Goal: Task Accomplishment & Management: Manage account settings

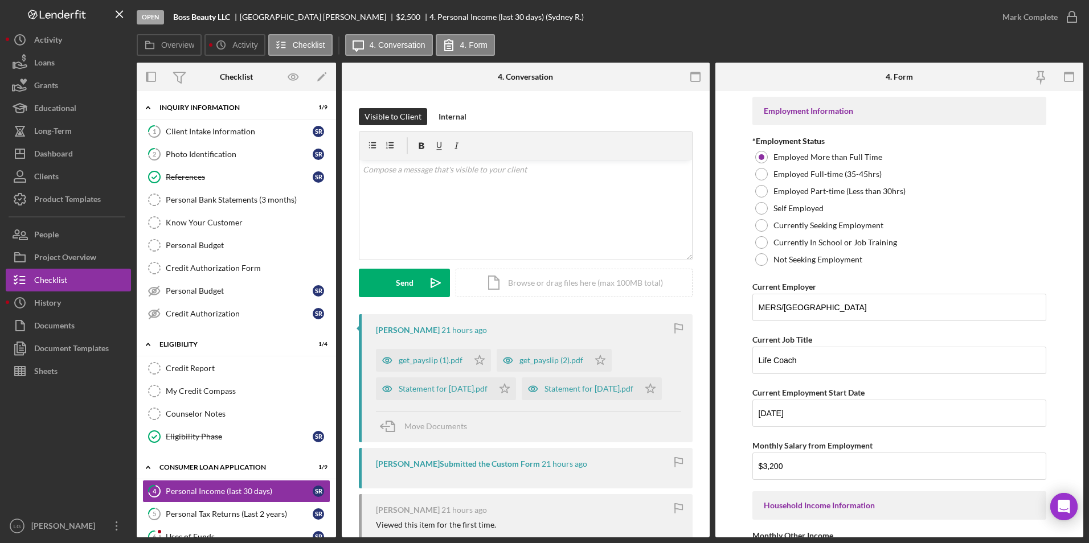
scroll to position [539, 0]
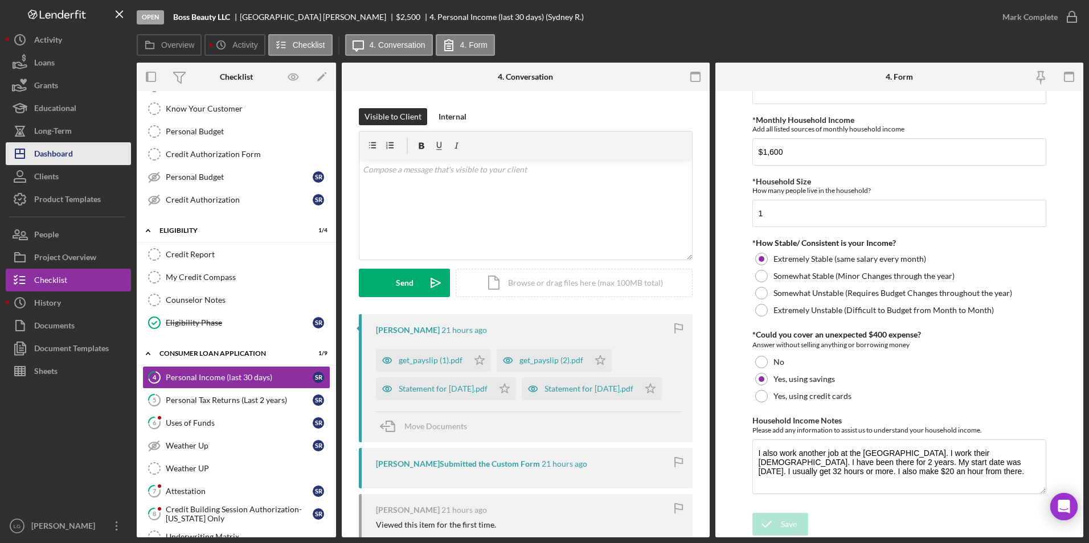
click at [72, 146] on div "Dashboard" at bounding box center [53, 155] width 39 height 26
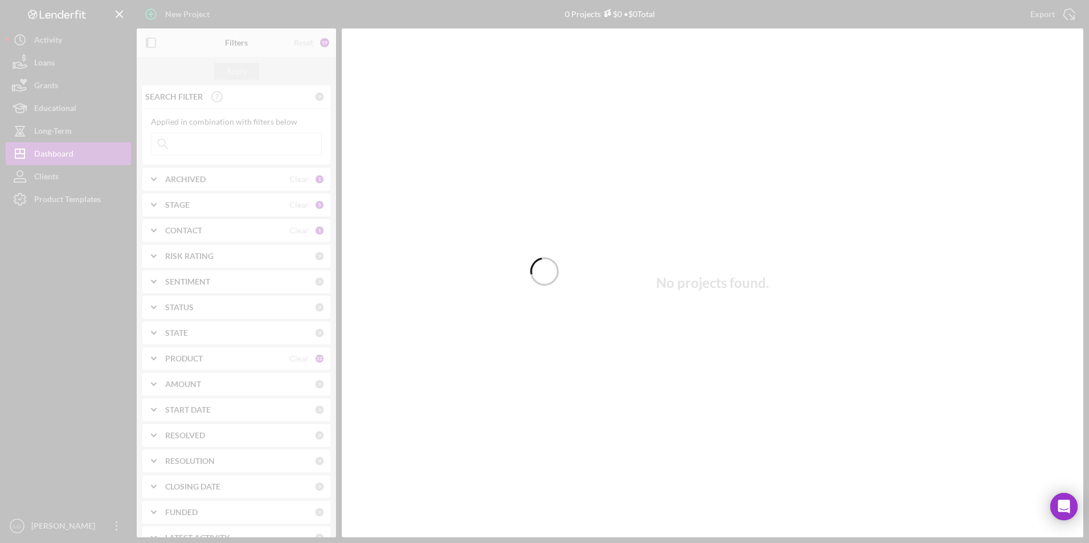
click at [236, 140] on div at bounding box center [544, 271] width 1089 height 543
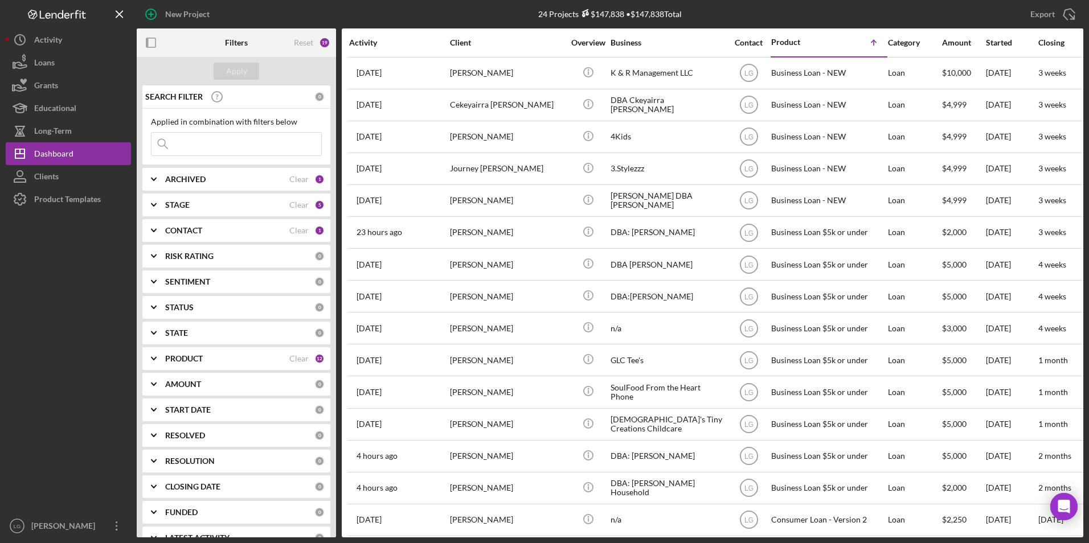
click at [232, 149] on input at bounding box center [237, 144] width 170 height 23
type input "[PERSON_NAME]"
click at [219, 66] on button "Apply" at bounding box center [237, 71] width 46 height 17
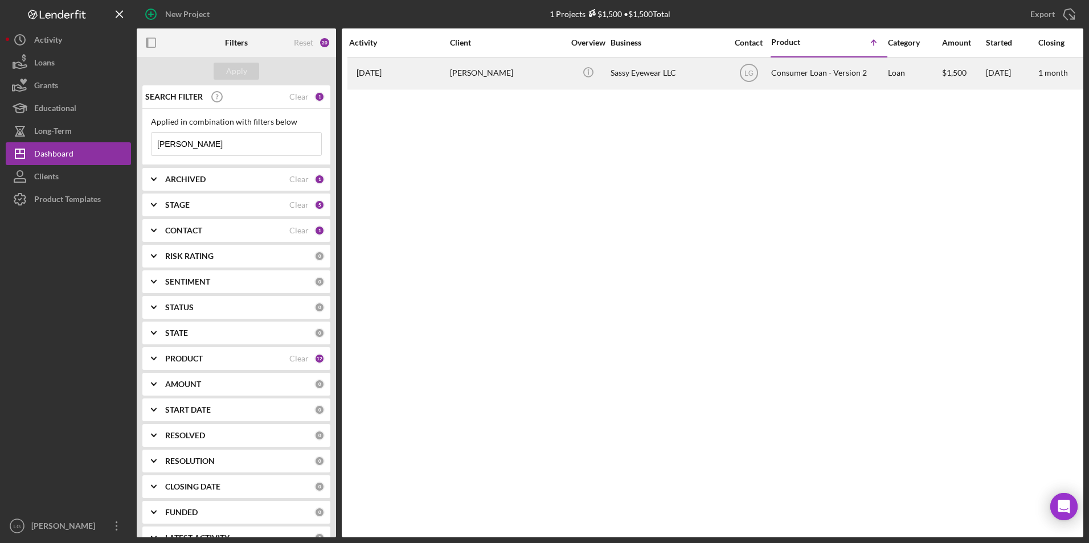
click at [453, 87] on div "[PERSON_NAME]" at bounding box center [507, 73] width 114 height 30
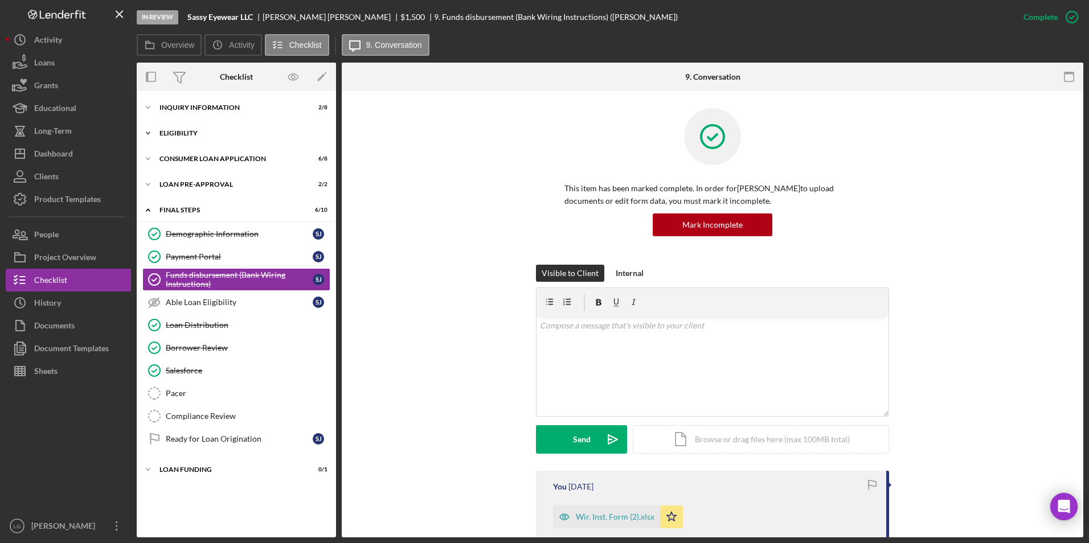
click at [192, 129] on div "Icon/Expander Eligibility 3 / 4" at bounding box center [236, 133] width 199 height 23
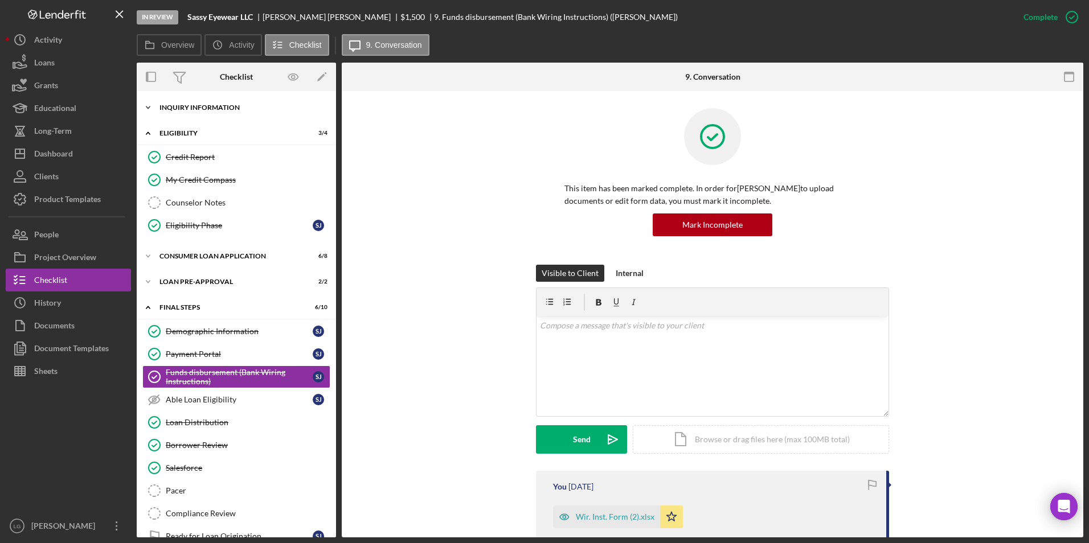
drag, startPoint x: 202, startPoint y: 101, endPoint x: 202, endPoint y: 116, distance: 15.4
click at [202, 101] on div "Icon/Expander Inquiry Information 2 / 8" at bounding box center [236, 107] width 199 height 23
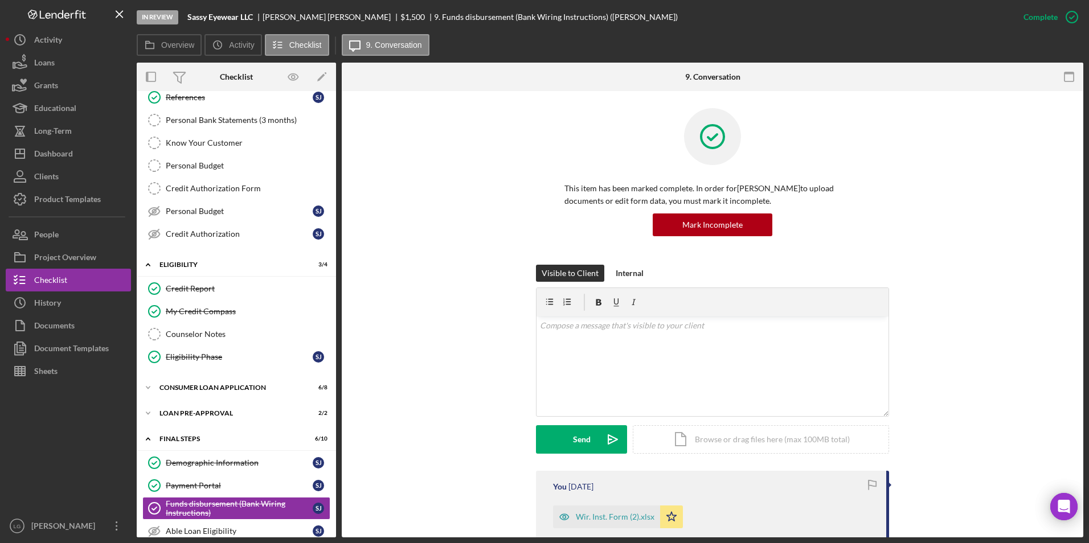
scroll to position [114, 0]
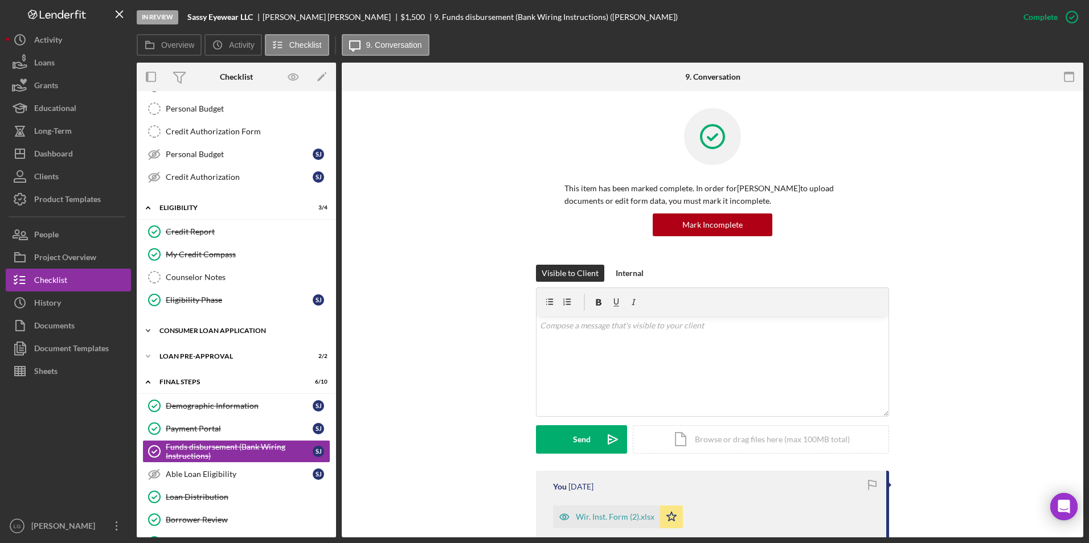
click at [201, 326] on div "Icon/Expander Consumer Loan Application 6 / 8" at bounding box center [236, 331] width 199 height 23
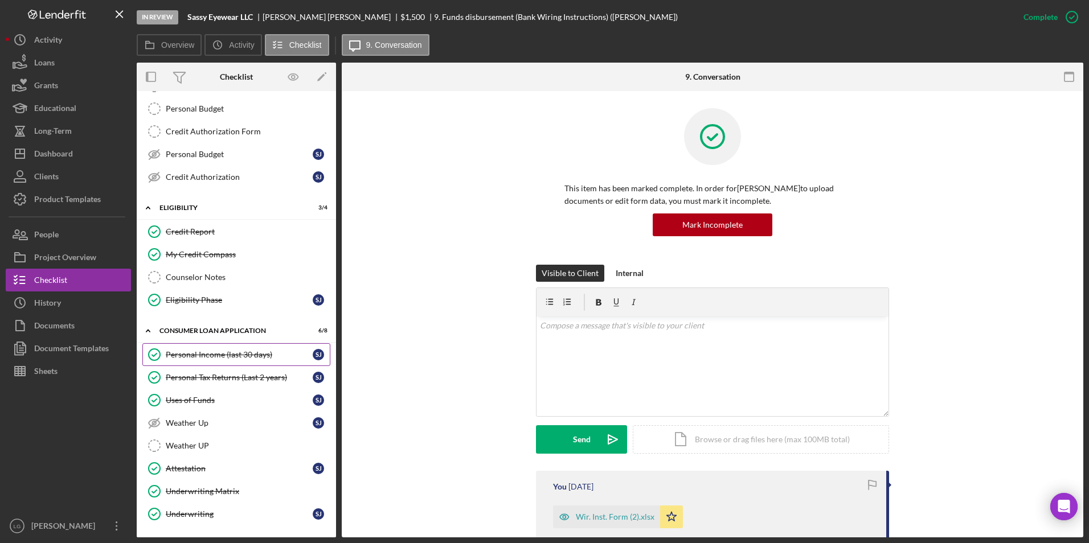
click at [208, 354] on div "Personal Income (last 30 days)" at bounding box center [239, 354] width 147 height 9
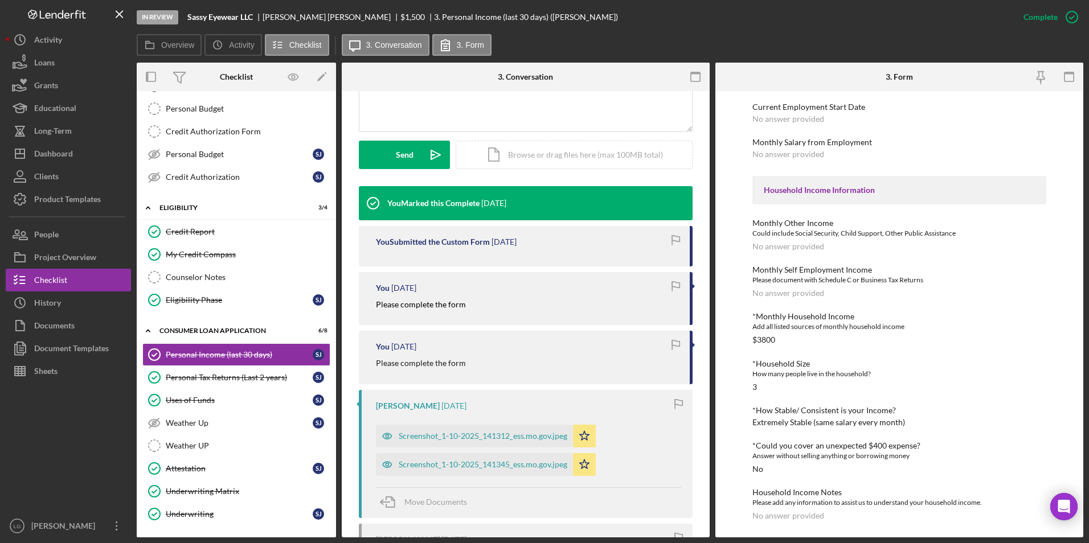
scroll to position [456, 0]
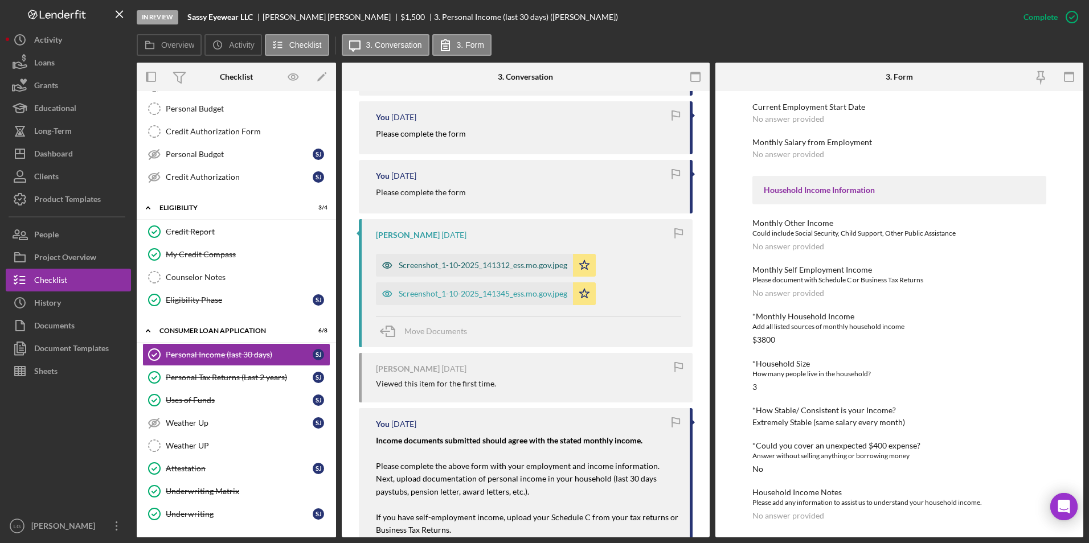
click at [474, 270] on div "Screenshot_1-10-2025_141312_ess.mo.gov.jpeg" at bounding box center [474, 265] width 197 height 23
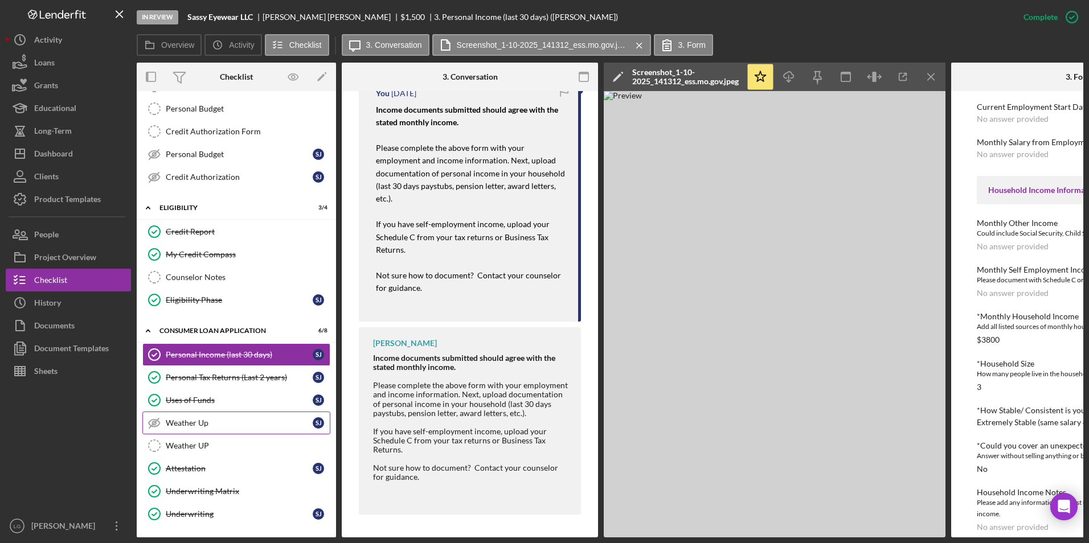
scroll to position [285, 0]
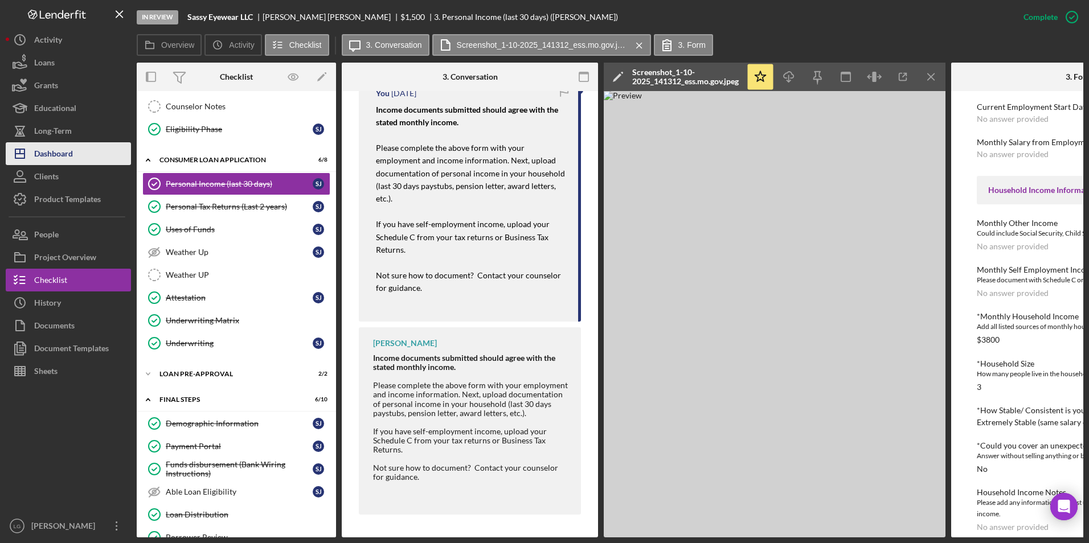
click at [40, 149] on div "Dashboard" at bounding box center [53, 155] width 39 height 26
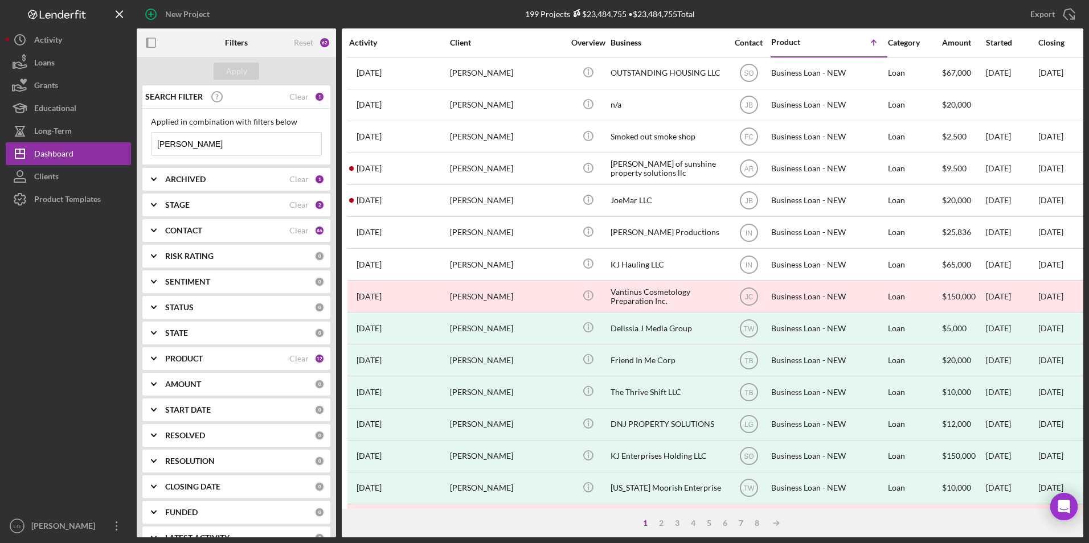
click at [223, 181] on div "ARCHIVED" at bounding box center [227, 179] width 124 height 9
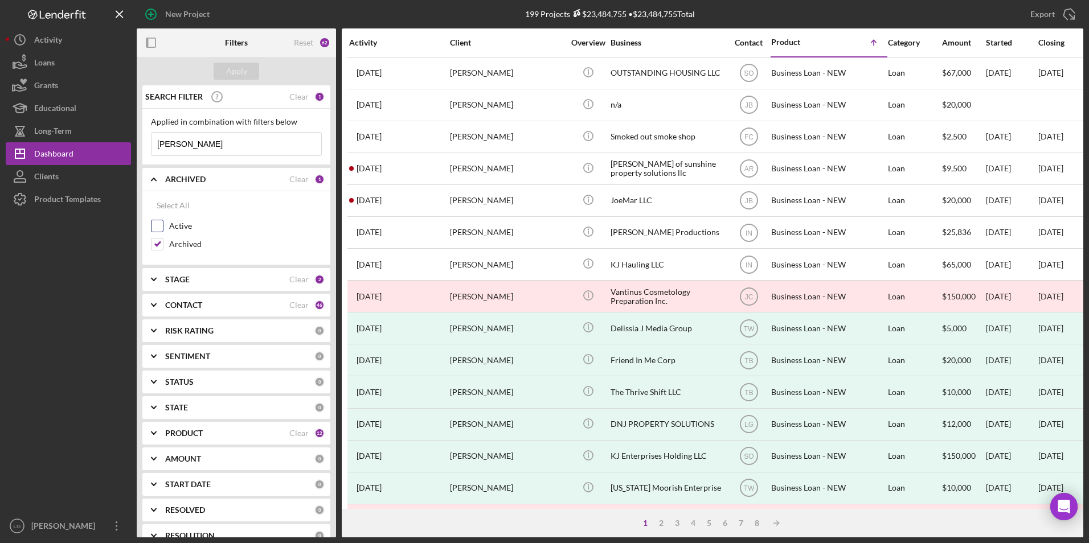
click at [153, 221] on input "Active" at bounding box center [157, 225] width 11 height 11
checkbox input "true"
click at [156, 240] on input "Archived" at bounding box center [157, 244] width 11 height 11
checkbox input "false"
click at [238, 69] on div "Apply" at bounding box center [236, 71] width 21 height 17
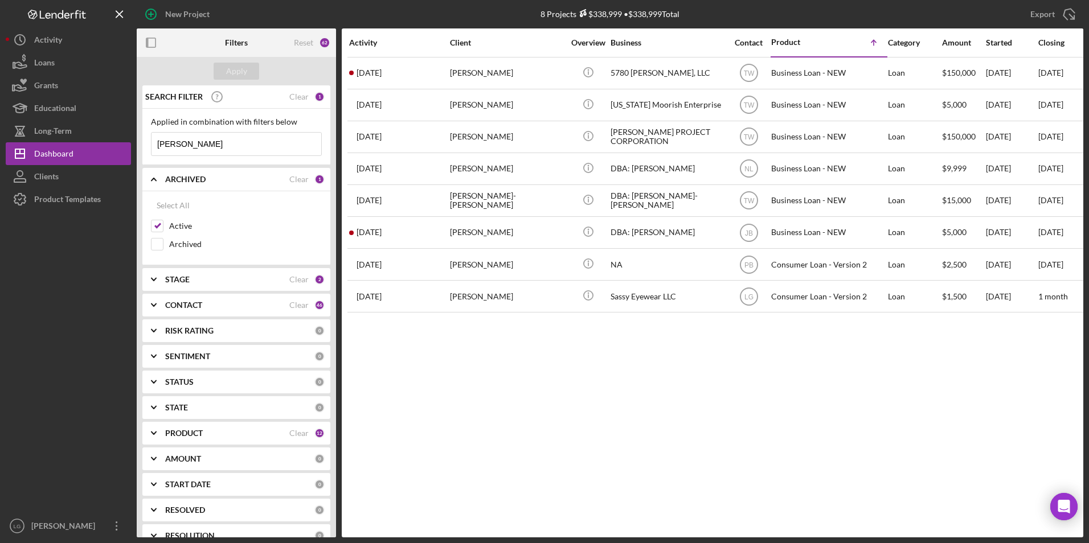
click at [208, 308] on div "CONTACT" at bounding box center [227, 305] width 124 height 9
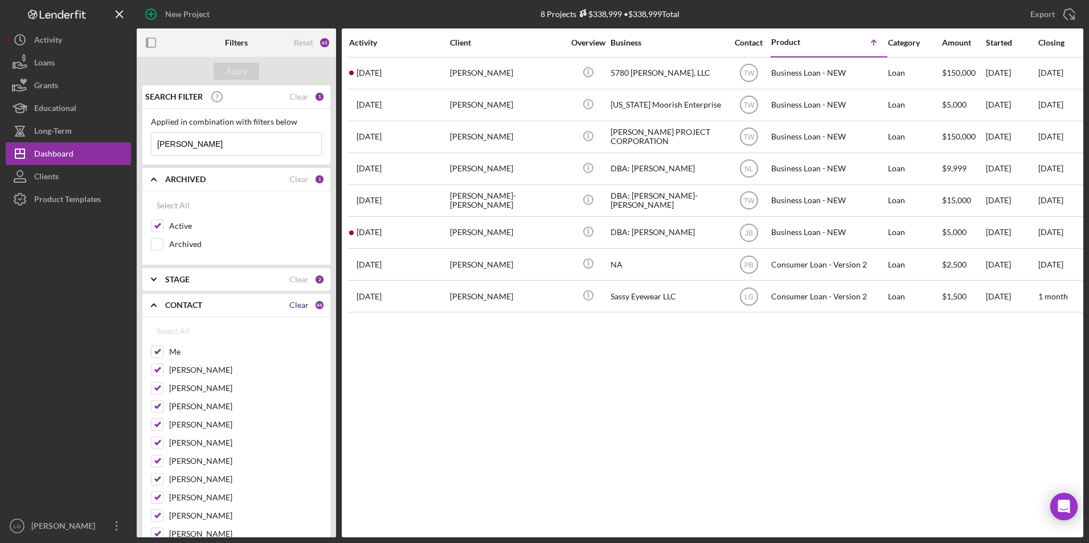
click at [295, 306] on div "Clear" at bounding box center [298, 305] width 19 height 9
checkbox input "false"
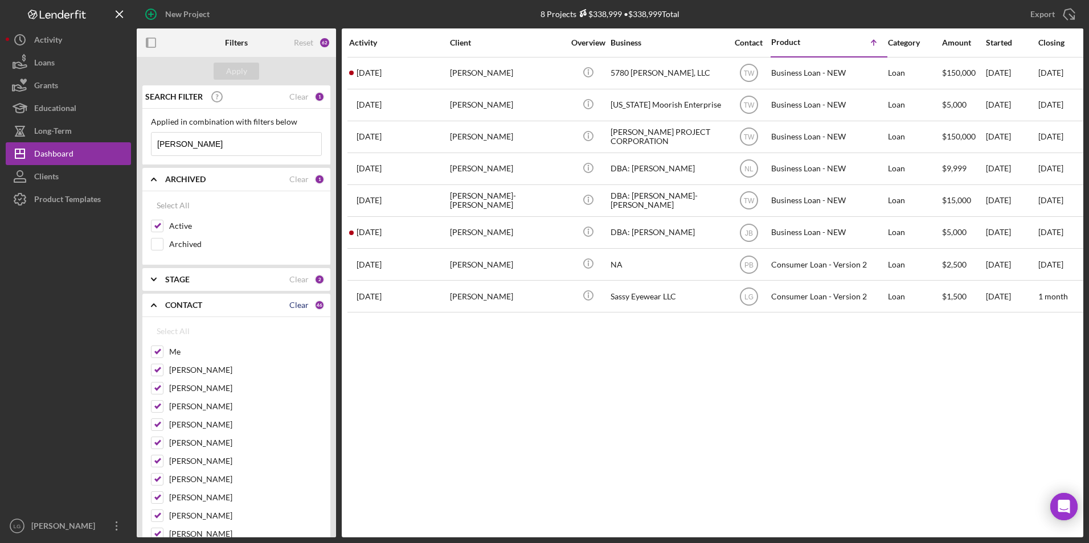
checkbox input "false"
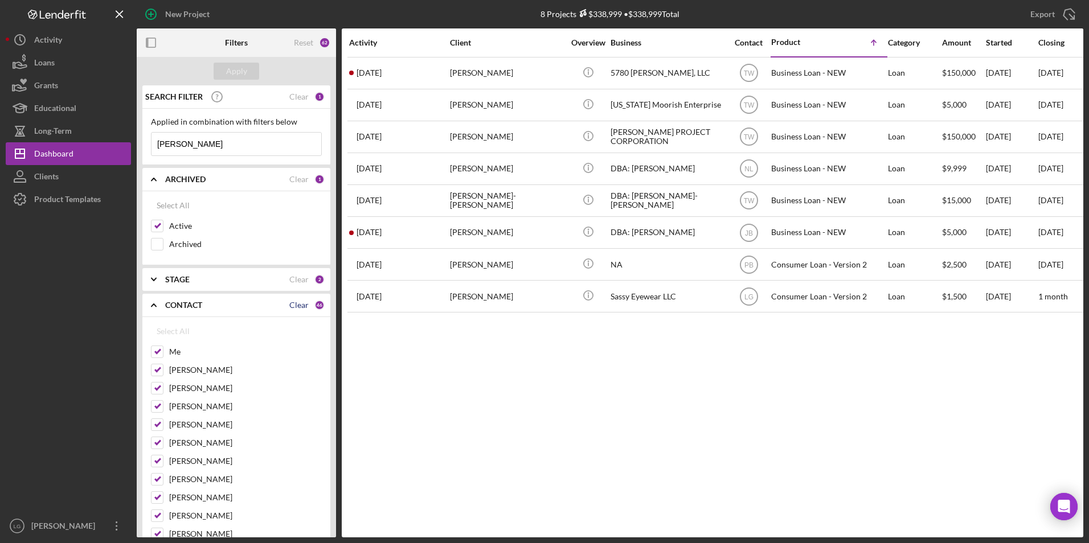
checkbox input "false"
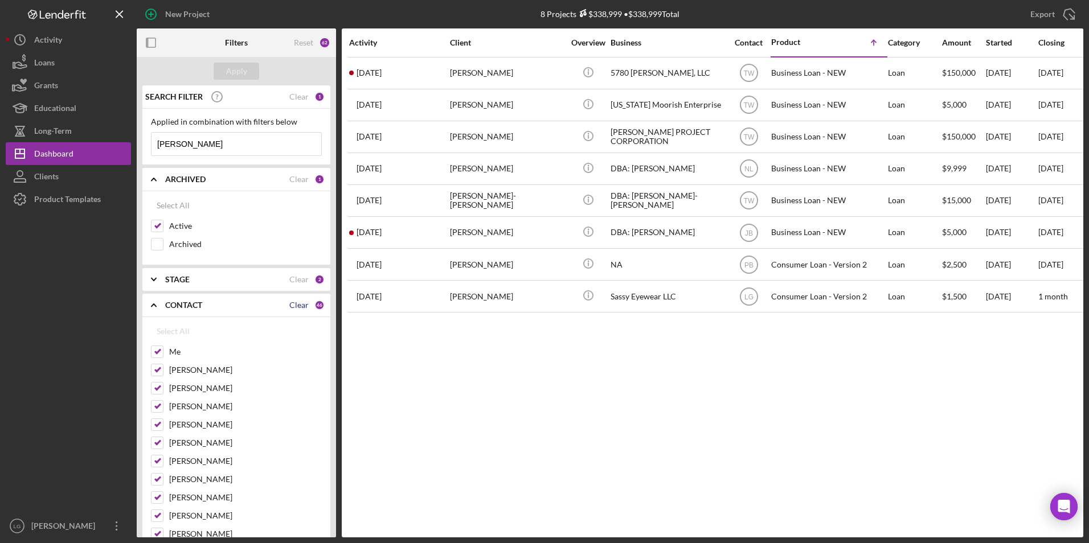
checkbox input "false"
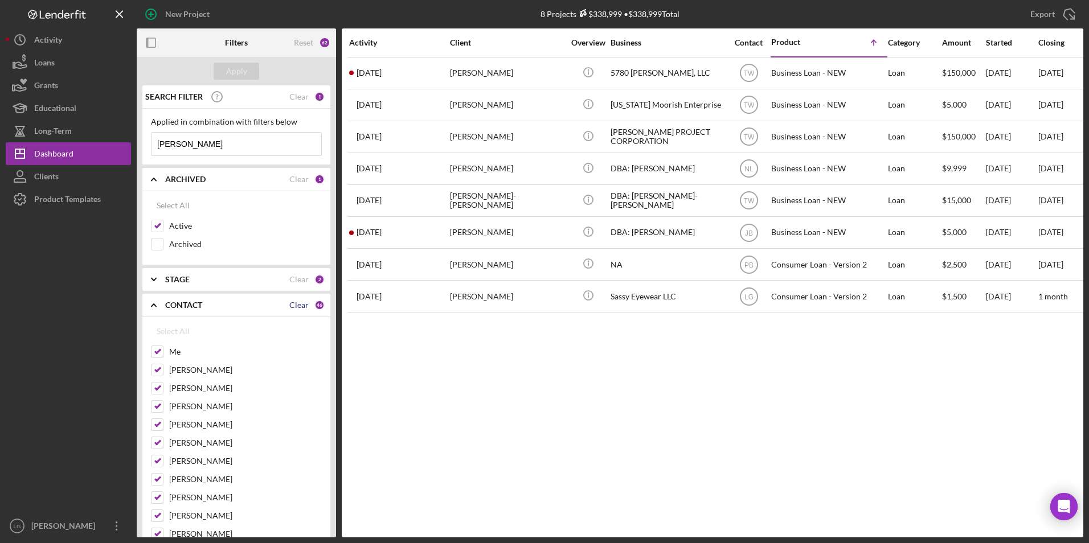
checkbox input "false"
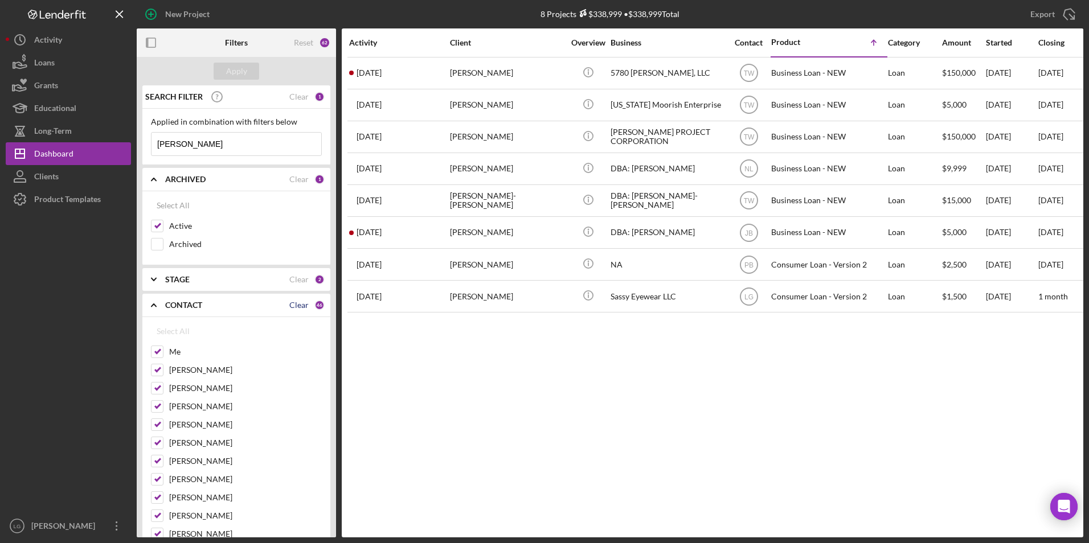
checkbox input "false"
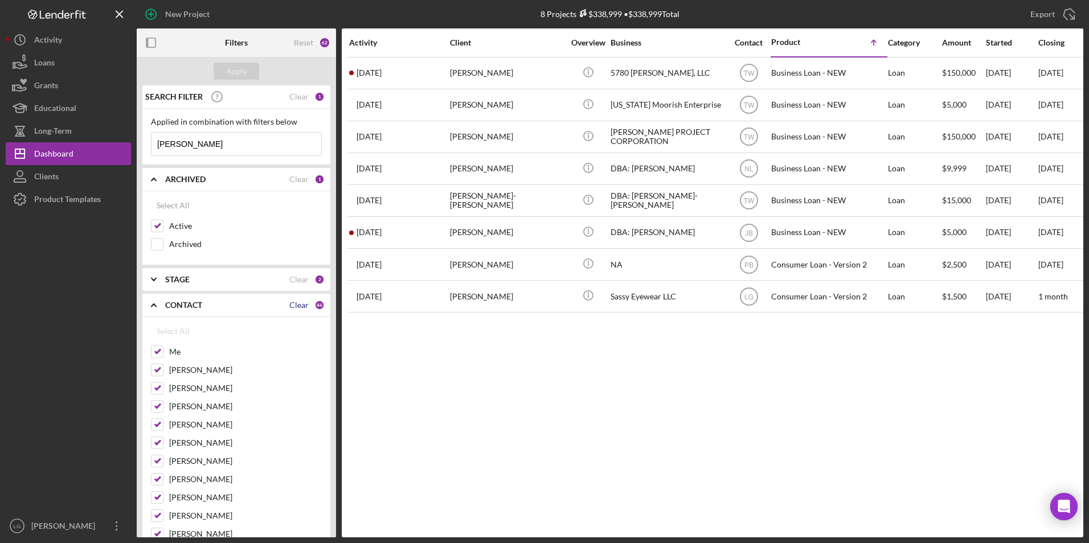
checkbox input "false"
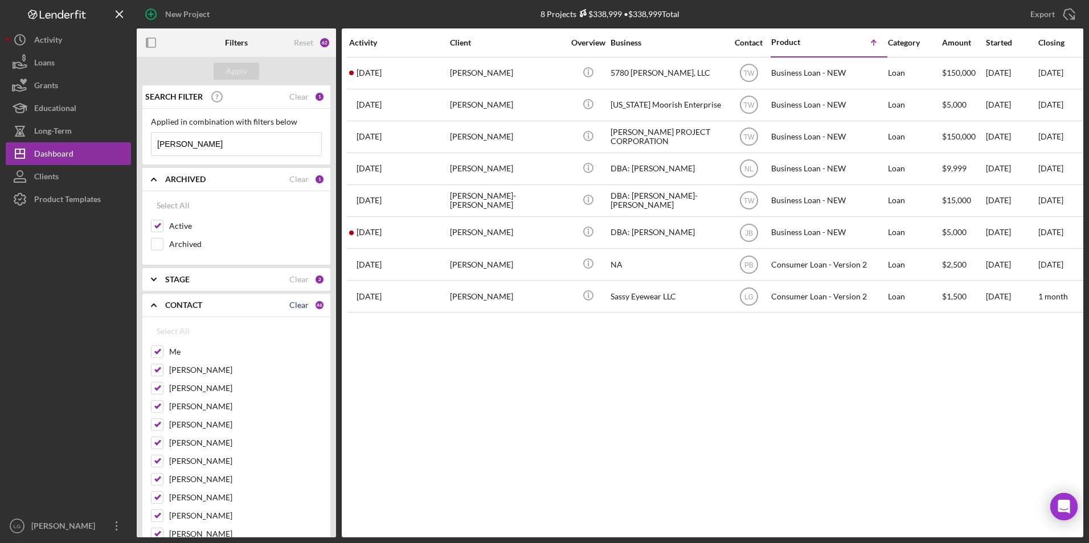
checkbox input "false"
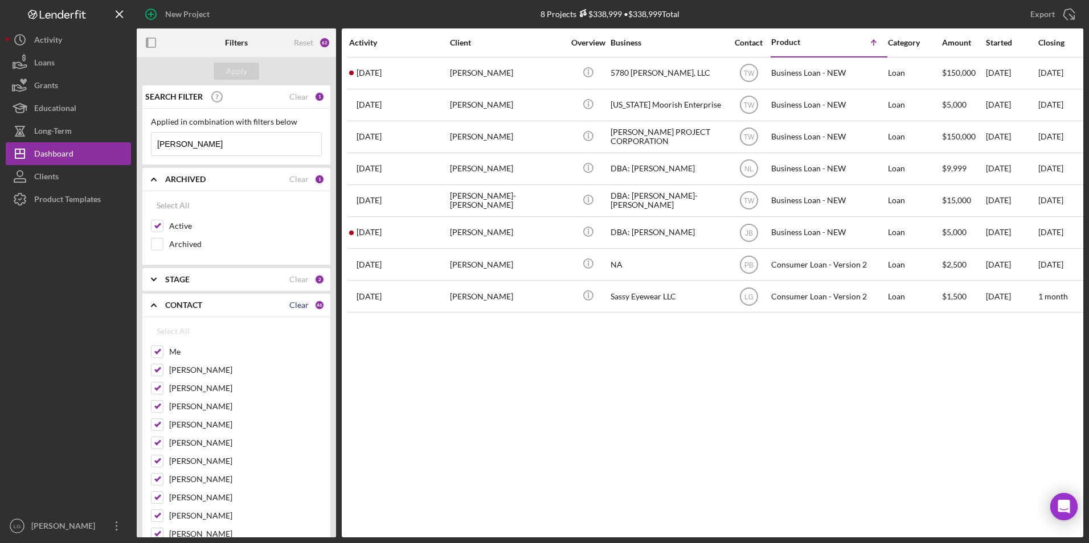
checkbox input "false"
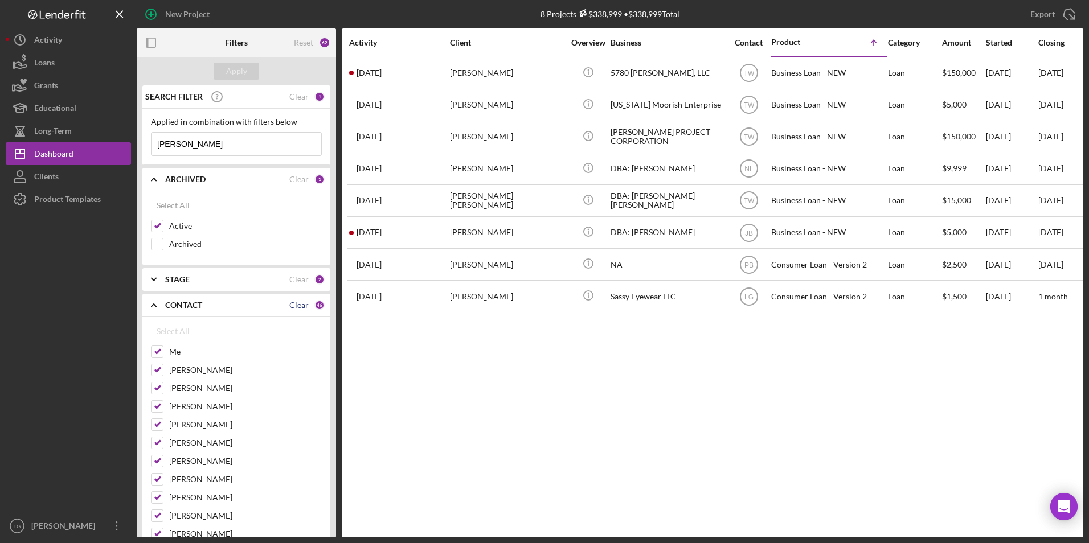
checkbox input "false"
click at [158, 350] on input "Me" at bounding box center [157, 351] width 11 height 11
checkbox input "true"
click at [228, 68] on div "Apply" at bounding box center [236, 71] width 21 height 17
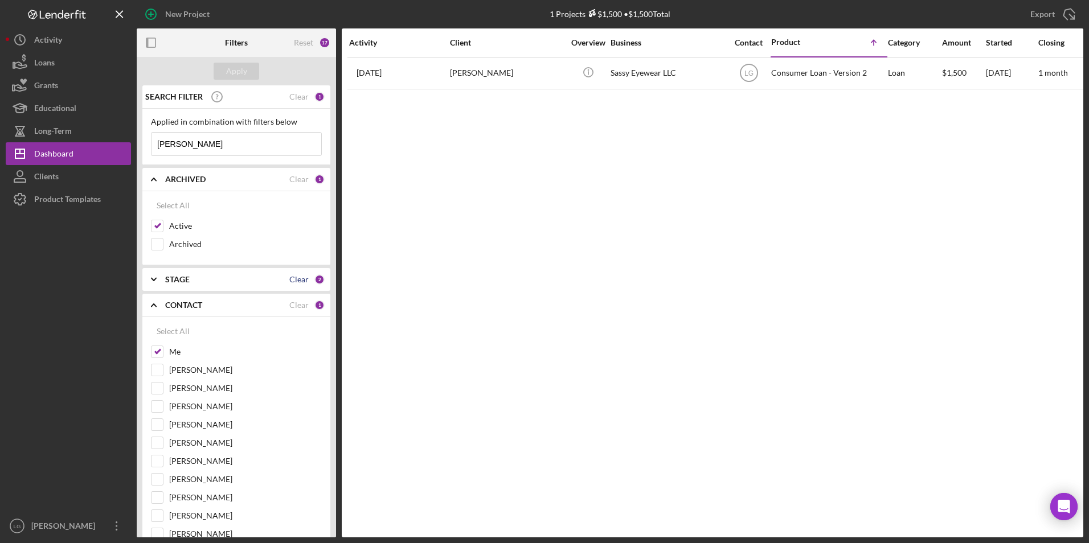
click at [298, 280] on div "Clear" at bounding box center [298, 279] width 19 height 9
click at [174, 281] on b "STAGE" at bounding box center [177, 279] width 24 height 9
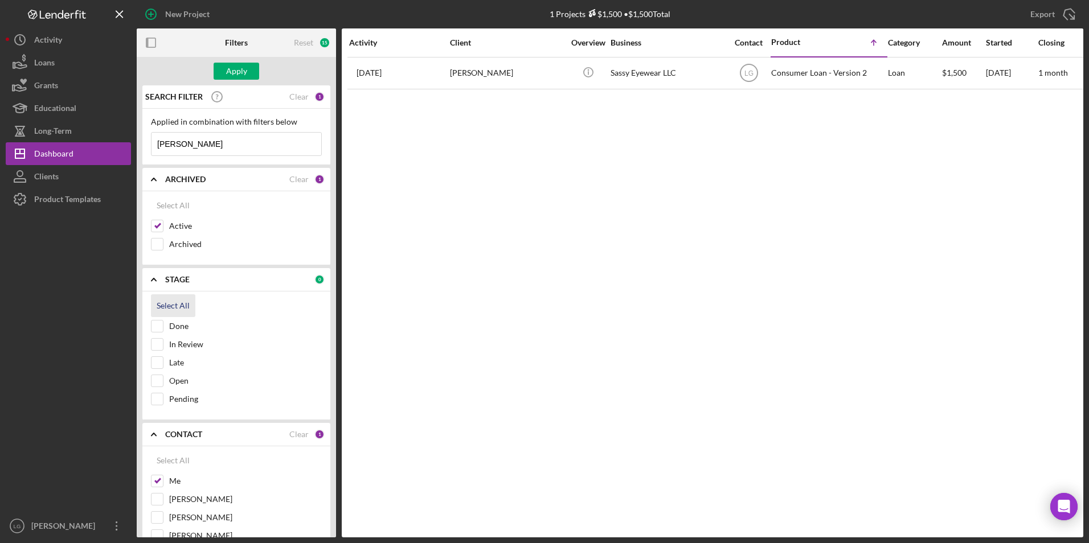
click at [172, 306] on div "Select All" at bounding box center [173, 305] width 33 height 23
checkbox input "true"
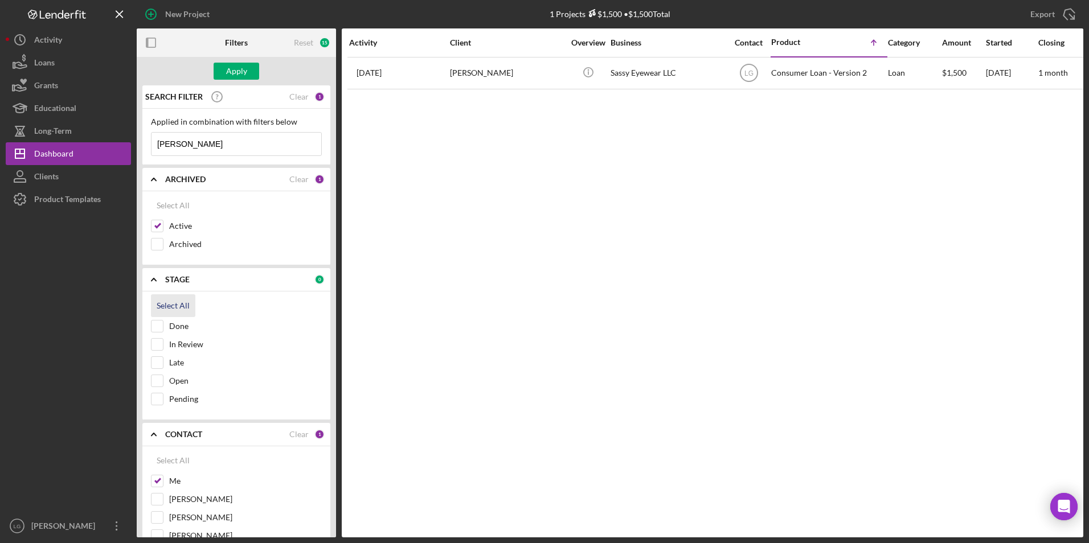
checkbox input "true"
click at [238, 65] on div "Apply" at bounding box center [236, 71] width 21 height 17
drag, startPoint x: 231, startPoint y: 140, endPoint x: 109, endPoint y: 160, distance: 123.6
click at [114, 153] on div "New Project 1 Projects $1,500 • $1,500 Total [PERSON_NAME] Export Icon/Export F…" at bounding box center [545, 269] width 1078 height 538
click at [235, 67] on div "Apply" at bounding box center [236, 71] width 21 height 17
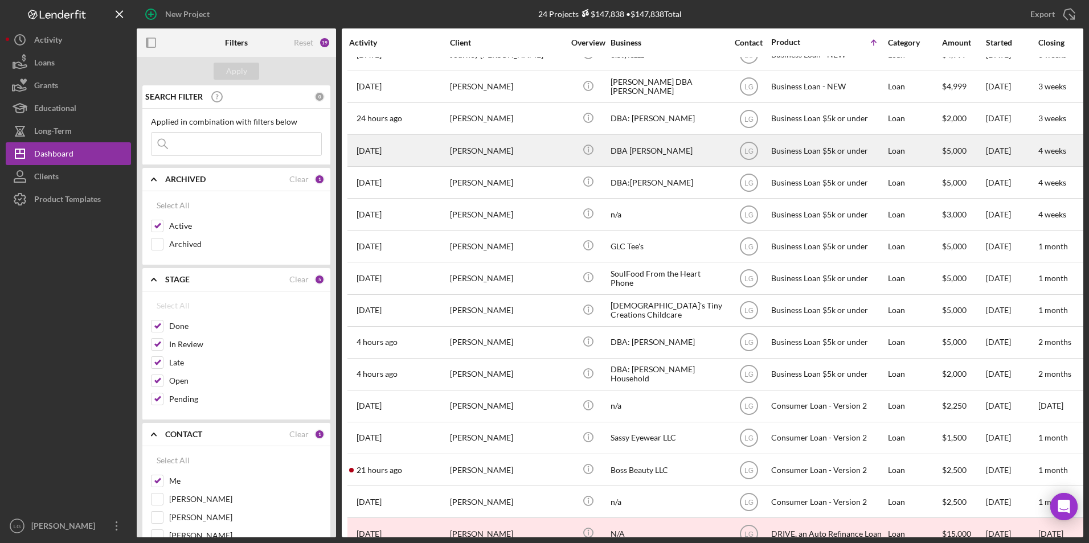
scroll to position [301, 0]
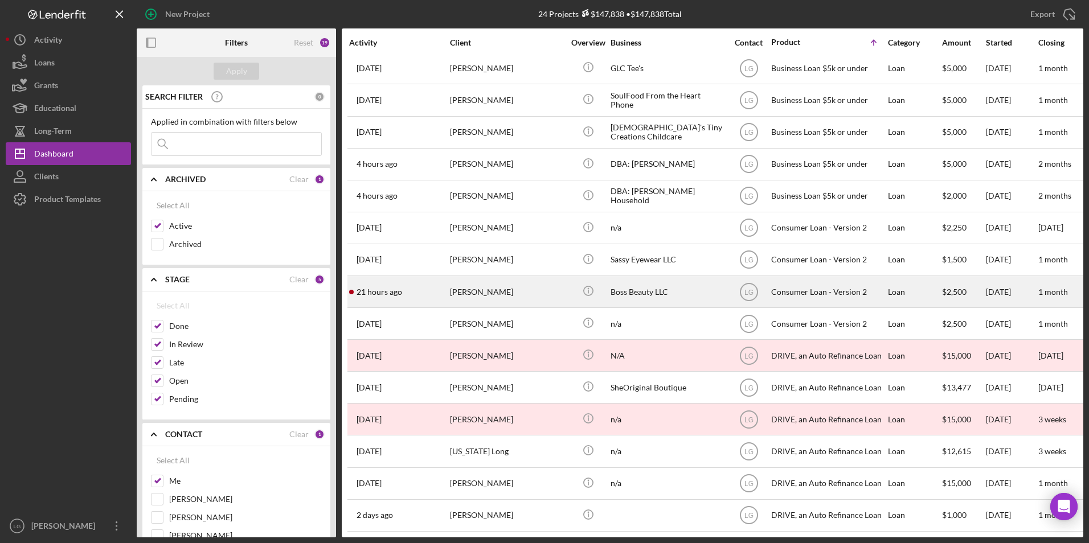
click at [517, 292] on div "[PERSON_NAME]" at bounding box center [507, 292] width 114 height 30
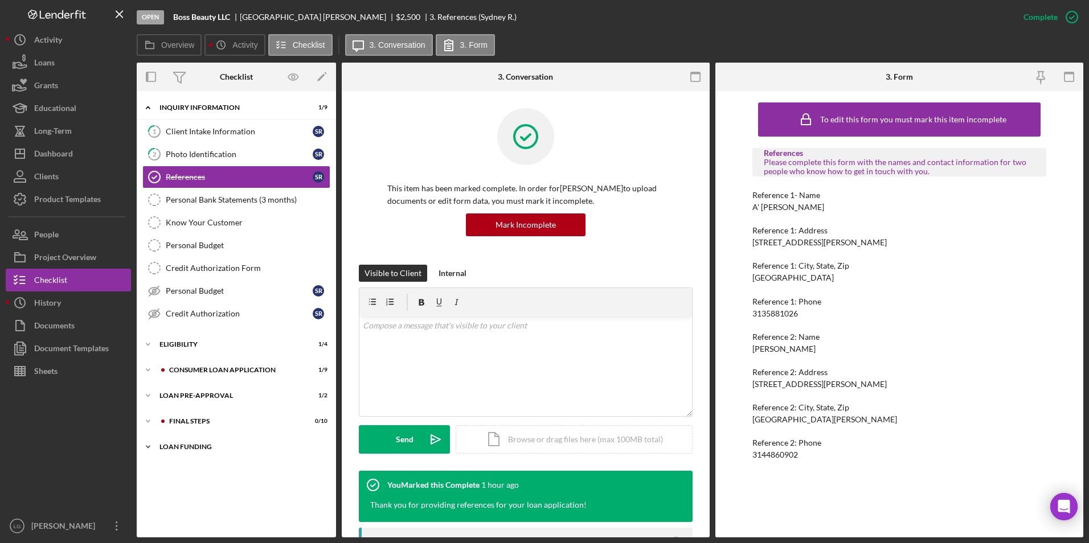
click at [169, 447] on div "Loan Funding" at bounding box center [240, 447] width 162 height 7
click at [172, 426] on div "Icon/Expander FINAL STEPS 0 / 10" at bounding box center [236, 421] width 199 height 23
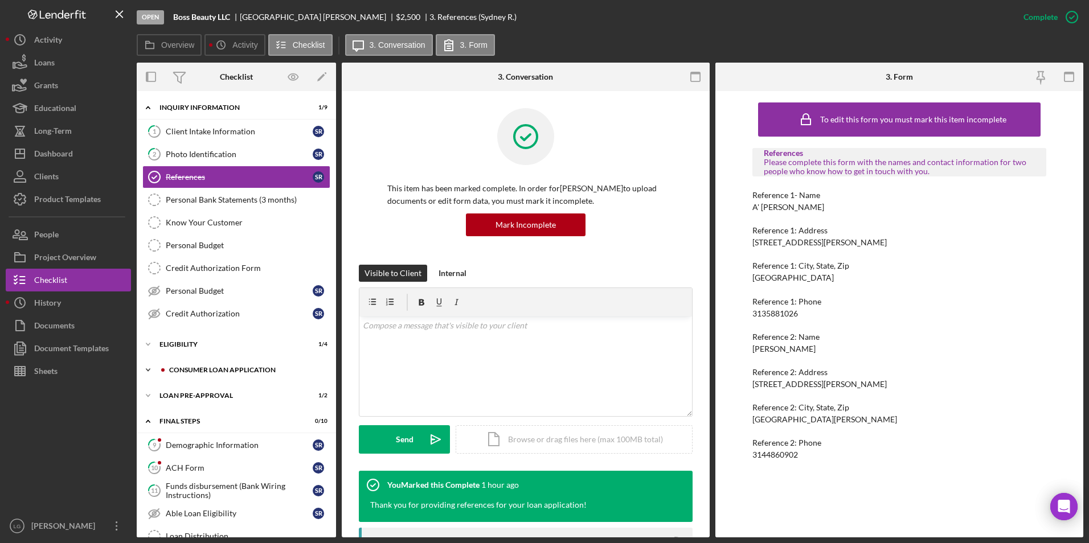
drag, startPoint x: 177, startPoint y: 395, endPoint x: 188, endPoint y: 373, distance: 24.7
click at [180, 391] on div "Icon/Expander Loan Pre-Approval 1 / 2" at bounding box center [236, 395] width 199 height 23
click at [188, 373] on div "Consumer Loan Application" at bounding box center [245, 370] width 153 height 7
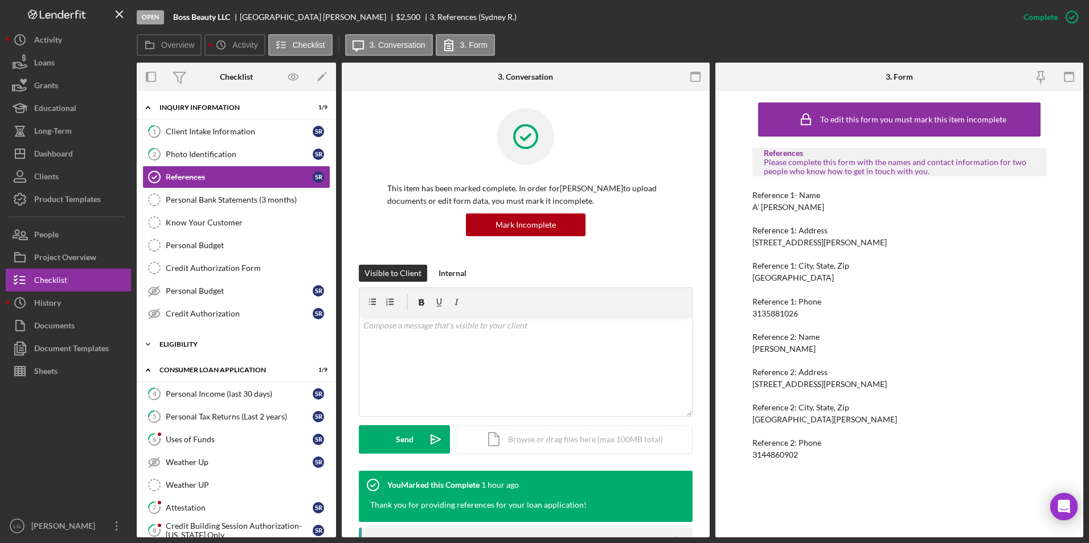
click at [189, 347] on div "Eligibility" at bounding box center [240, 344] width 162 height 7
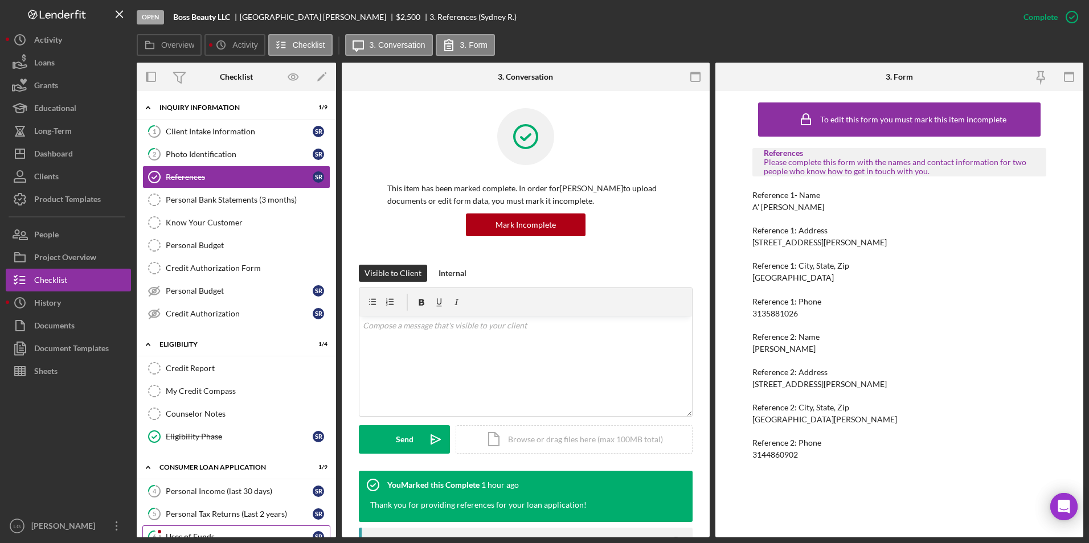
scroll to position [228, 0]
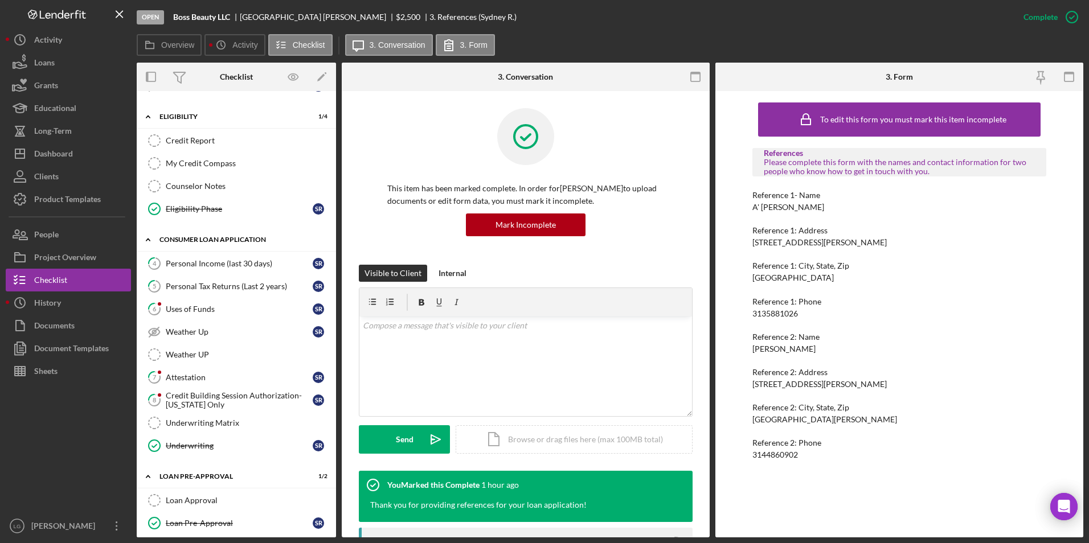
click at [217, 251] on div "Icon/Expander Consumer Loan Application 1 / 9" at bounding box center [236, 239] width 199 height 23
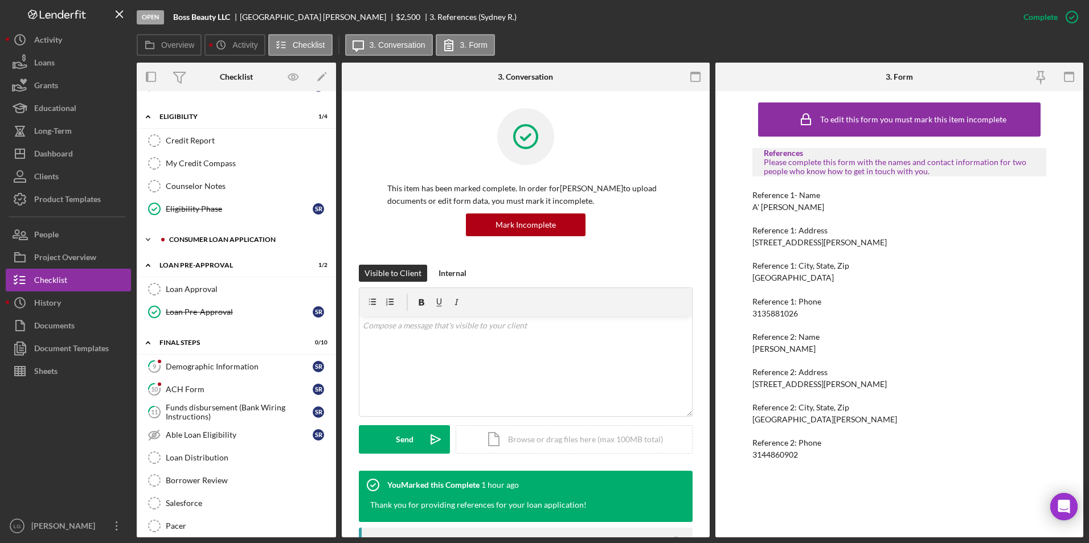
click at [210, 237] on div "Consumer Loan Application" at bounding box center [245, 239] width 153 height 7
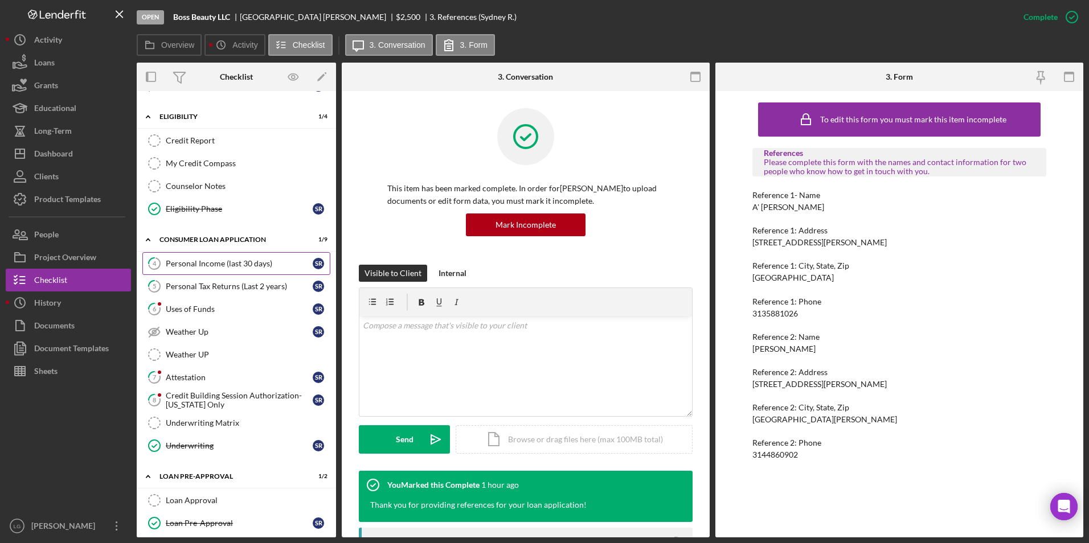
click at [203, 269] on link "4 Personal Income (last 30 days) S R" at bounding box center [236, 263] width 188 height 23
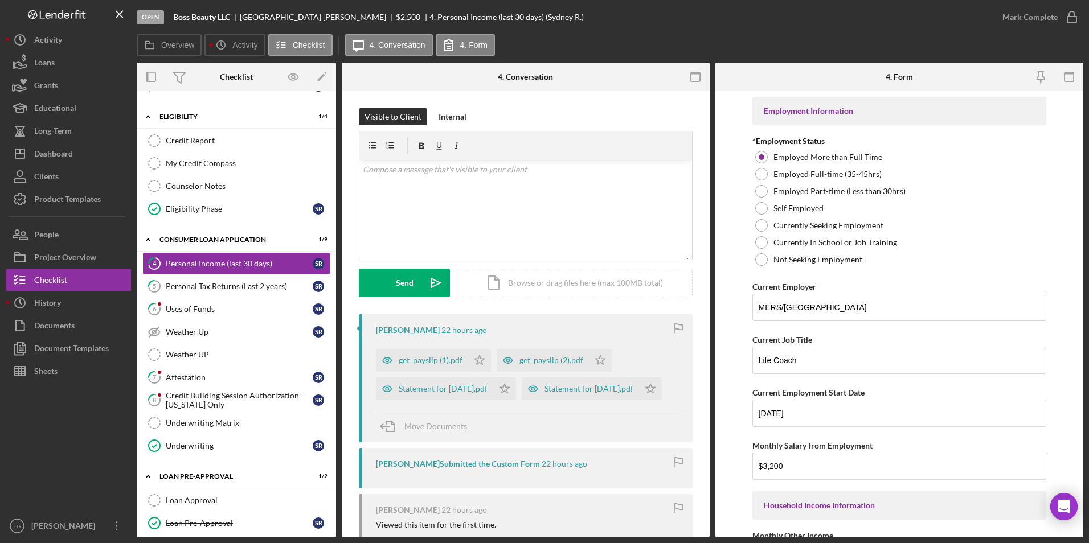
scroll to position [171, 0]
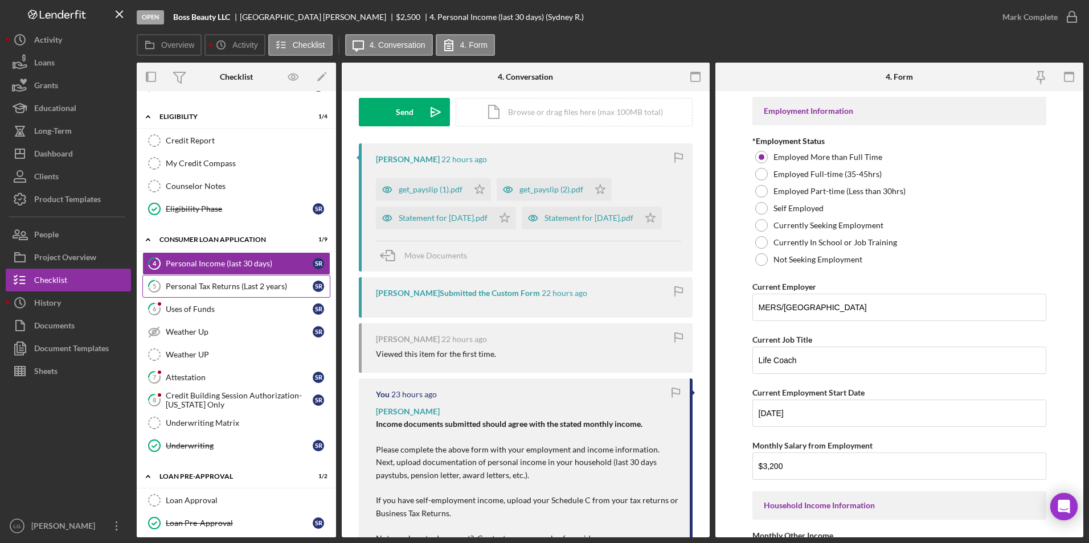
click at [273, 289] on div "Personal Tax Returns (Last 2 years)" at bounding box center [239, 286] width 147 height 9
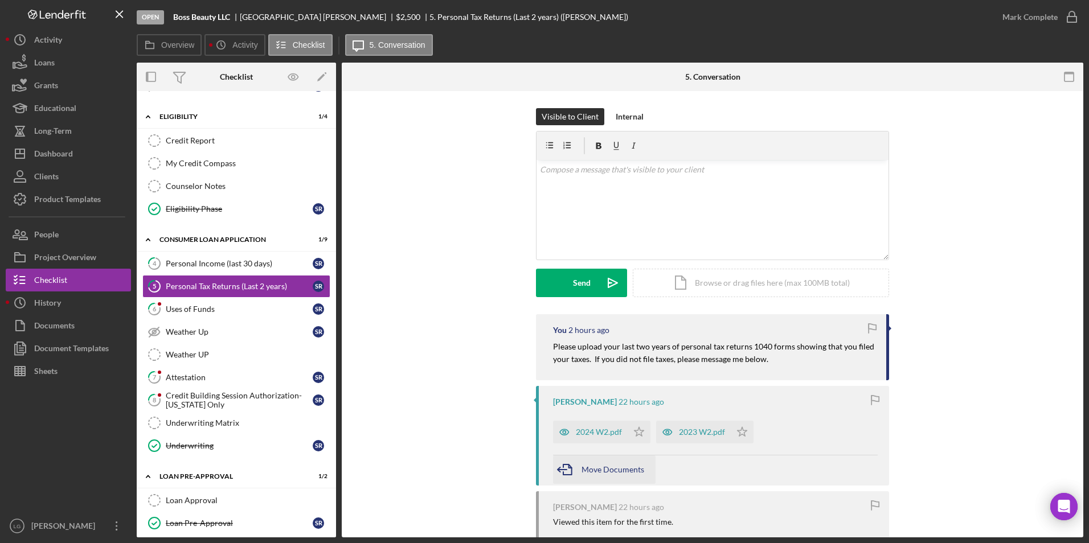
scroll to position [114, 0]
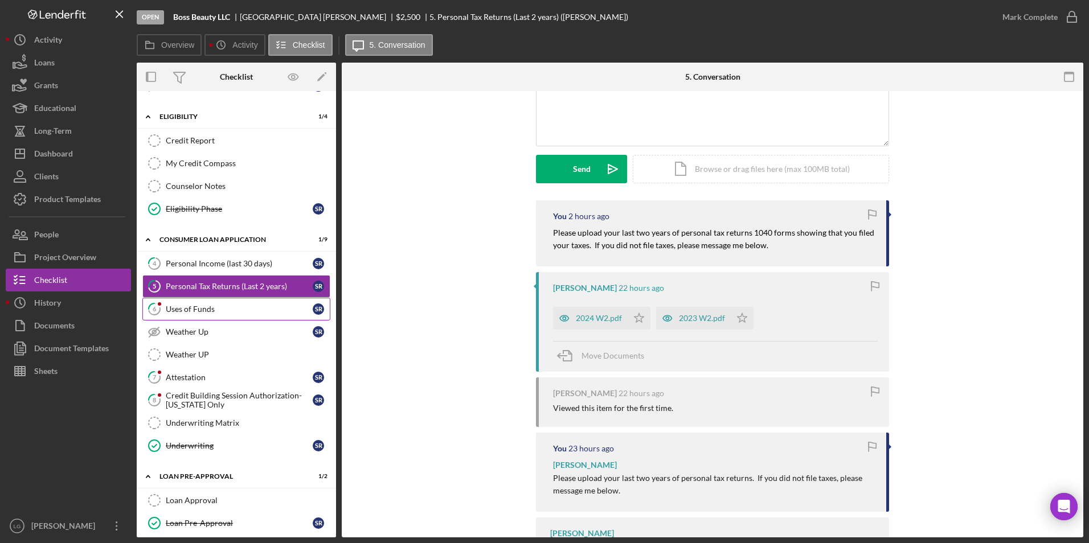
click at [216, 309] on div "Uses of Funds" at bounding box center [239, 309] width 147 height 9
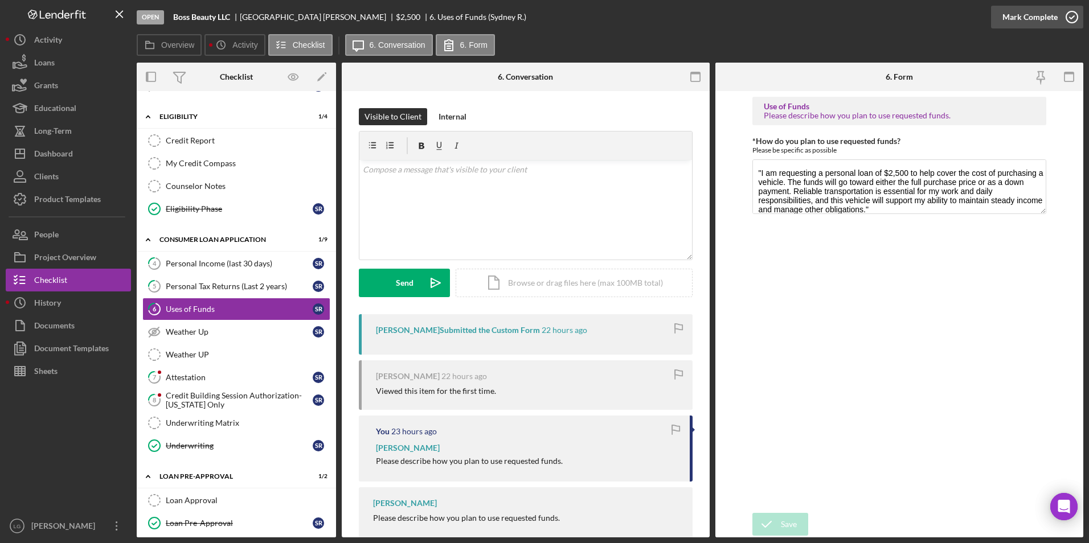
click at [1037, 13] on div "Mark Complete" at bounding box center [1030, 17] width 55 height 23
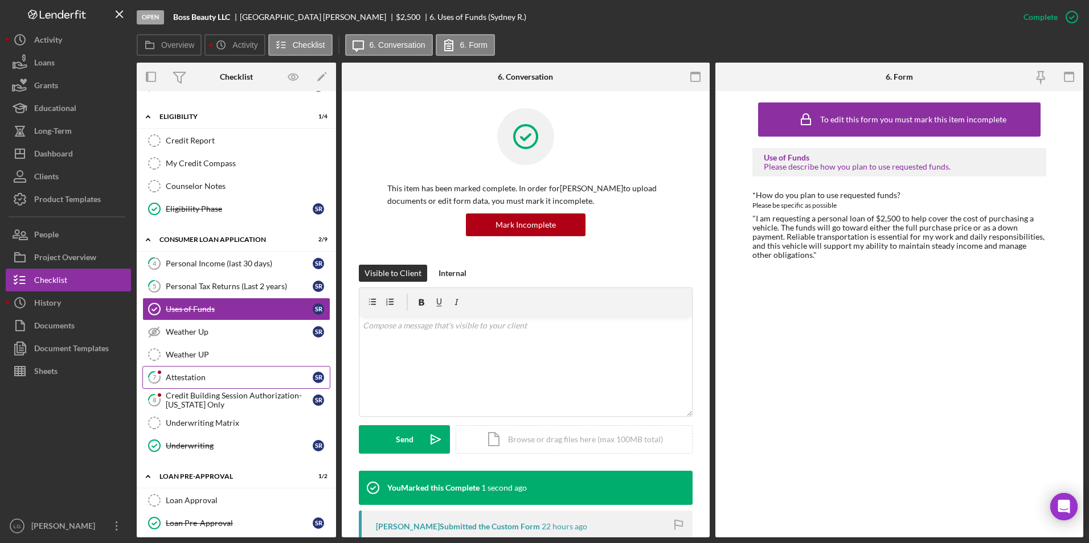
click at [208, 375] on div "Attestation" at bounding box center [239, 377] width 147 height 9
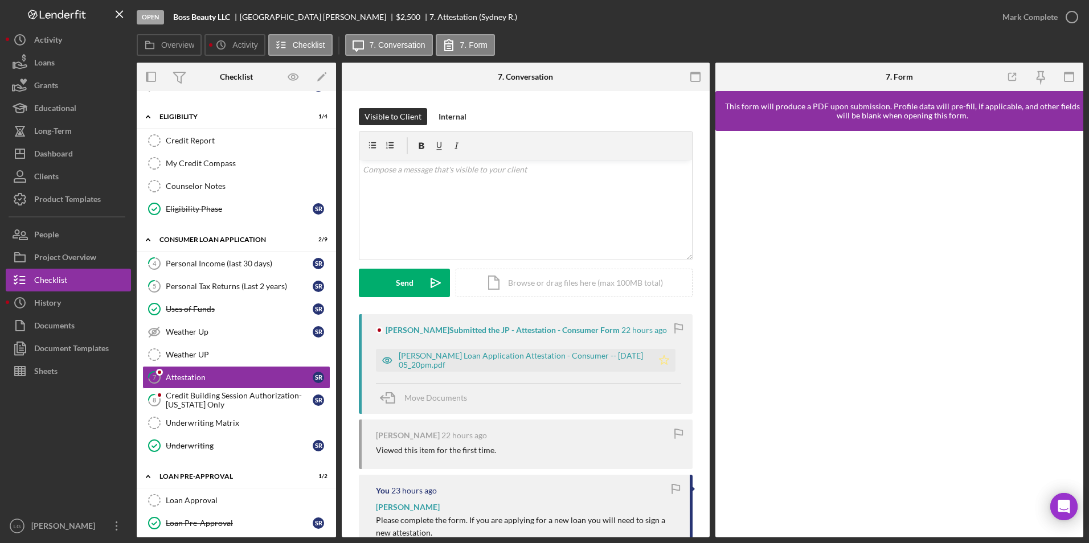
click at [665, 363] on icon "Icon/Star" at bounding box center [664, 360] width 23 height 23
click at [1025, 19] on div "Mark Complete" at bounding box center [1030, 17] width 55 height 23
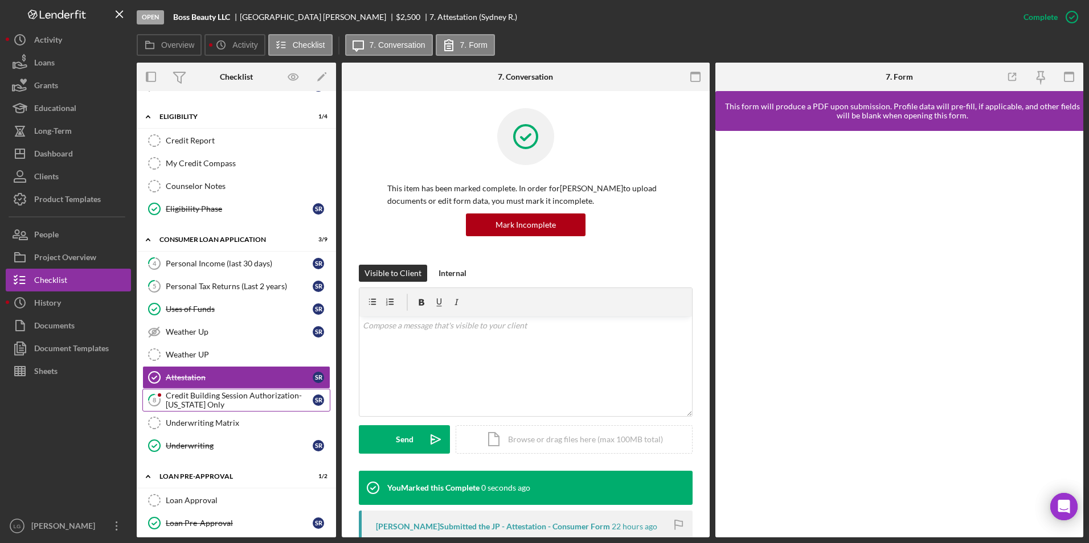
click at [193, 404] on div "Credit Building Session Authorization- [US_STATE] Only" at bounding box center [239, 400] width 147 height 18
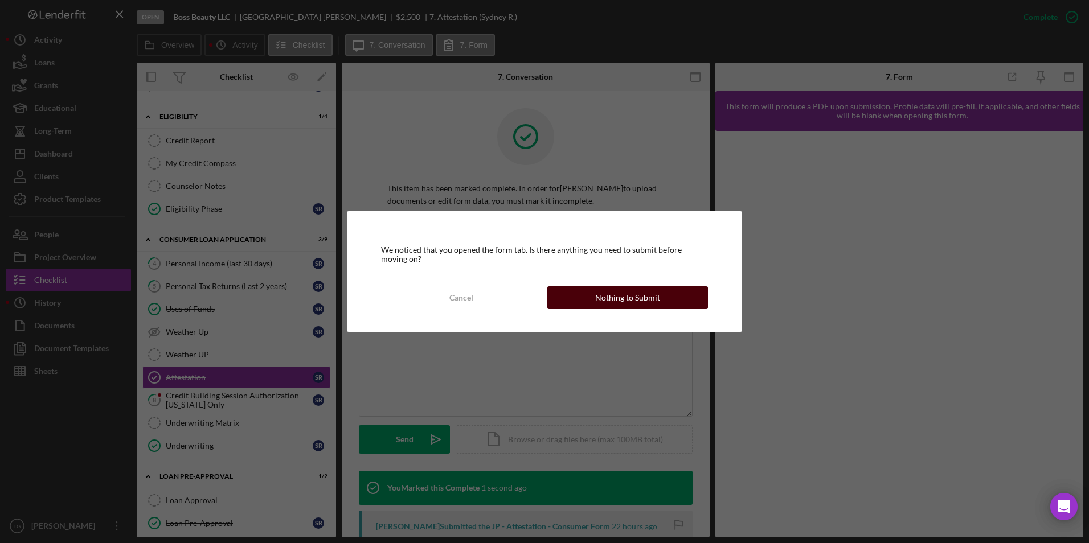
click at [623, 295] on div "Nothing to Submit" at bounding box center [627, 298] width 65 height 23
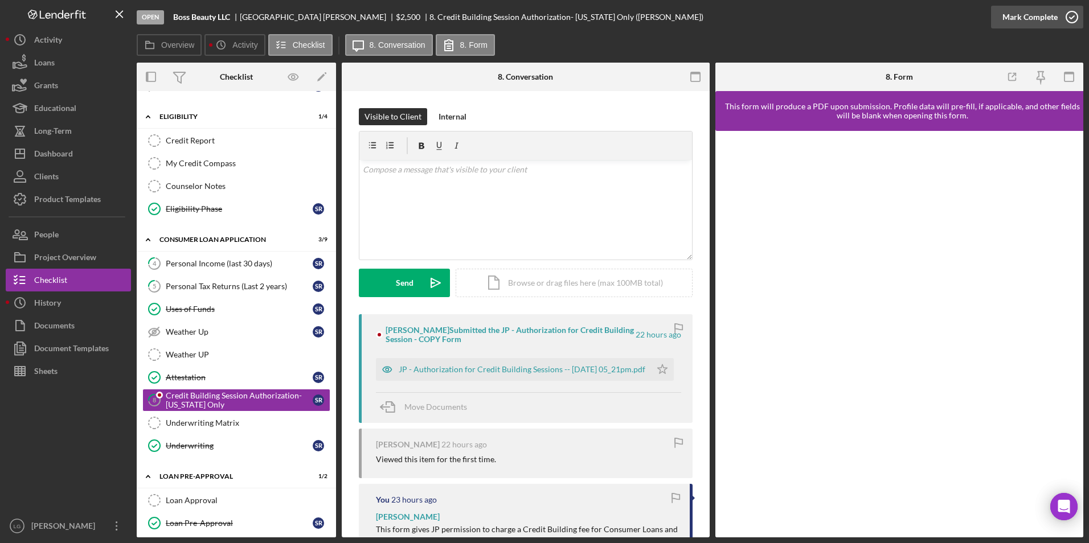
click at [1006, 17] on div "Mark Complete" at bounding box center [1030, 17] width 55 height 23
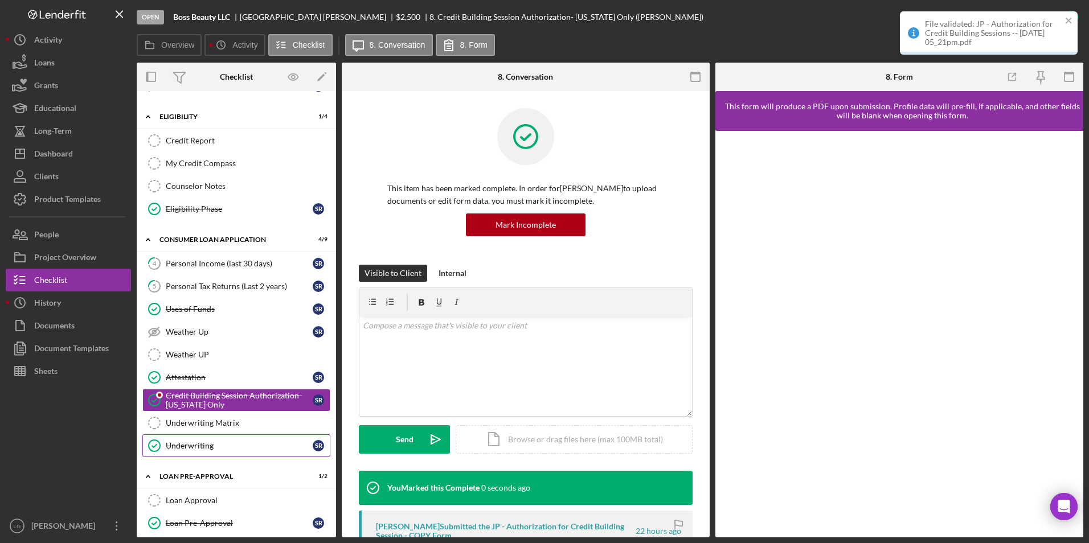
scroll to position [399, 0]
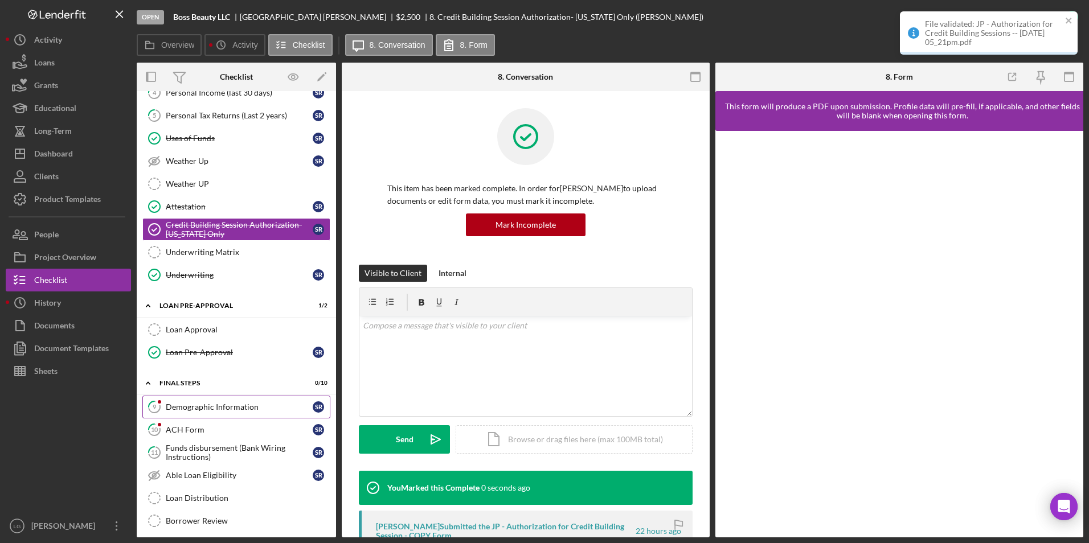
click at [217, 404] on div "Demographic Information" at bounding box center [239, 407] width 147 height 9
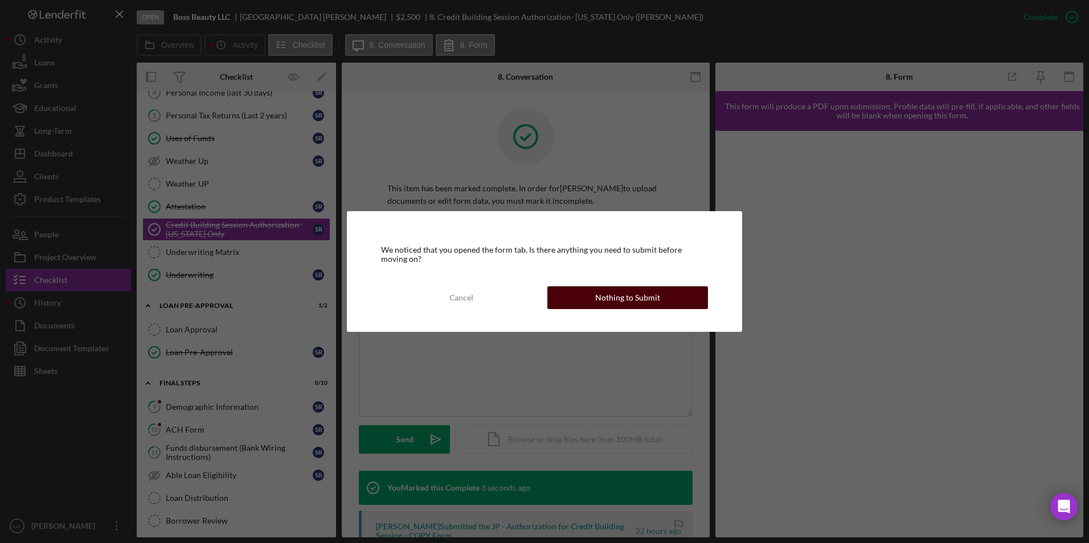
click at [607, 299] on div "Nothing to Submit" at bounding box center [627, 298] width 65 height 23
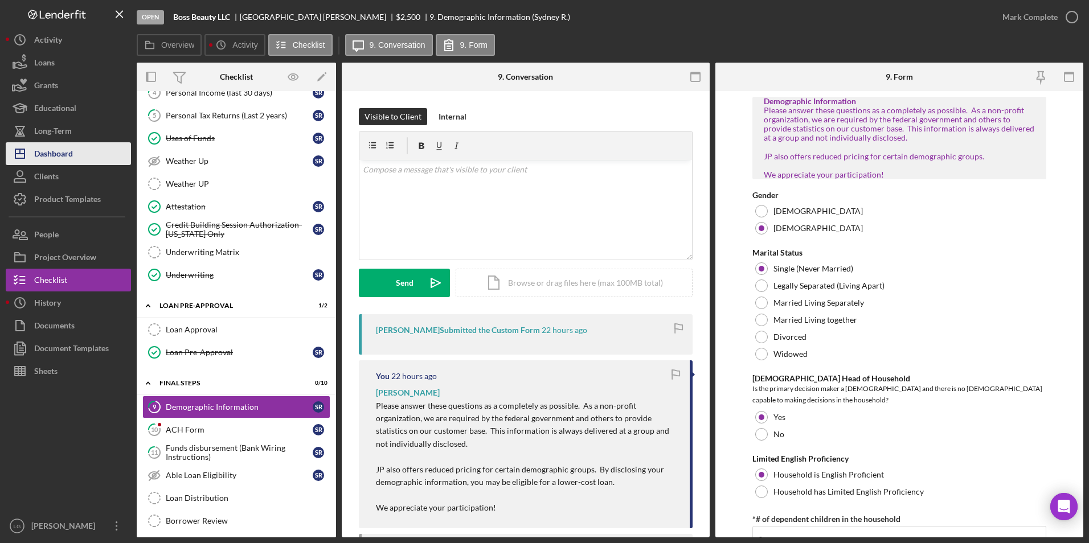
click at [40, 157] on div "Dashboard" at bounding box center [53, 155] width 39 height 26
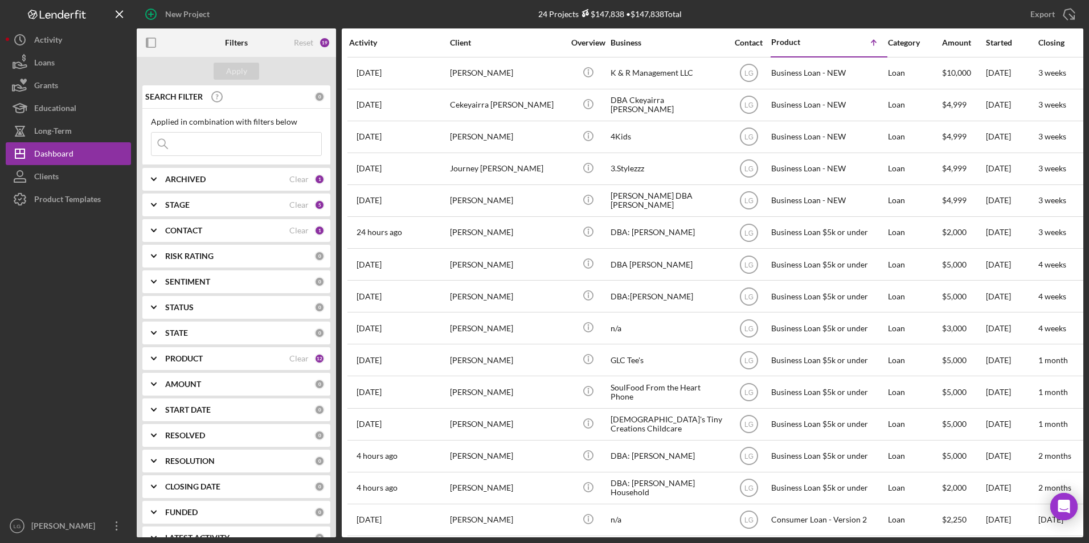
click at [179, 142] on input at bounding box center [237, 144] width 170 height 23
click at [258, 18] on div "New Project" at bounding box center [295, 14] width 316 height 28
click at [245, 236] on div "CONTACT Clear 1" at bounding box center [244, 230] width 159 height 23
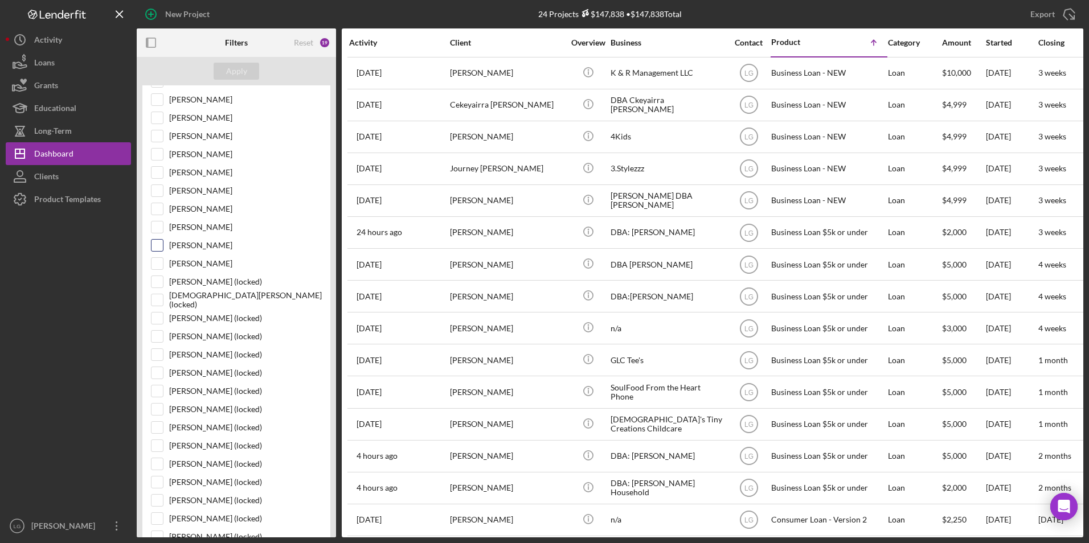
scroll to position [114, 0]
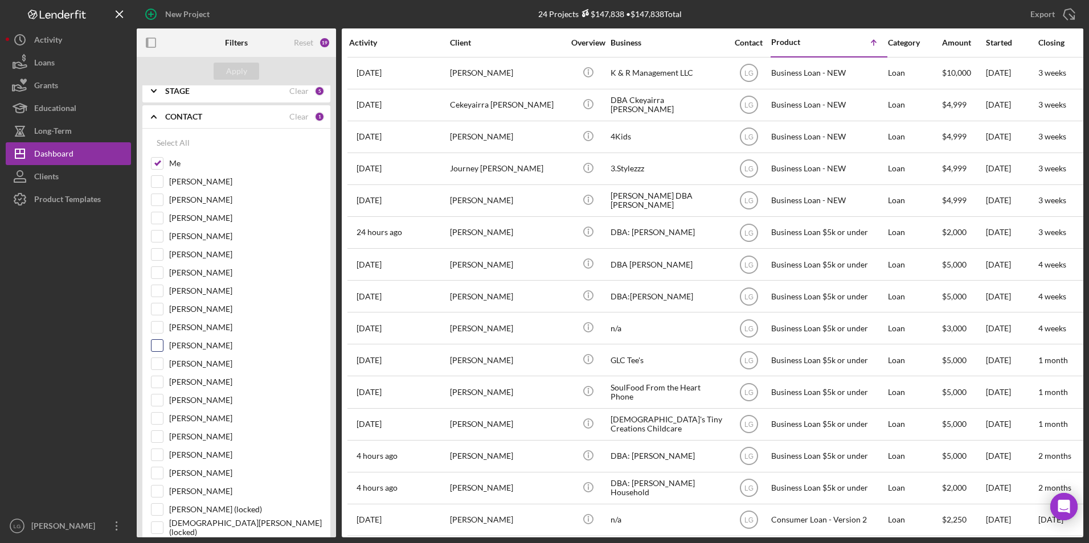
click at [159, 347] on input "[PERSON_NAME]" at bounding box center [157, 345] width 11 height 11
checkbox input "true"
click at [249, 71] on button "Apply" at bounding box center [237, 71] width 46 height 17
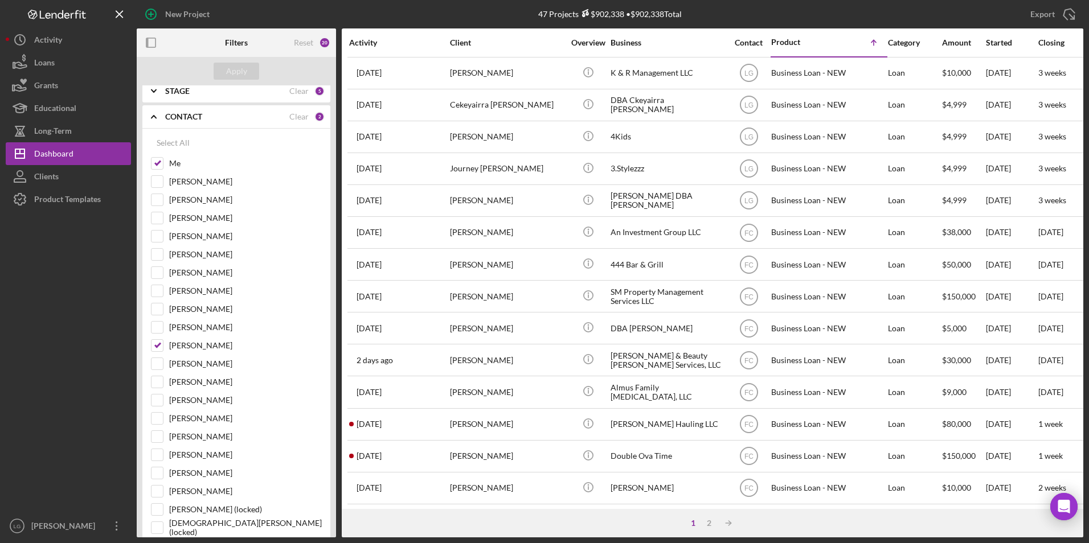
scroll to position [0, 0]
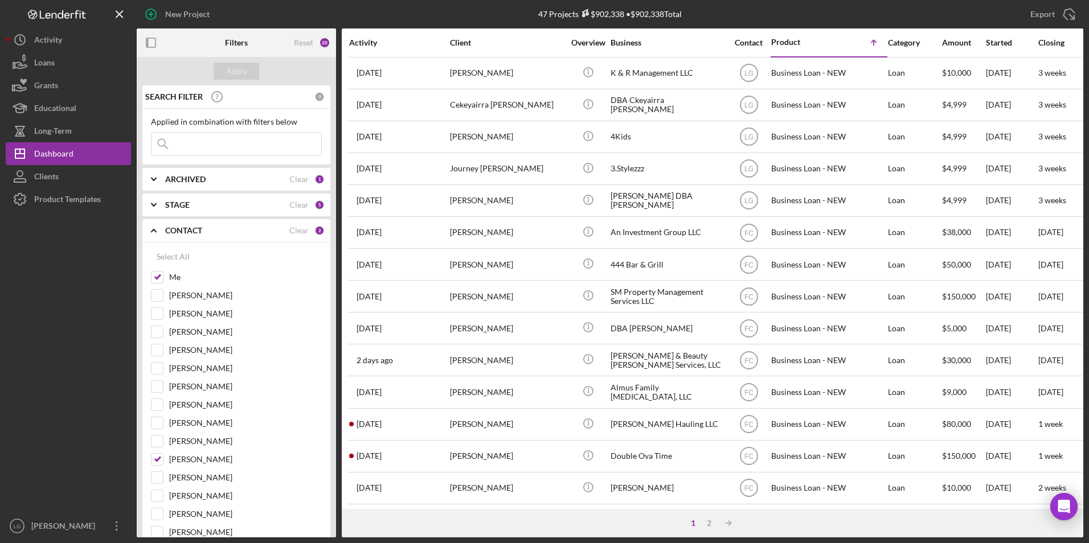
click at [246, 140] on input at bounding box center [237, 144] width 170 height 23
type input "[PERSON_NAME]"
click at [220, 73] on button "Apply" at bounding box center [237, 71] width 46 height 17
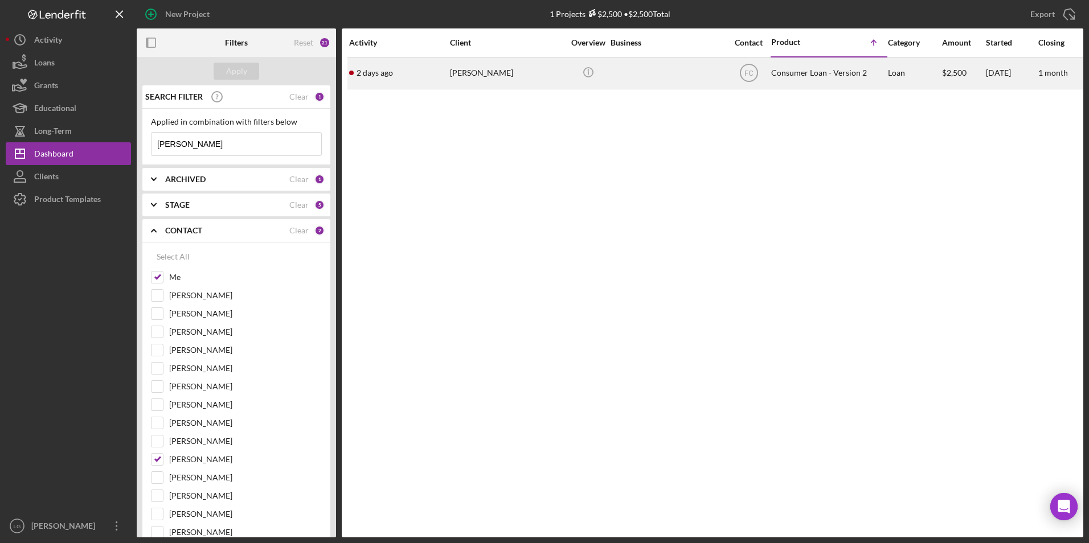
click at [515, 77] on div "[PERSON_NAME]" at bounding box center [507, 73] width 114 height 30
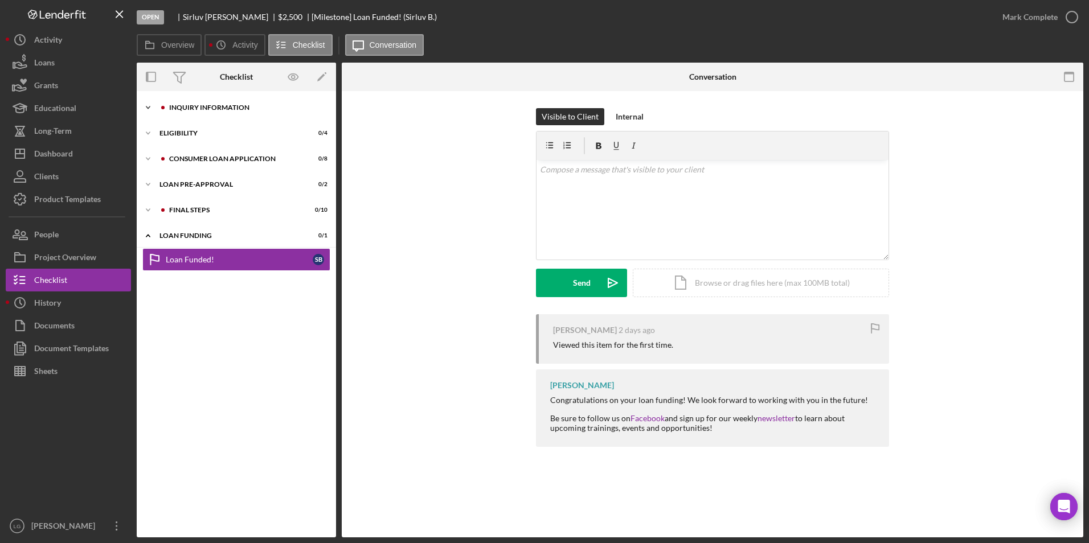
click at [198, 102] on div "Icon/Expander Inquiry Information 0 / 8" at bounding box center [236, 107] width 199 height 23
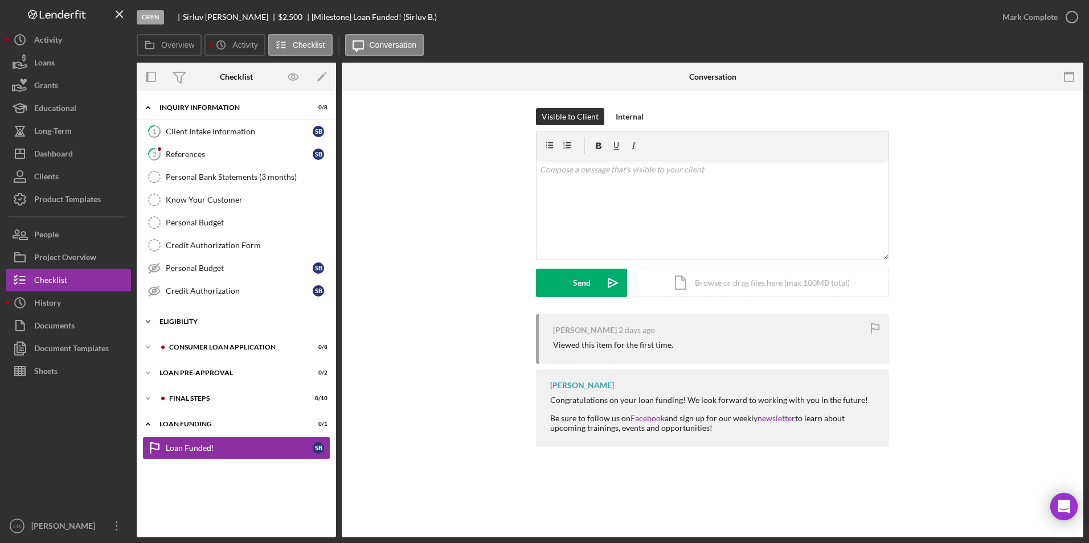
click at [175, 317] on div "Icon/Expander Eligibility 0 / 4" at bounding box center [236, 321] width 199 height 23
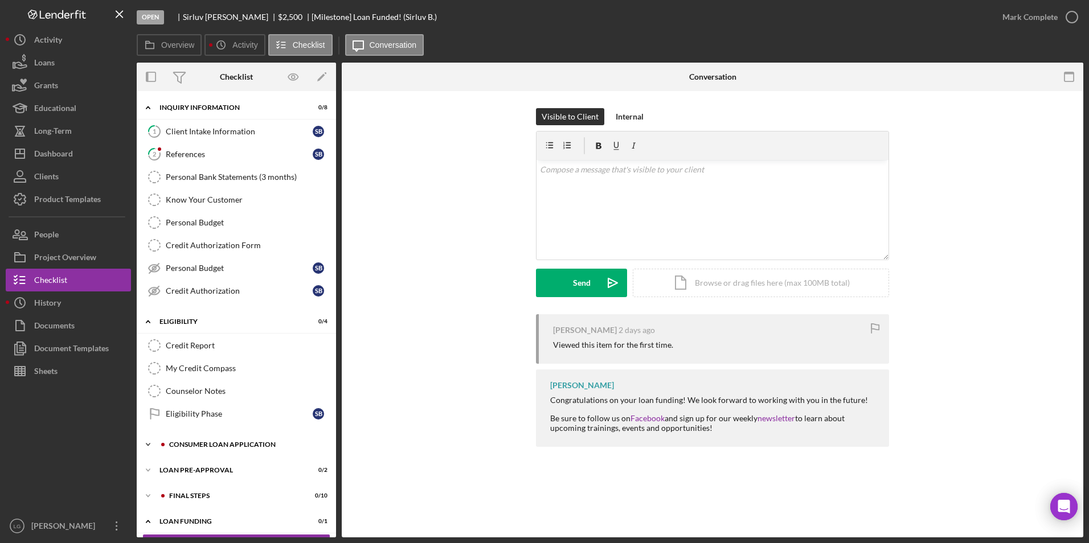
click at [177, 441] on div "Icon/Expander Consumer Loan Application 0 / 8" at bounding box center [236, 444] width 199 height 23
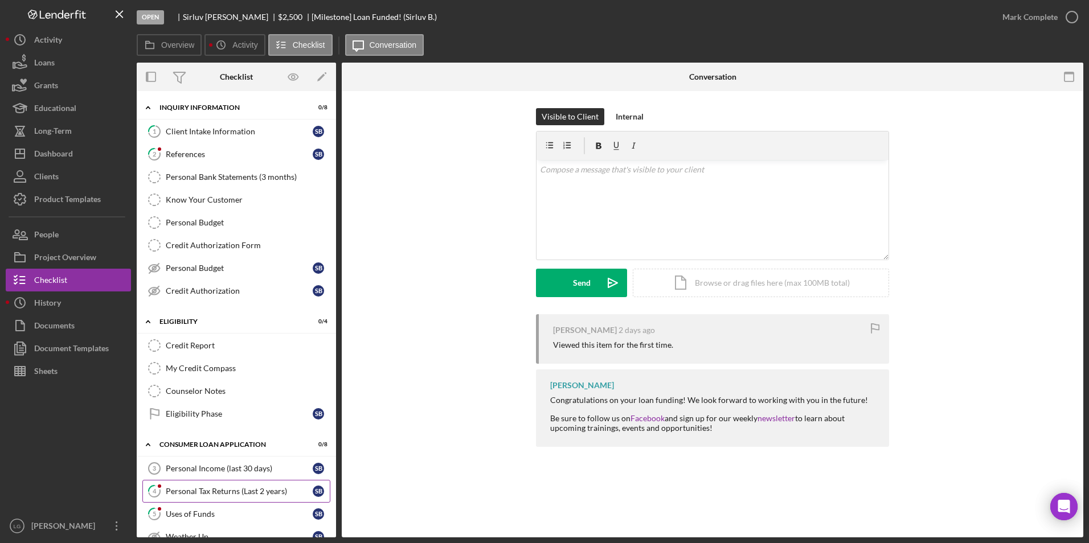
scroll to position [219, 0]
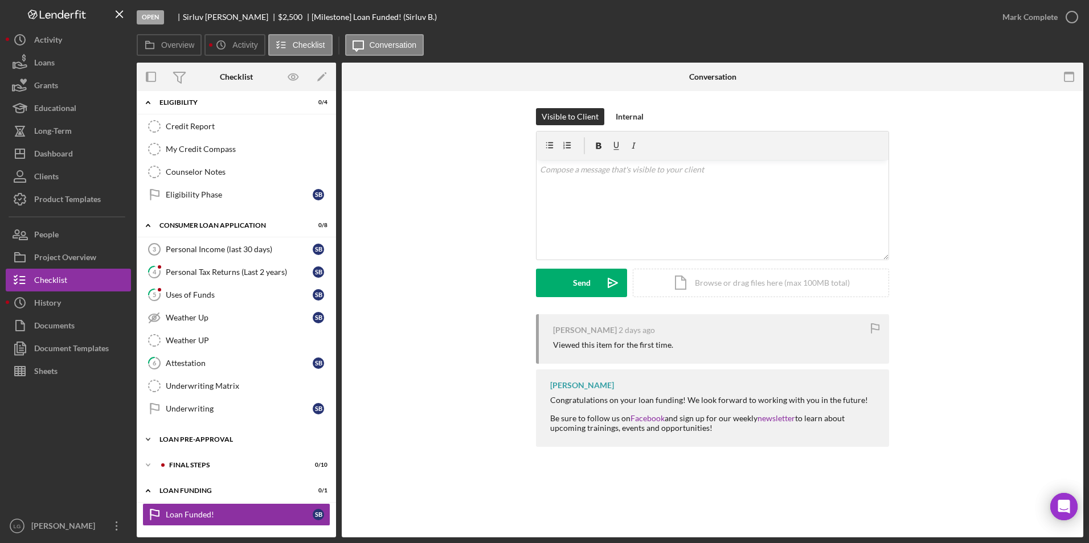
click at [190, 434] on div "Icon/Expander Loan Pre-Approval 0 / 2" at bounding box center [236, 439] width 199 height 23
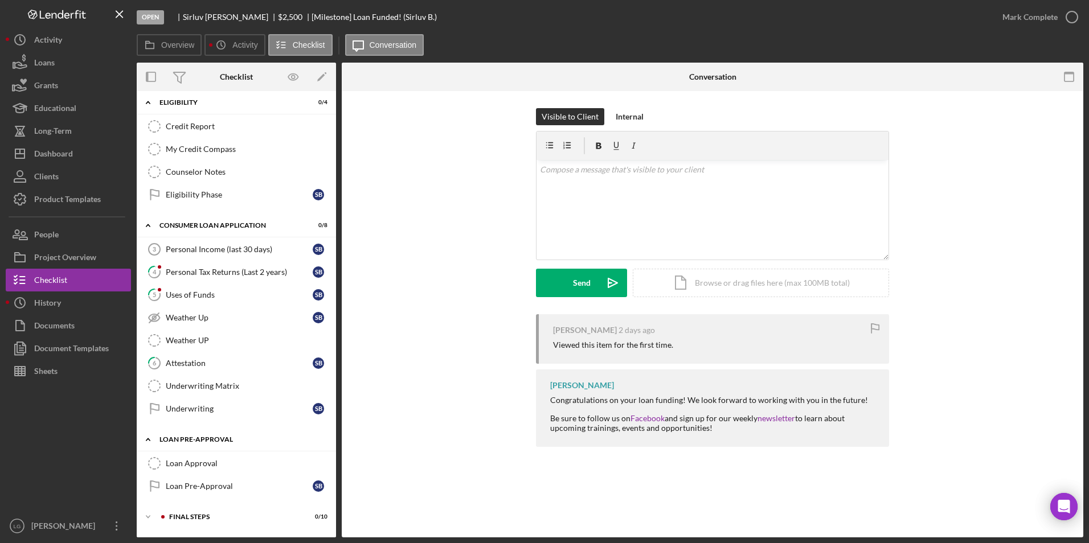
scroll to position [271, 0]
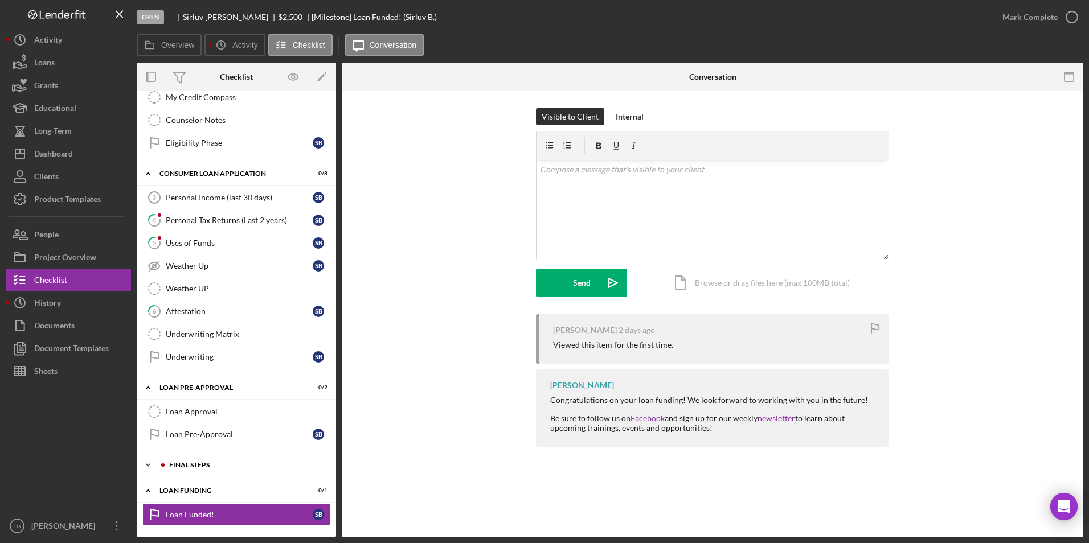
click at [180, 462] on div "FINAL STEPS" at bounding box center [245, 465] width 153 height 7
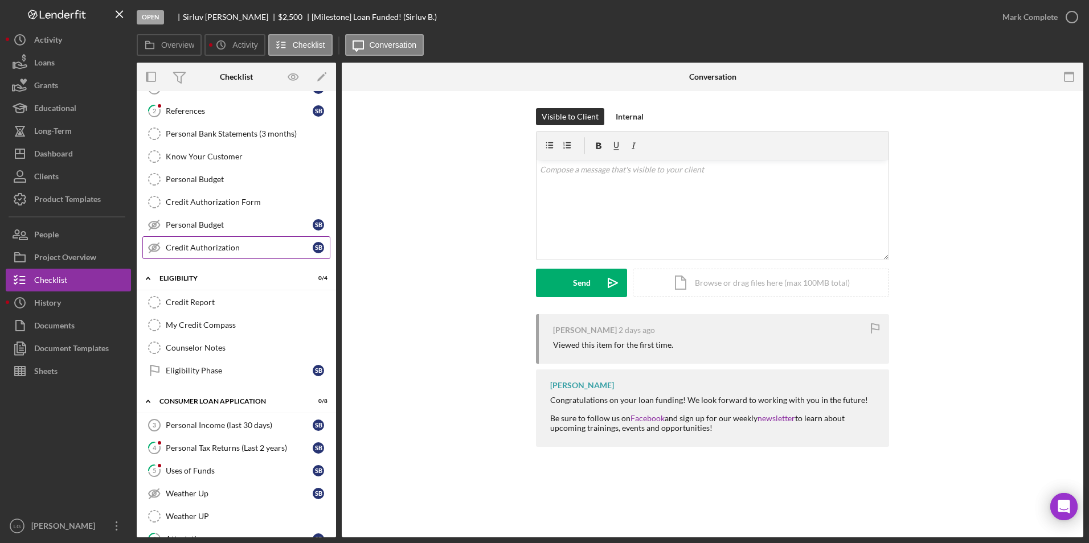
scroll to position [0, 0]
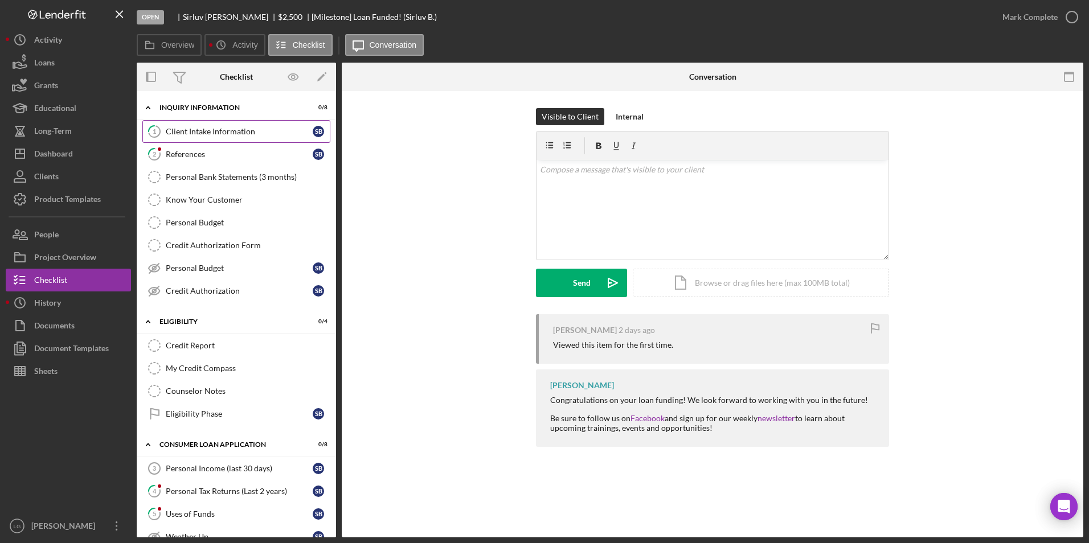
click at [263, 128] on div "Client Intake Information" at bounding box center [239, 131] width 147 height 9
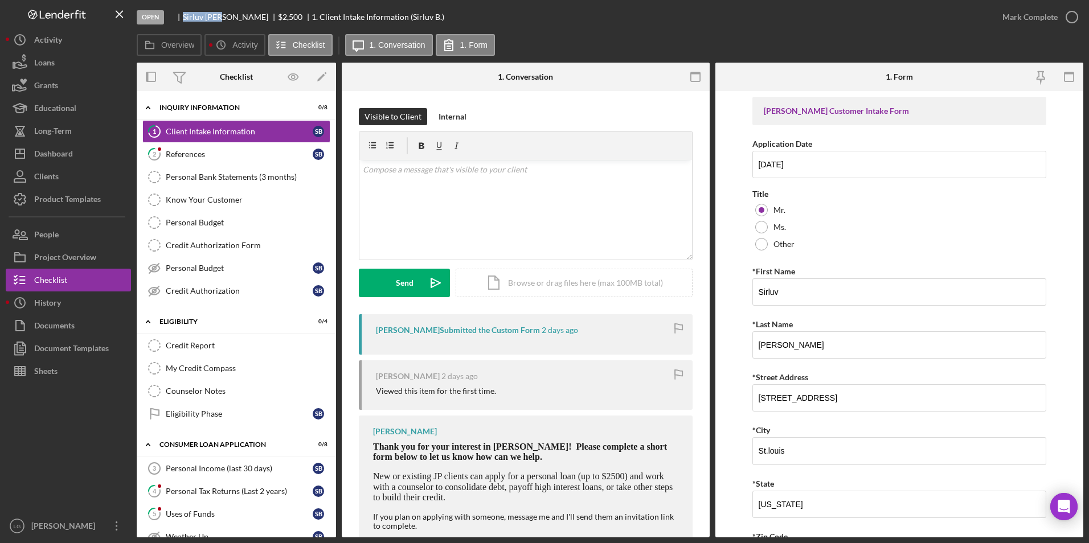
drag, startPoint x: 183, startPoint y: 14, endPoint x: 221, endPoint y: 20, distance: 38.1
click at [221, 20] on div "[PERSON_NAME]" at bounding box center [230, 17] width 95 height 9
drag, startPoint x: 221, startPoint y: 20, endPoint x: 213, endPoint y: 15, distance: 9.5
copy div "[PERSON_NAME]"
drag, startPoint x: 815, startPoint y: 287, endPoint x: 751, endPoint y: 291, distance: 64.0
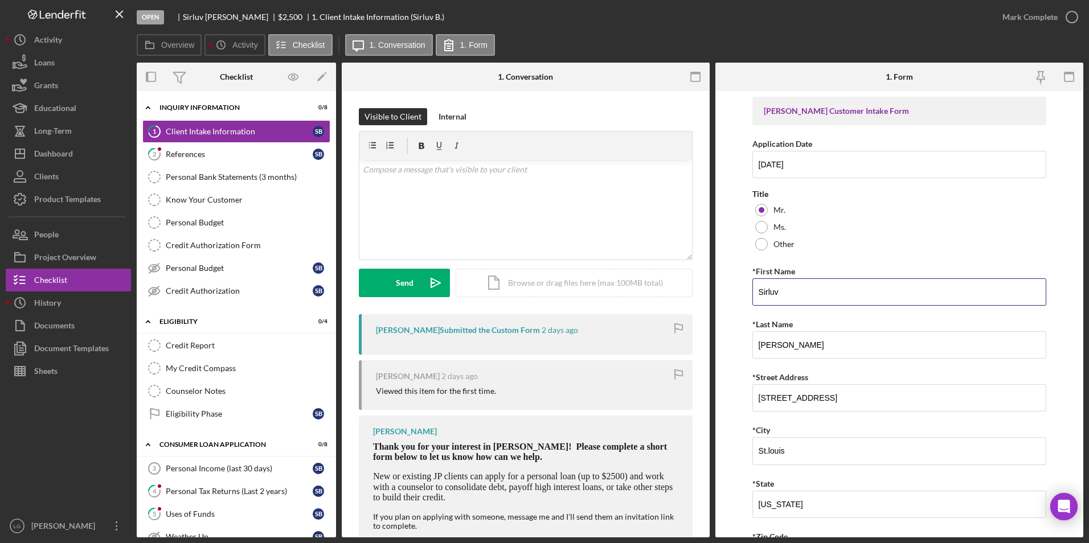
click at [751, 291] on form "[PERSON_NAME] Customer Intake Form Application Date [DATE] Title Mr. Ms. Other …" at bounding box center [899, 314] width 368 height 447
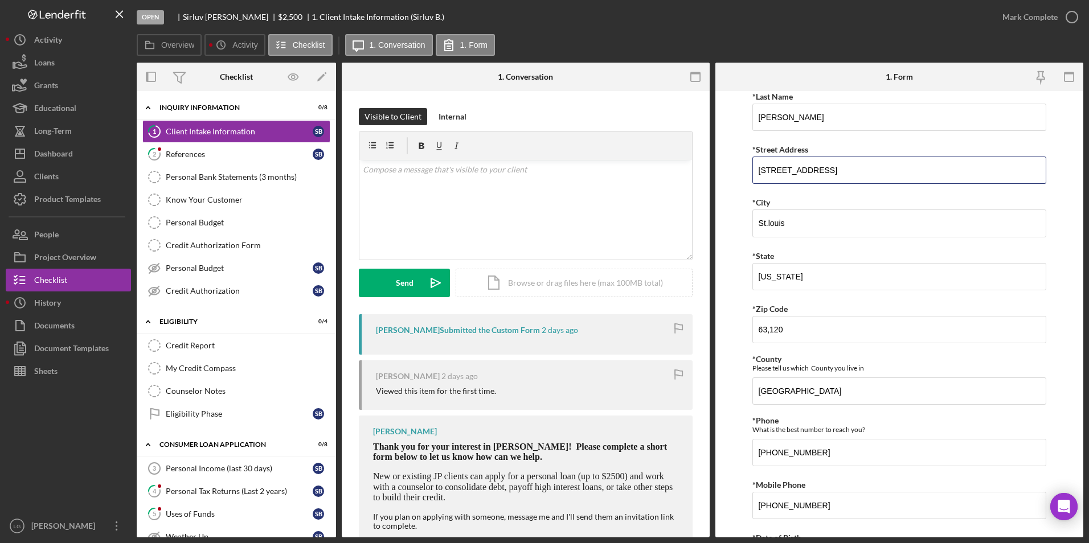
drag, startPoint x: 820, startPoint y: 169, endPoint x: 748, endPoint y: 171, distance: 71.8
click at [748, 171] on form "[PERSON_NAME] Customer Intake Form Application Date [DATE] Title Mr. Ms. Other …" at bounding box center [899, 314] width 368 height 447
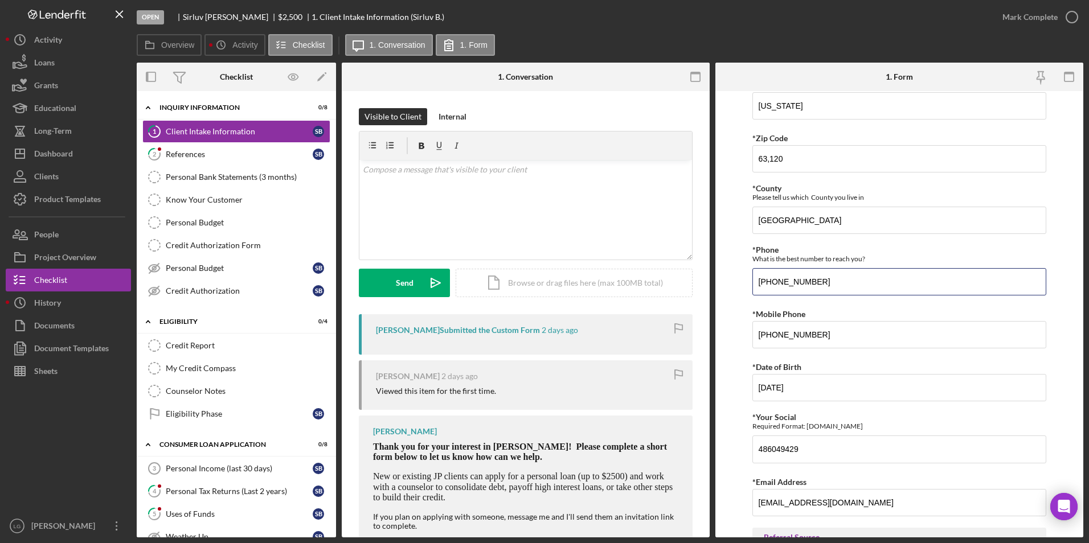
drag, startPoint x: 827, startPoint y: 281, endPoint x: 750, endPoint y: 285, distance: 77.0
click at [750, 285] on form "[PERSON_NAME] Customer Intake Form Application Date [DATE] Title Mr. Ms. Other …" at bounding box center [899, 314] width 368 height 447
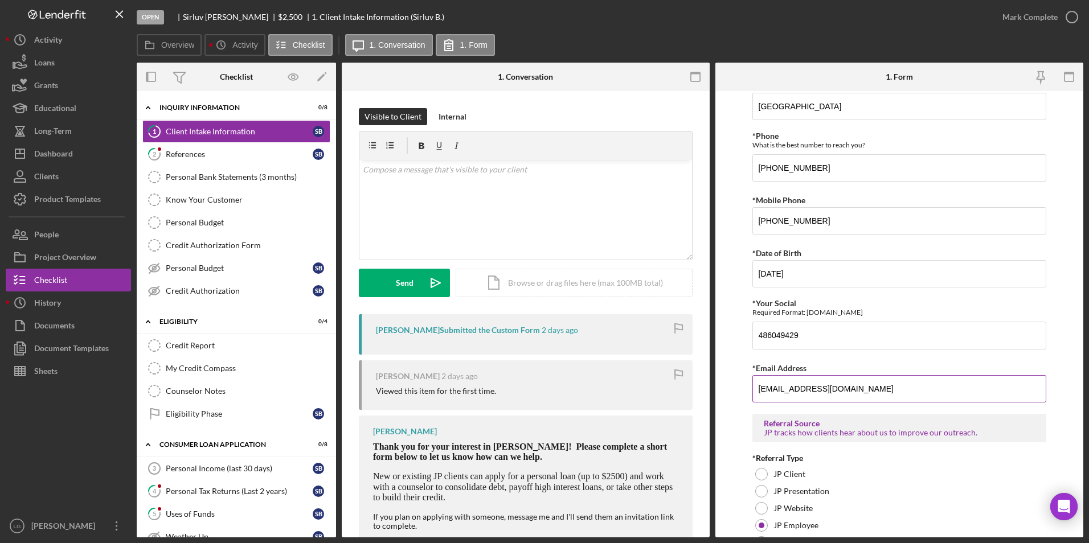
drag, startPoint x: 836, startPoint y: 391, endPoint x: 788, endPoint y: 391, distance: 47.8
click at [727, 389] on form "[PERSON_NAME] Customer Intake Form Application Date [DATE] Title Mr. Ms. Other …" at bounding box center [899, 314] width 368 height 447
drag, startPoint x: 808, startPoint y: 274, endPoint x: 739, endPoint y: 276, distance: 68.4
click at [739, 276] on form "[PERSON_NAME] Customer Intake Form Application Date [DATE] Title Mr. Ms. Other …" at bounding box center [899, 314] width 368 height 447
drag, startPoint x: 808, startPoint y: 333, endPoint x: 742, endPoint y: 344, distance: 67.6
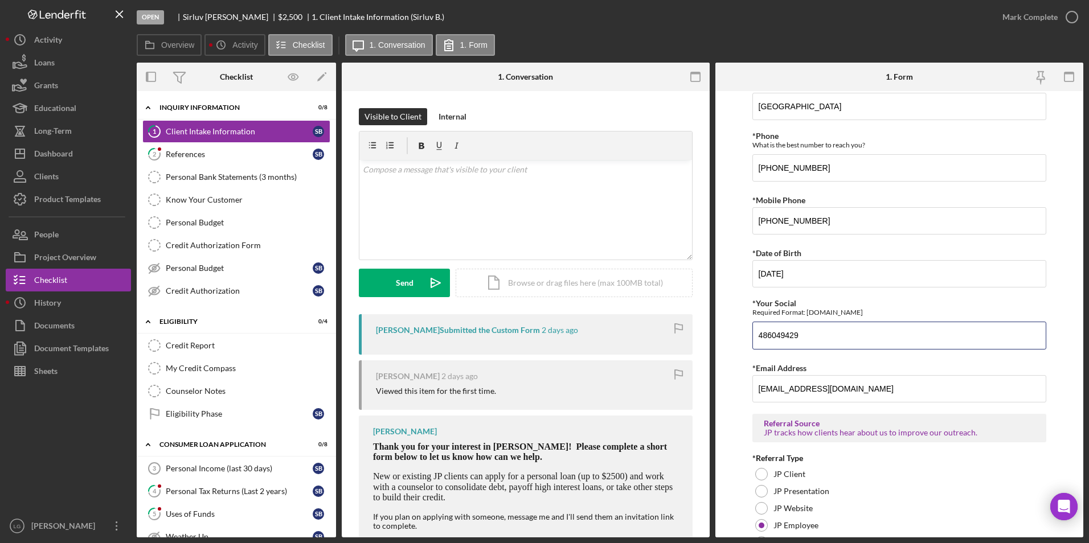
click at [742, 344] on form "[PERSON_NAME] Customer Intake Form Application Date [DATE] Title Mr. Ms. Other …" at bounding box center [899, 314] width 368 height 447
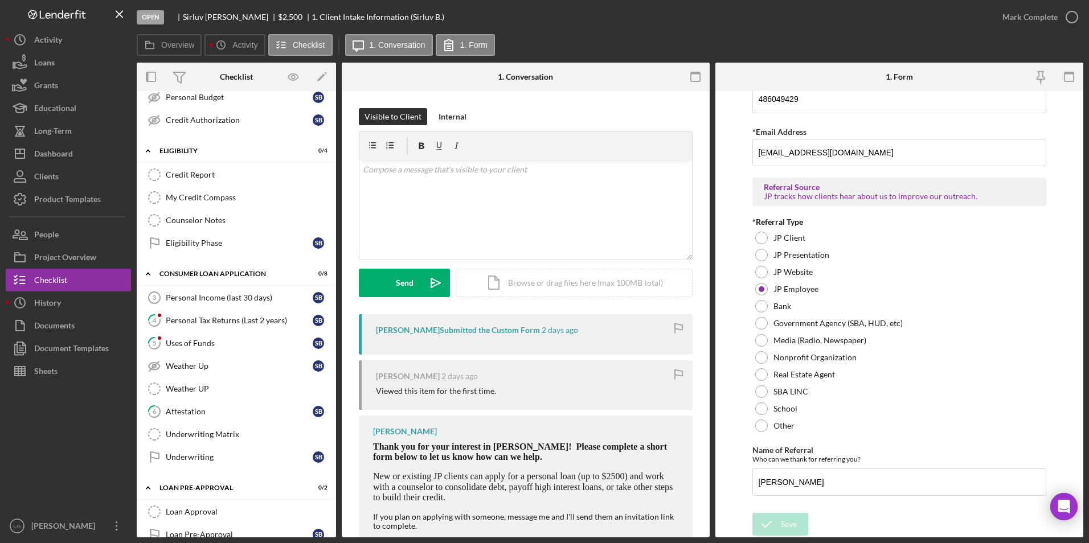
scroll to position [578, 0]
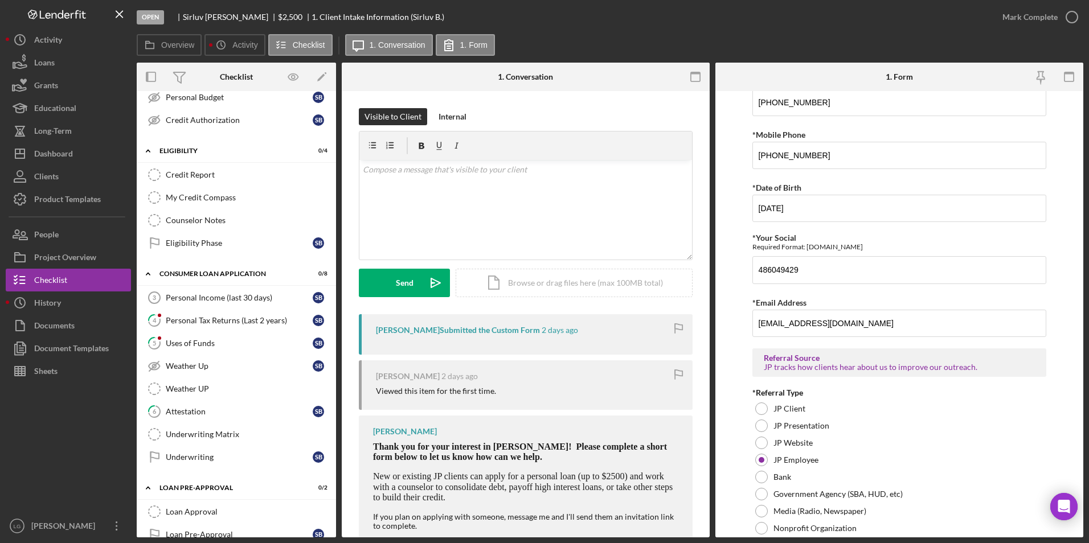
click at [643, 117] on div "Visible to Client Internal" at bounding box center [526, 116] width 334 height 17
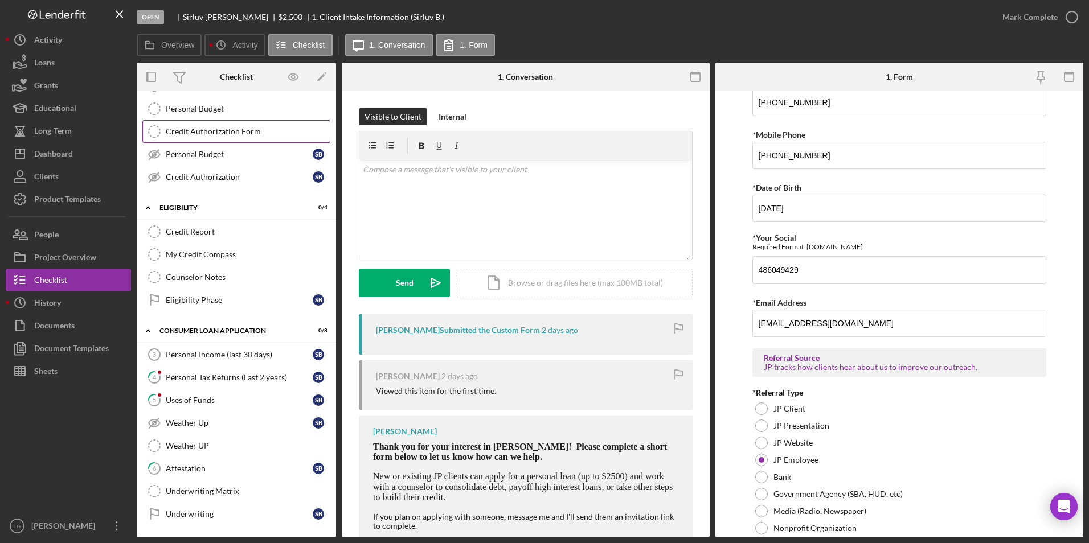
scroll to position [0, 0]
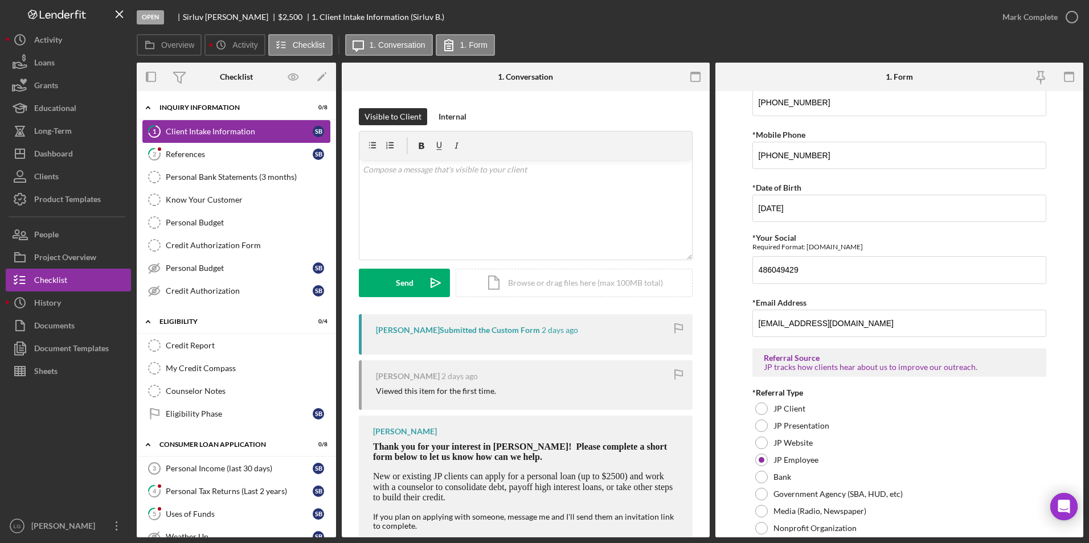
click at [216, 126] on link "1 Client Intake Information S B" at bounding box center [236, 131] width 188 height 23
click at [197, 155] on div "References" at bounding box center [239, 154] width 147 height 9
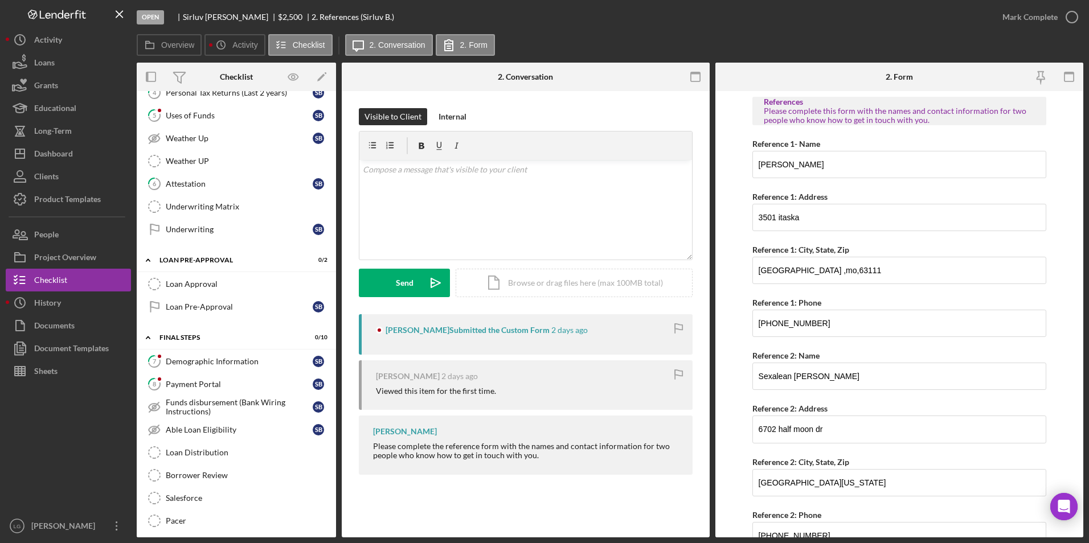
scroll to position [505, 0]
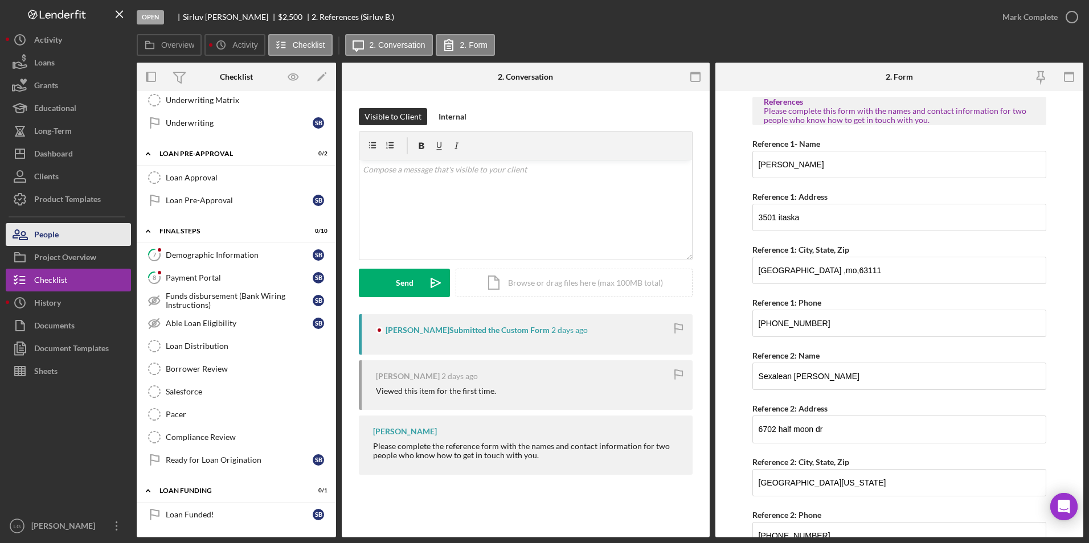
click at [75, 229] on button "People" at bounding box center [68, 234] width 125 height 23
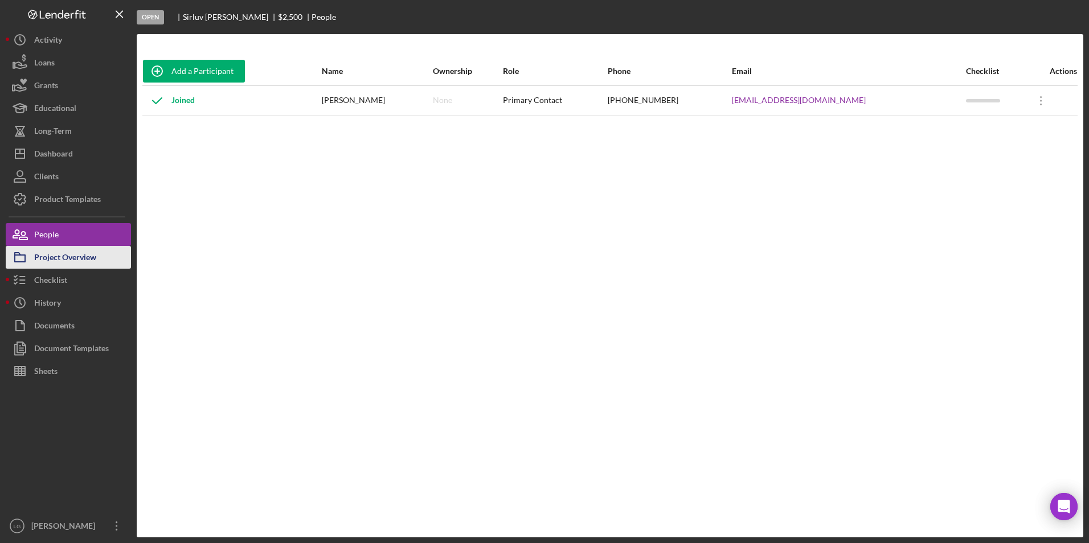
click at [86, 259] on div "Project Overview" at bounding box center [65, 259] width 62 height 26
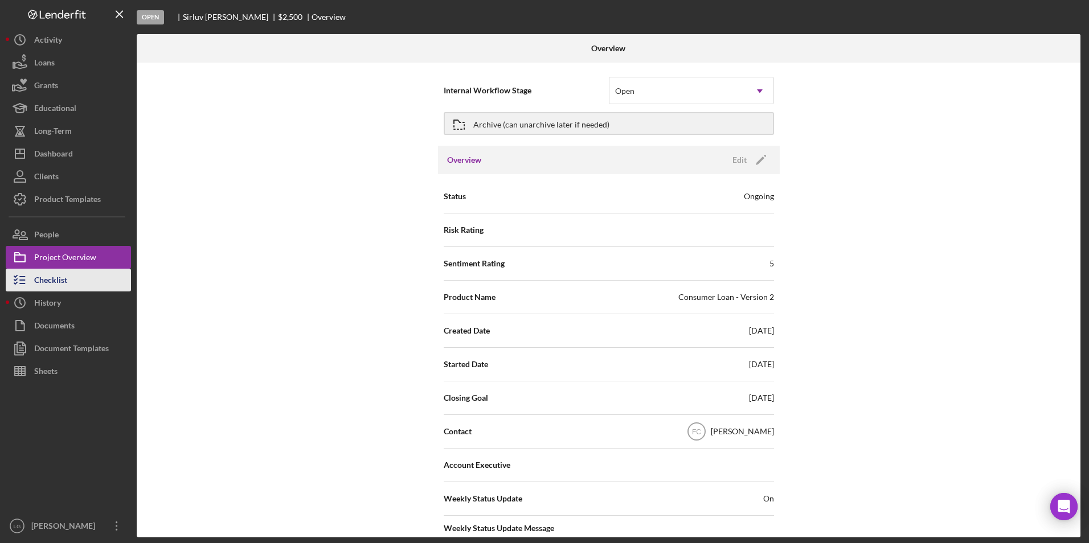
click at [93, 275] on button "Checklist" at bounding box center [68, 280] width 125 height 23
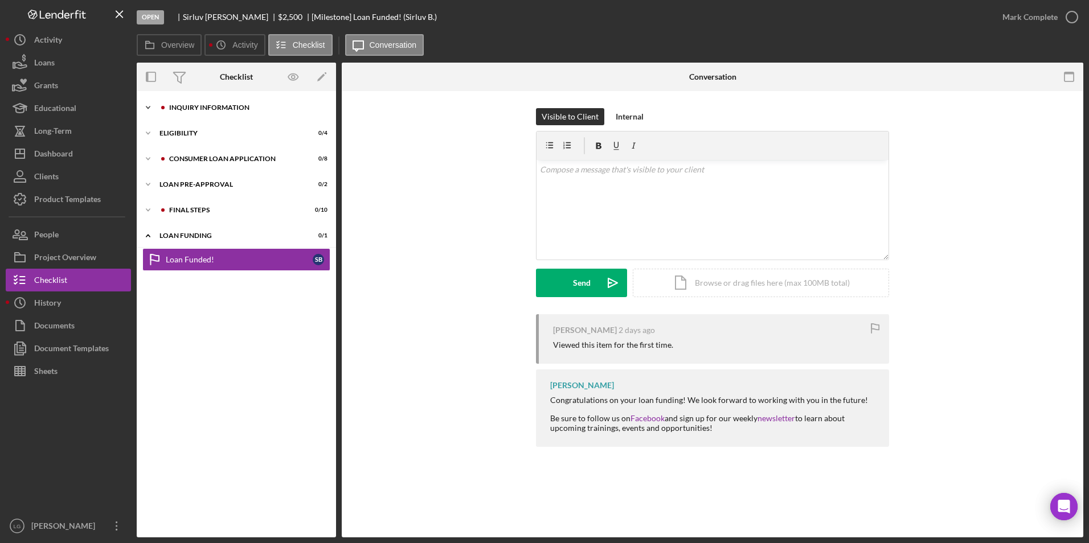
click at [234, 109] on div "Inquiry Information" at bounding box center [245, 107] width 153 height 7
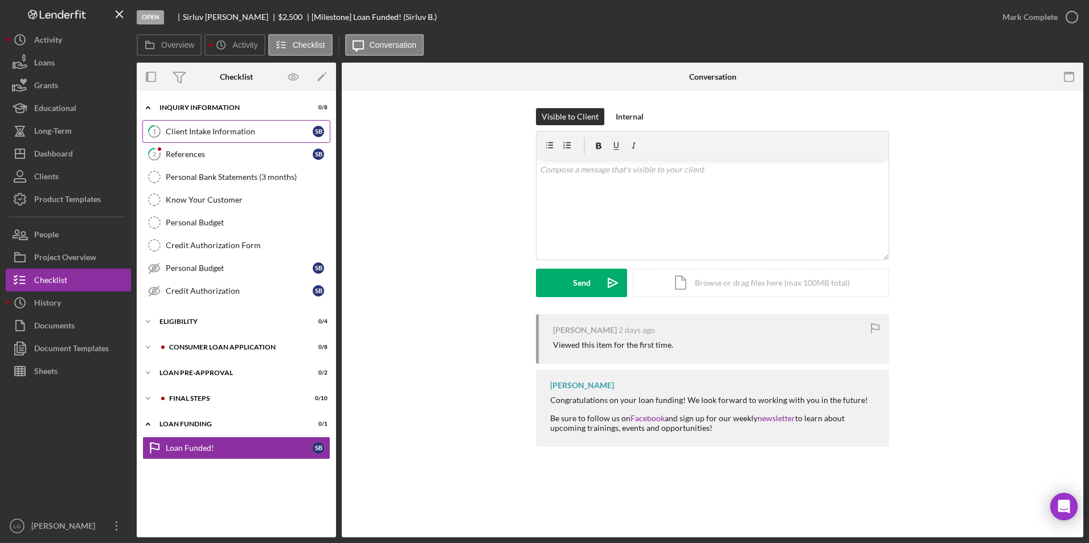
click at [205, 132] on div "Client Intake Information" at bounding box center [239, 131] width 147 height 9
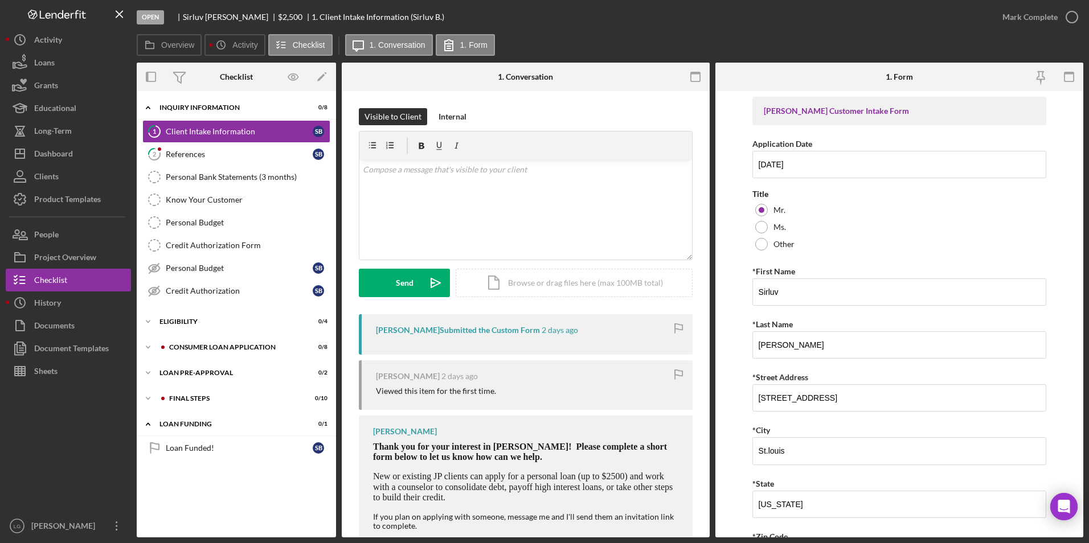
scroll to position [171, 0]
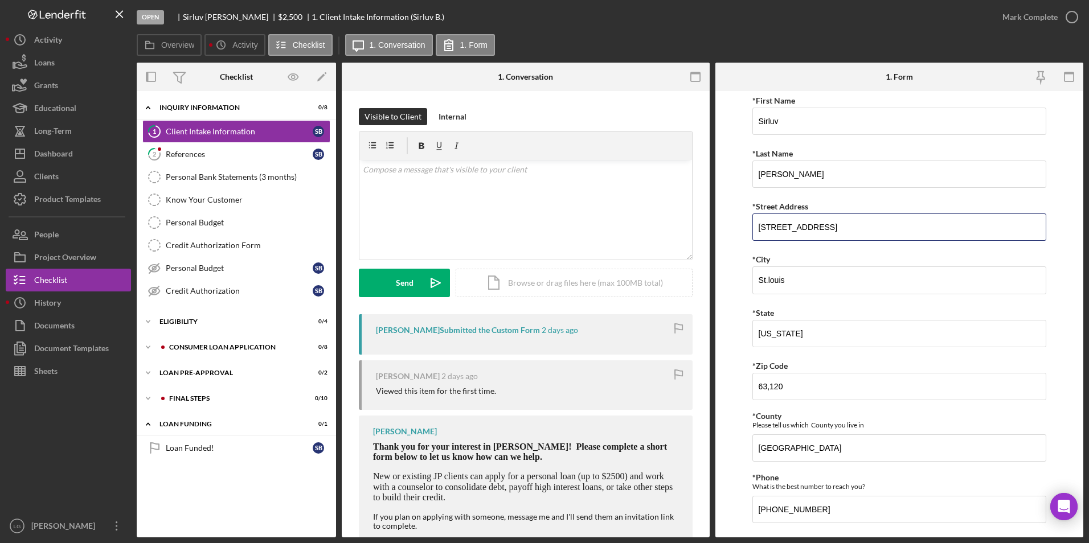
drag, startPoint x: 831, startPoint y: 220, endPoint x: 780, endPoint y: 218, distance: 50.7
click at [732, 228] on form "[PERSON_NAME] Customer Intake Form Application Date [DATE] Title Mr. Ms. Other …" at bounding box center [899, 314] width 368 height 447
drag, startPoint x: 782, startPoint y: 217, endPoint x: 614, endPoint y: 177, distance: 172.7
click at [614, 177] on div "v Color teal Color pink Remove color Add row above Add row below Add column bef…" at bounding box center [525, 210] width 333 height 100
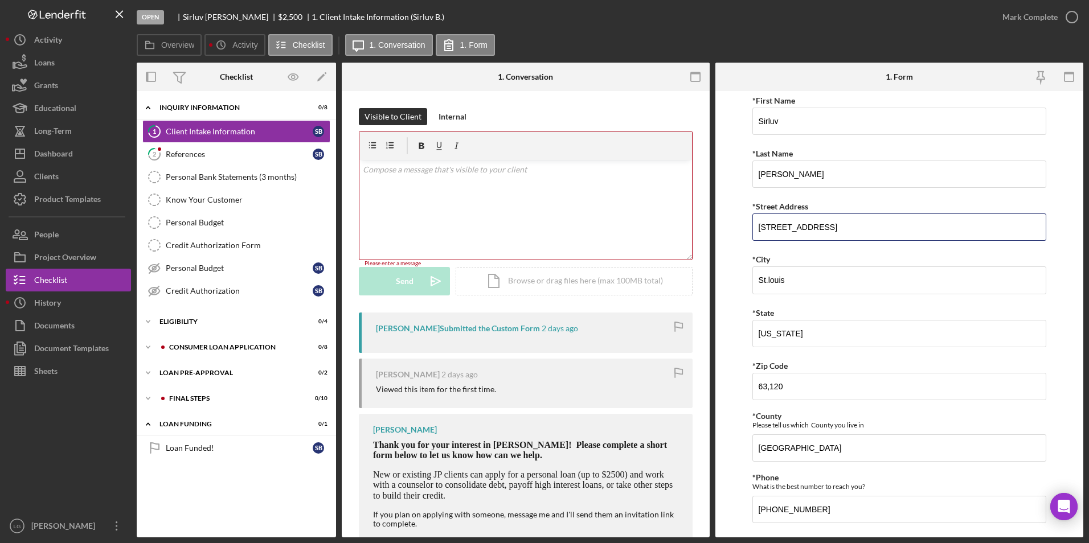
drag, startPoint x: 828, startPoint y: 228, endPoint x: 726, endPoint y: 226, distance: 102.0
click at [726, 226] on form "[PERSON_NAME] Customer Intake Form Application Date [DATE] Title Mr. Ms. Other …" at bounding box center [899, 314] width 368 height 447
drag, startPoint x: 631, startPoint y: 99, endPoint x: 598, endPoint y: 101, distance: 33.7
click at [629, 100] on div "Visible to Client Internal v Color teal Color pink Remove color Add row above A…" at bounding box center [526, 328] width 368 height 474
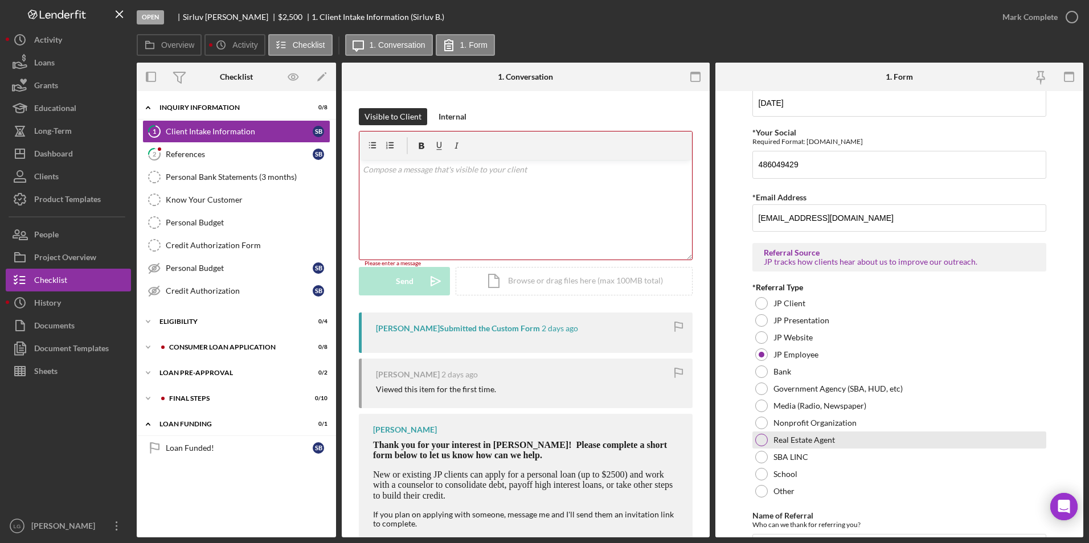
scroll to position [749, 0]
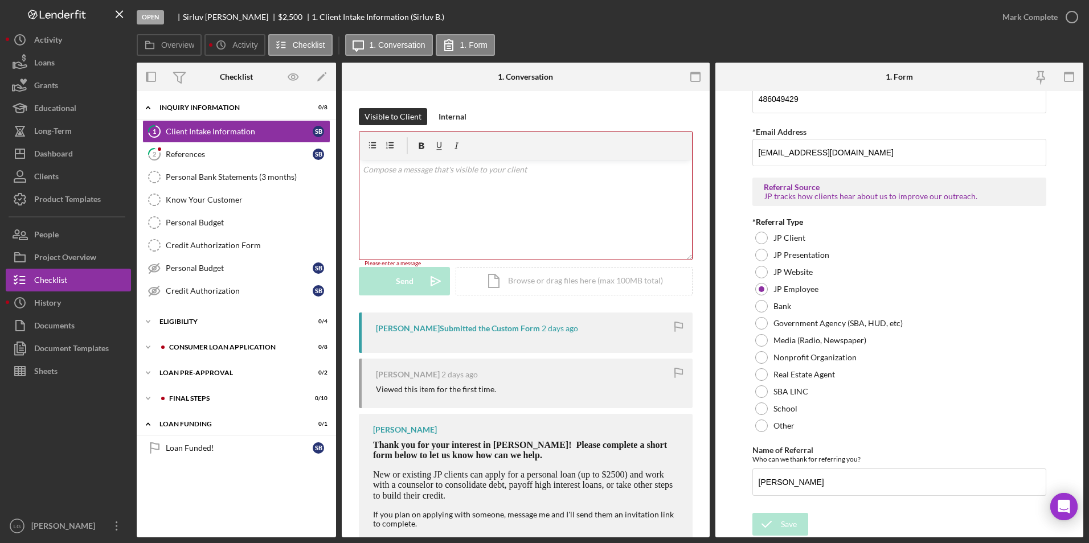
drag, startPoint x: 825, startPoint y: 39, endPoint x: 888, endPoint y: 31, distance: 63.1
click at [825, 39] on div "Overview Icon/History Activity Checklist Icon/Message 1. Conversation 1. Form" at bounding box center [610, 45] width 947 height 23
click at [1035, 19] on div "Mark Complete" at bounding box center [1030, 17] width 55 height 23
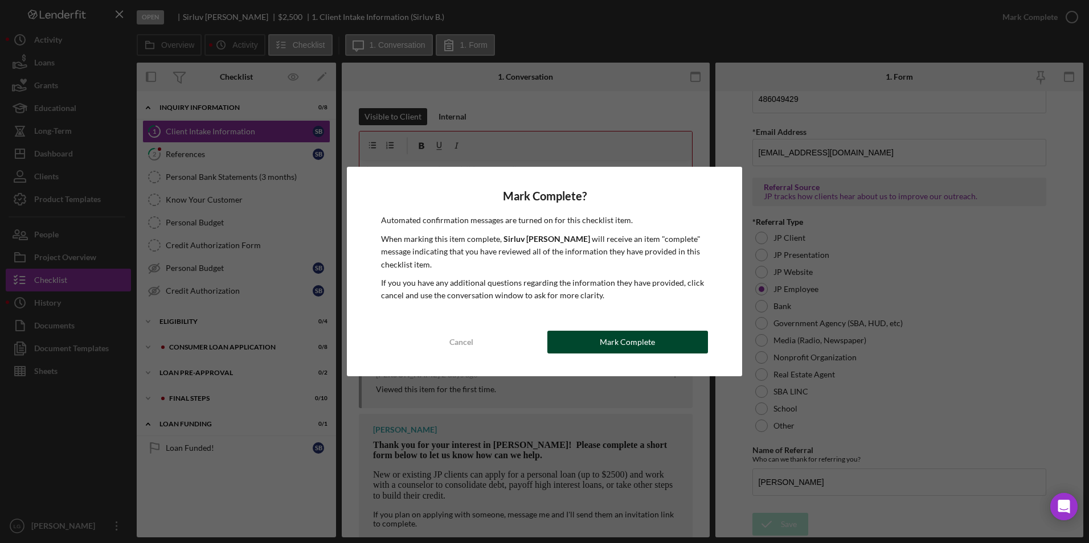
click at [636, 337] on div "Mark Complete" at bounding box center [627, 342] width 55 height 23
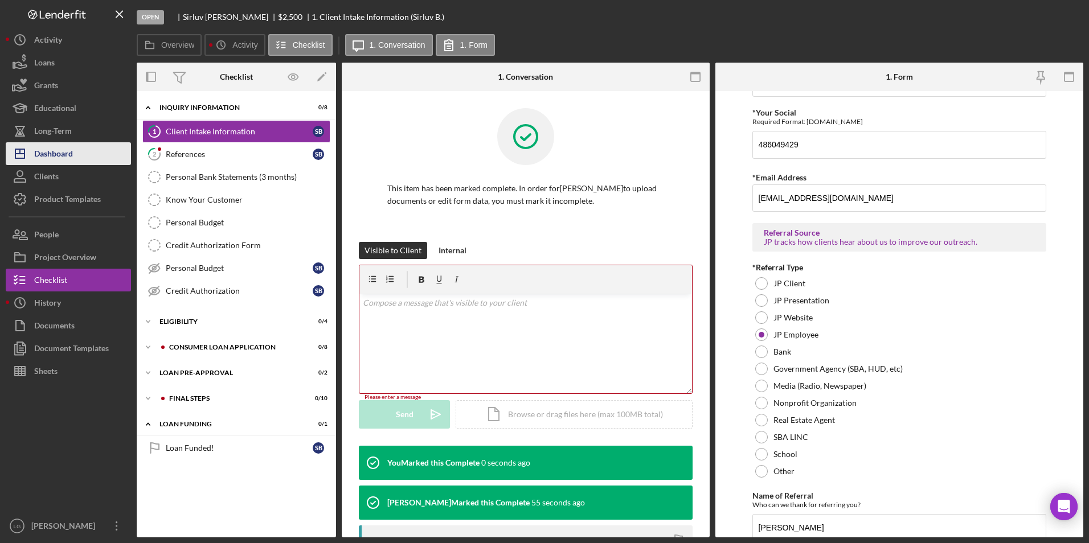
scroll to position [795, 0]
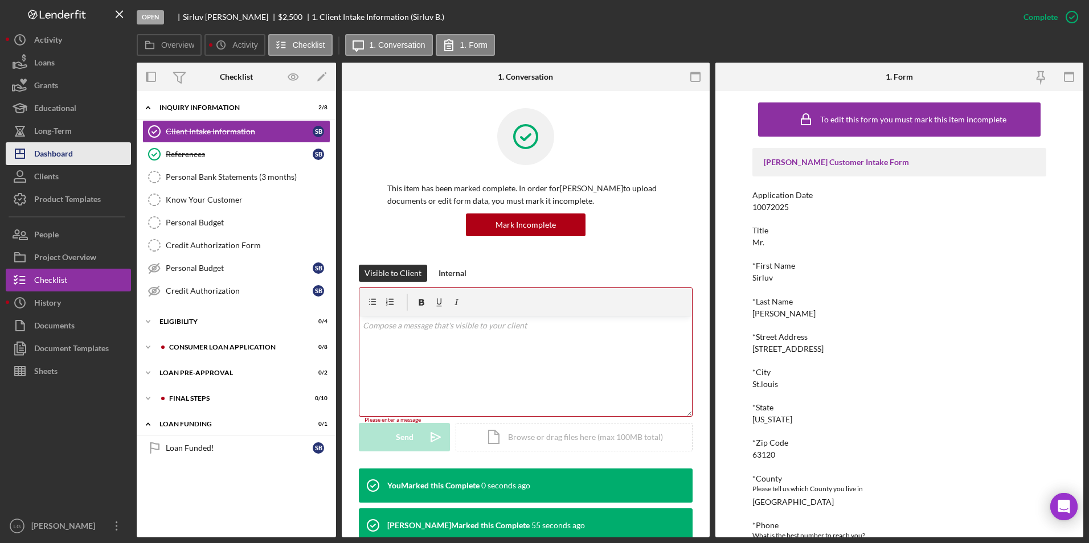
click at [49, 156] on div "Dashboard" at bounding box center [53, 155] width 39 height 26
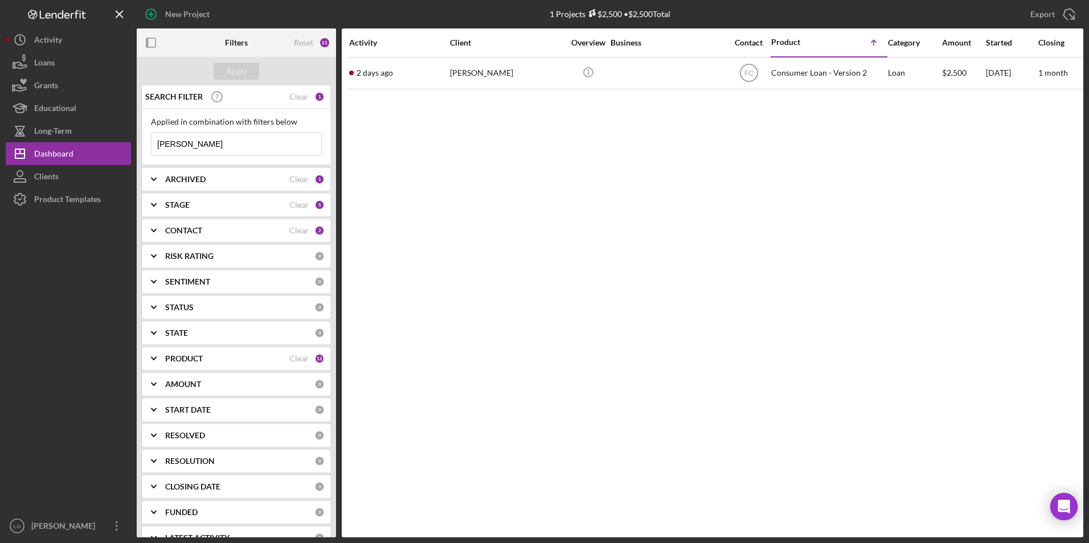
click at [220, 175] on div "ARCHIVED" at bounding box center [227, 179] width 124 height 9
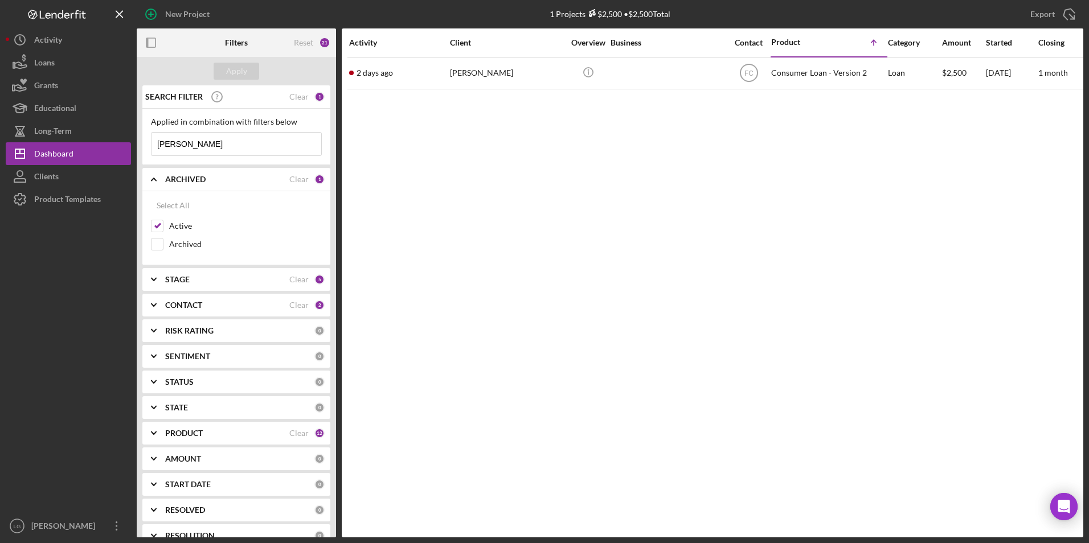
drag, startPoint x: 199, startPoint y: 148, endPoint x: 134, endPoint y: 141, distance: 65.2
click at [134, 141] on div "New Project 1 Projects $2,500 • $2,500 Total sir luv Export Icon/Export Filters…" at bounding box center [545, 269] width 1078 height 538
click at [222, 67] on button "Apply" at bounding box center [237, 71] width 46 height 17
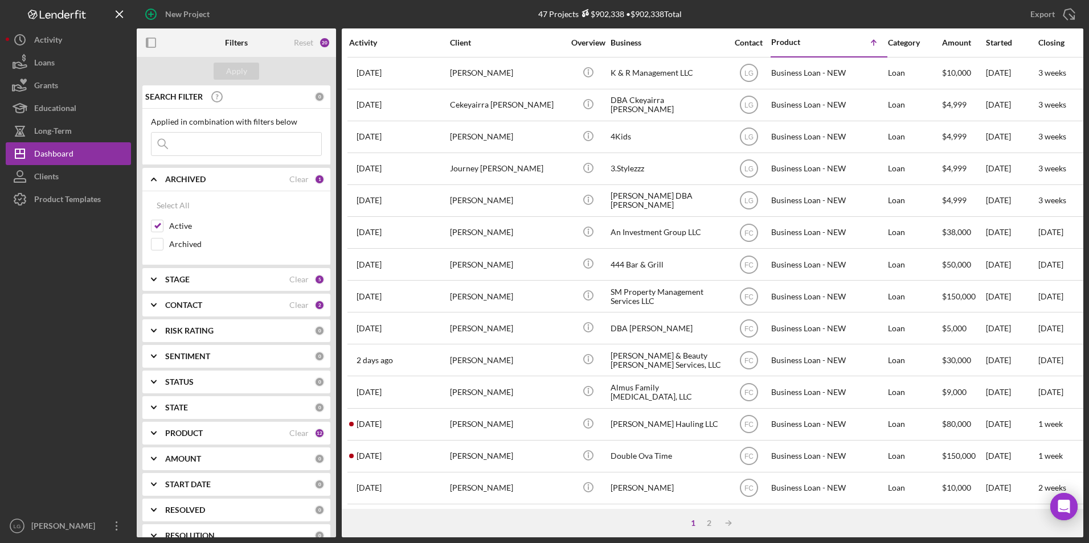
click at [218, 302] on div "CONTACT Clear 2" at bounding box center [244, 305] width 159 height 10
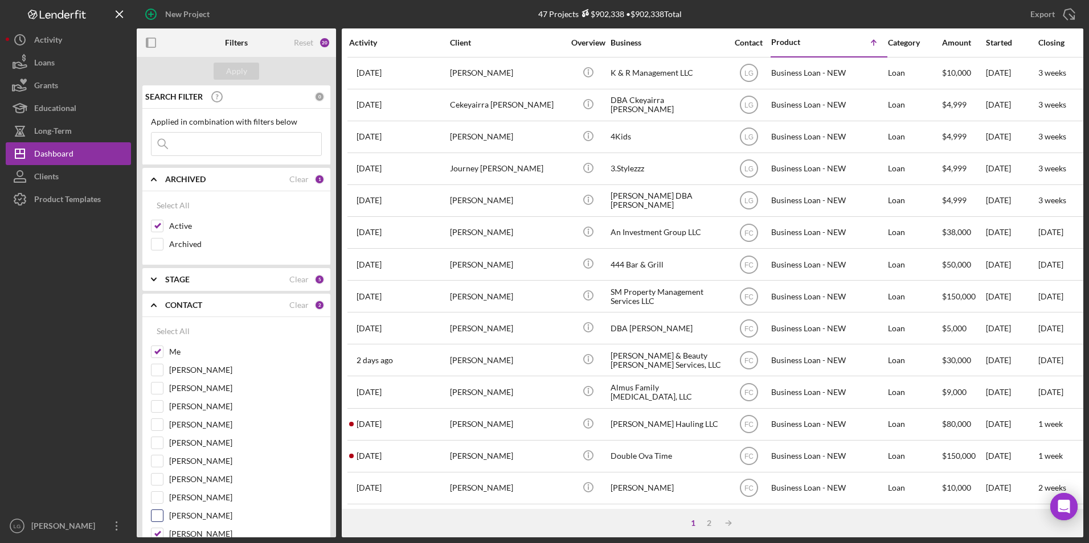
scroll to position [114, 0]
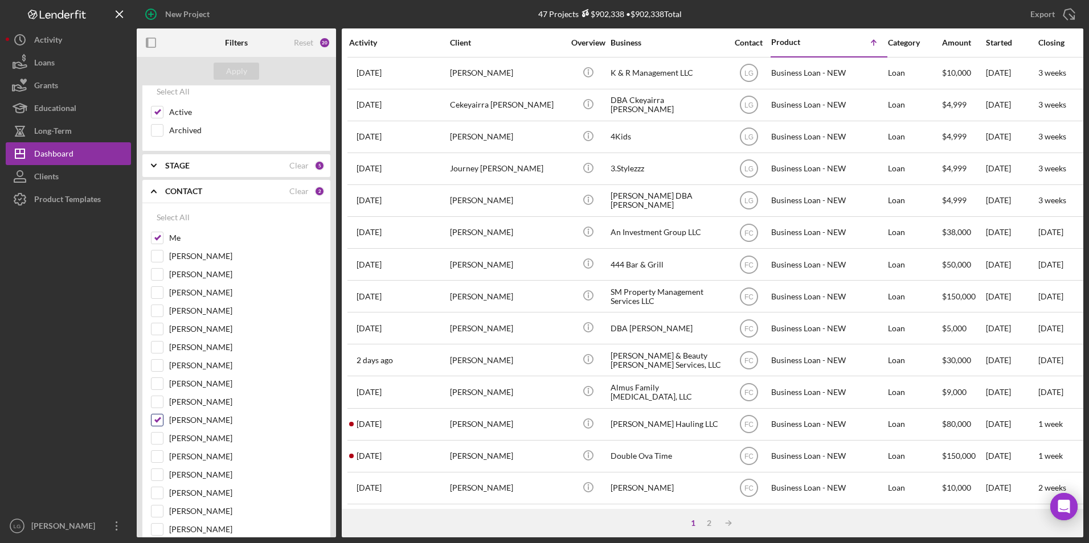
click at [158, 420] on input "[PERSON_NAME]" at bounding box center [157, 420] width 11 height 11
checkbox input "false"
click at [244, 70] on div "Apply" at bounding box center [236, 71] width 21 height 17
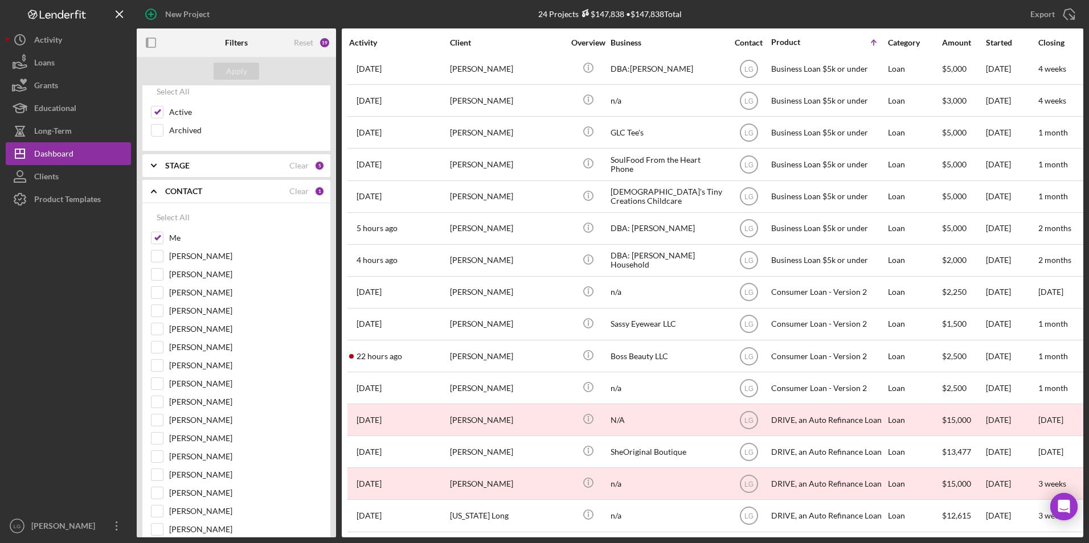
scroll to position [301, 0]
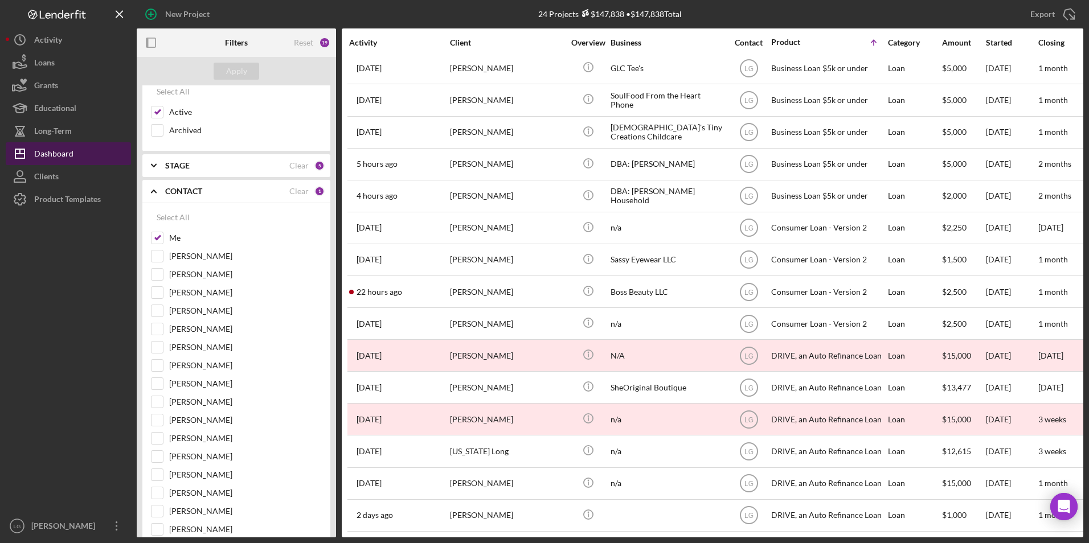
click at [80, 152] on button "Icon/Dashboard Dashboard" at bounding box center [68, 153] width 125 height 23
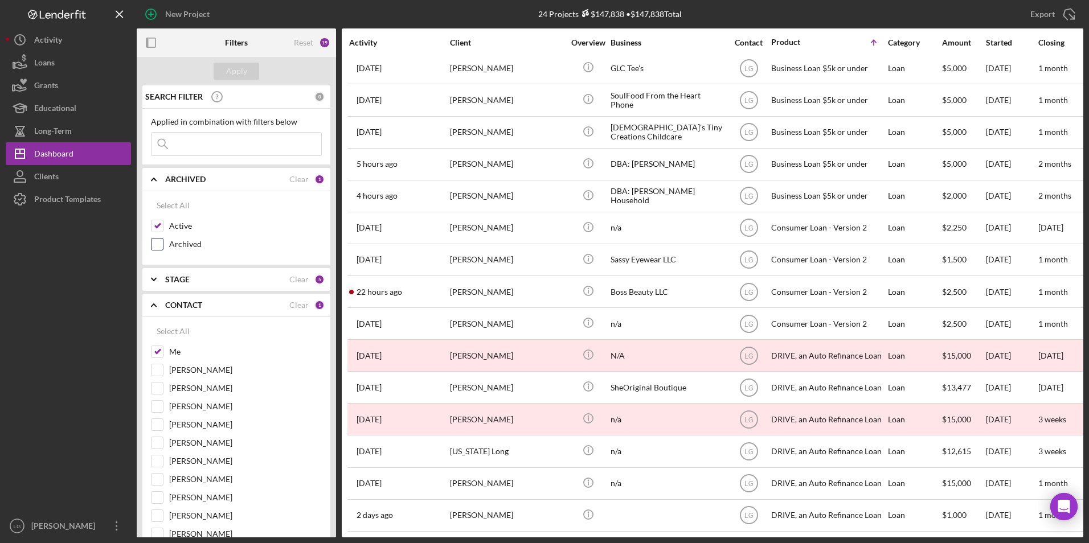
click at [157, 244] on input "Archived" at bounding box center [157, 244] width 11 height 11
checkbox input "true"
click at [158, 470] on div "[PERSON_NAME]" at bounding box center [236, 464] width 171 height 18
click at [158, 476] on input "[PERSON_NAME]" at bounding box center [157, 479] width 11 height 11
checkbox input "true"
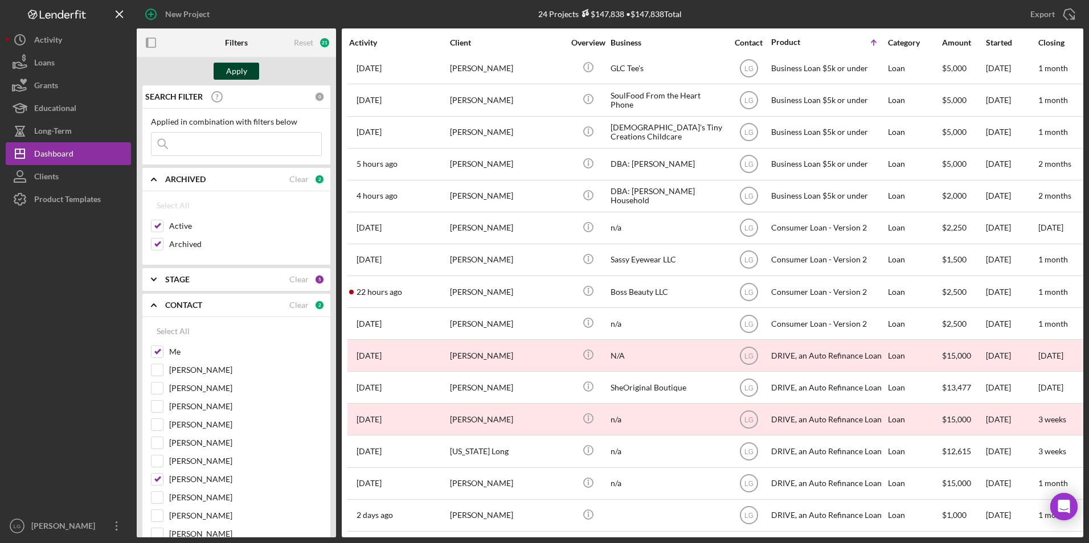
click at [243, 71] on div "Apply" at bounding box center [236, 71] width 21 height 17
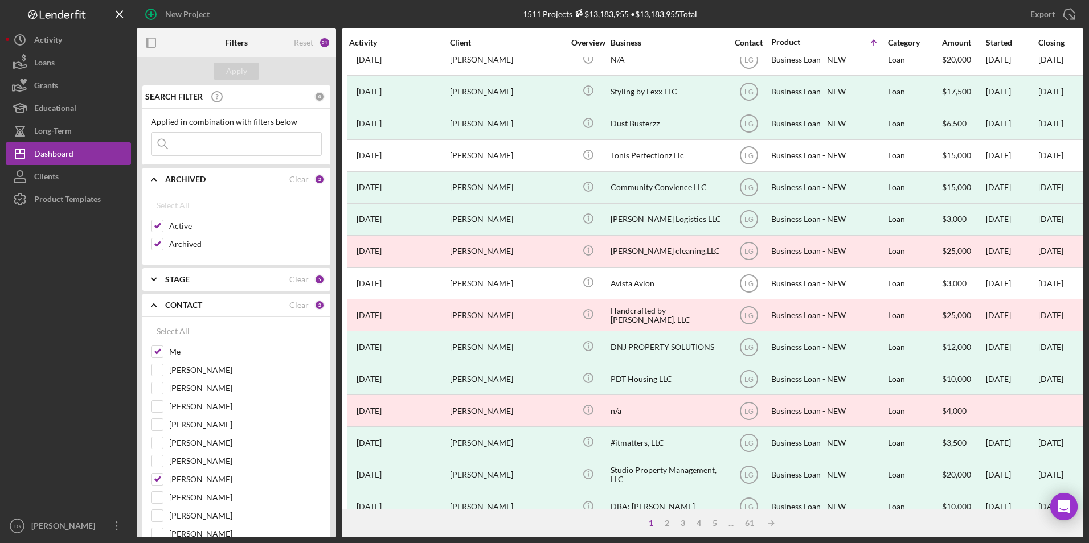
drag, startPoint x: 266, startPoint y: 147, endPoint x: 260, endPoint y: 154, distance: 9.3
click at [260, 154] on input at bounding box center [237, 144] width 170 height 23
type input "bell"
click at [231, 77] on div "Apply" at bounding box center [236, 71] width 21 height 17
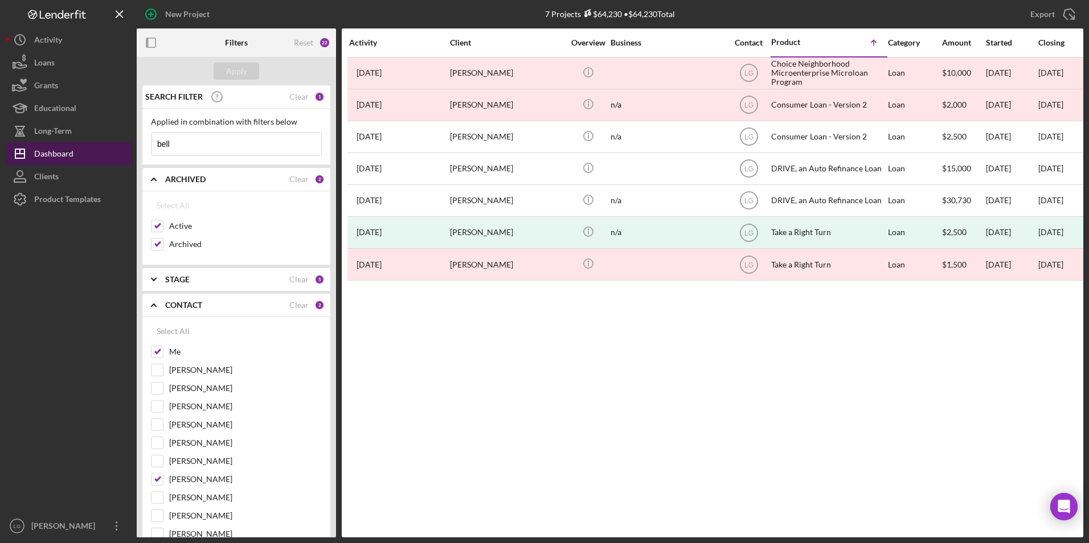
drag, startPoint x: 150, startPoint y: 141, endPoint x: 108, endPoint y: 142, distance: 42.7
click at [108, 142] on div "New Project 7 Projects $64,230 • $64,230 Total [PERSON_NAME] Export Icon/Export…" at bounding box center [545, 269] width 1078 height 538
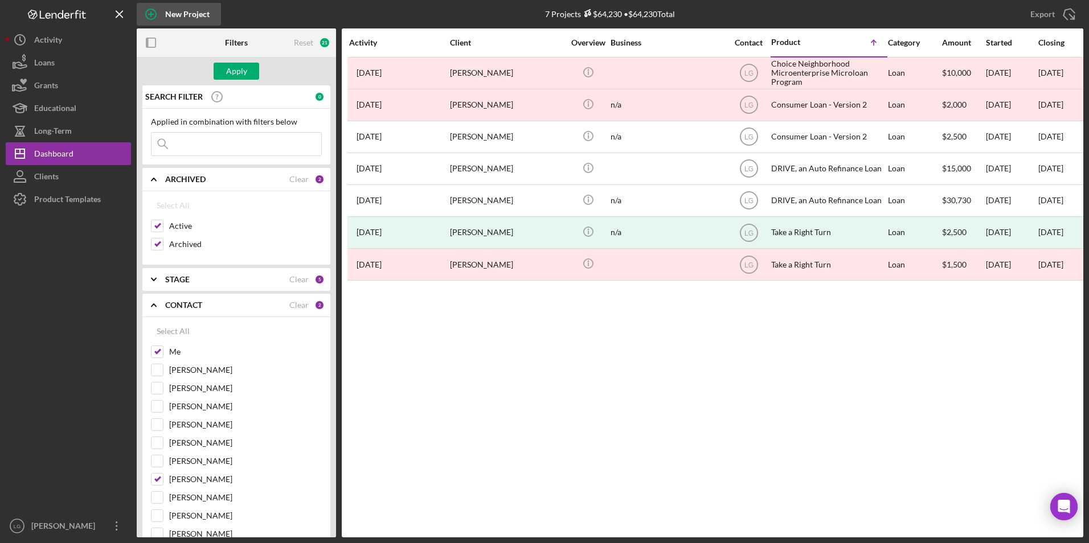
click at [152, 15] on icon "button" at bounding box center [151, 14] width 6 height 6
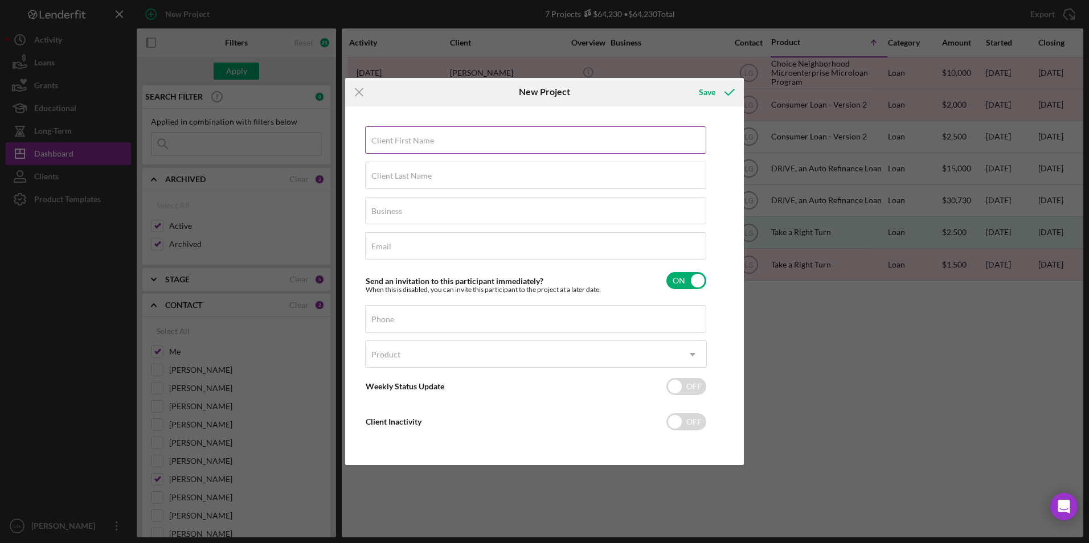
click at [428, 136] on label "Client First Name" at bounding box center [402, 140] width 63 height 9
click at [428, 136] on input "Client First Name" at bounding box center [535, 139] width 341 height 27
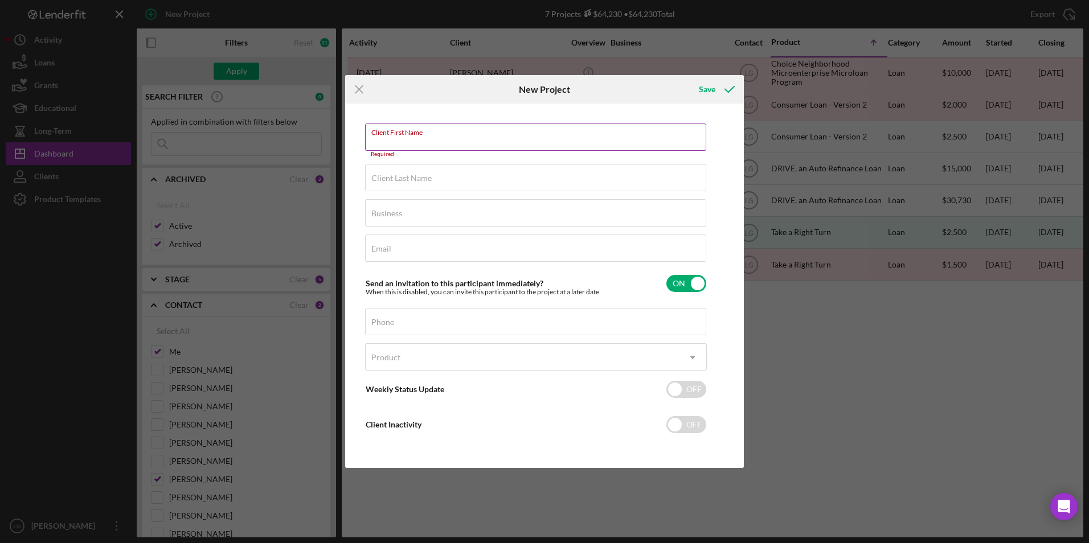
paste input "[PERSON_NAME]"
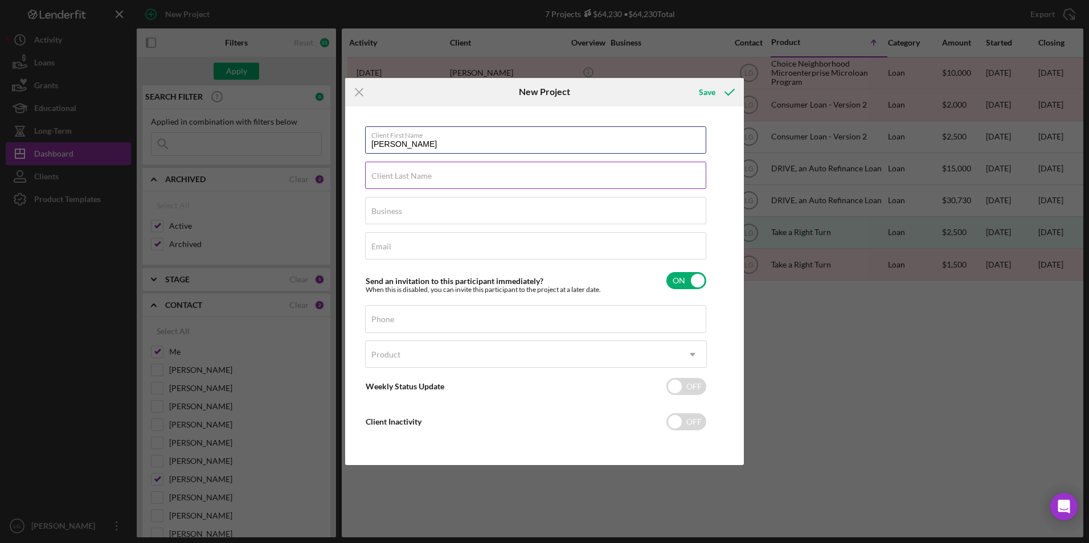
type input "[PERSON_NAME]"
click at [379, 181] on input "Client Last Name" at bounding box center [535, 175] width 341 height 27
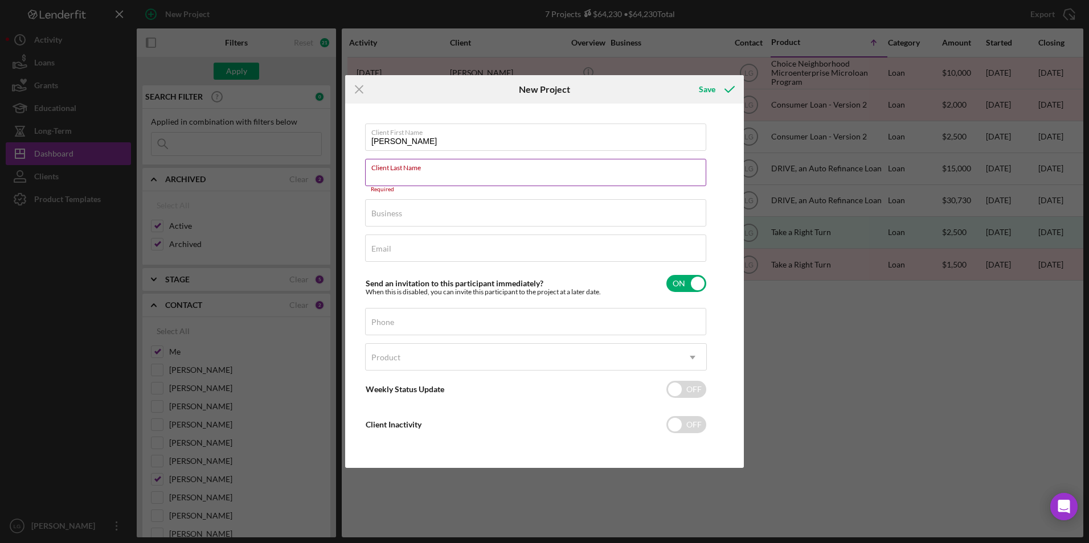
paste input "Bell"
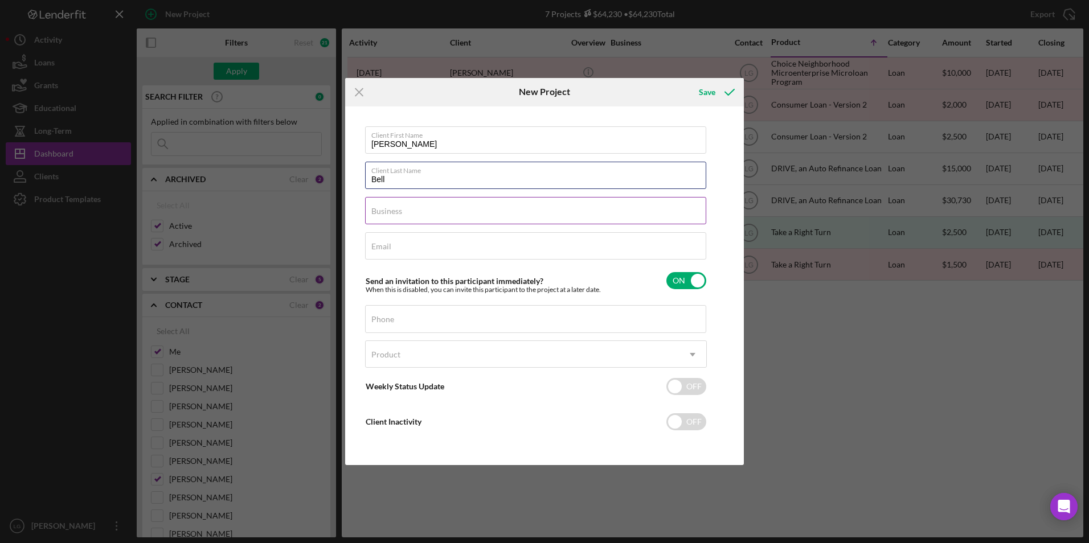
type input "Bell"
click at [429, 198] on div "Business Required" at bounding box center [536, 211] width 342 height 28
type input "n/a"
type input "[EMAIL_ADDRESS][DOMAIN_NAME]"
type input "[PHONE_NUMBER]"
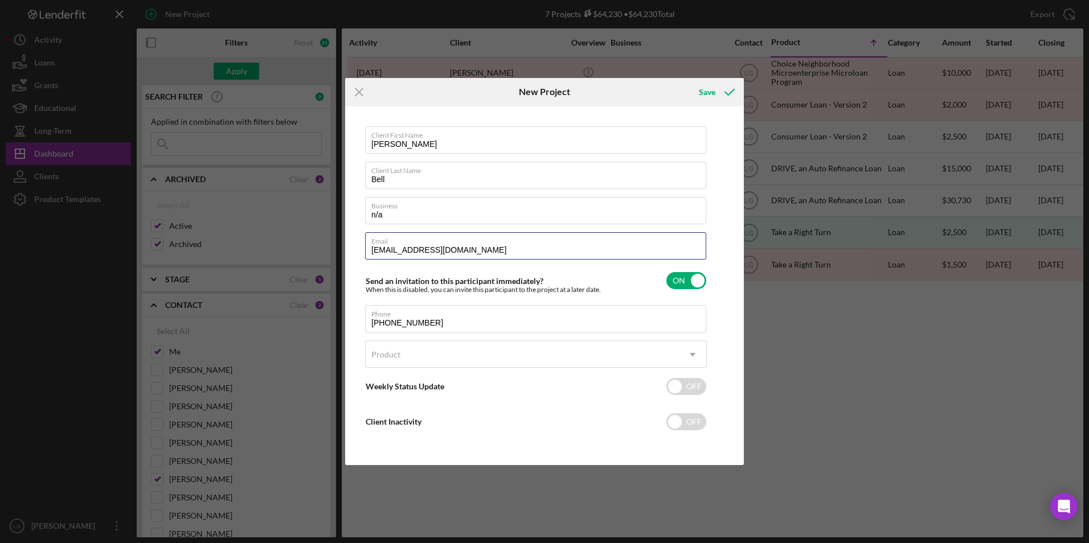
drag, startPoint x: 484, startPoint y: 256, endPoint x: 320, endPoint y: 246, distance: 164.9
click at [320, 246] on div "Icon/Menu Close New Project Save Client First Name [PERSON_NAME] Client Last Na…" at bounding box center [544, 271] width 1089 height 543
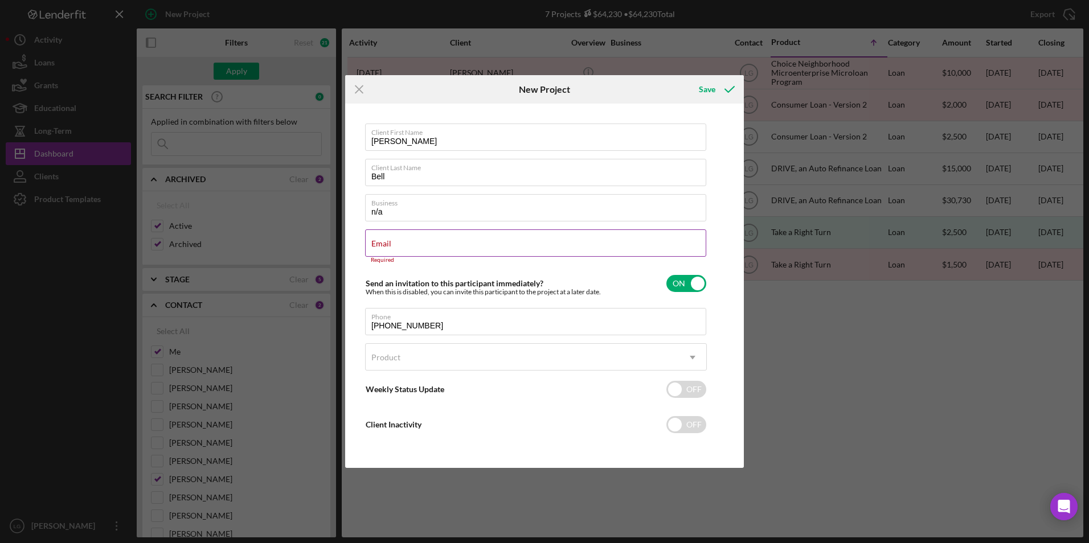
drag, startPoint x: 484, startPoint y: 244, endPoint x: 424, endPoint y: 239, distance: 60.6
click at [424, 239] on div "Email Required" at bounding box center [536, 247] width 342 height 34
drag, startPoint x: 427, startPoint y: 239, endPoint x: 390, endPoint y: 239, distance: 37.0
click at [390, 239] on label "Email" at bounding box center [381, 243] width 20 height 9
click at [390, 239] on input "Email" at bounding box center [535, 243] width 341 height 27
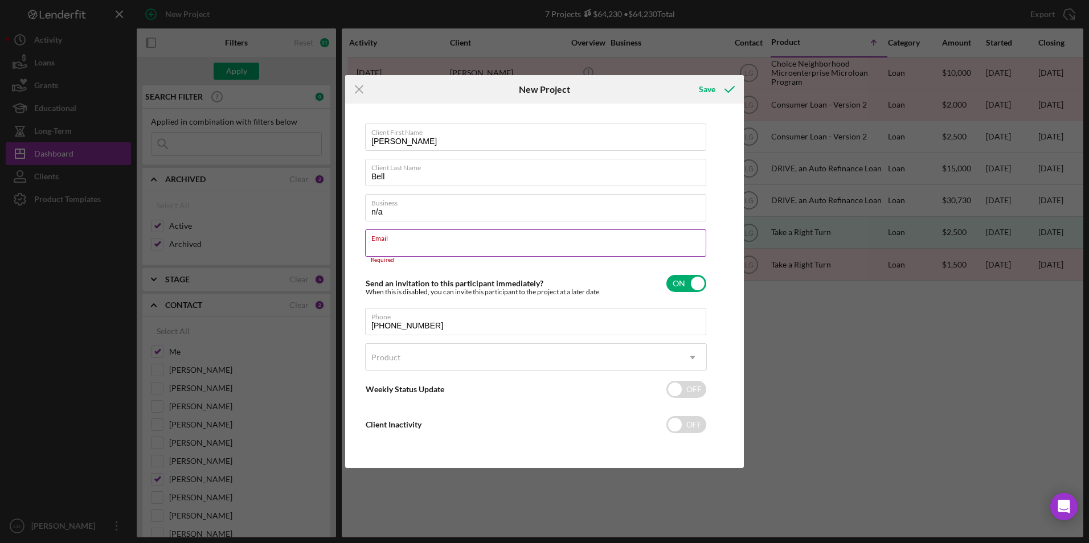
click at [414, 249] on input "Email" at bounding box center [535, 243] width 341 height 27
paste input "[EMAIL_ADDRESS][DOMAIN_NAME]"
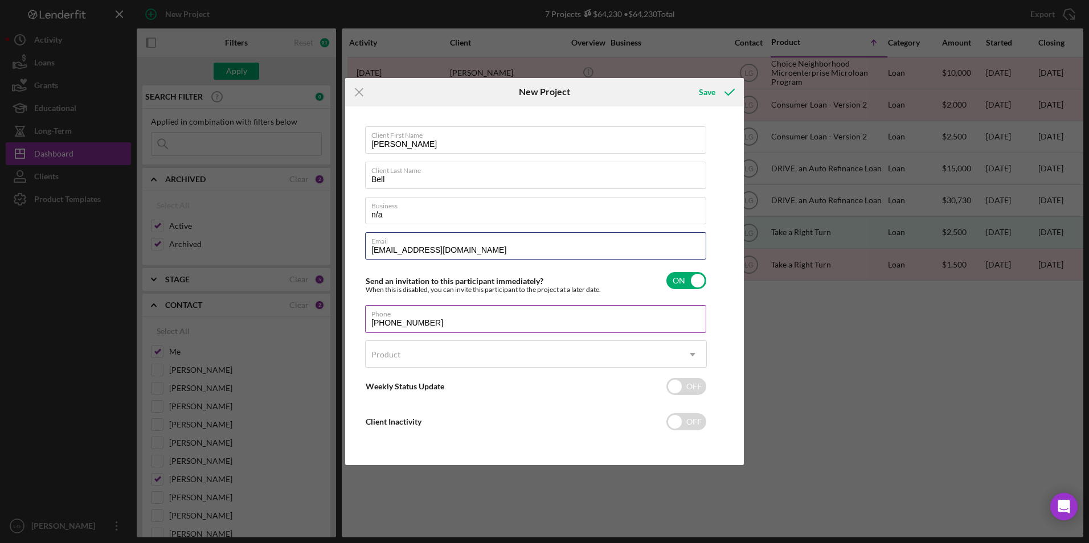
type input "[EMAIL_ADDRESS][DOMAIN_NAME]"
drag, startPoint x: 405, startPoint y: 333, endPoint x: 309, endPoint y: 344, distance: 96.9
click at [306, 346] on div "Icon/Menu Close New Project Save Client First Name [PERSON_NAME] Client Last Na…" at bounding box center [544, 271] width 1089 height 543
click at [405, 323] on div "Phone" at bounding box center [536, 319] width 342 height 28
paste input "[PHONE_NUMBER]"
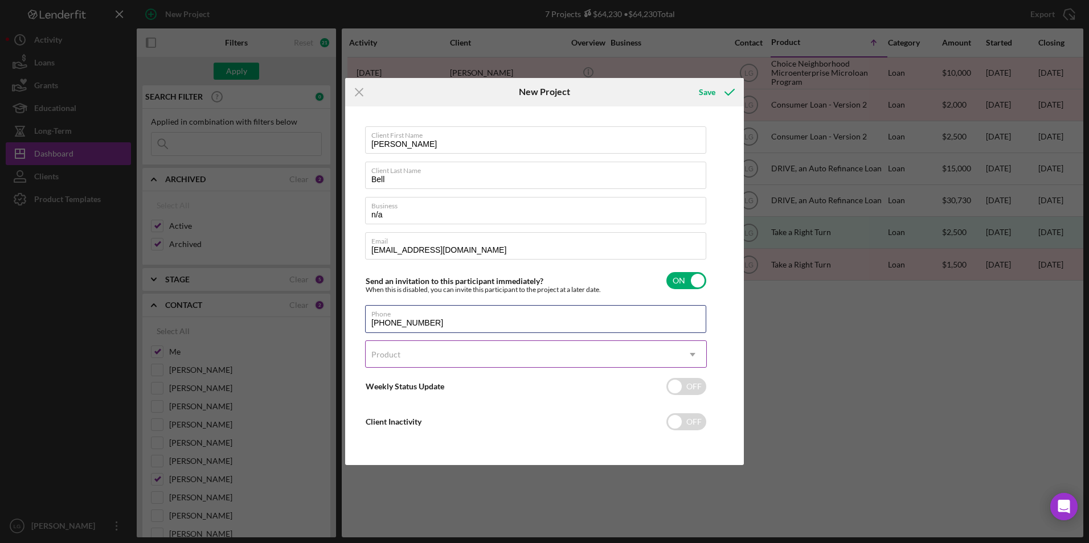
type input "[PHONE_NUMBER]"
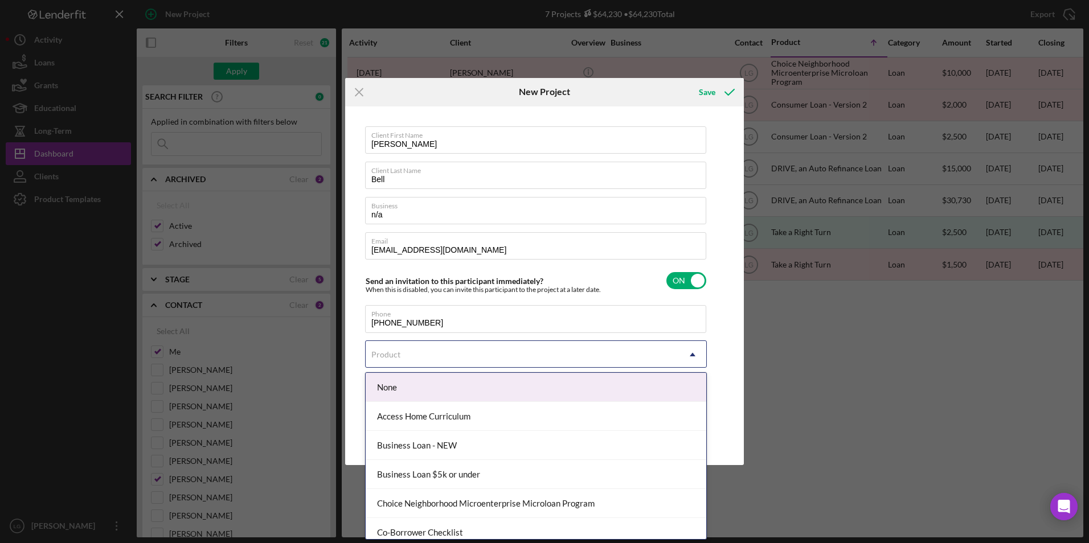
click at [411, 359] on div "Product" at bounding box center [522, 355] width 313 height 26
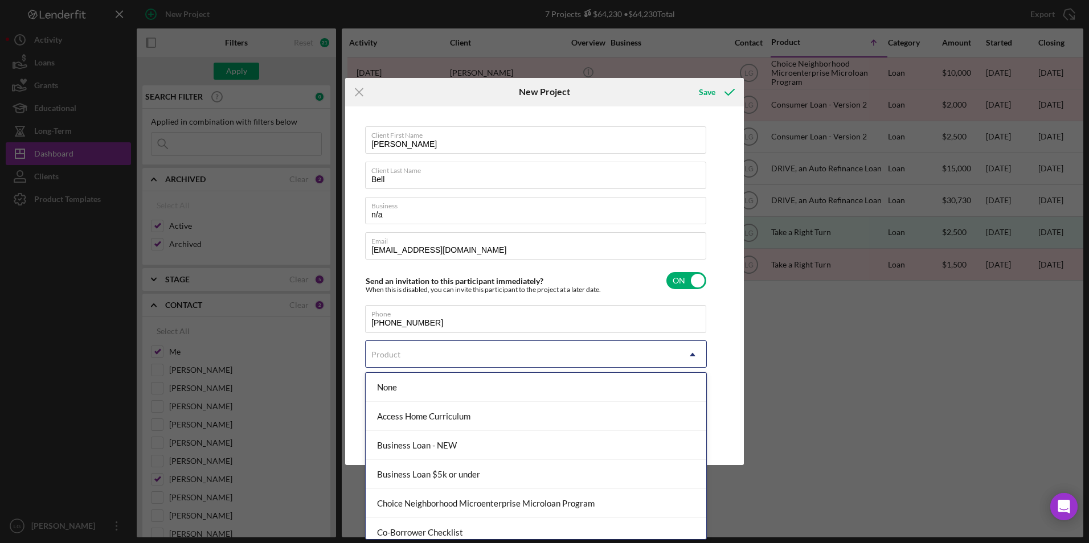
scroll to position [114, 0]
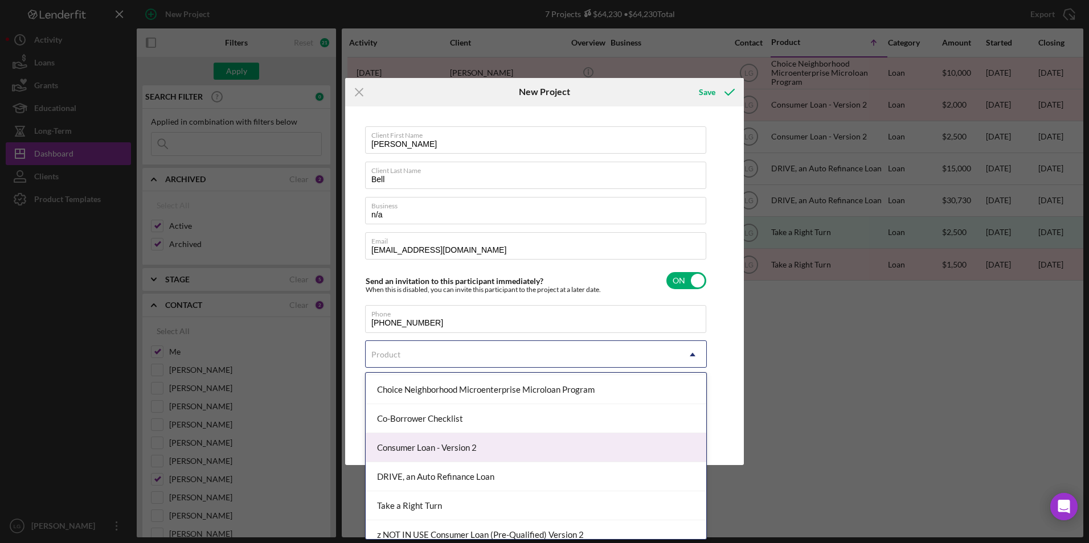
click at [434, 443] on div "Consumer Loan - Version 2" at bounding box center [536, 447] width 341 height 29
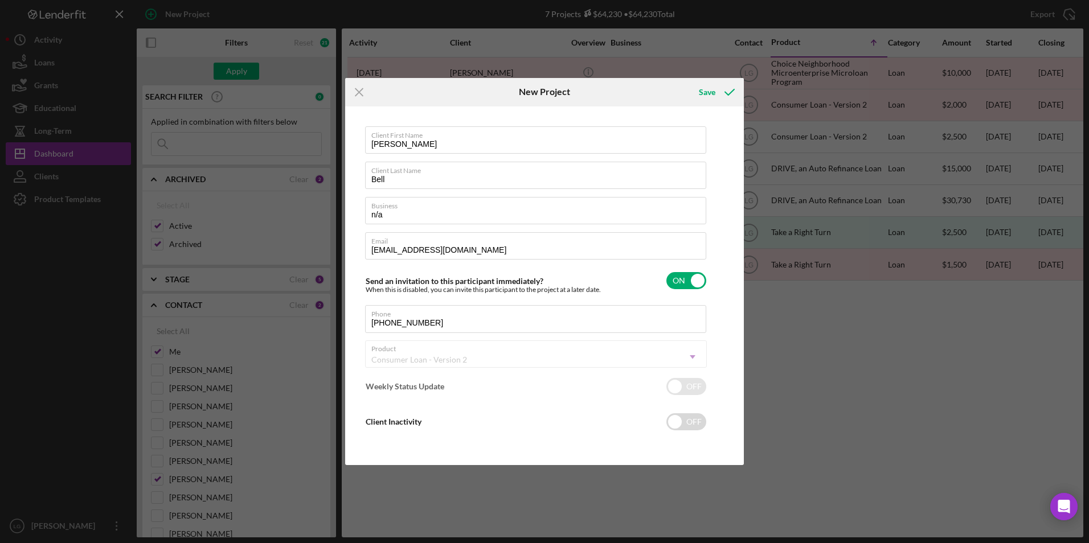
checkbox input "true"
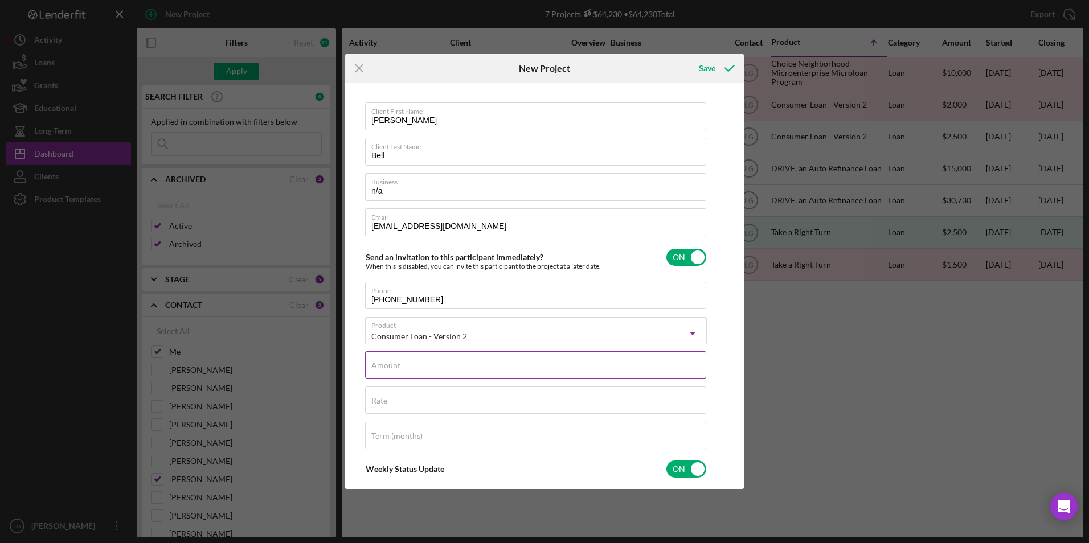
click at [427, 371] on input "Amount" at bounding box center [535, 364] width 341 height 27
type input "$2,500"
type textarea "Thank you for your application to [PERSON_NAME]! Please login to see what we st…"
click at [407, 398] on div "Rate" at bounding box center [536, 401] width 342 height 28
type input "22.000%"
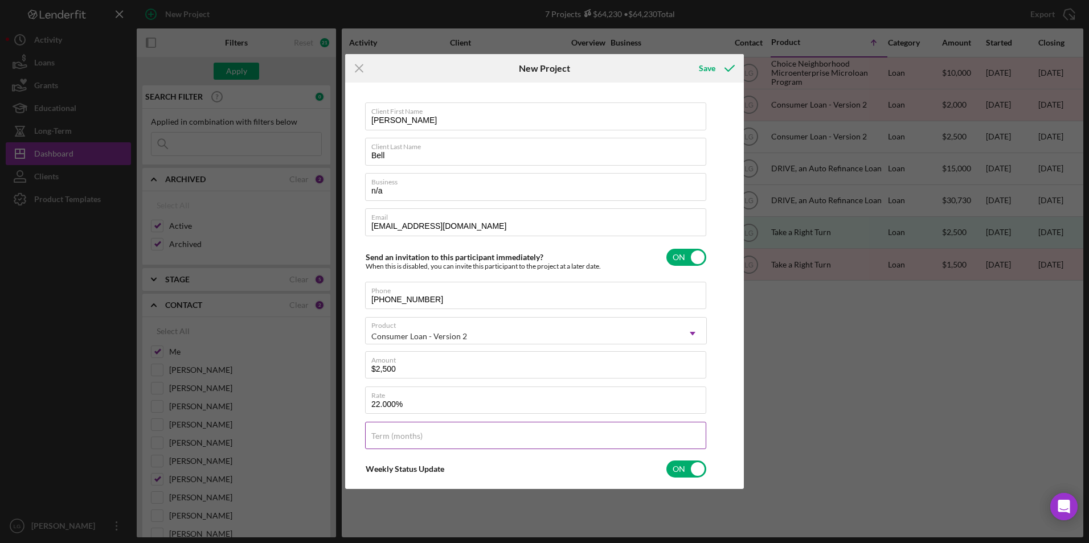
type textarea "Thank you for your application to [PERSON_NAME]! Please login to see what we st…"
click at [432, 441] on input "Term (months)" at bounding box center [535, 435] width 341 height 27
type input "36"
click at [710, 67] on div "Save" at bounding box center [707, 68] width 17 height 23
type textarea "Thank you for your application to [PERSON_NAME]! Please login to see what we st…"
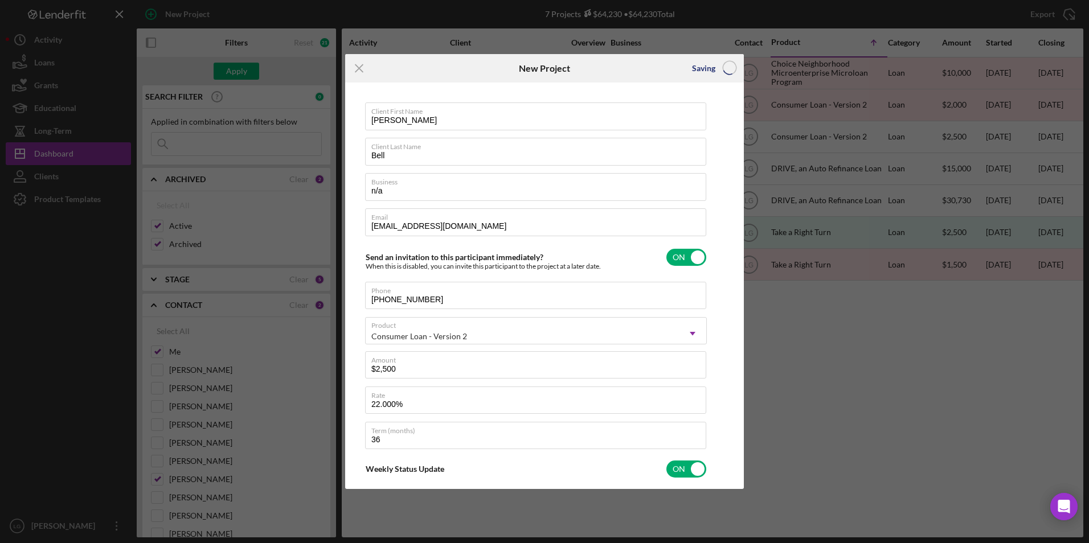
checkbox input "false"
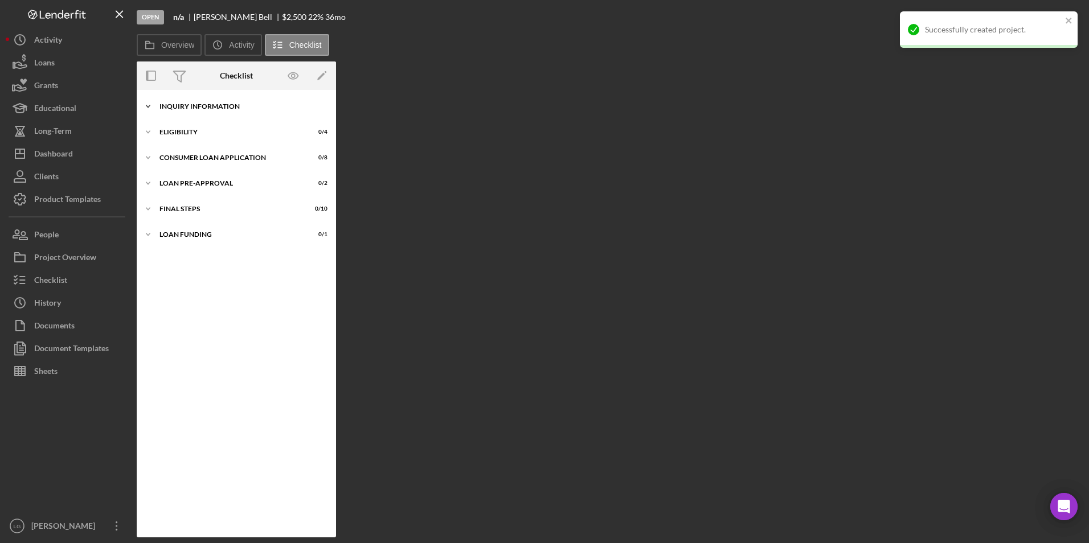
click at [218, 99] on div "Icon/Expander Inquiry Information 0 / 8" at bounding box center [236, 106] width 199 height 23
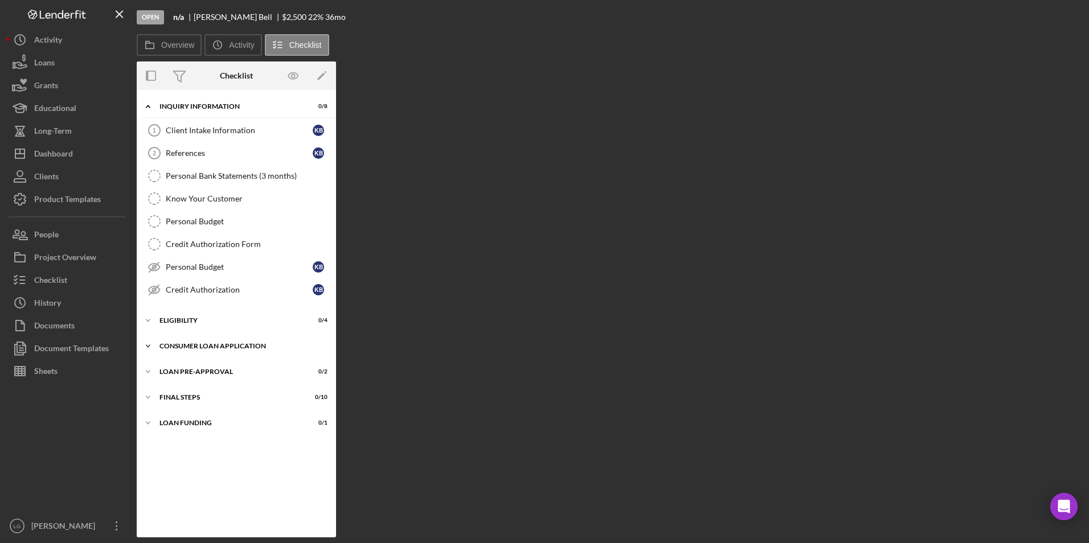
drag, startPoint x: 184, startPoint y: 349, endPoint x: 184, endPoint y: 342, distance: 6.8
click at [184, 347] on div "Consumer Loan Application" at bounding box center [240, 346] width 162 height 7
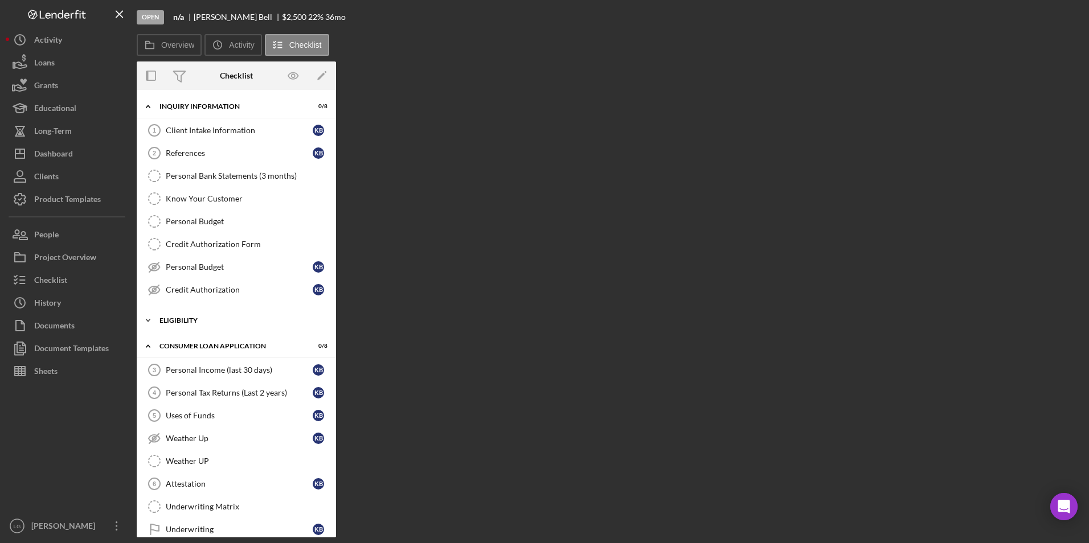
click at [182, 326] on div "Icon/Expander Eligibility 0 / 4" at bounding box center [236, 320] width 199 height 23
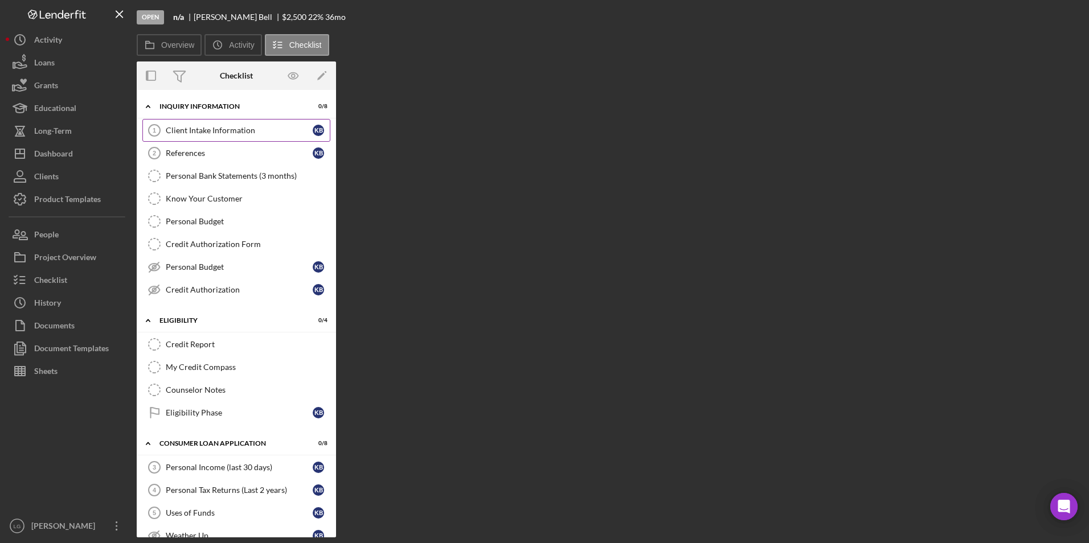
click at [191, 134] on div "Client Intake Information" at bounding box center [239, 130] width 147 height 9
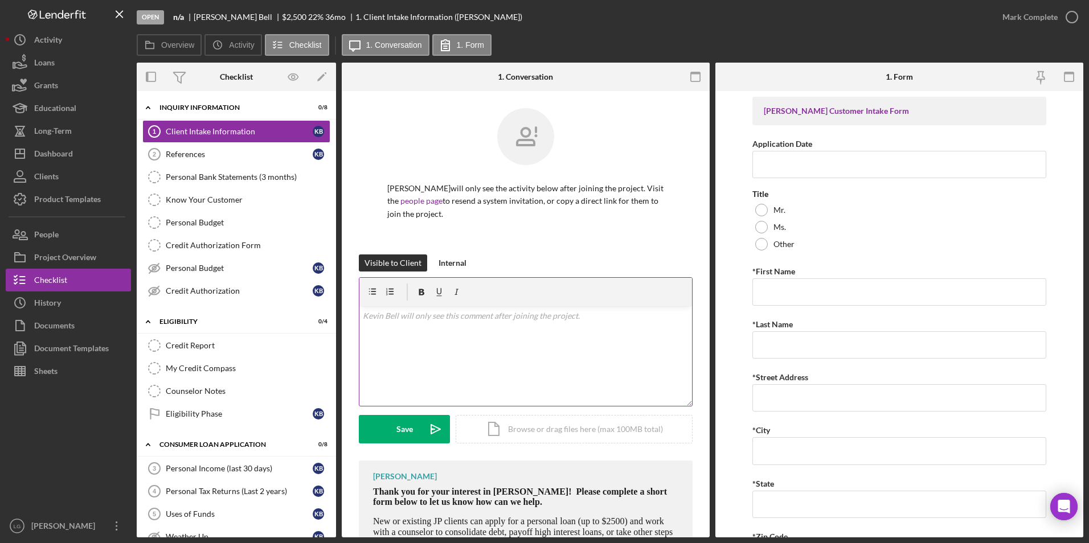
scroll to position [75, 0]
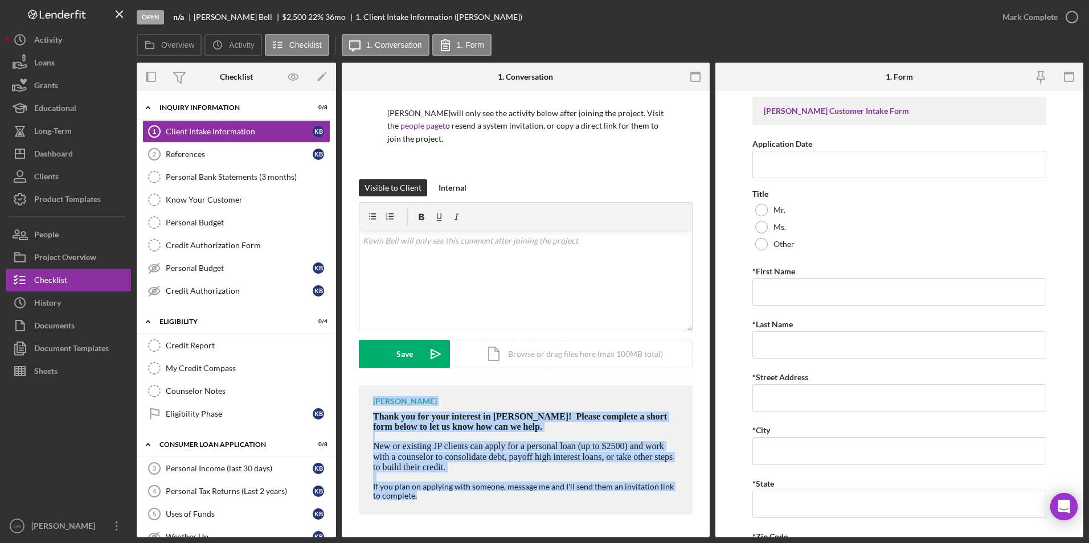
drag, startPoint x: 360, startPoint y: 402, endPoint x: 519, endPoint y: 508, distance: 191.5
click at [519, 508] on div "[PERSON_NAME] Thank you for your interest in [PERSON_NAME]! Please complete a s…" at bounding box center [526, 450] width 334 height 129
drag, startPoint x: 519, startPoint y: 508, endPoint x: 449, endPoint y: 433, distance: 101.9
copy div "[PERSON_NAME] Thank you for your interest in [PERSON_NAME]! Please complete a s…"
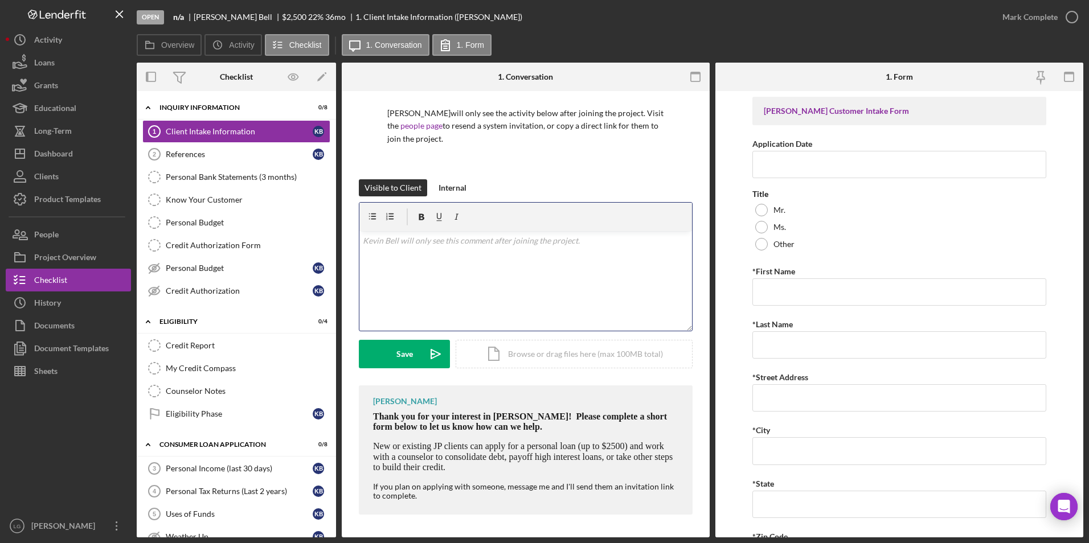
click at [484, 263] on div "v Color teal Color pink Remove color Add row above Add row below Add column bef…" at bounding box center [525, 281] width 333 height 100
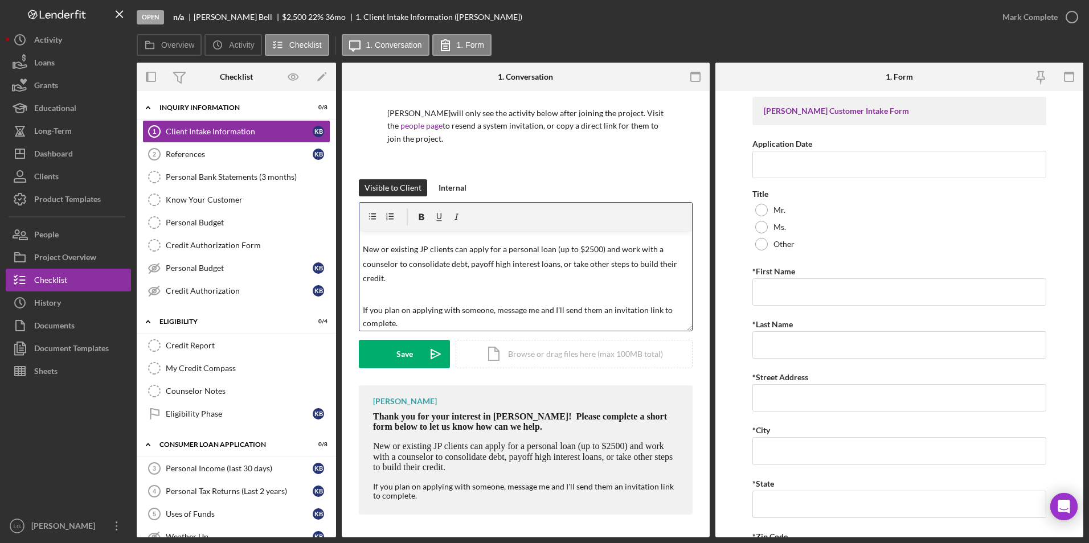
click at [396, 357] on div "Save" at bounding box center [404, 354] width 17 height 28
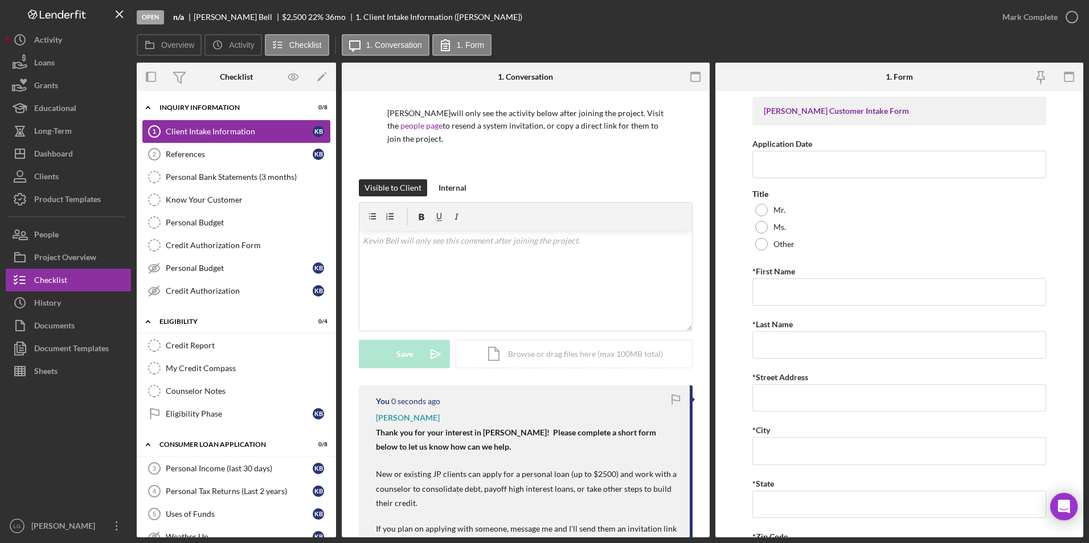
click at [215, 138] on link "Client Intake Information 1 Client Intake Information K B" at bounding box center [236, 131] width 188 height 23
click at [232, 162] on link "References 2 References K B" at bounding box center [236, 154] width 188 height 23
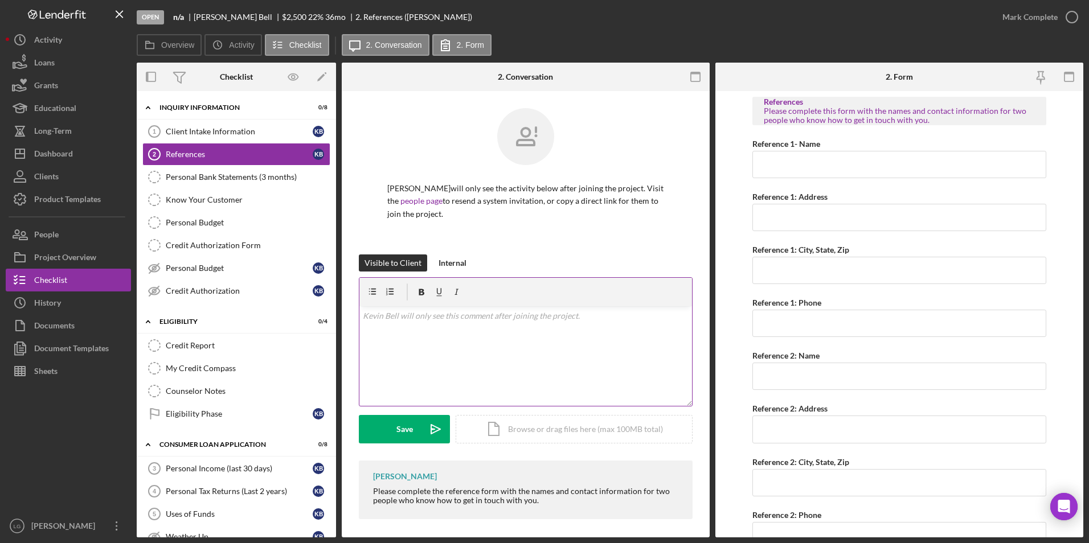
scroll to position [5, 0]
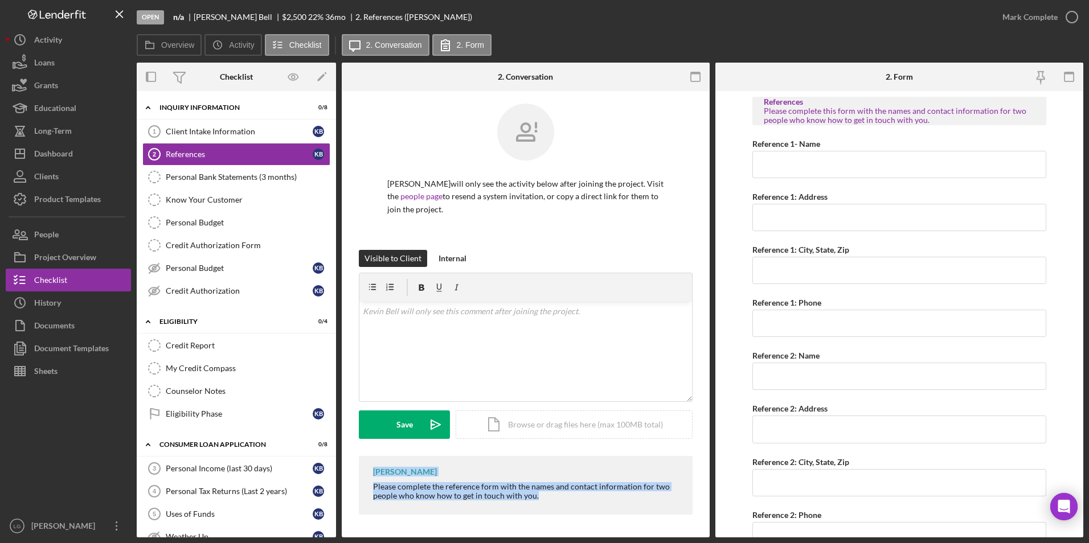
drag, startPoint x: 365, startPoint y: 472, endPoint x: 554, endPoint y: 506, distance: 192.1
click at [554, 506] on div "[PERSON_NAME] Please complete the reference form with the names and contact inf…" at bounding box center [526, 485] width 334 height 59
drag, startPoint x: 554, startPoint y: 506, endPoint x: 504, endPoint y: 491, distance: 52.8
copy div "[PERSON_NAME] Please complete the reference form with the names and contact inf…"
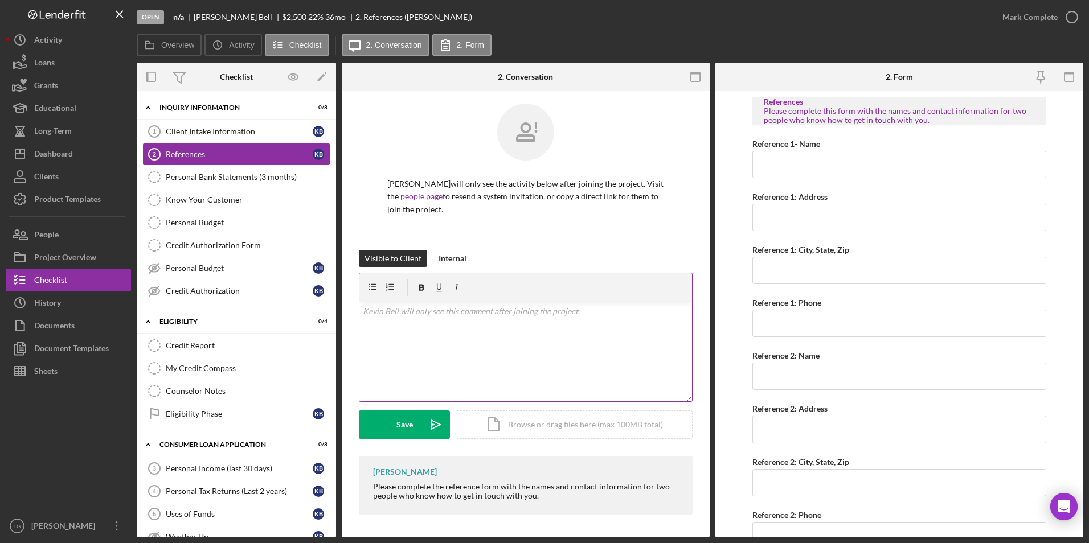
click at [522, 339] on div "v Color teal Color pink Remove color Add row above Add row below Add column bef…" at bounding box center [525, 352] width 333 height 100
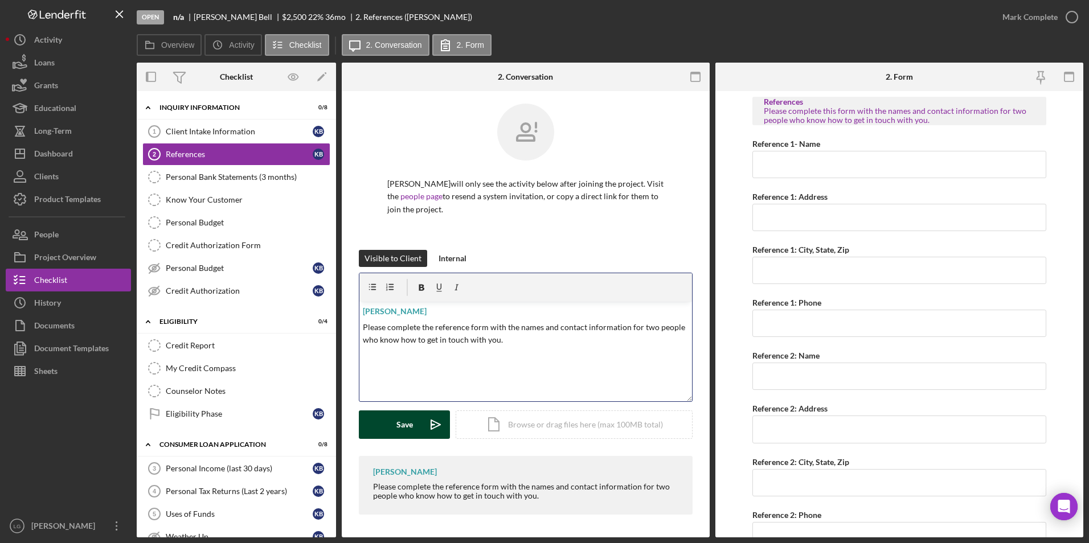
click at [429, 428] on icon "Icon/icon-invite-send" at bounding box center [436, 425] width 28 height 28
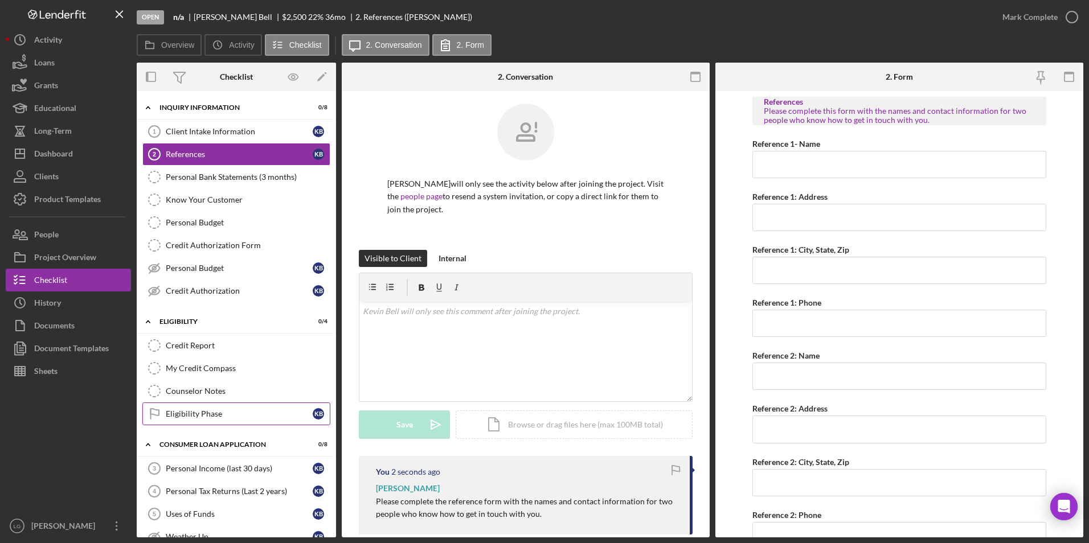
click at [176, 416] on div "Eligibility Phase" at bounding box center [239, 414] width 147 height 9
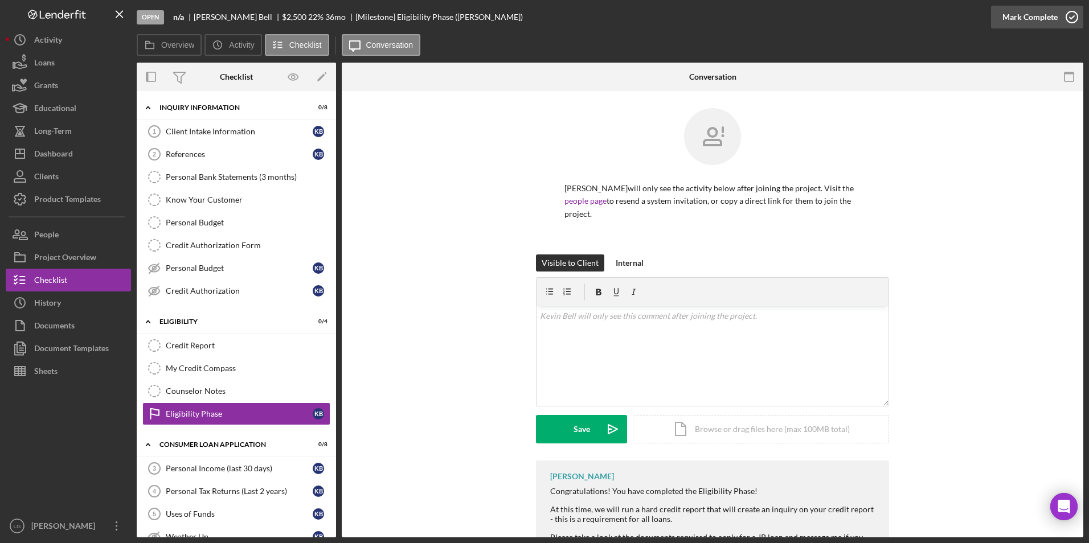
click at [1002, 15] on button "Mark Complete" at bounding box center [1037, 17] width 92 height 23
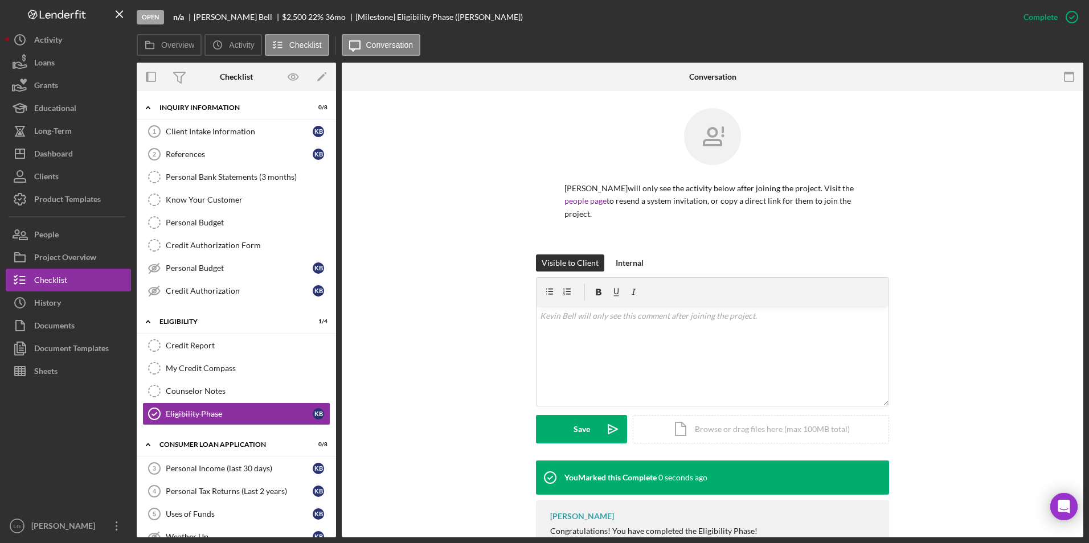
scroll to position [171, 0]
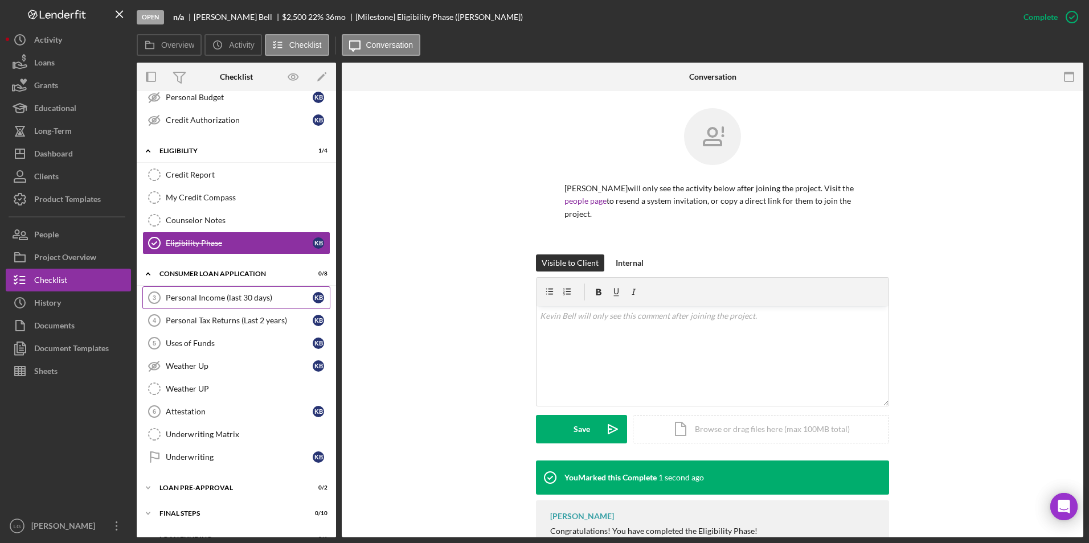
click at [240, 289] on link "Personal Income (last 30 days) 3 Personal Income (last 30 days) K B" at bounding box center [236, 298] width 188 height 23
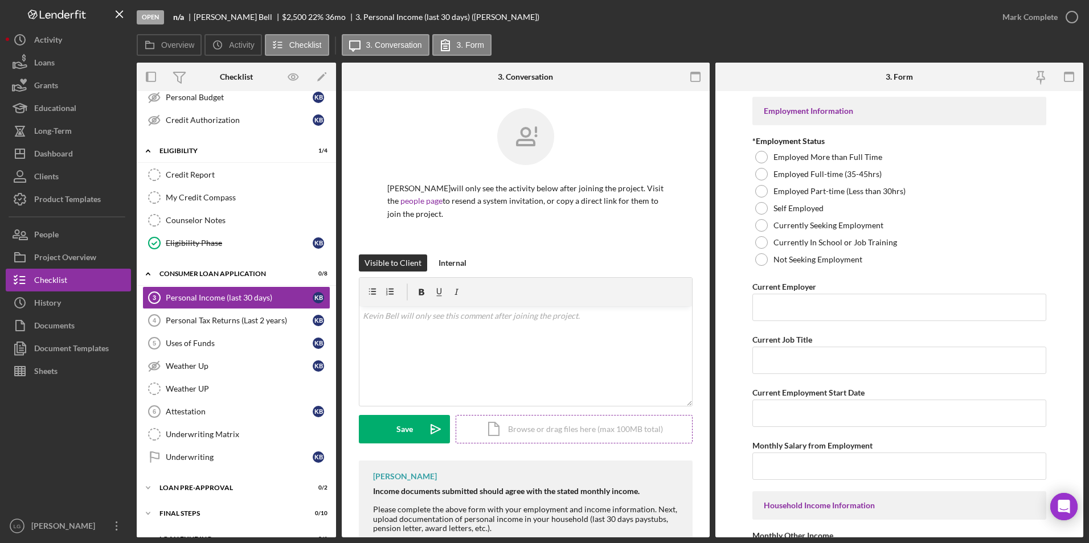
scroll to position [96, 0]
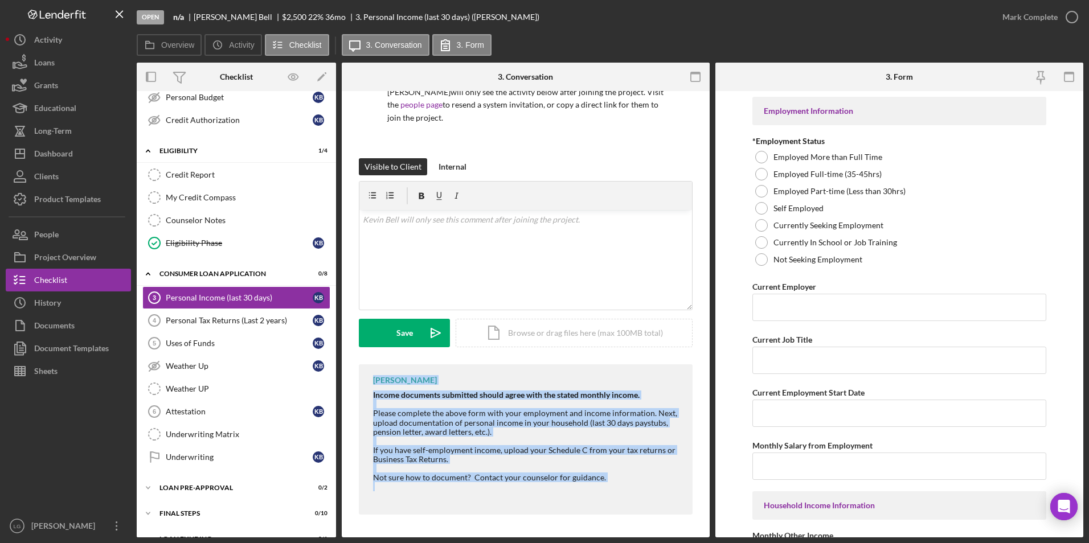
drag, startPoint x: 371, startPoint y: 374, endPoint x: 643, endPoint y: 487, distance: 294.2
click at [643, 487] on div "[PERSON_NAME] Income documents submitted should agree with the stated monthly i…" at bounding box center [526, 440] width 334 height 150
copy div "[PERSON_NAME] Income documents submitted should agree with the stated monthly i…"
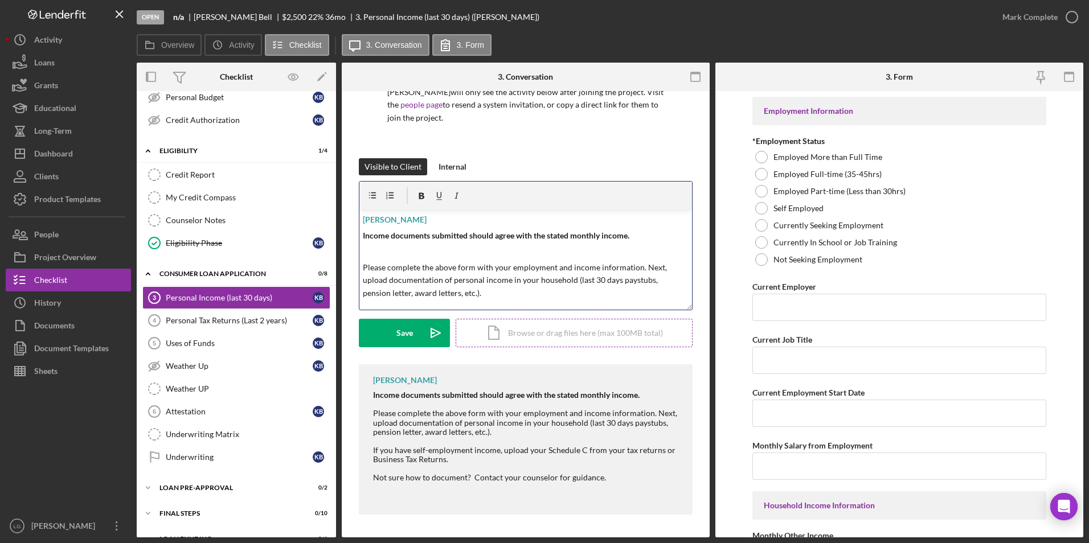
scroll to position [83, 0]
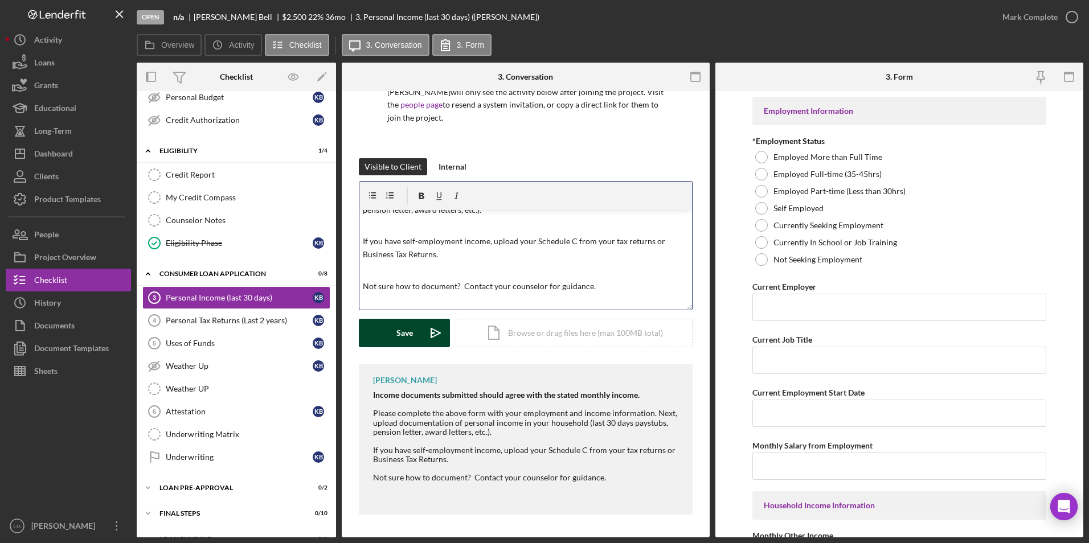
click at [427, 336] on icon "Icon/icon-invite-send" at bounding box center [436, 333] width 28 height 28
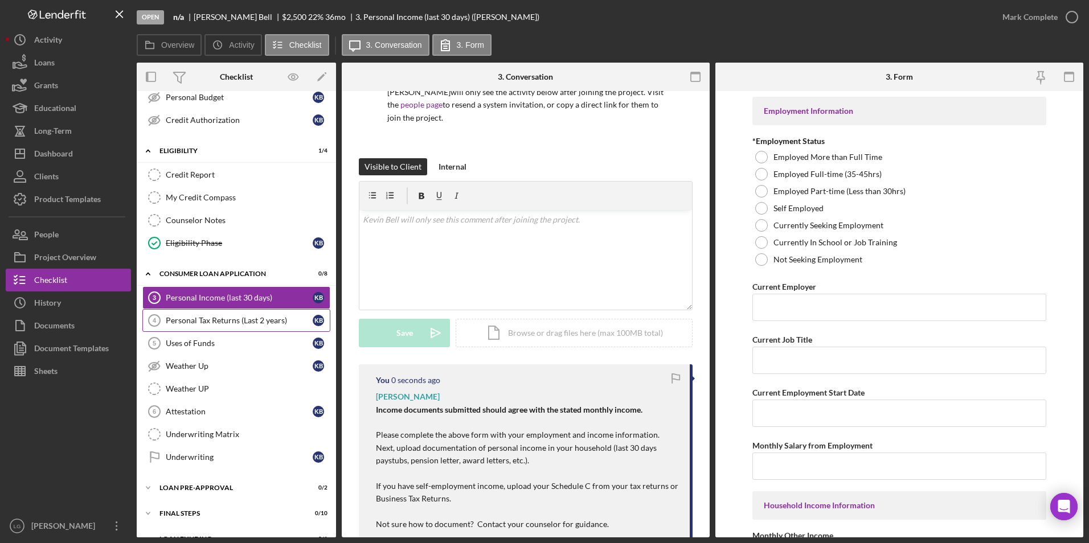
scroll to position [0, 0]
click at [246, 330] on link "Personal Tax Returns (Last 2 years) 4 Personal Tax Returns (Last 2 years) K B" at bounding box center [236, 320] width 188 height 23
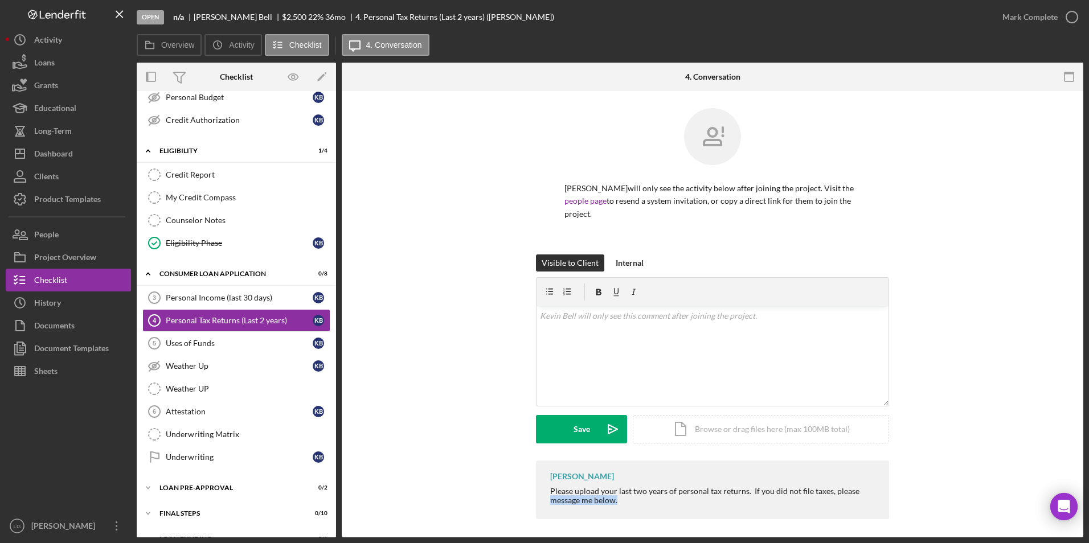
drag, startPoint x: 553, startPoint y: 486, endPoint x: 850, endPoint y: 489, distance: 297.4
click at [850, 489] on div "[PERSON_NAME] Please upload your last two years of personal tax returns. If you…" at bounding box center [712, 490] width 353 height 59
drag, startPoint x: 546, startPoint y: 460, endPoint x: 662, endPoint y: 499, distance: 123.0
click at [662, 499] on div "[PERSON_NAME] Please upload your last two years of personal tax returns. If you…" at bounding box center [712, 490] width 353 height 59
drag, startPoint x: 662, startPoint y: 499, endPoint x: 595, endPoint y: 478, distance: 70.4
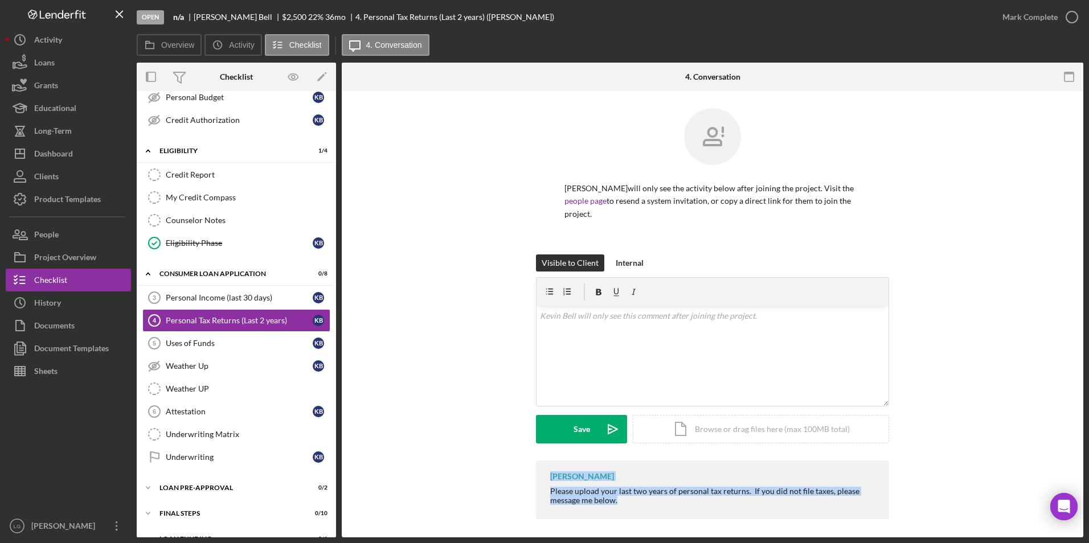
copy div "[PERSON_NAME] Please upload your last two years of personal tax returns. If you…"
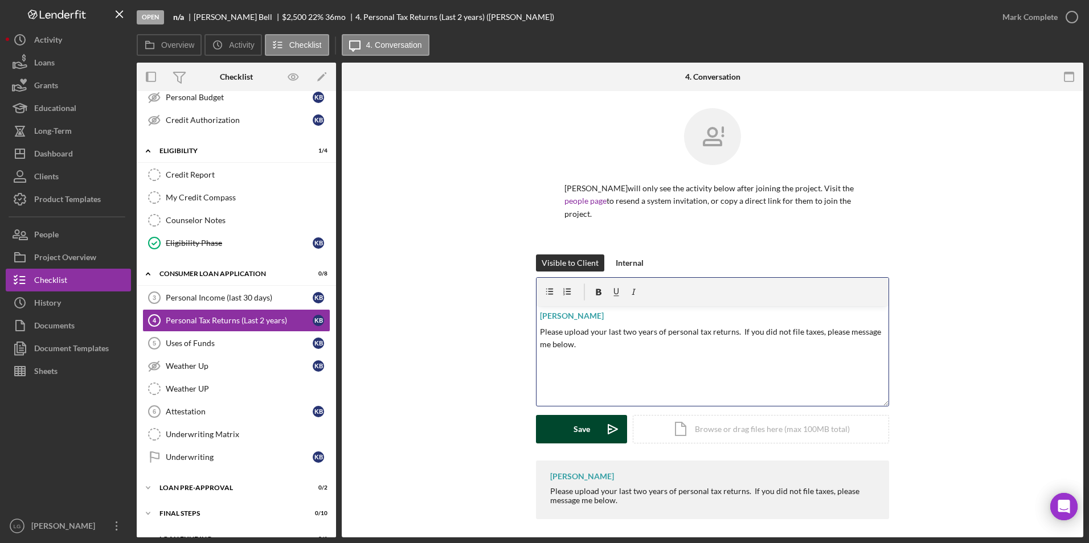
click at [566, 415] on button "Save Icon/icon-invite-send" at bounding box center [581, 429] width 91 height 28
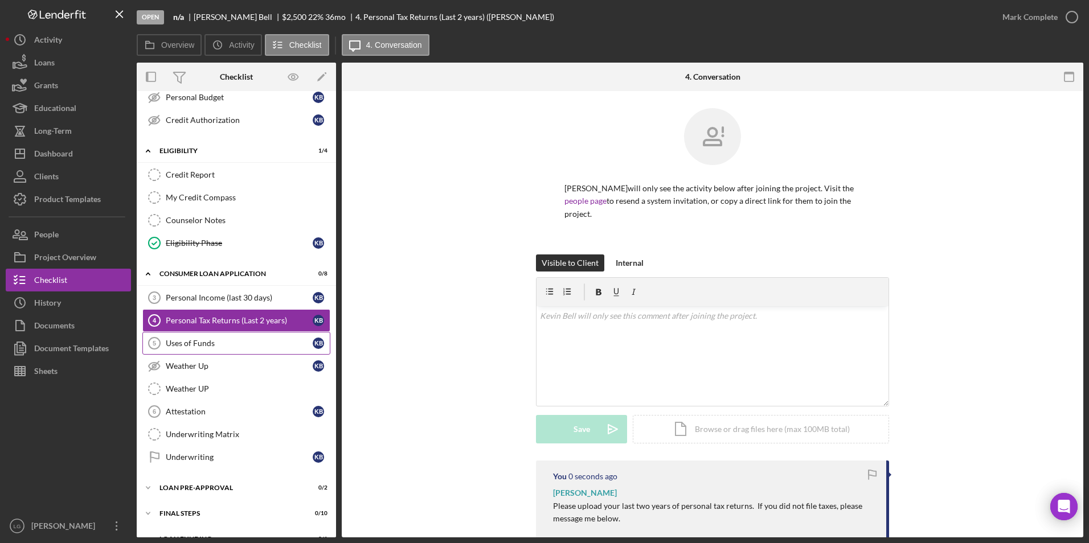
click at [212, 339] on div "Uses of Funds" at bounding box center [239, 343] width 147 height 9
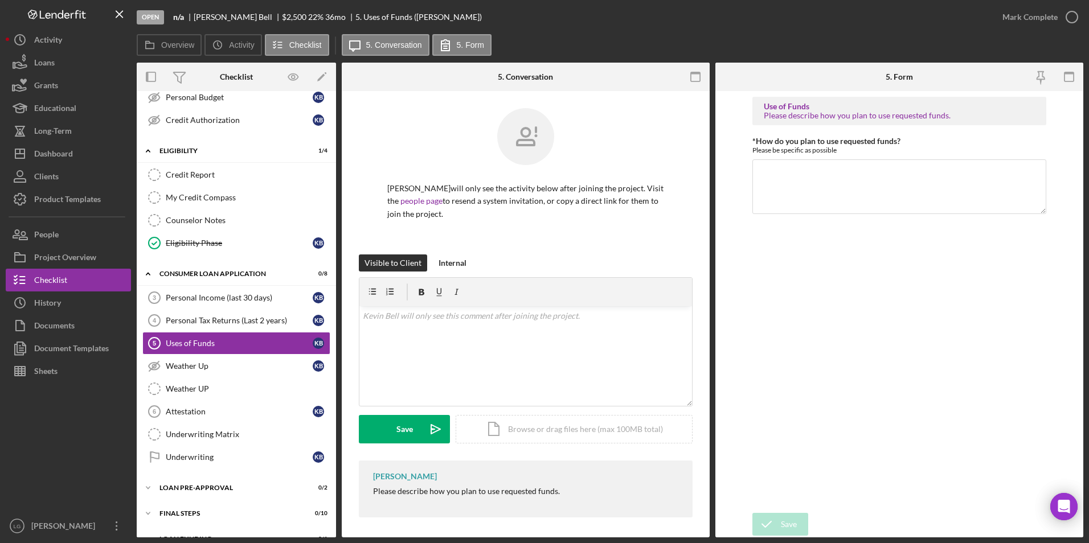
scroll to position [3, 0]
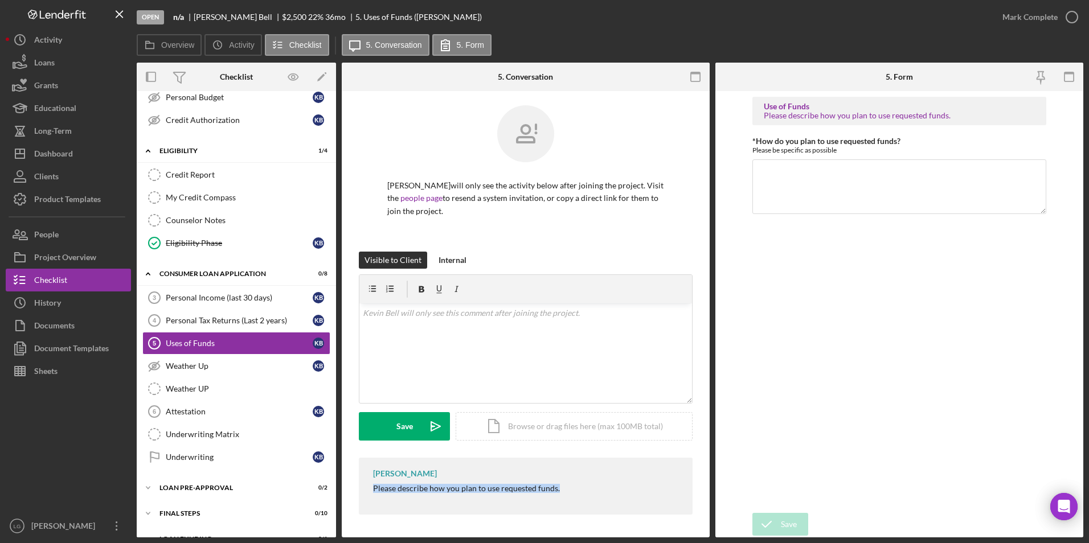
drag, startPoint x: 375, startPoint y: 490, endPoint x: 610, endPoint y: 502, distance: 235.6
click at [610, 502] on div "[PERSON_NAME] Please describe how you plan to use requested funds." at bounding box center [526, 486] width 334 height 57
drag, startPoint x: 610, startPoint y: 502, endPoint x: 545, endPoint y: 489, distance: 66.8
click at [495, 330] on div "v Color teal Color pink Remove color Add row above Add row below Add column bef…" at bounding box center [525, 354] width 333 height 100
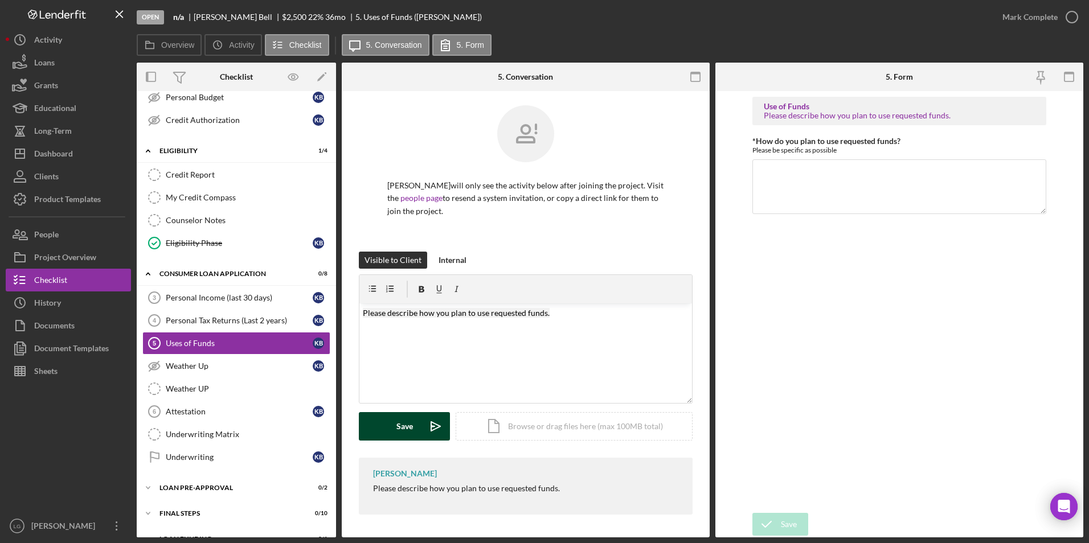
click at [408, 429] on div "Save" at bounding box center [404, 426] width 17 height 28
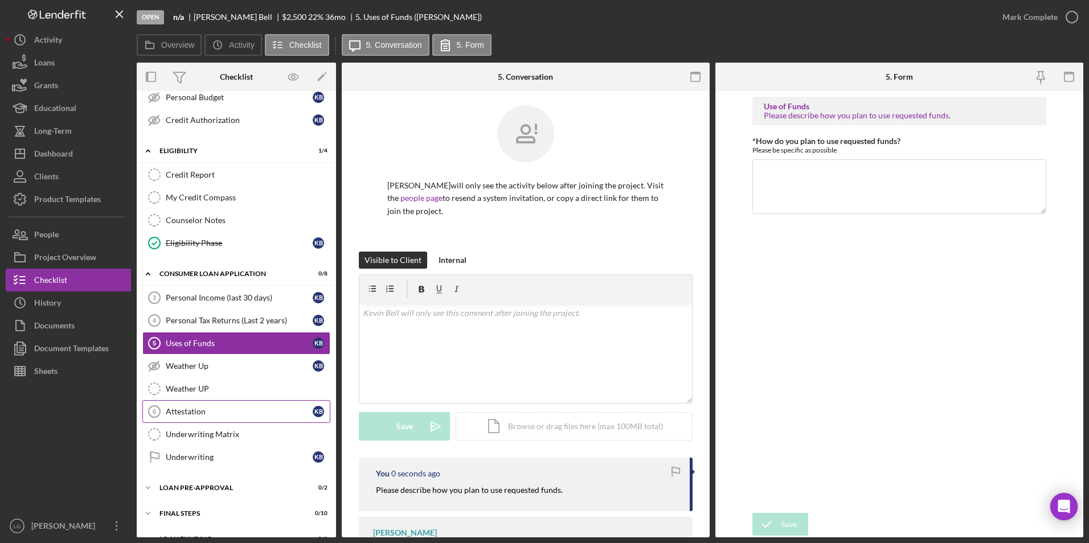
scroll to position [190, 0]
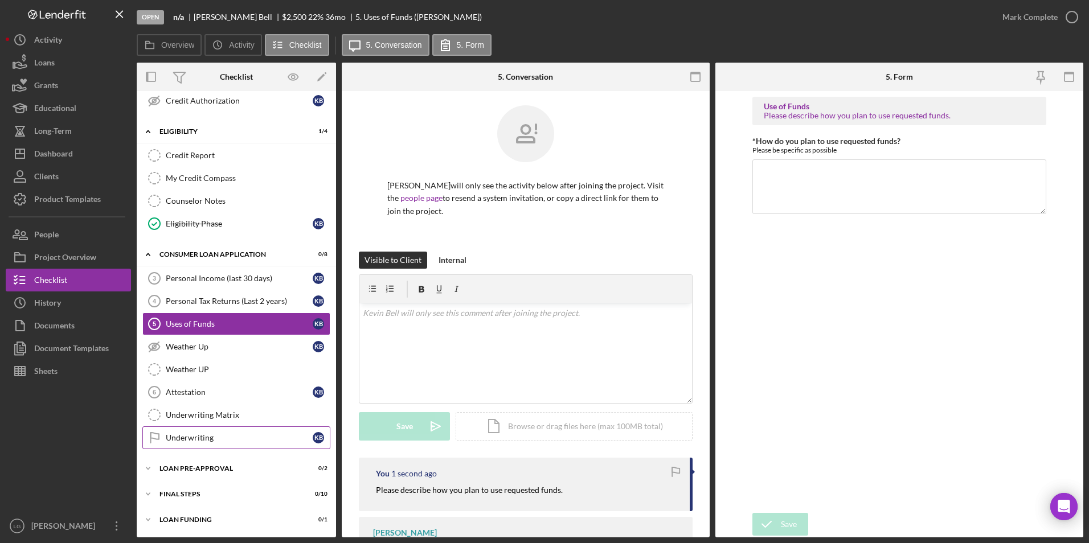
click at [189, 439] on div "Underwriting" at bounding box center [239, 437] width 147 height 9
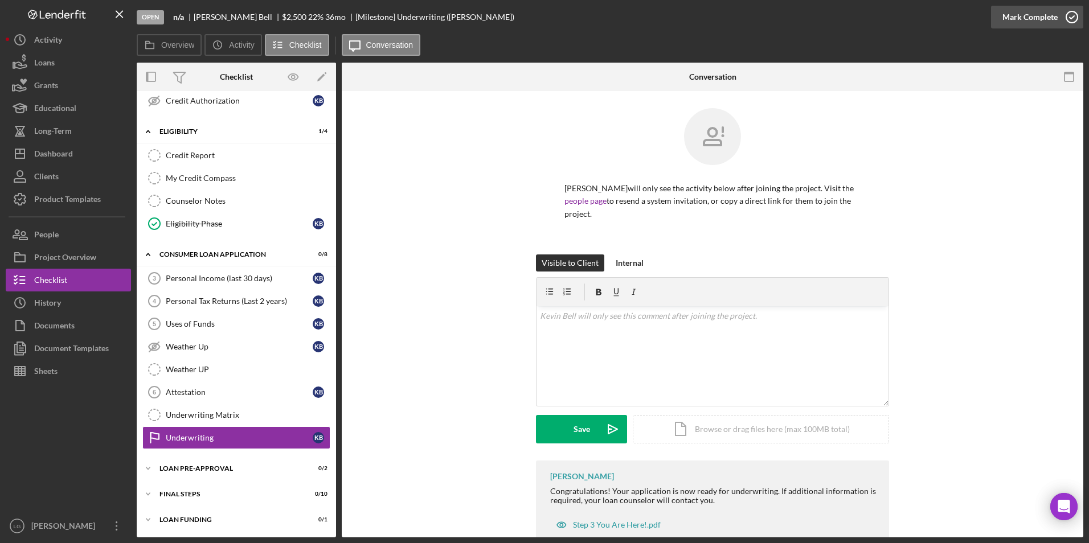
click at [1029, 16] on div "Mark Complete" at bounding box center [1030, 17] width 55 height 23
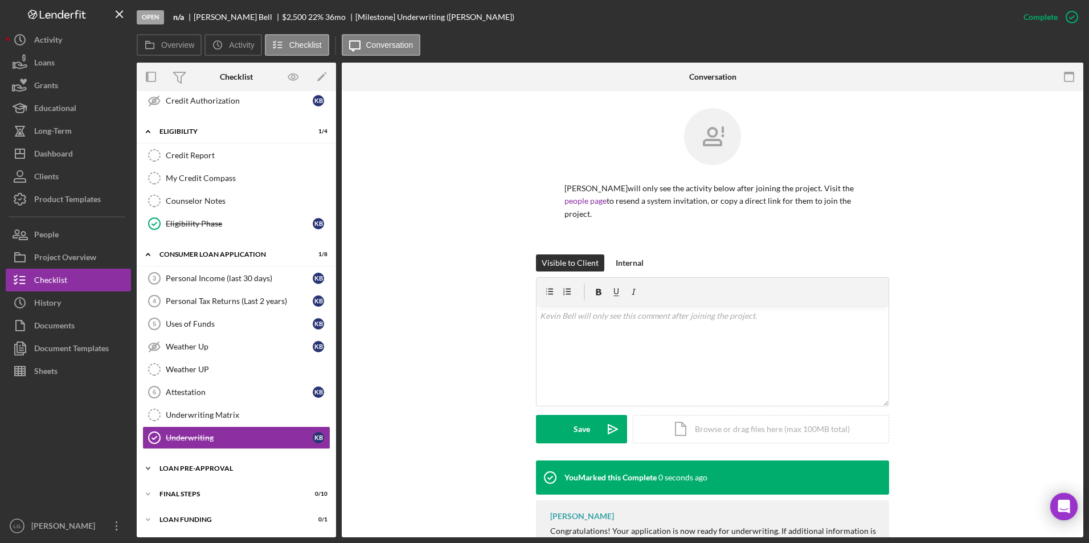
click at [196, 465] on div "Loan Pre-Approval" at bounding box center [240, 468] width 162 height 7
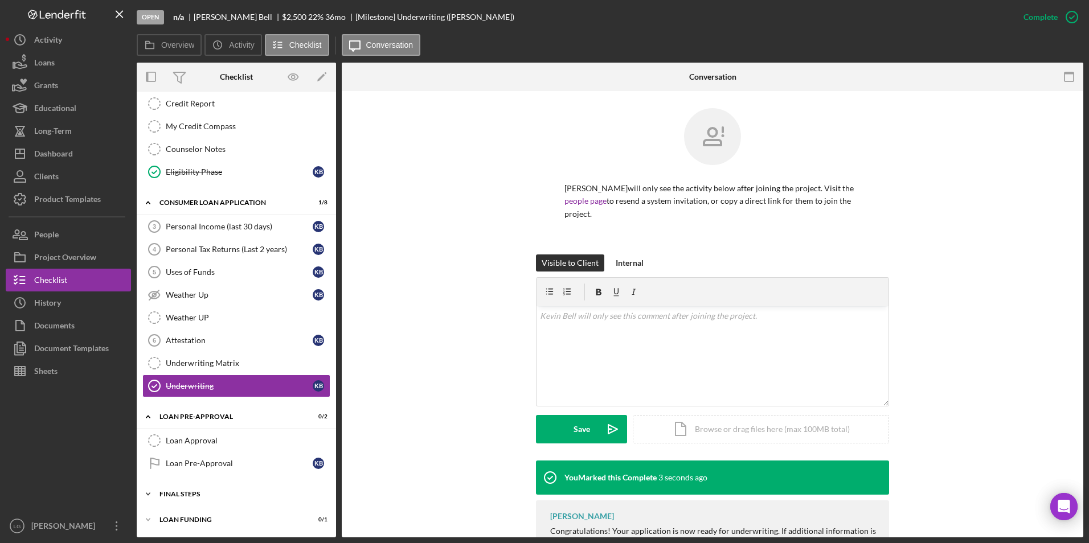
click at [163, 497] on div "FINAL STEPS" at bounding box center [240, 494] width 162 height 7
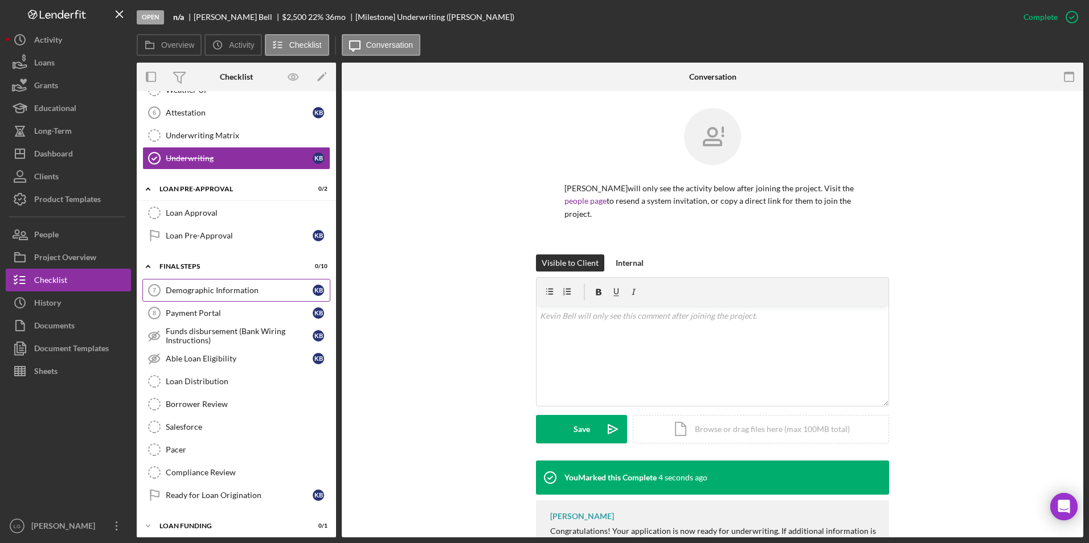
click at [201, 287] on div "Demographic Information" at bounding box center [239, 290] width 147 height 9
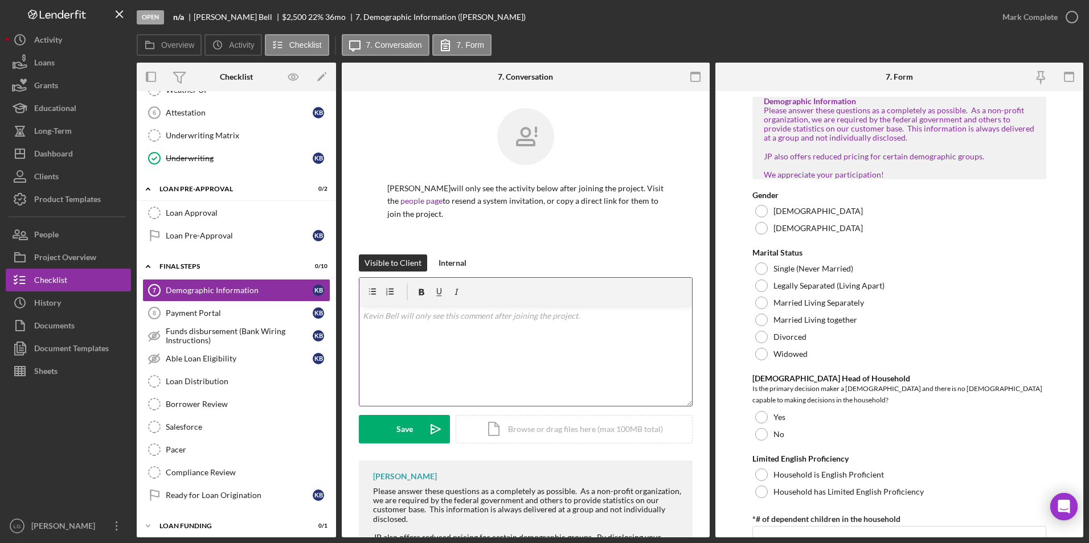
scroll to position [69, 0]
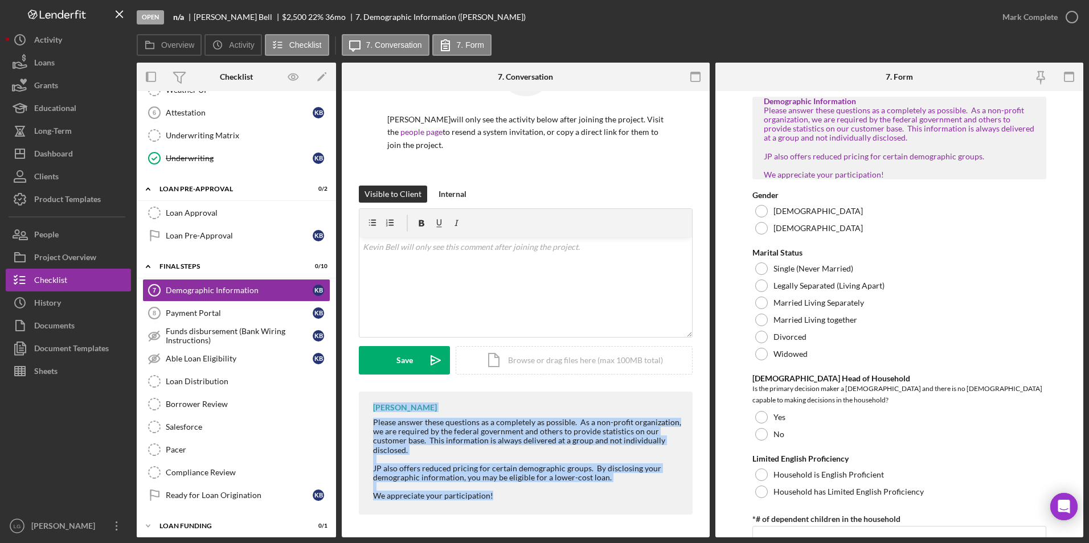
drag, startPoint x: 377, startPoint y: 407, endPoint x: 514, endPoint y: 499, distance: 165.1
click at [514, 499] on div "[PERSON_NAME] Please answer these questions as a completely as possible. As a n…" at bounding box center [526, 453] width 334 height 123
drag, startPoint x: 514, startPoint y: 499, endPoint x: 472, endPoint y: 427, distance: 83.2
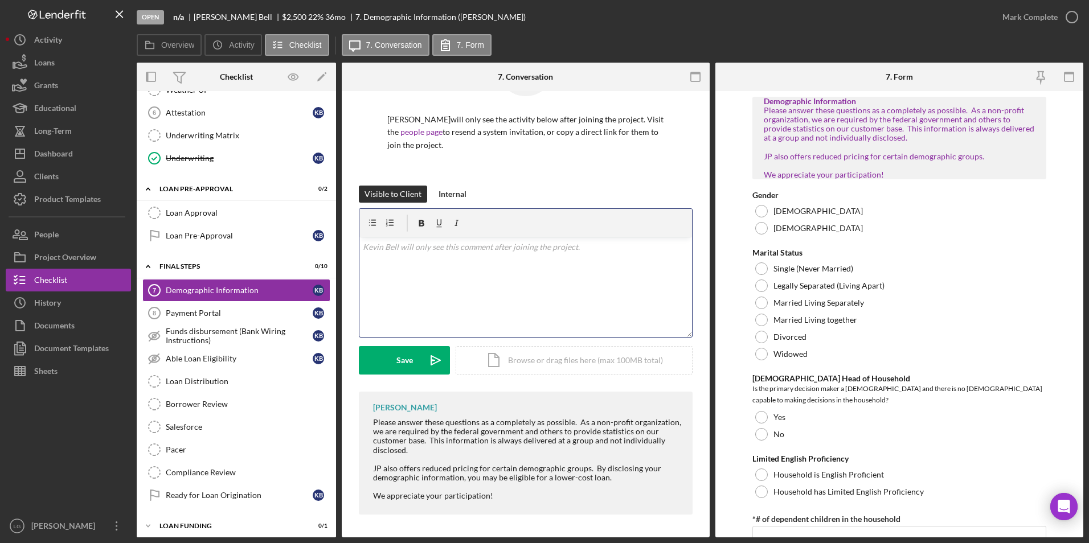
click at [500, 272] on div "v Color teal Color pink Remove color Add row above Add row below Add column bef…" at bounding box center [525, 288] width 333 height 100
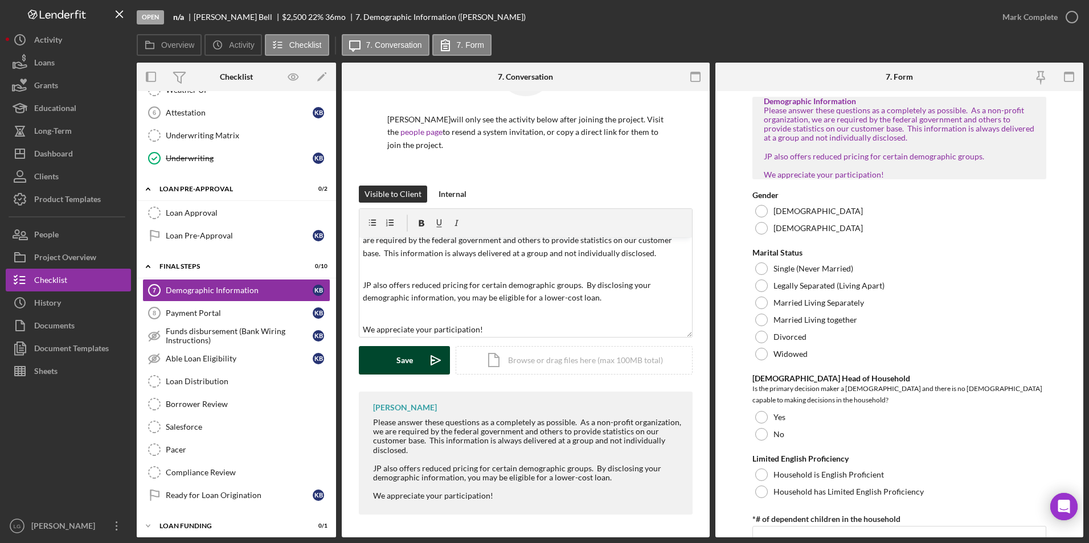
click at [407, 366] on div "Save" at bounding box center [404, 360] width 17 height 28
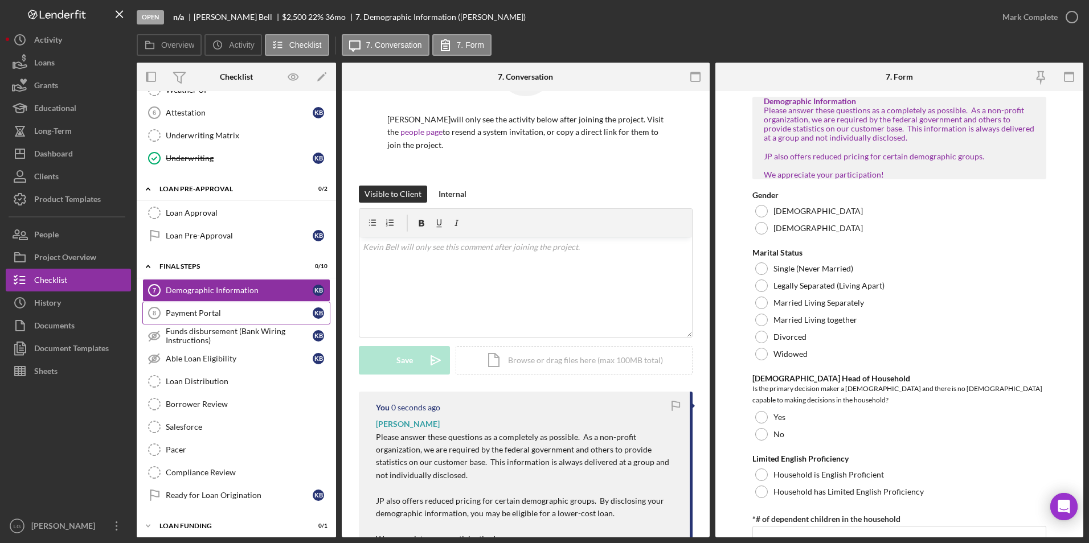
click at [236, 313] on div "Payment Portal" at bounding box center [239, 313] width 147 height 9
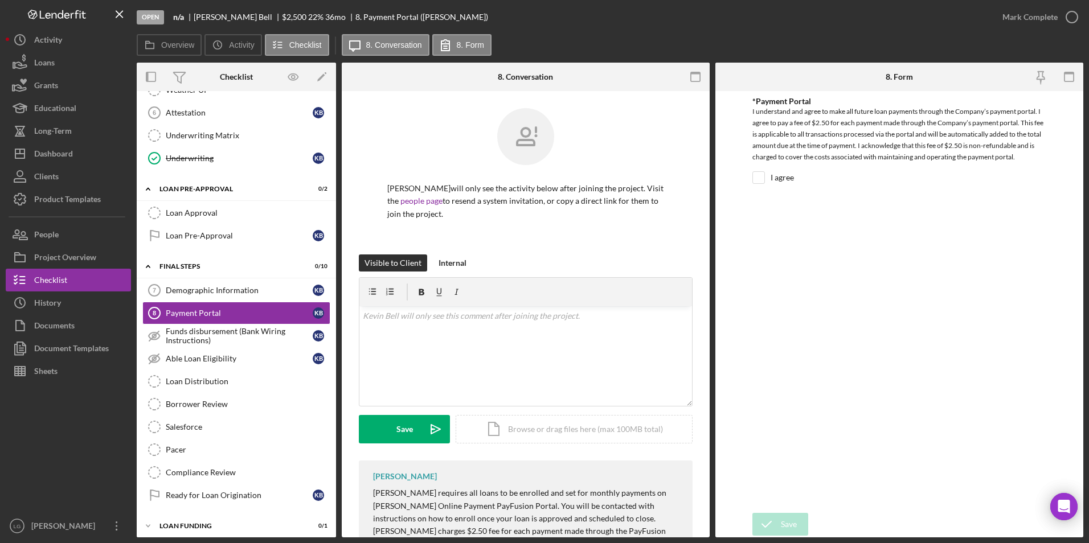
scroll to position [101, 0]
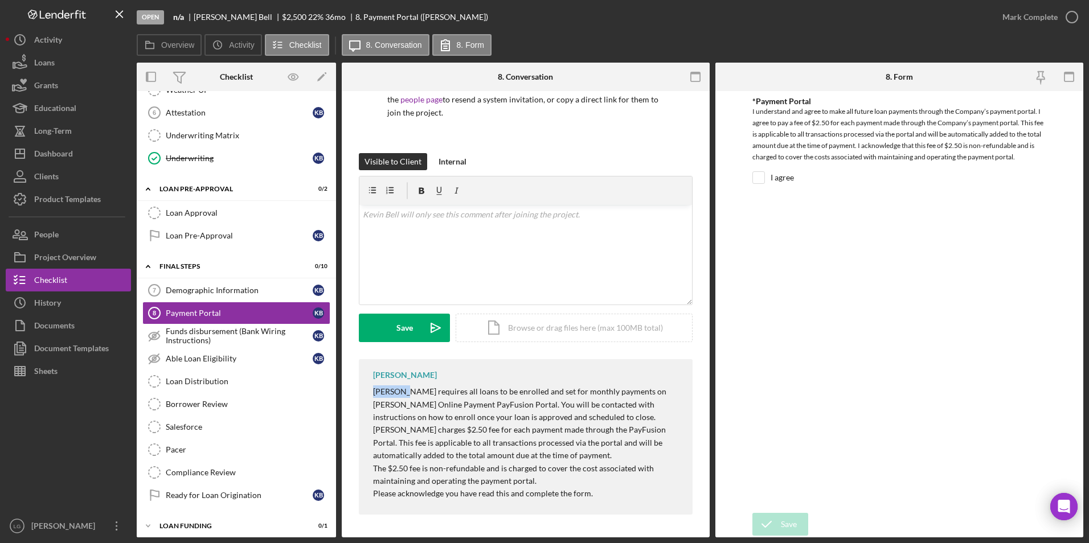
drag, startPoint x: 367, startPoint y: 392, endPoint x: 402, endPoint y: 392, distance: 34.2
click at [402, 392] on div "[PERSON_NAME] [PERSON_NAME] requires all loans to be enrolled and set for month…" at bounding box center [526, 437] width 334 height 156
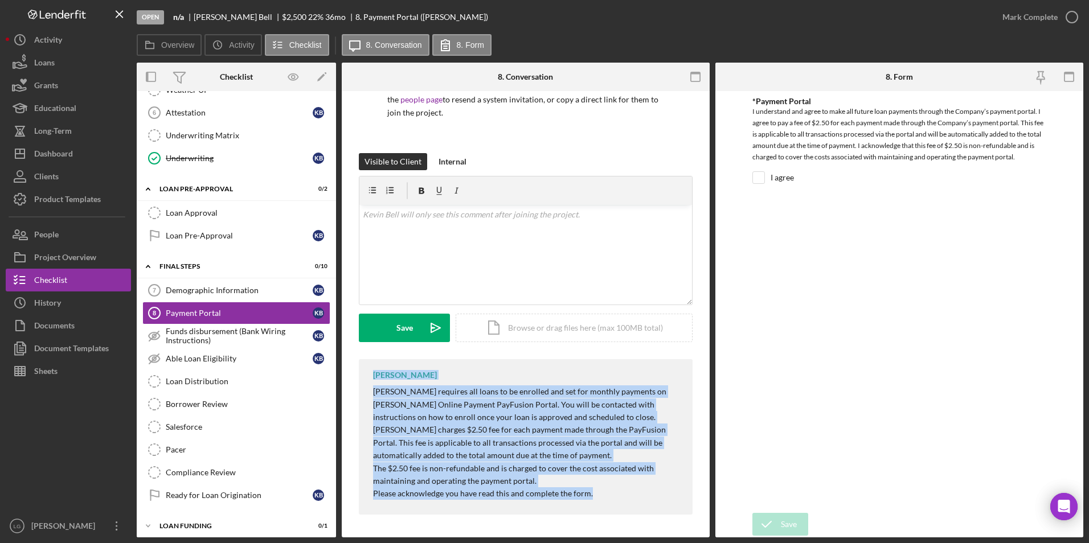
drag, startPoint x: 402, startPoint y: 392, endPoint x: 611, endPoint y: 502, distance: 236.2
click at [611, 502] on div "[PERSON_NAME] [PERSON_NAME] requires all loans to be enrolled and set for month…" at bounding box center [526, 437] width 334 height 156
drag, startPoint x: 611, startPoint y: 502, endPoint x: 478, endPoint y: 426, distance: 153.1
copy div "[PERSON_NAME] [PERSON_NAME] requires all loans to be enrolled and set for month…"
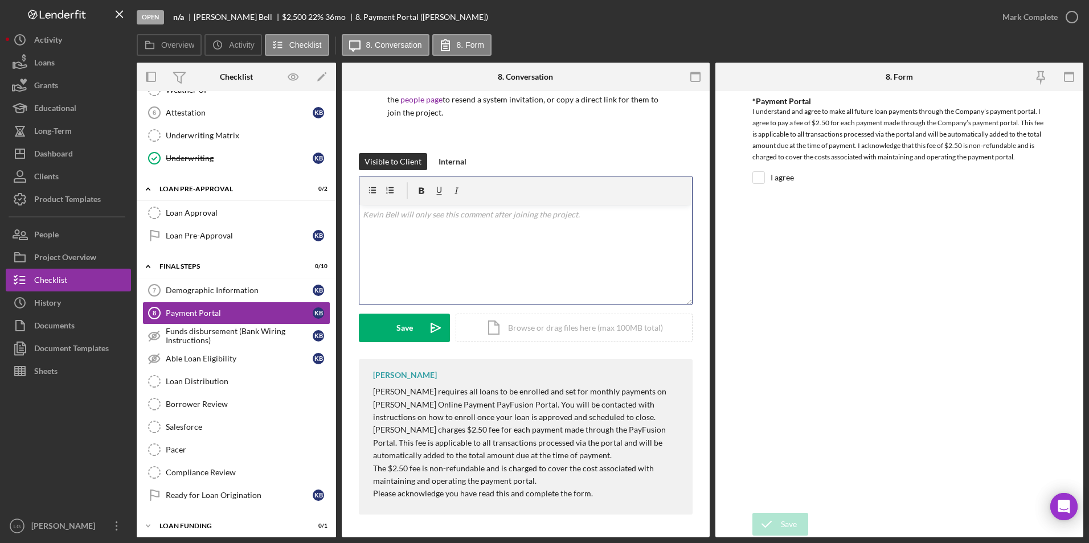
click at [483, 259] on div "v Color teal Color pink Remove color Add row above Add row below Add column bef…" at bounding box center [525, 255] width 333 height 100
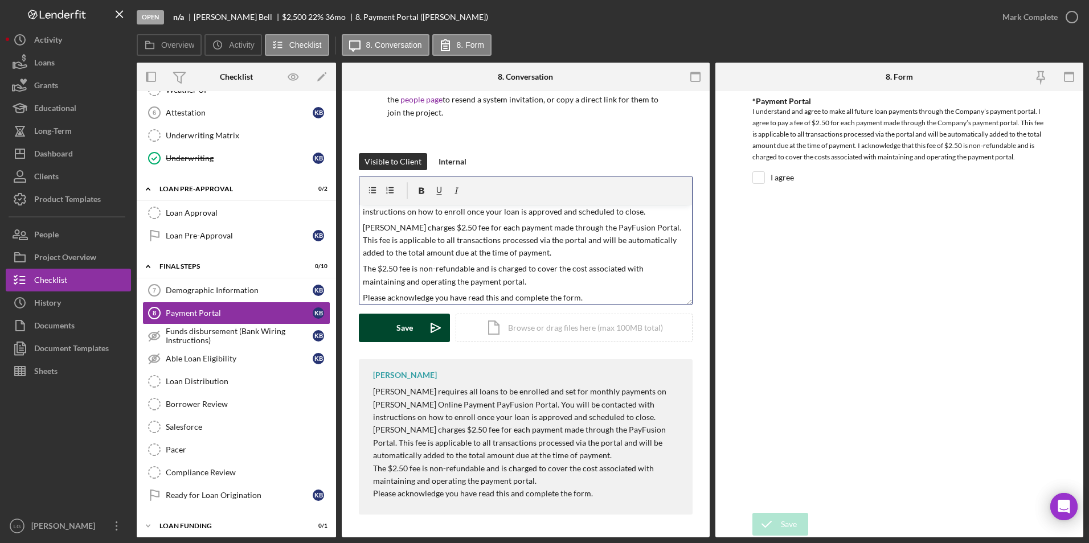
click at [402, 325] on div "Save" at bounding box center [404, 328] width 17 height 28
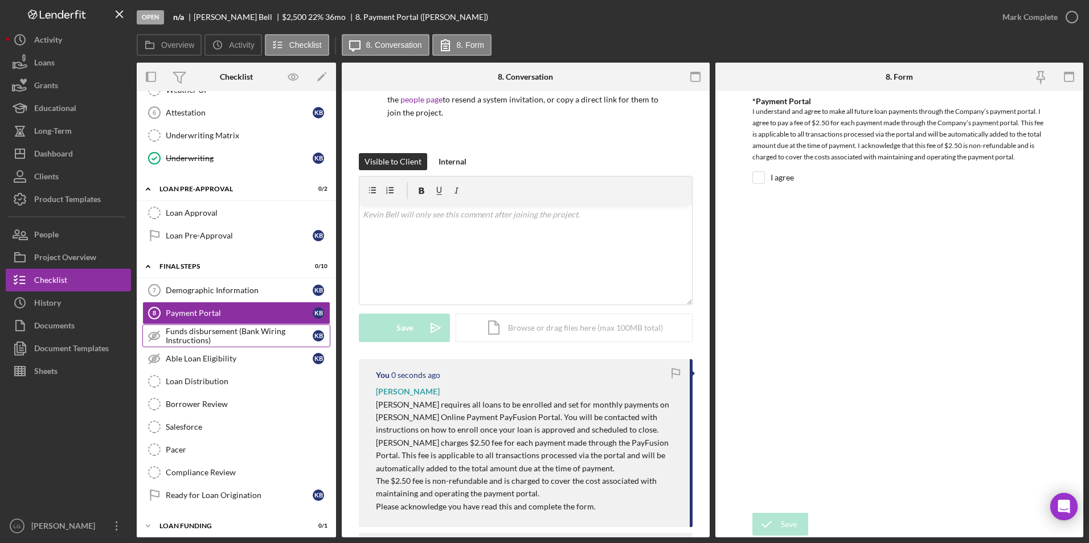
scroll to position [0, 0]
click at [261, 329] on div "Funds disbursement (Bank Wiring Instructions)" at bounding box center [239, 336] width 147 height 18
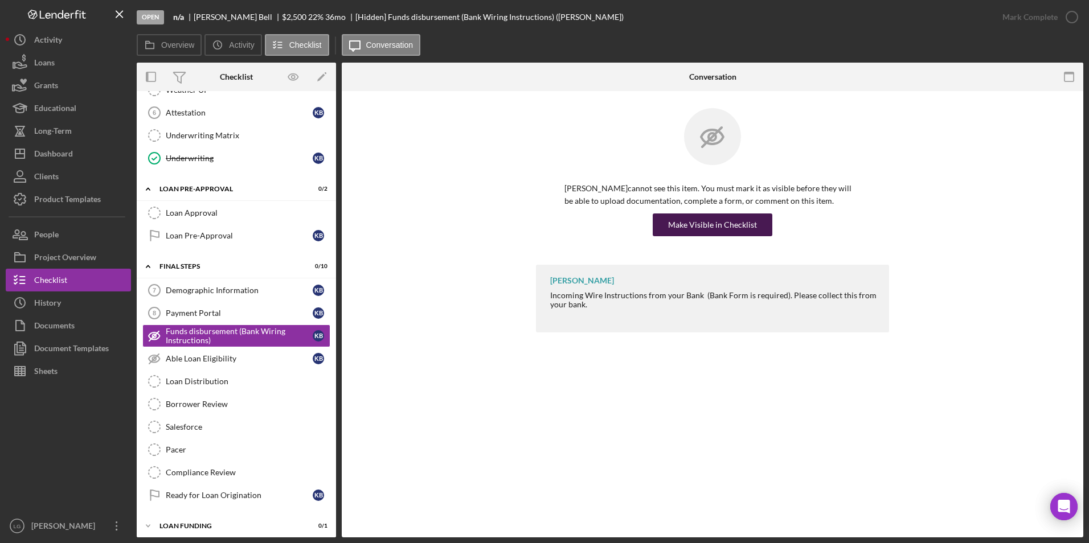
click at [718, 218] on div "Make Visible in Checklist" at bounding box center [712, 225] width 89 height 23
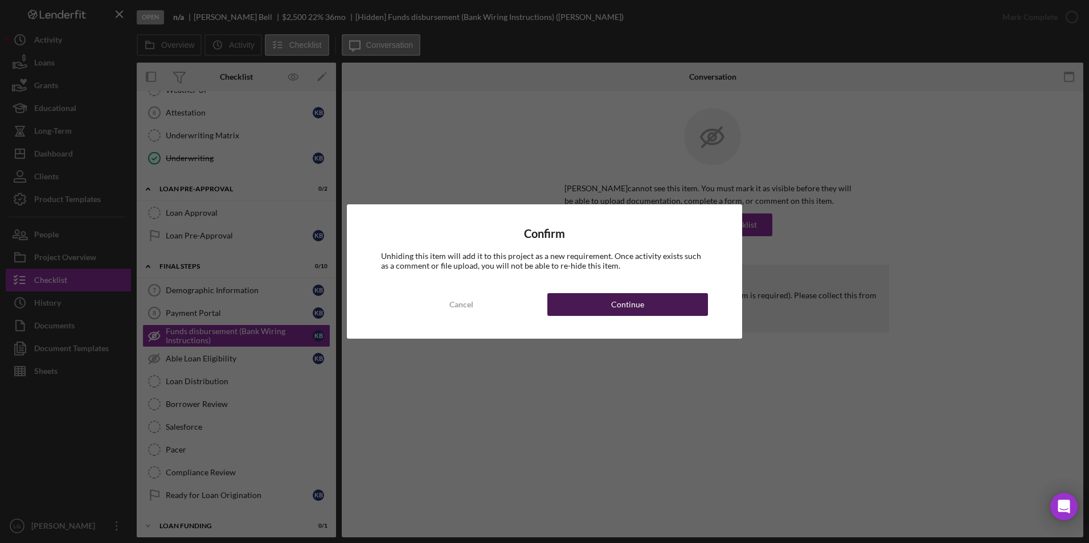
click at [683, 308] on button "Continue" at bounding box center [627, 304] width 161 height 23
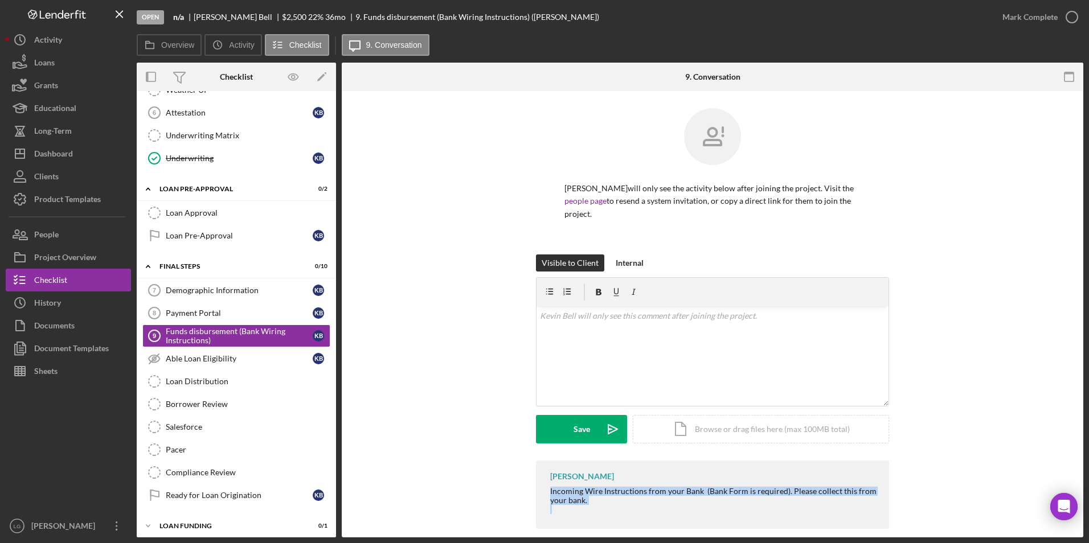
drag, startPoint x: 548, startPoint y: 483, endPoint x: 827, endPoint y: 494, distance: 279.3
click at [827, 494] on div "[PERSON_NAME] Incoming Wire Instructions from your Bank (Bank Form is required)…" at bounding box center [712, 495] width 353 height 68
drag, startPoint x: 827, startPoint y: 494, endPoint x: 798, endPoint y: 474, distance: 35.2
copy div "Incoming Wire Instructions from your Bank (Bank Form is required). Please colle…"
click at [740, 310] on p at bounding box center [713, 316] width 346 height 13
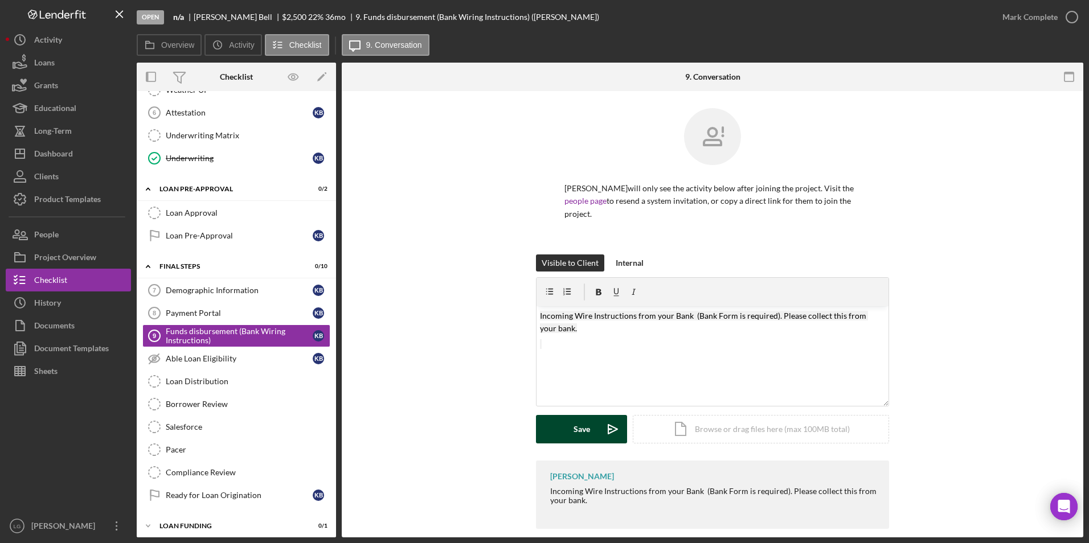
click at [595, 415] on button "Save Icon/icon-invite-send" at bounding box center [581, 429] width 91 height 28
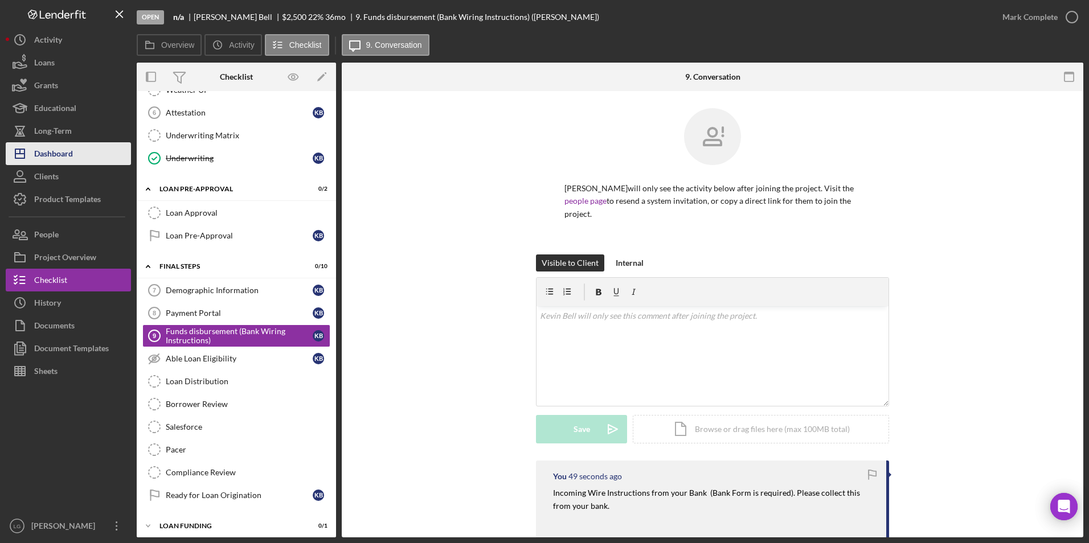
click at [34, 144] on div "Dashboard" at bounding box center [53, 155] width 39 height 26
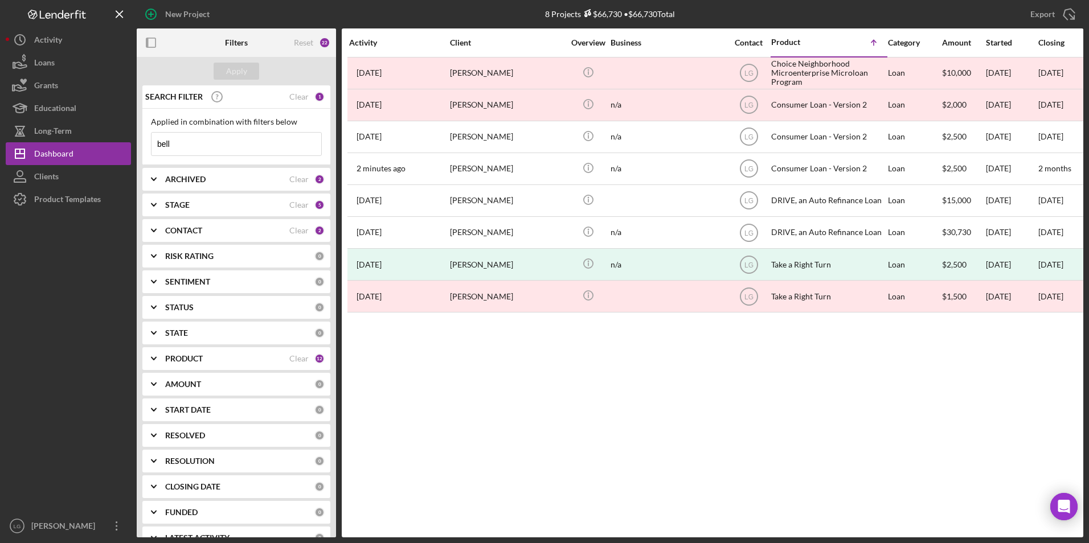
drag, startPoint x: 185, startPoint y: 141, endPoint x: 150, endPoint y: 142, distance: 35.3
click at [153, 142] on input "bell" at bounding box center [237, 144] width 170 height 23
click at [245, 67] on div "Apply" at bounding box center [236, 71] width 21 height 17
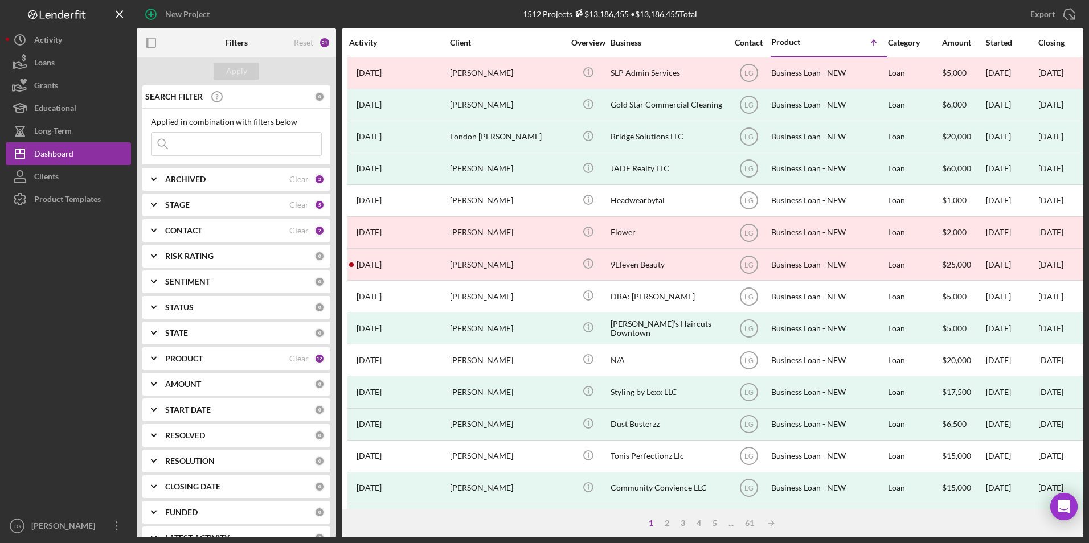
click at [162, 182] on icon "Icon/Expander" at bounding box center [154, 179] width 28 height 28
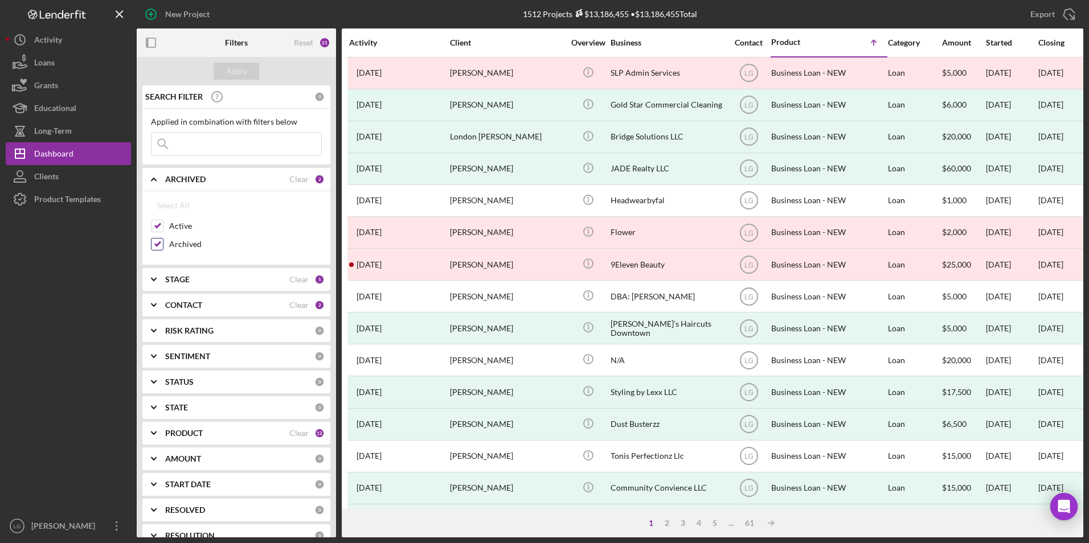
click at [156, 248] on input "Archived" at bounding box center [157, 244] width 11 height 11
checkbox input "false"
click at [242, 70] on div "Apply" at bounding box center [236, 71] width 21 height 17
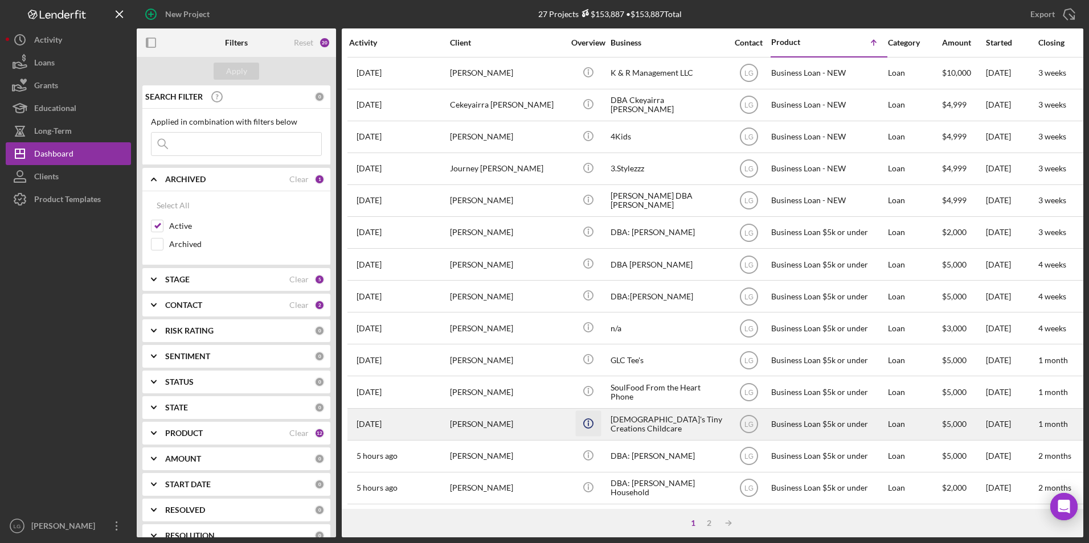
scroll to position [285, 0]
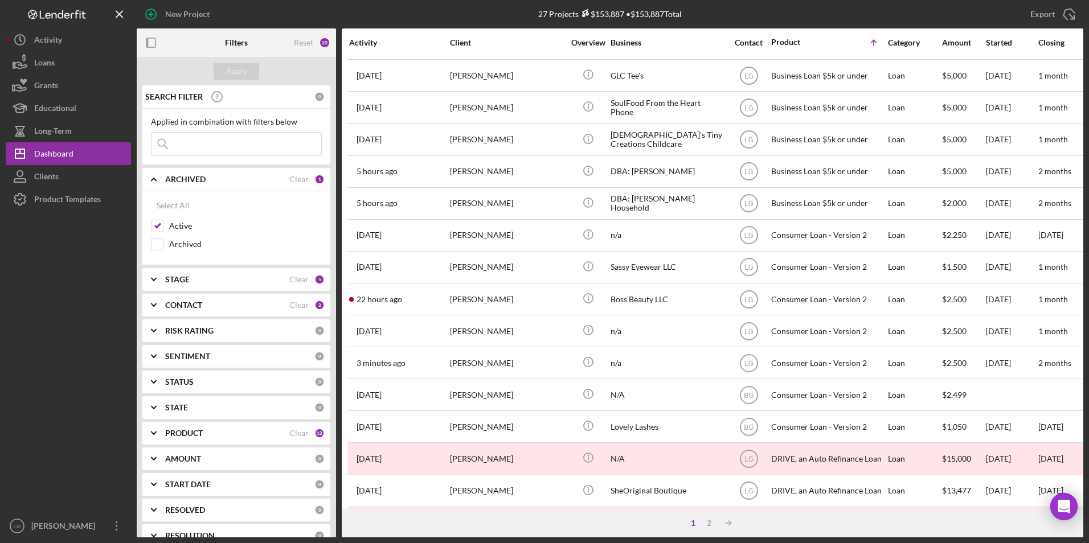
click at [183, 439] on div "PRODUCT Clear 12" at bounding box center [244, 433] width 159 height 10
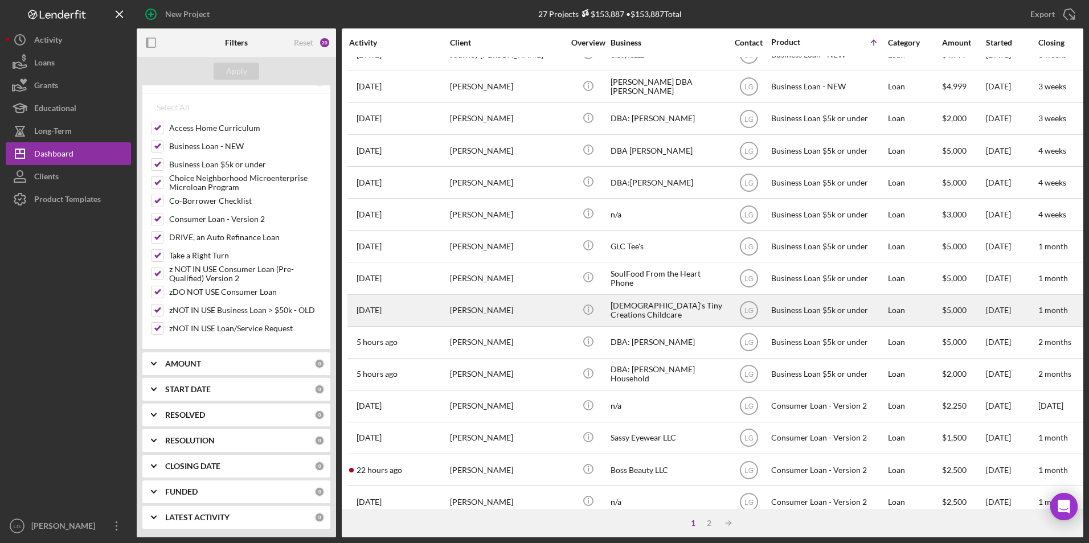
scroll to position [361, 0]
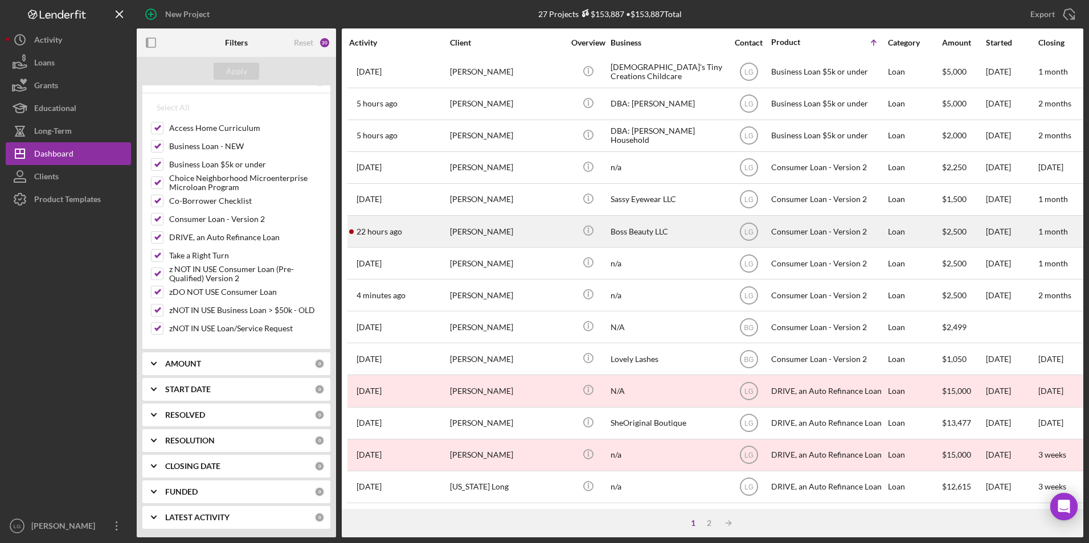
click at [500, 225] on div "[PERSON_NAME]" at bounding box center [507, 231] width 114 height 30
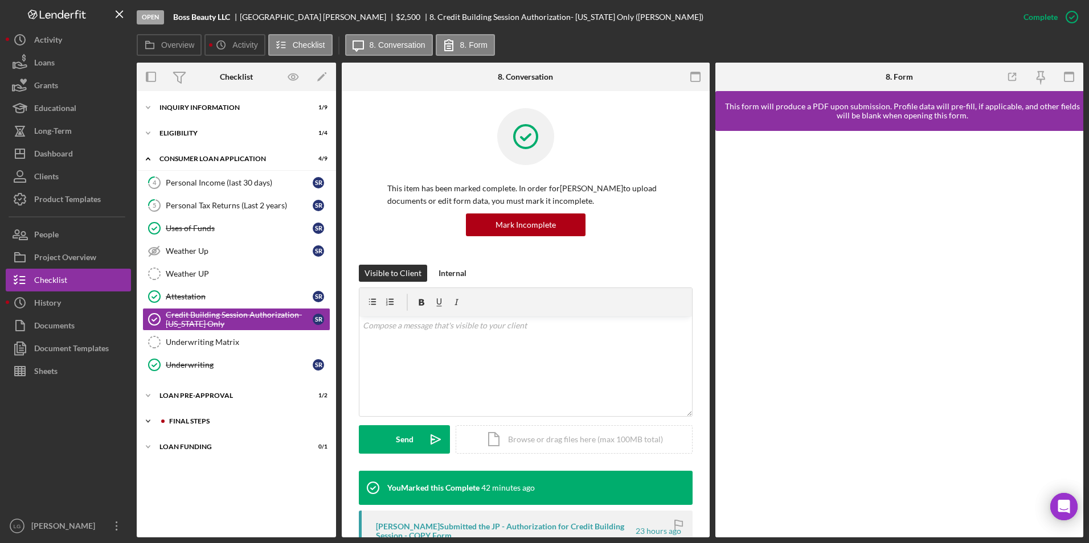
drag, startPoint x: 173, startPoint y: 444, endPoint x: 175, endPoint y: 428, distance: 15.5
click at [173, 443] on div "Icon/Expander Loan Funding 0 / 1" at bounding box center [236, 447] width 199 height 23
click at [177, 412] on div "Icon/Expander FINAL STEPS 0 / 10" at bounding box center [236, 421] width 199 height 23
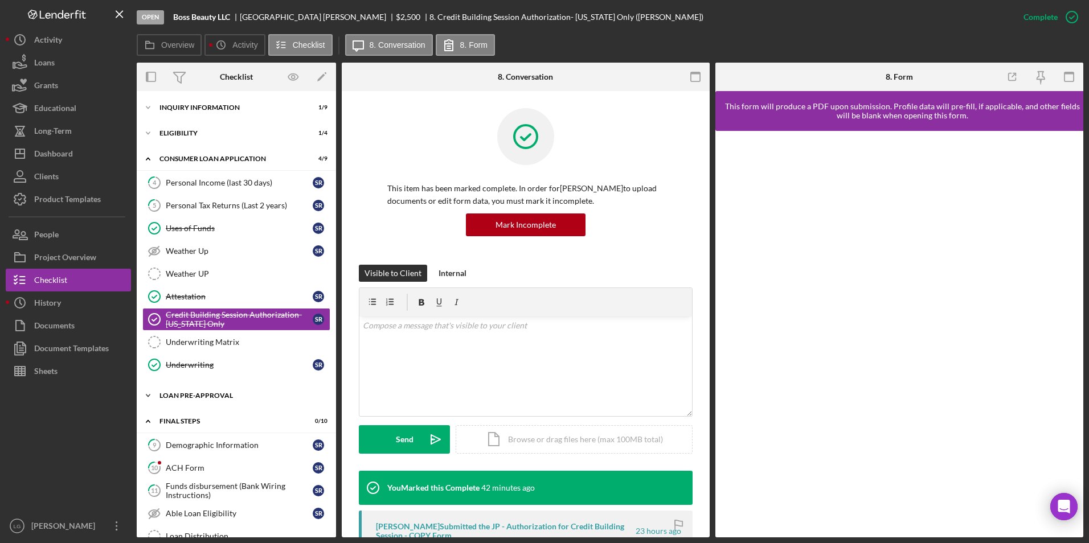
click at [177, 390] on div "Icon/Expander Loan Pre-Approval 1 / 2" at bounding box center [236, 395] width 199 height 23
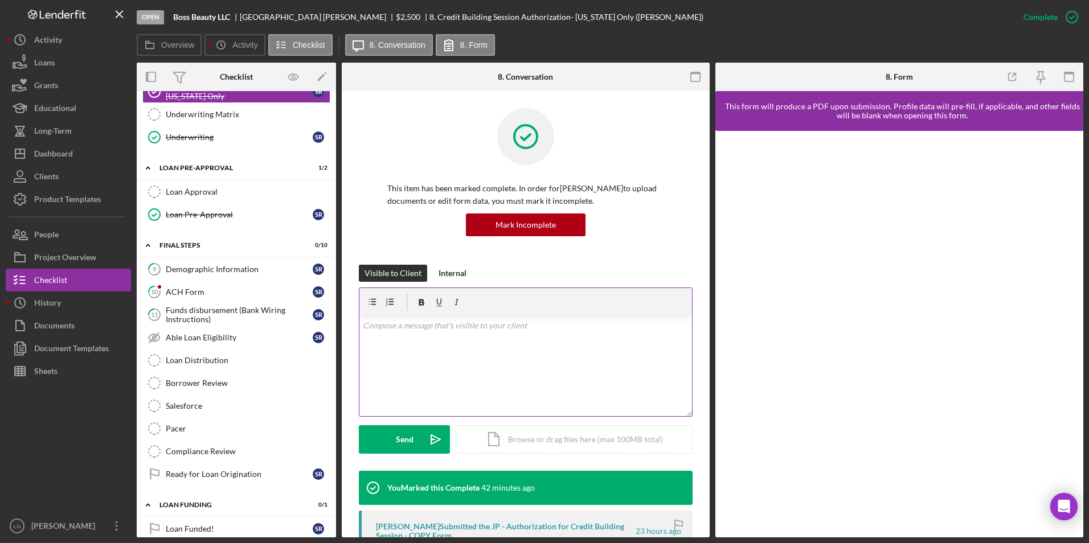
scroll to position [228, 0]
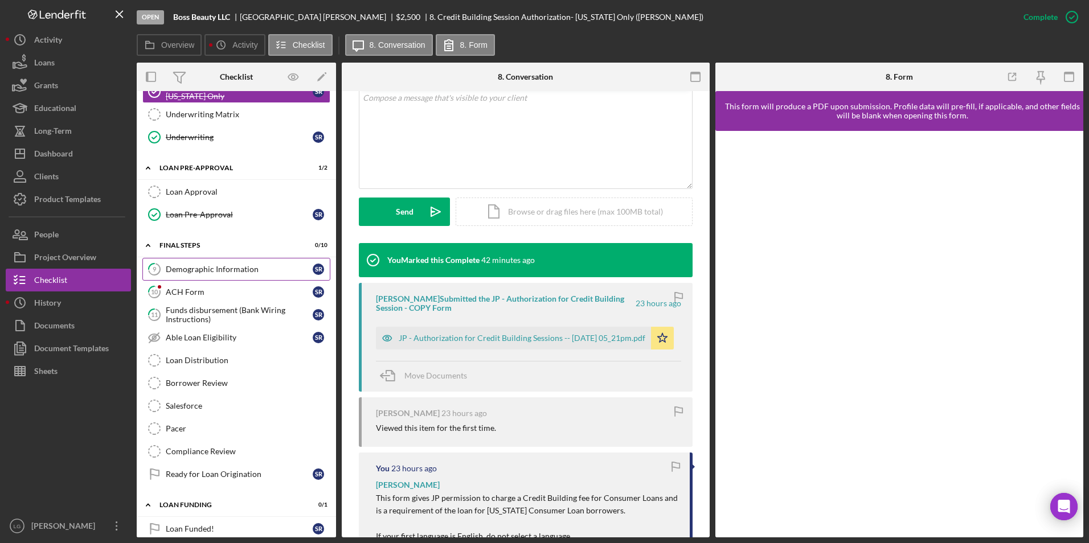
click at [216, 265] on div "Demographic Information" at bounding box center [239, 269] width 147 height 9
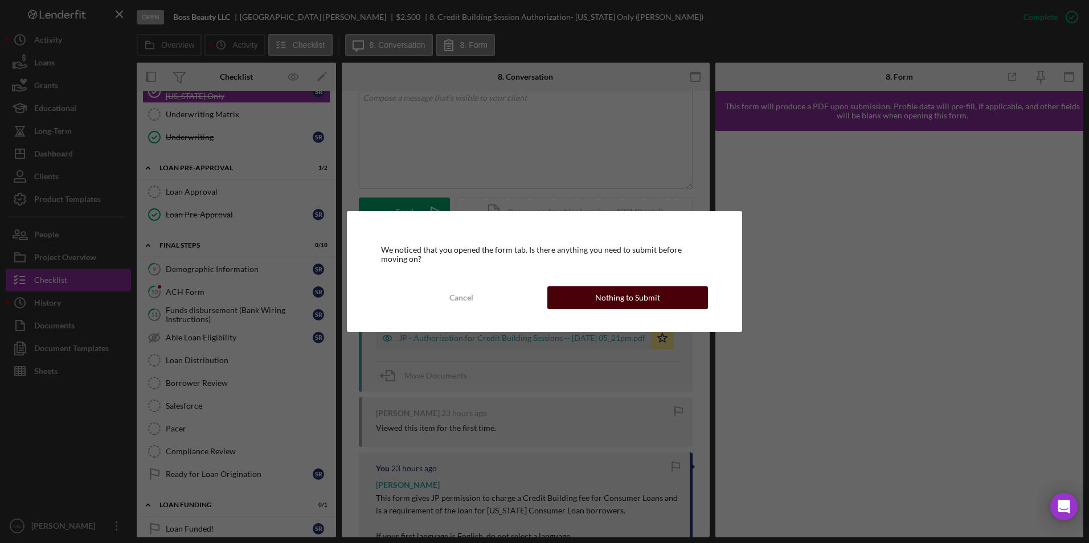
click at [611, 301] on div "Nothing to Submit" at bounding box center [627, 298] width 65 height 23
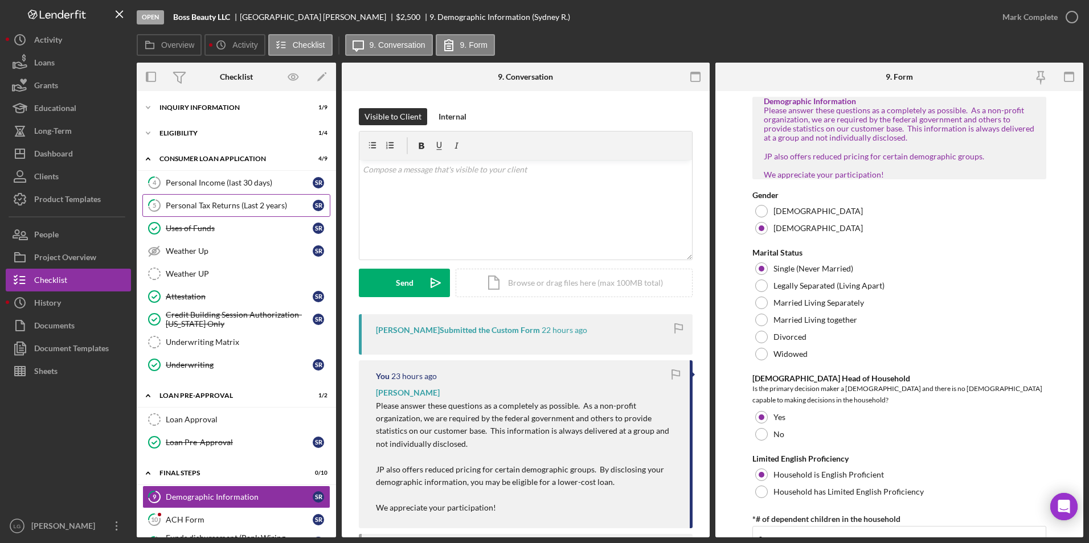
click at [228, 201] on div "Personal Tax Returns (Last 2 years)" at bounding box center [239, 205] width 147 height 9
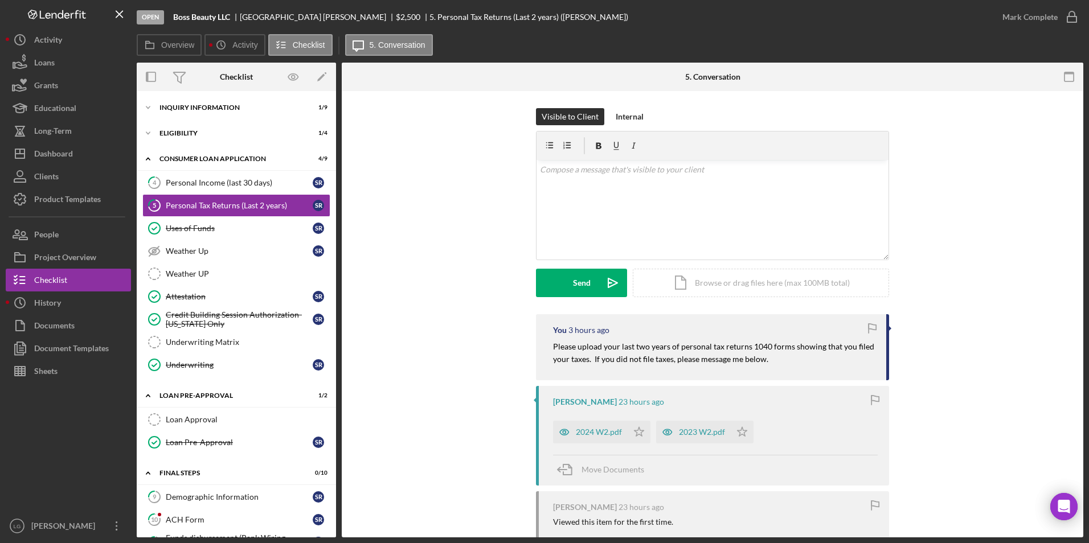
scroll to position [114, 0]
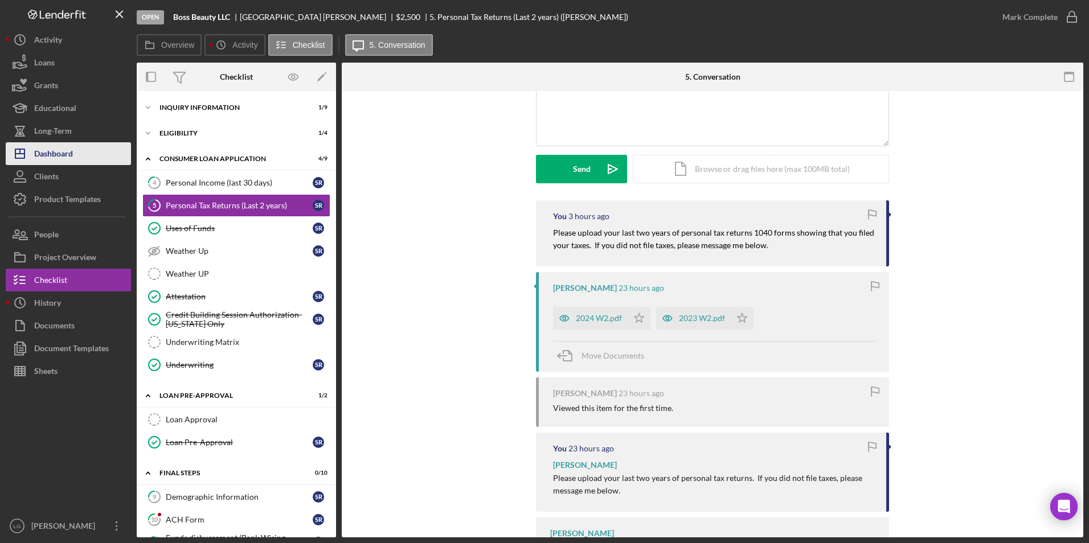
click at [73, 154] on div "Dashboard" at bounding box center [53, 155] width 39 height 26
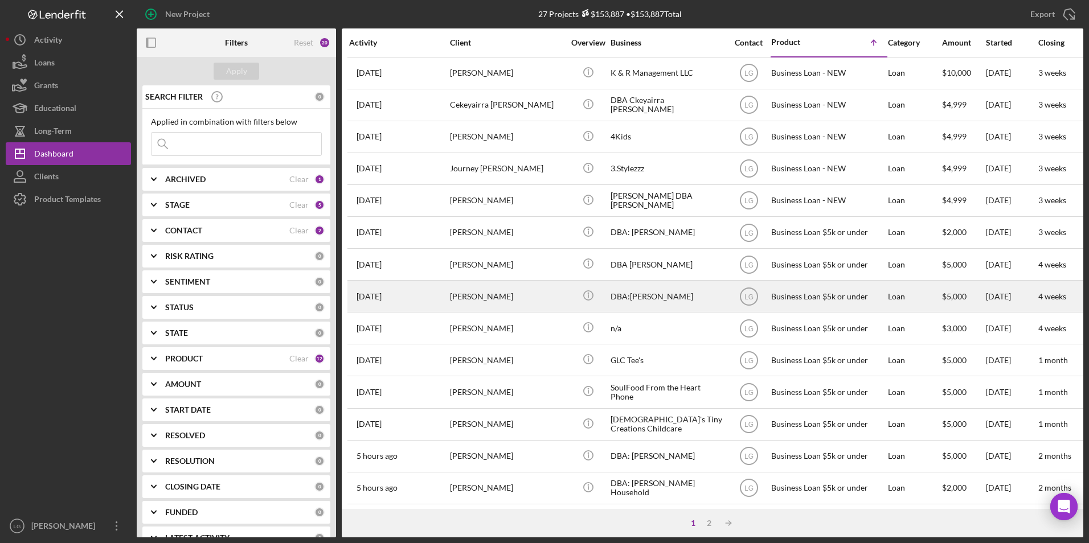
click at [512, 304] on div "[PERSON_NAME]" at bounding box center [507, 296] width 114 height 30
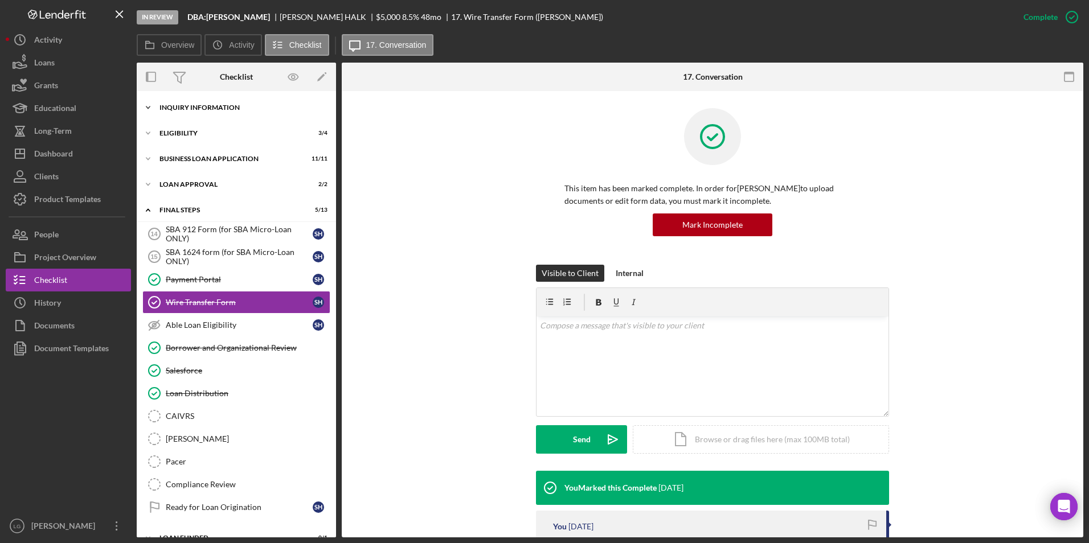
click at [186, 106] on div "INQUIRY INFORMATION" at bounding box center [240, 107] width 162 height 7
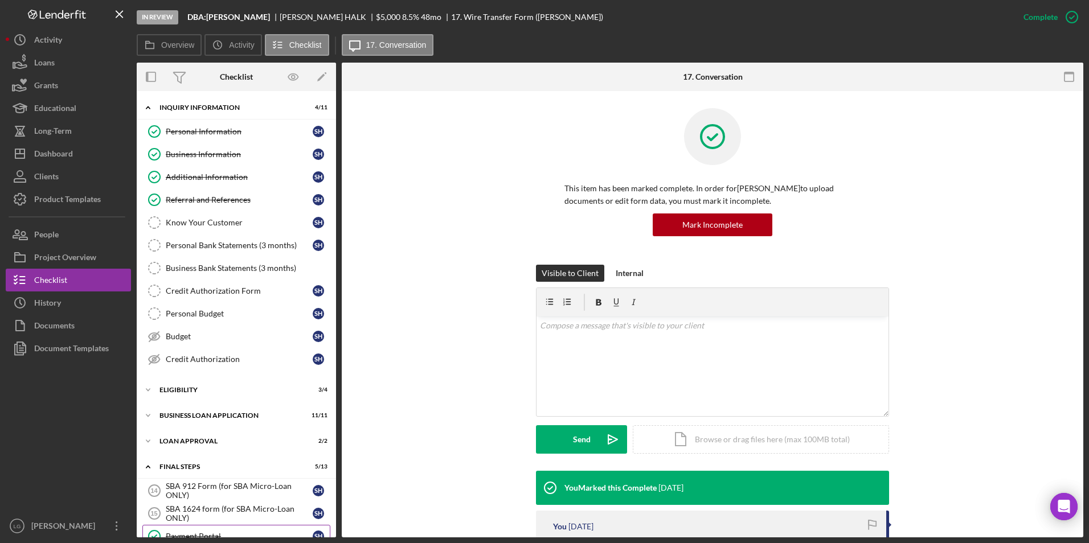
scroll to position [275, 0]
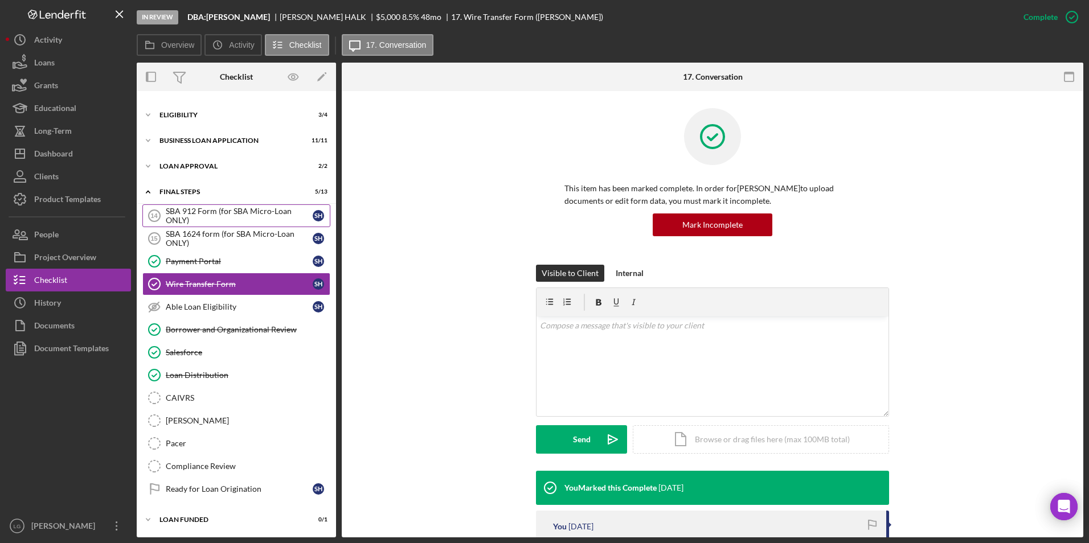
click at [206, 211] on div "SBA 912 Form (for SBA Micro-Loan ONLY)" at bounding box center [239, 216] width 147 height 18
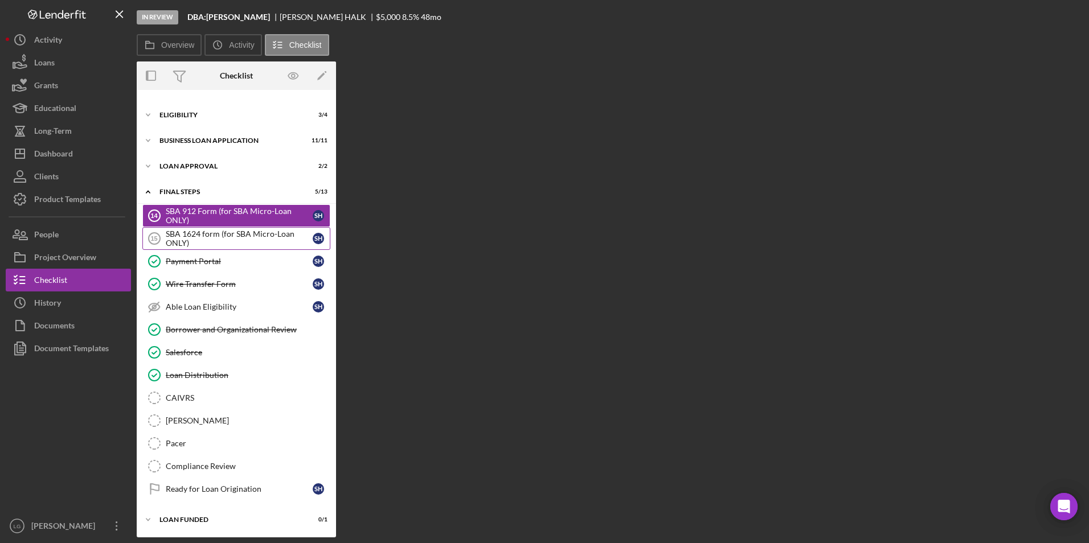
scroll to position [275, 0]
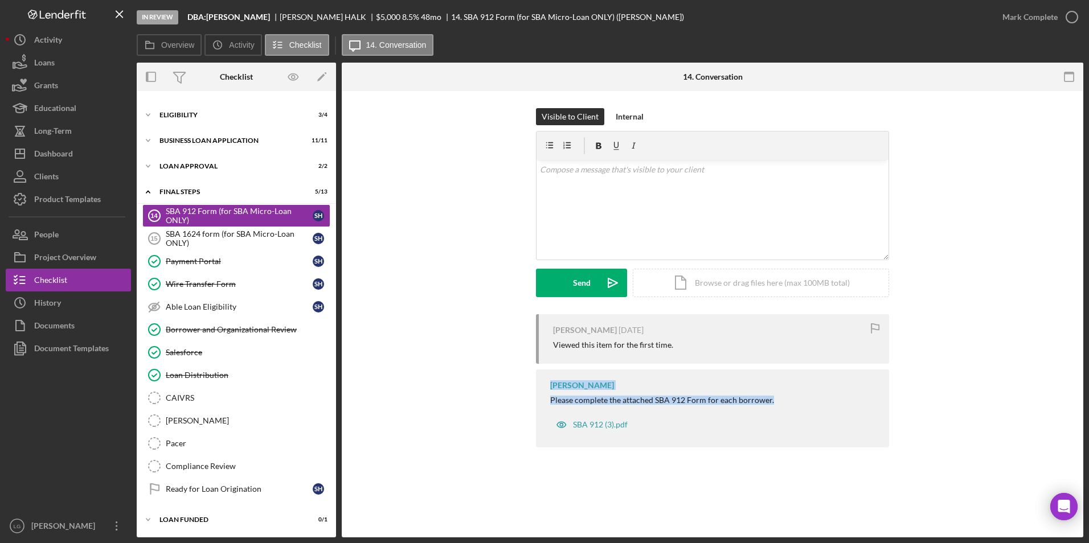
drag, startPoint x: 549, startPoint y: 385, endPoint x: 797, endPoint y: 406, distance: 249.2
click at [797, 406] on div "[PERSON_NAME] Please complete the attached SBA 912 Form for each borrower. SBA …" at bounding box center [712, 409] width 353 height 78
drag, startPoint x: 797, startPoint y: 406, endPoint x: 721, endPoint y: 396, distance: 76.9
copy div "[PERSON_NAME] Please complete the attached SBA 912 Form for each borrower."
click at [727, 208] on div "v Color teal Color pink Remove color Add row above Add row below Add column bef…" at bounding box center [713, 210] width 352 height 100
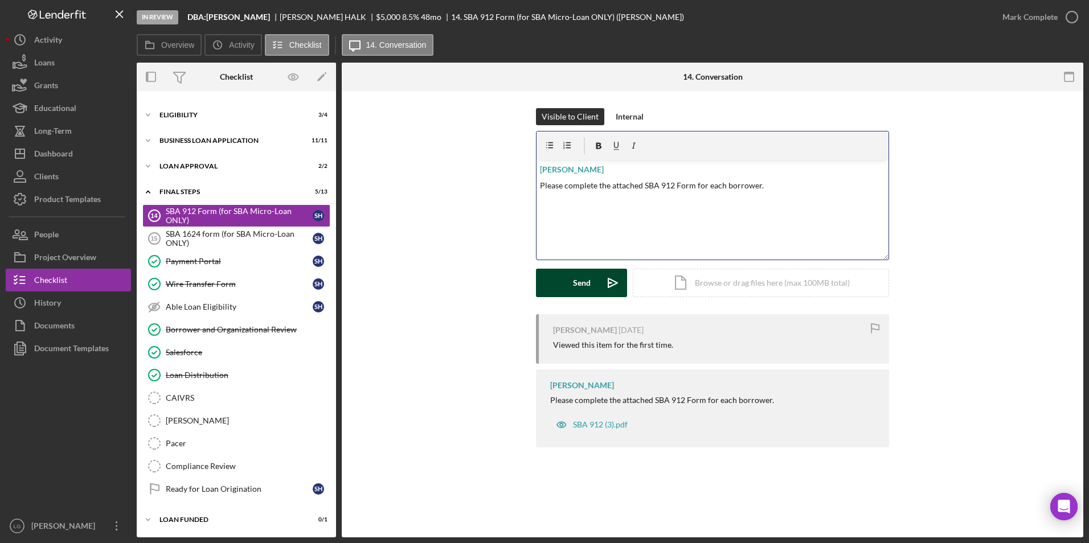
click at [599, 281] on icon "Icon/icon-invite-send" at bounding box center [613, 283] width 28 height 28
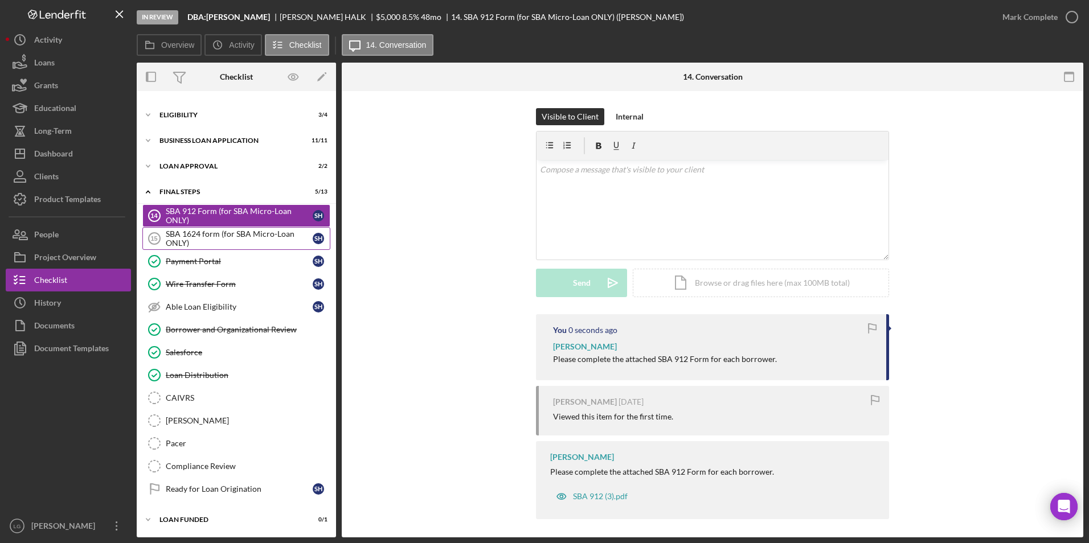
click at [185, 230] on div "SBA 1624 form (for SBA Micro-Loan ONLY)" at bounding box center [239, 239] width 147 height 18
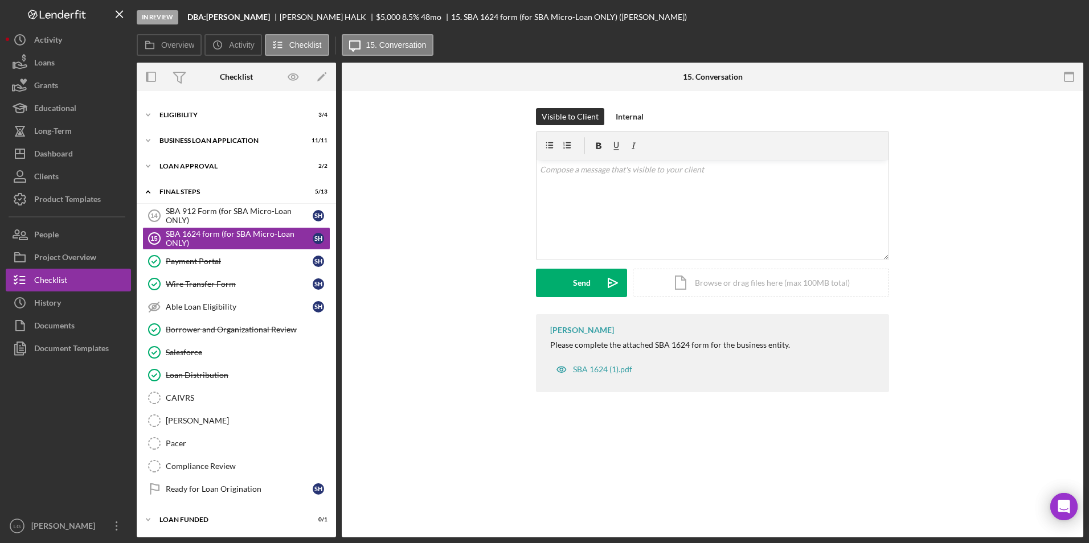
scroll to position [275, 0]
drag, startPoint x: 550, startPoint y: 344, endPoint x: 705, endPoint y: 388, distance: 161.0
click at [705, 388] on div "[PERSON_NAME] Please complete the attached SBA 1624 form for the business entit…" at bounding box center [712, 353] width 353 height 78
drag, startPoint x: 544, startPoint y: 329, endPoint x: 634, endPoint y: 376, distance: 101.4
click at [634, 376] on div "[PERSON_NAME] Please complete the attached SBA 1624 form for the business entit…" at bounding box center [712, 353] width 353 height 78
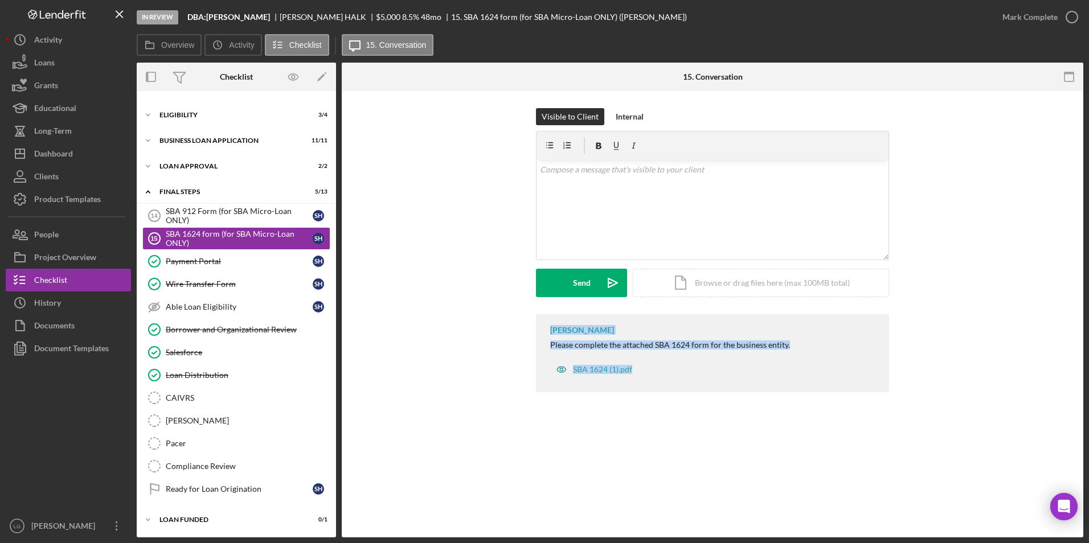
drag, startPoint x: 634, startPoint y: 376, endPoint x: 622, endPoint y: 346, distance: 32.5
copy div "[PERSON_NAME] Please complete the attached SBA 1624 form for the business entit…"
click at [628, 204] on div "v Color teal Color pink Remove color Add row above Add row below Add column bef…" at bounding box center [713, 210] width 352 height 100
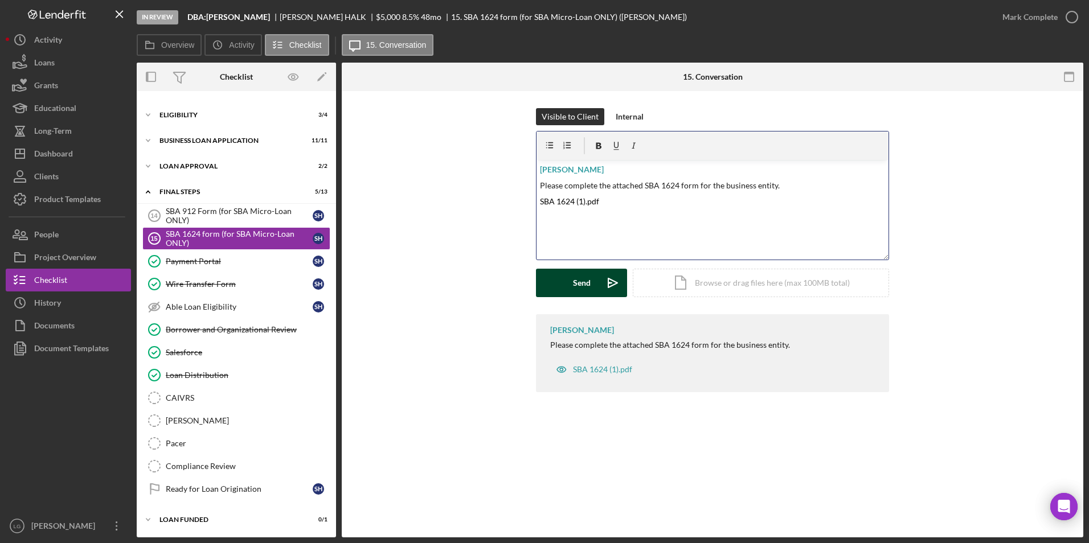
click at [585, 283] on div "Send" at bounding box center [582, 283] width 18 height 28
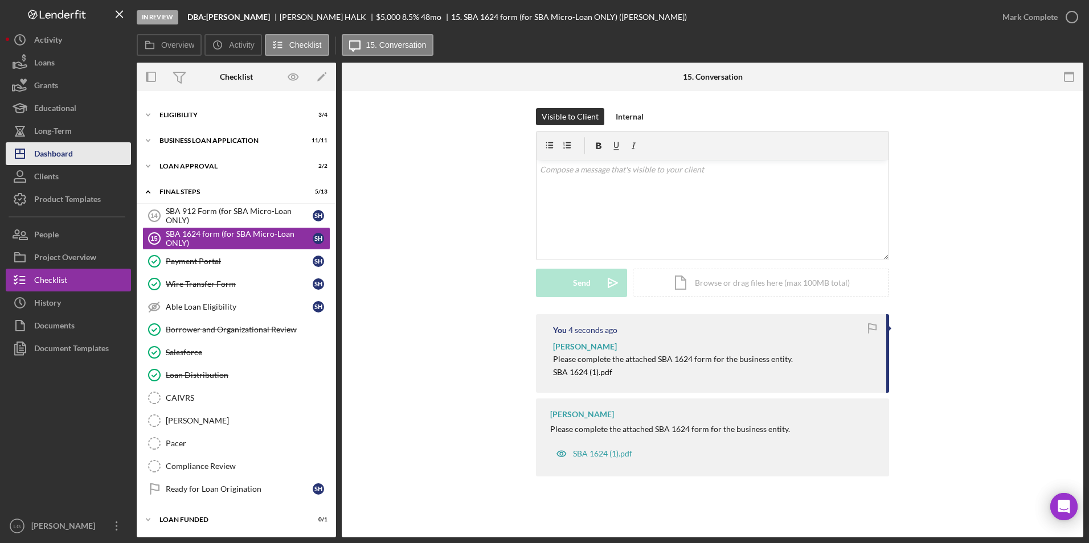
click at [80, 153] on button "Icon/Dashboard Dashboard" at bounding box center [68, 153] width 125 height 23
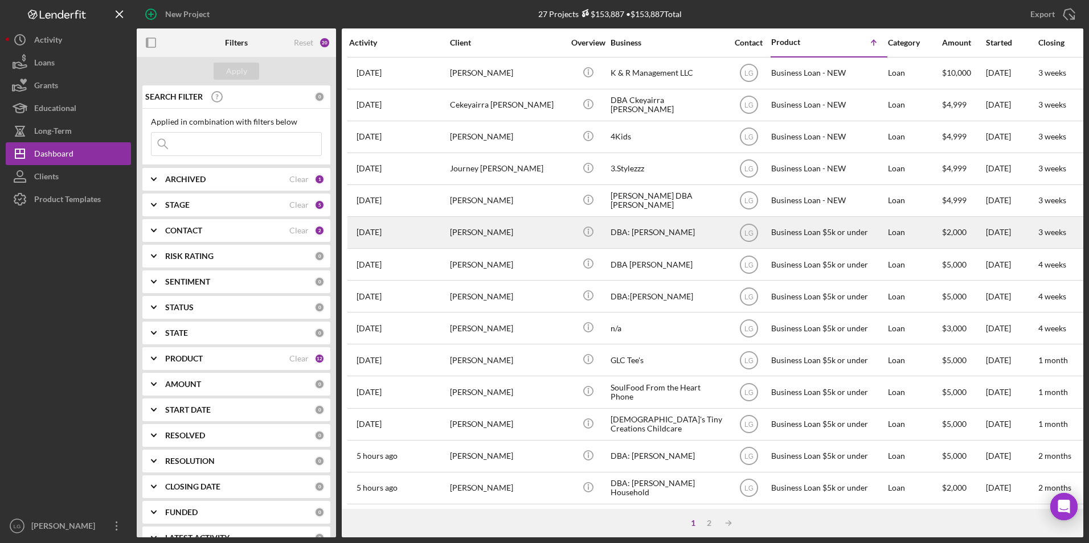
click at [506, 239] on div "[PERSON_NAME]" at bounding box center [507, 233] width 114 height 30
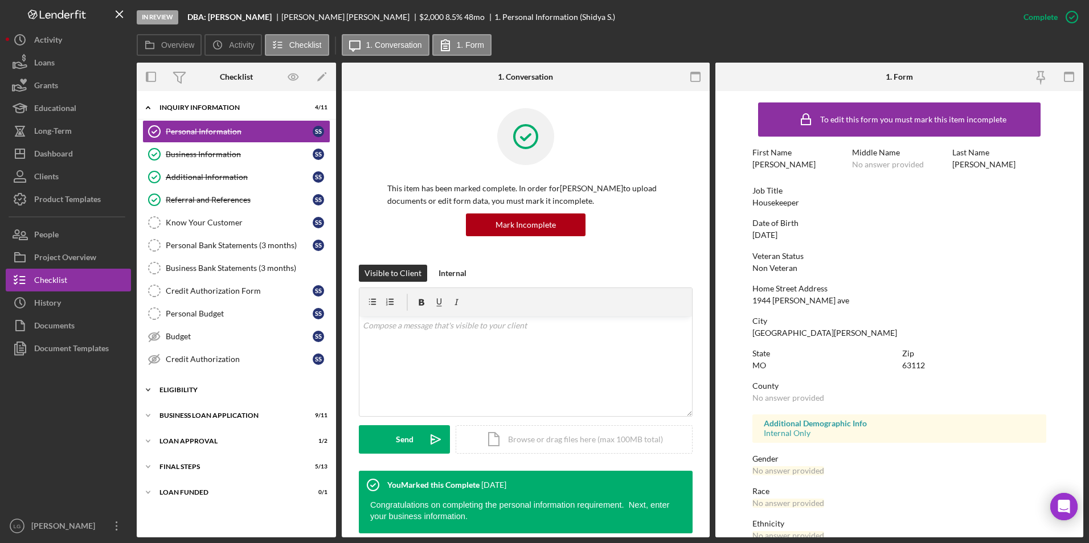
click at [182, 391] on div "Eligibility" at bounding box center [240, 390] width 162 height 7
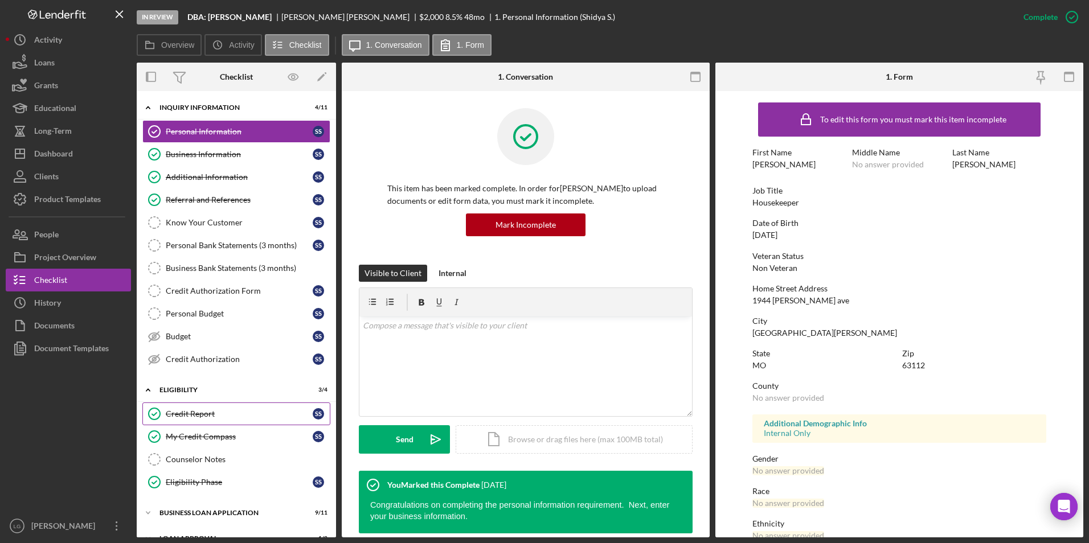
scroll to position [70, 0]
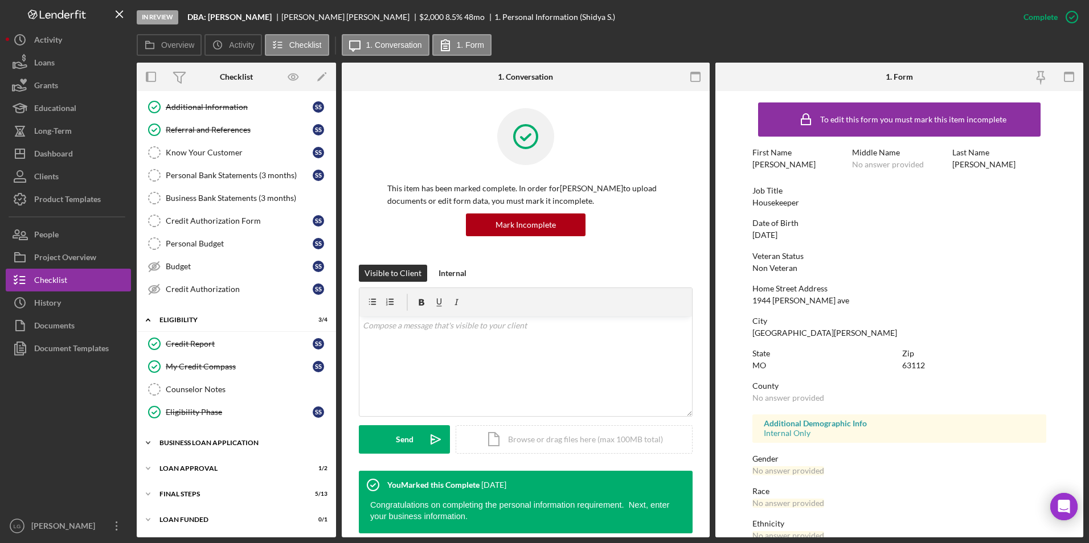
click at [198, 447] on div "Icon/Expander BUSINESS LOAN APPLICATION 9 / 11" at bounding box center [236, 443] width 199 height 23
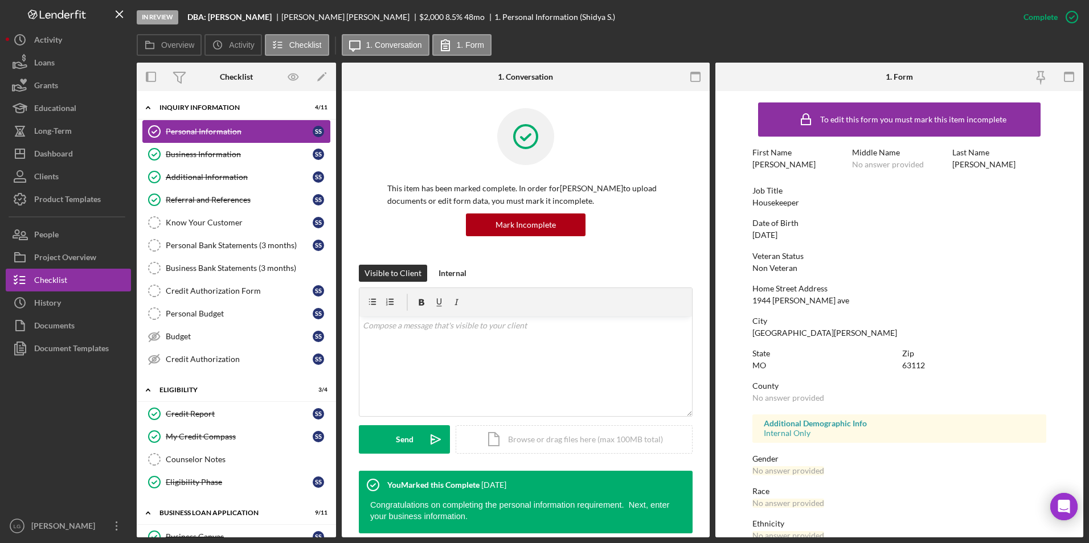
click at [234, 124] on link "Personal Information Personal Information S S" at bounding box center [236, 131] width 188 height 23
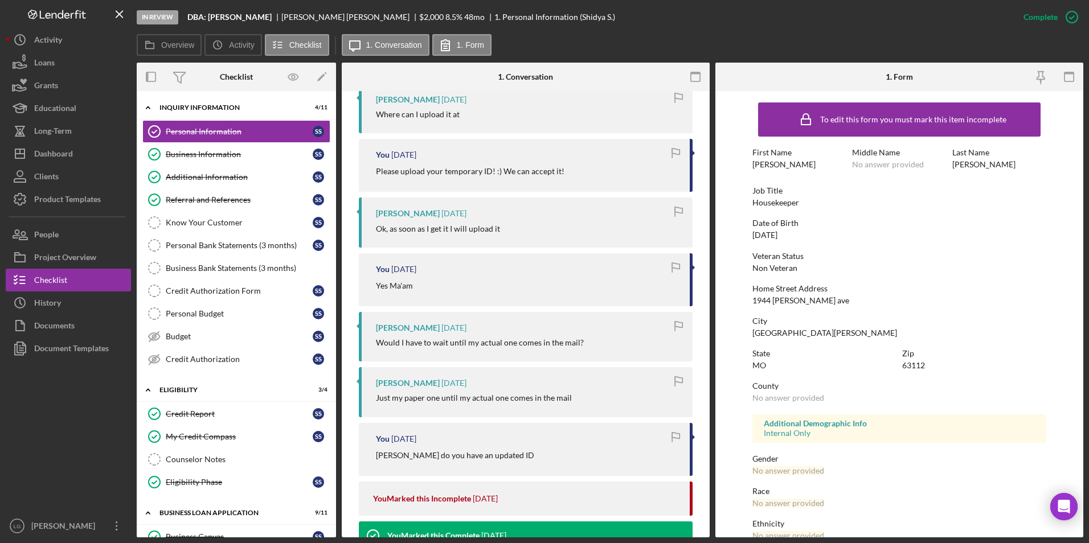
scroll to position [285, 0]
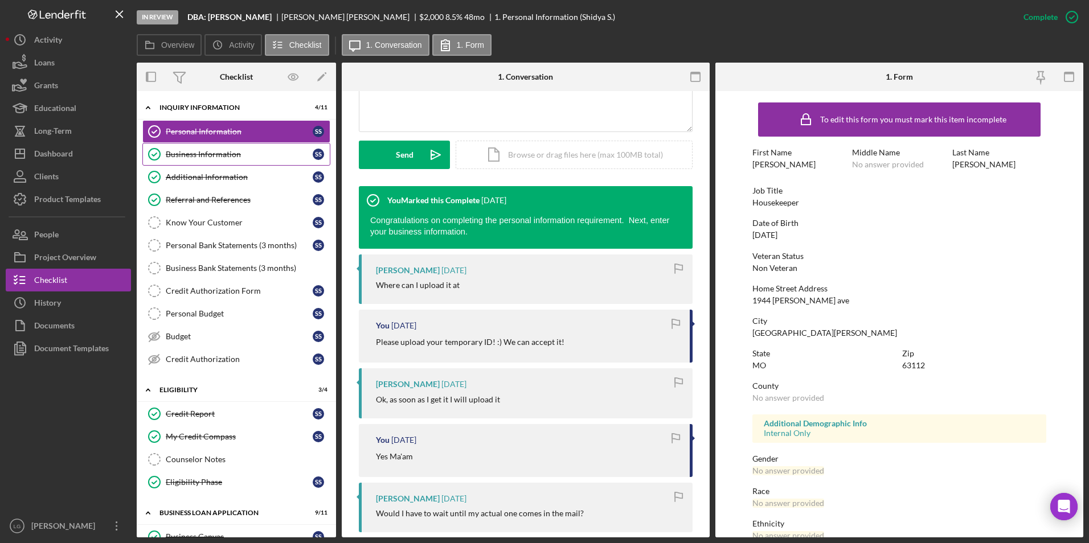
click at [239, 158] on div "Business Information" at bounding box center [239, 154] width 147 height 9
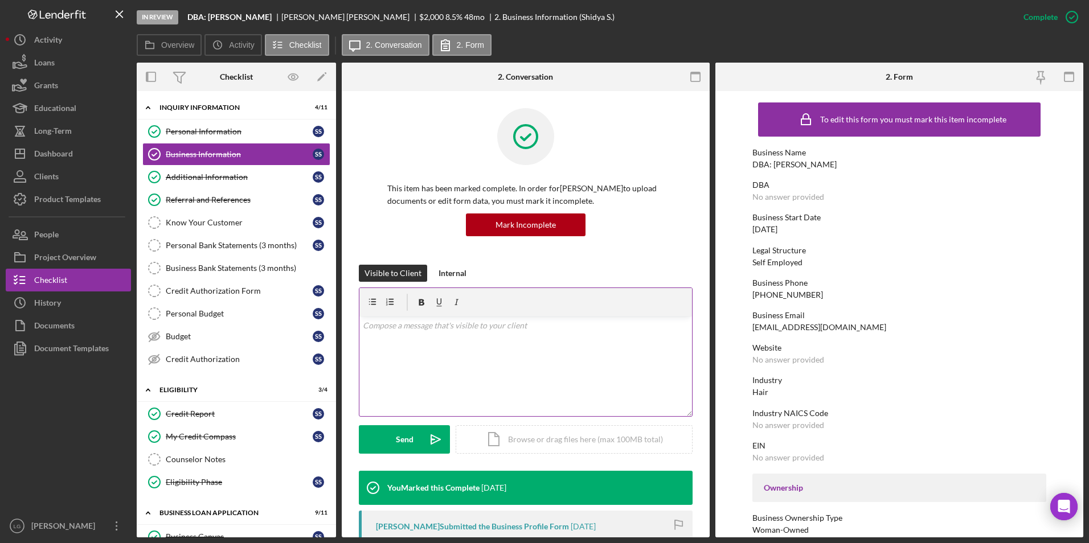
scroll to position [156, 0]
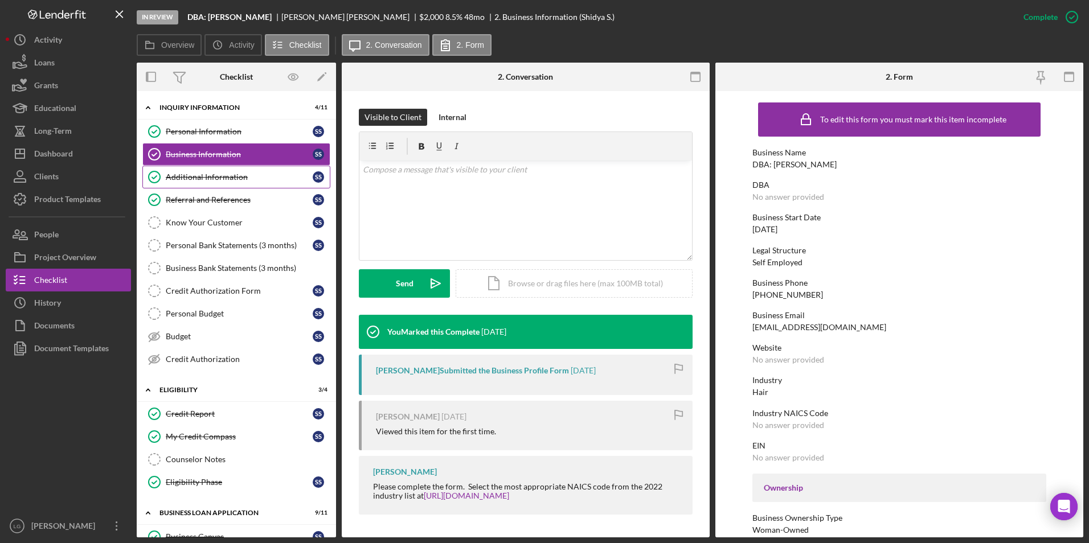
click at [232, 179] on div "Additional Information" at bounding box center [239, 177] width 147 height 9
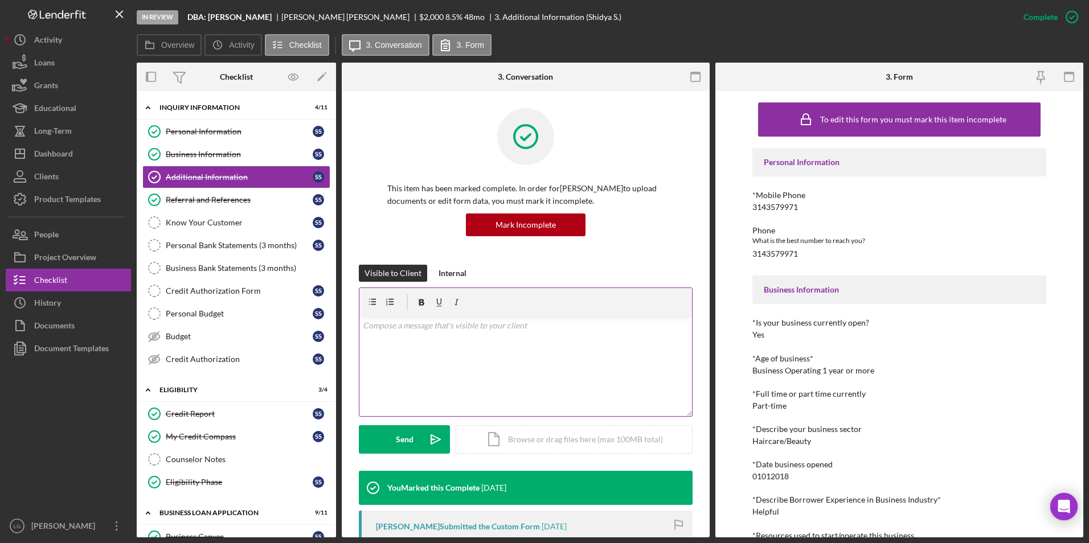
scroll to position [154, 0]
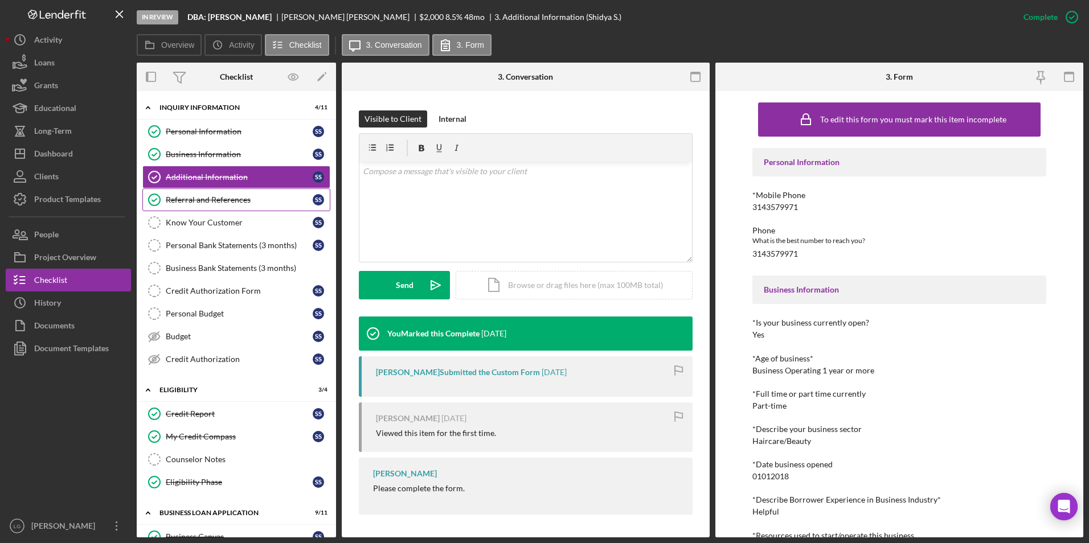
click at [238, 198] on div "Referral and References" at bounding box center [239, 199] width 147 height 9
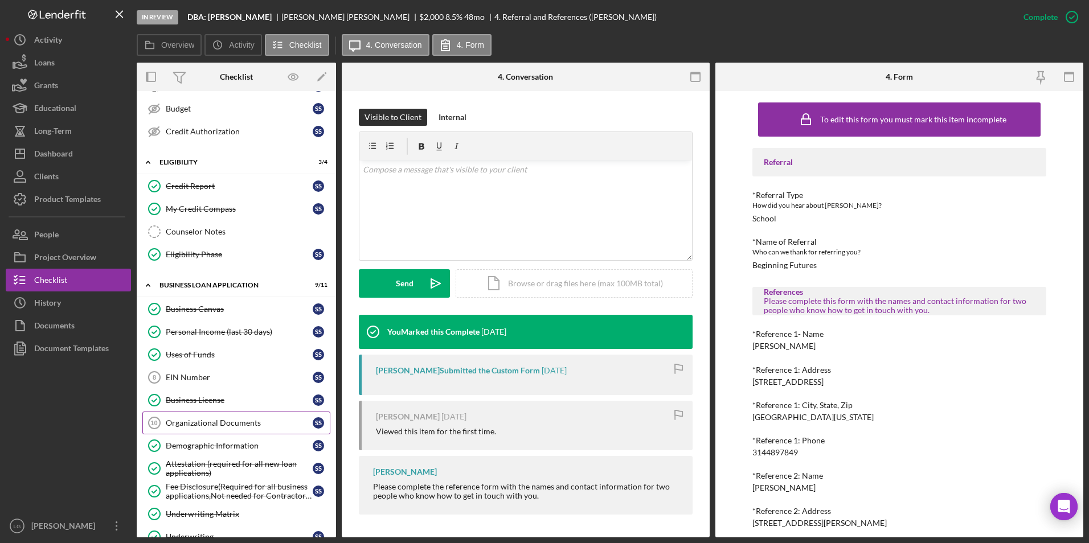
scroll to position [327, 0]
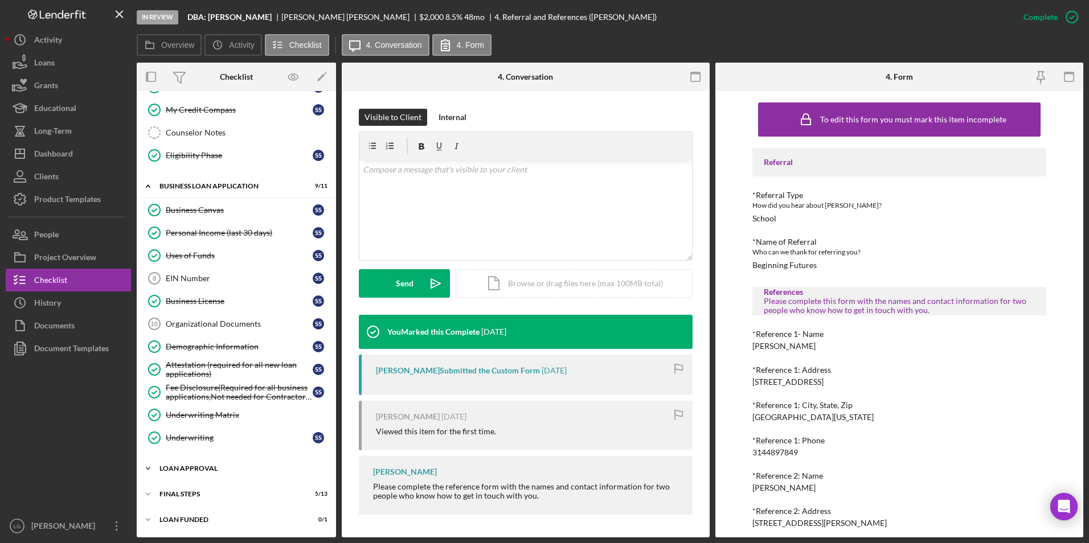
click at [172, 470] on div "Loan Approval" at bounding box center [240, 468] width 162 height 7
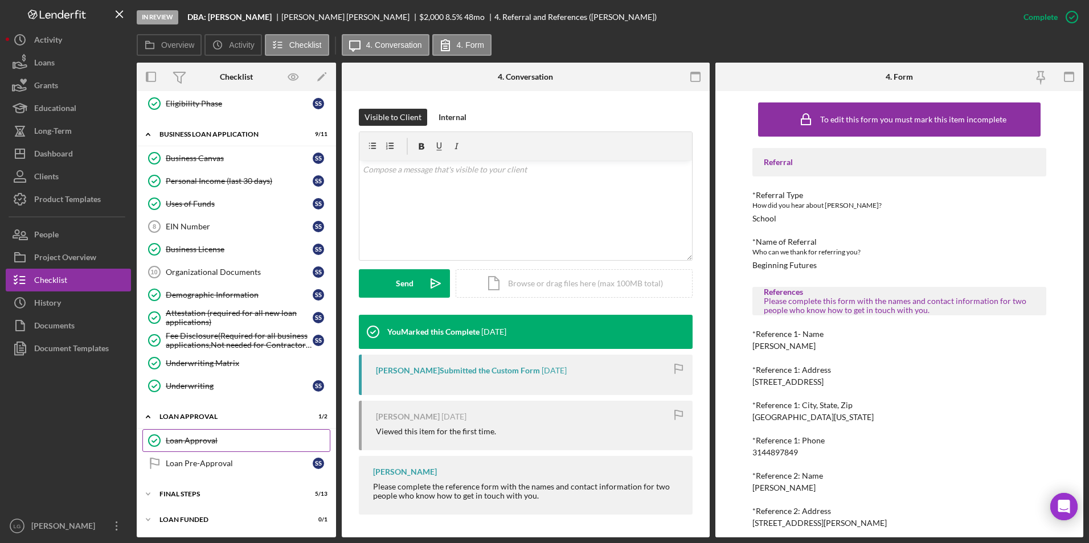
drag, startPoint x: 201, startPoint y: 438, endPoint x: 327, endPoint y: 429, distance: 126.2
click at [202, 438] on div "Loan Approval" at bounding box center [248, 440] width 164 height 9
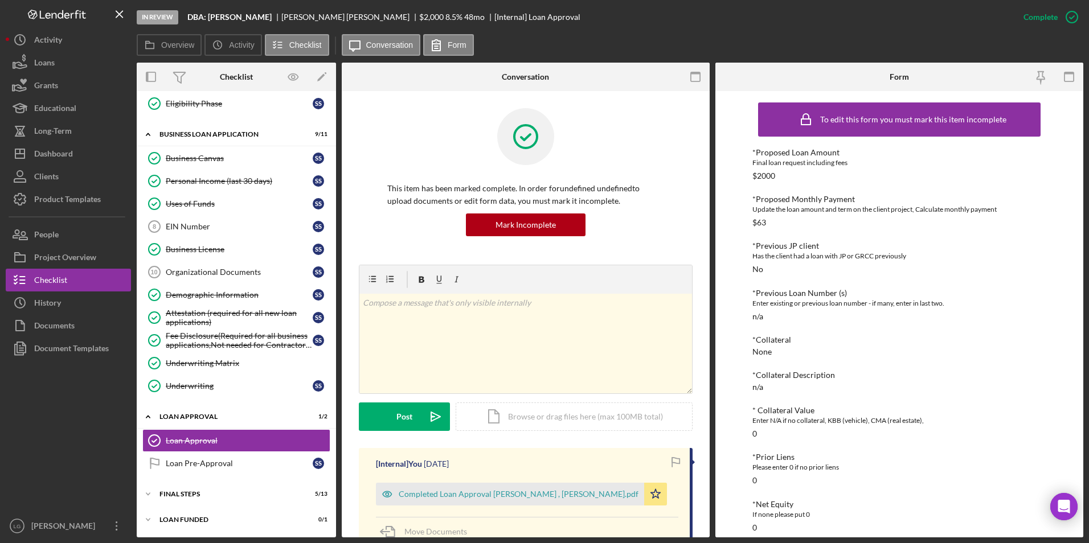
scroll to position [114, 0]
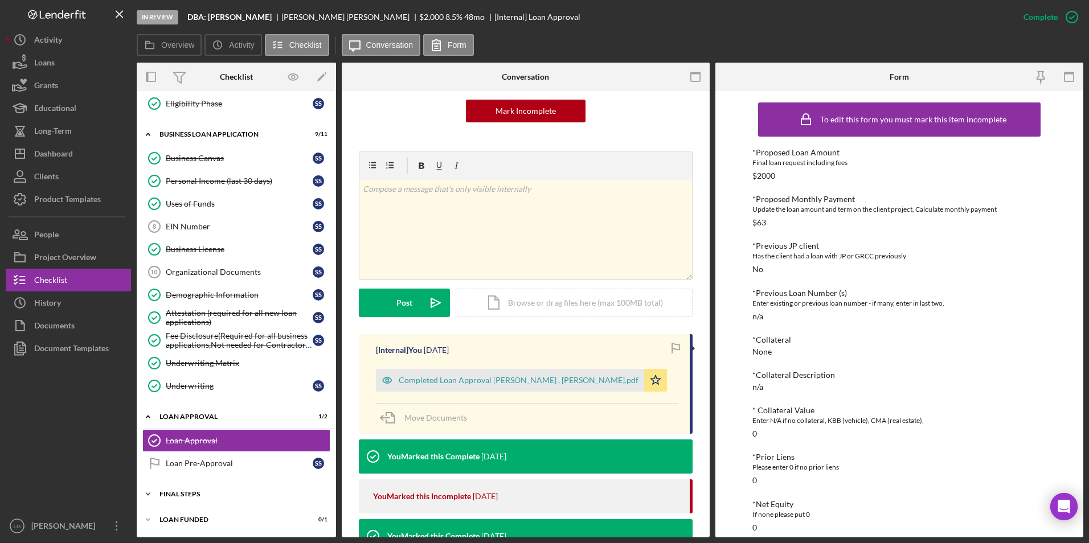
click at [162, 490] on div "Icon/Expander Final Steps 5 / 13" at bounding box center [236, 494] width 199 height 23
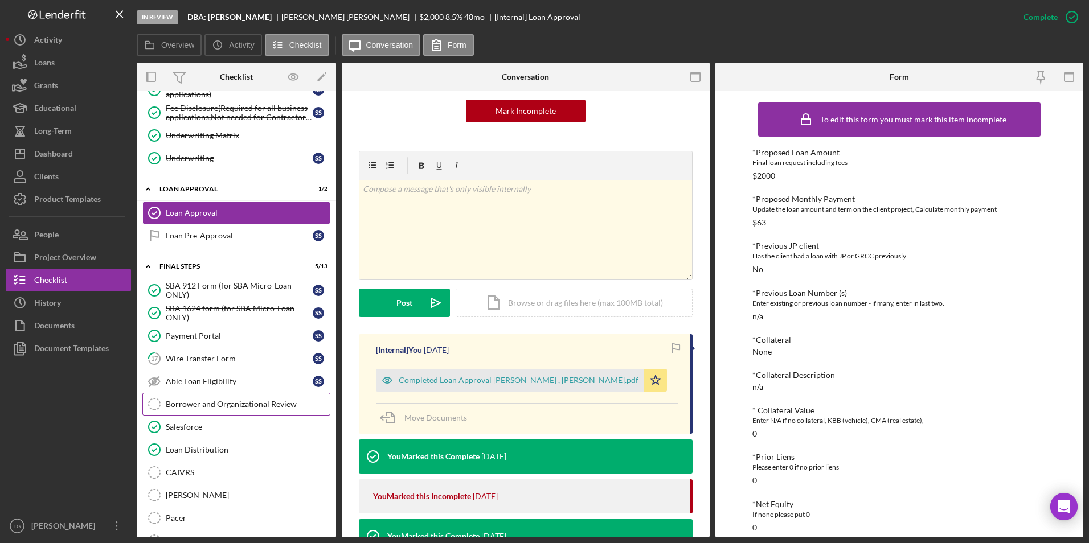
click at [257, 407] on div "Borrower and Organizational Review" at bounding box center [248, 404] width 164 height 9
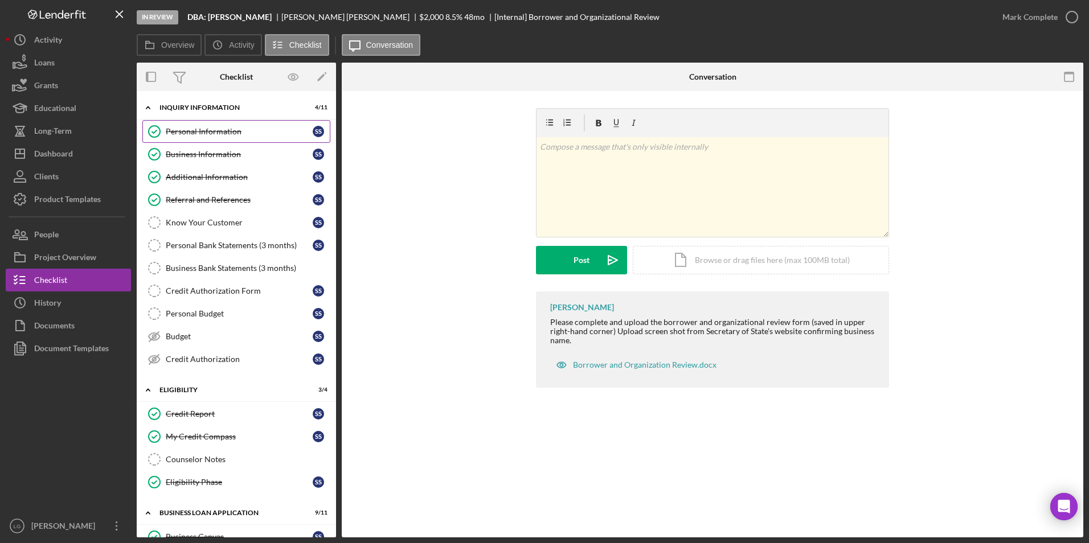
click at [215, 133] on div "Personal Information" at bounding box center [239, 131] width 147 height 9
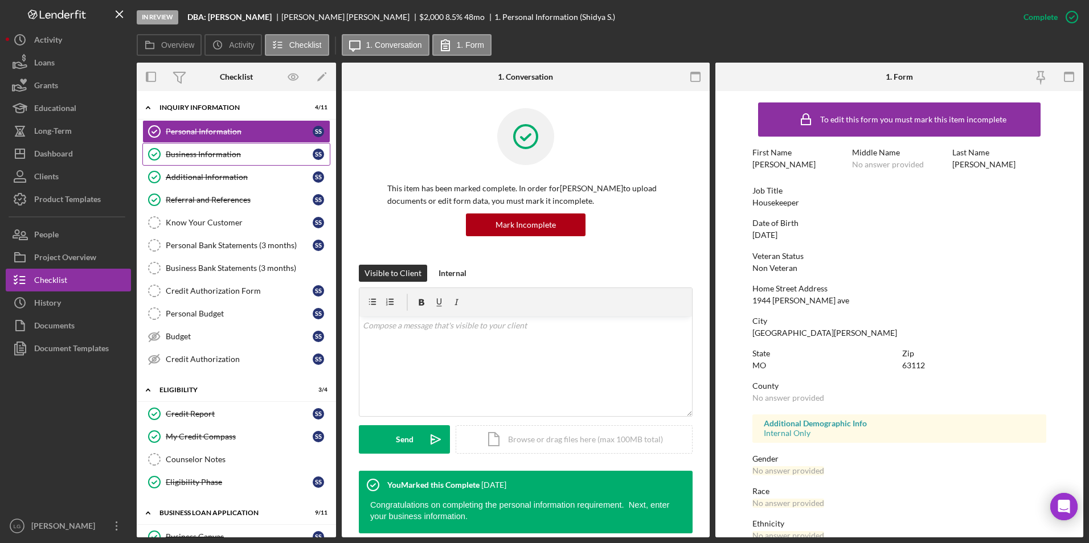
click at [185, 163] on link "Business Information Business Information S S" at bounding box center [236, 154] width 188 height 23
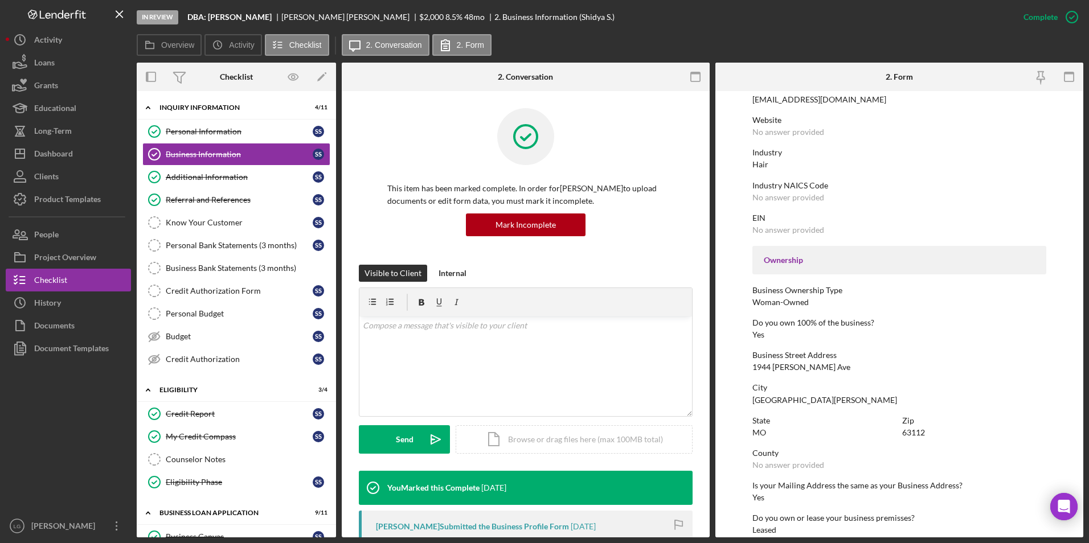
scroll to position [412, 0]
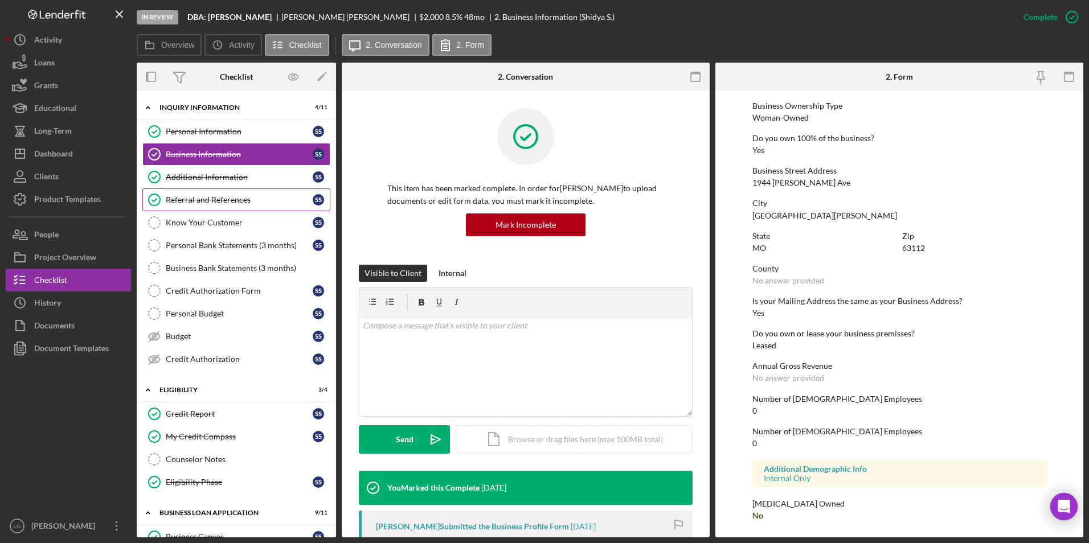
drag, startPoint x: 220, startPoint y: 174, endPoint x: 302, endPoint y: 191, distance: 83.7
click at [221, 174] on div "Additional Information" at bounding box center [239, 177] width 147 height 9
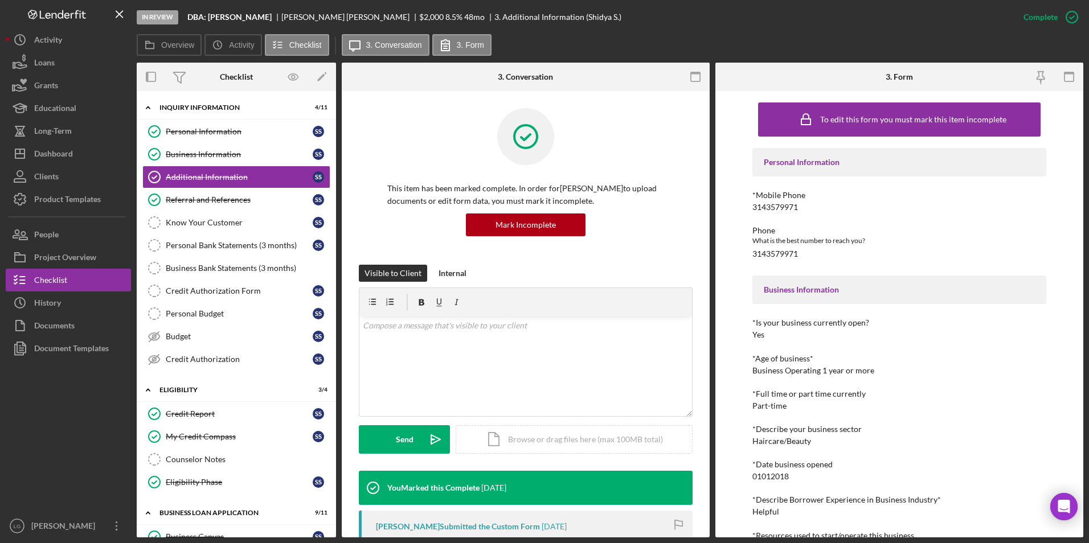
scroll to position [228, 0]
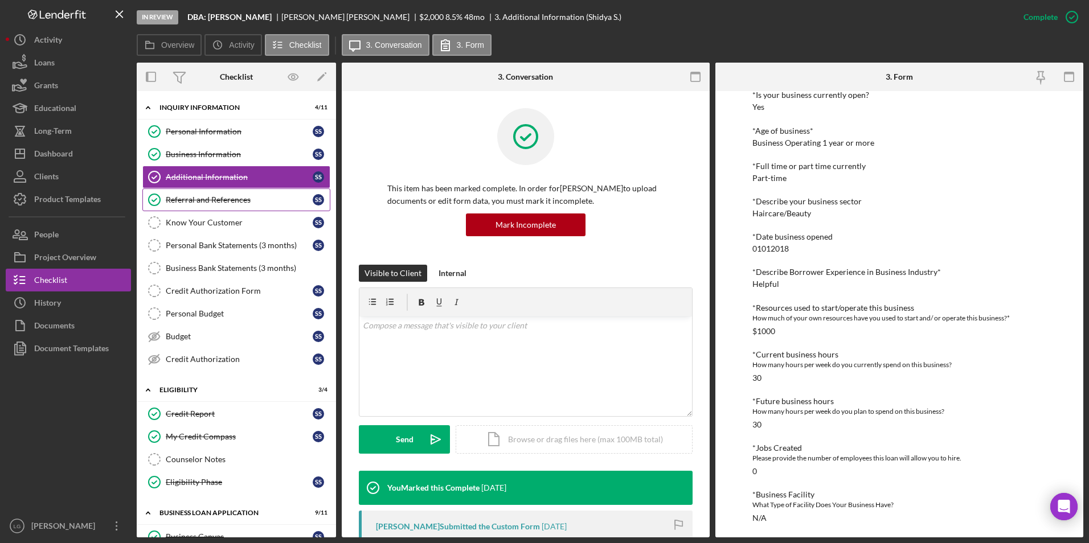
click at [178, 193] on link "Referral and References [PERSON_NAME] and References S S" at bounding box center [236, 200] width 188 height 23
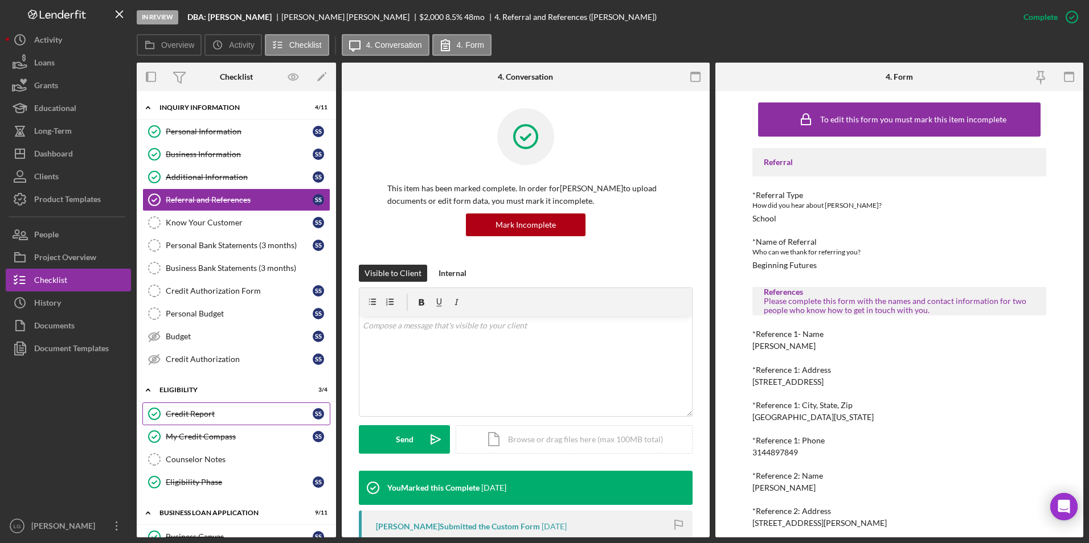
scroll to position [171, 0]
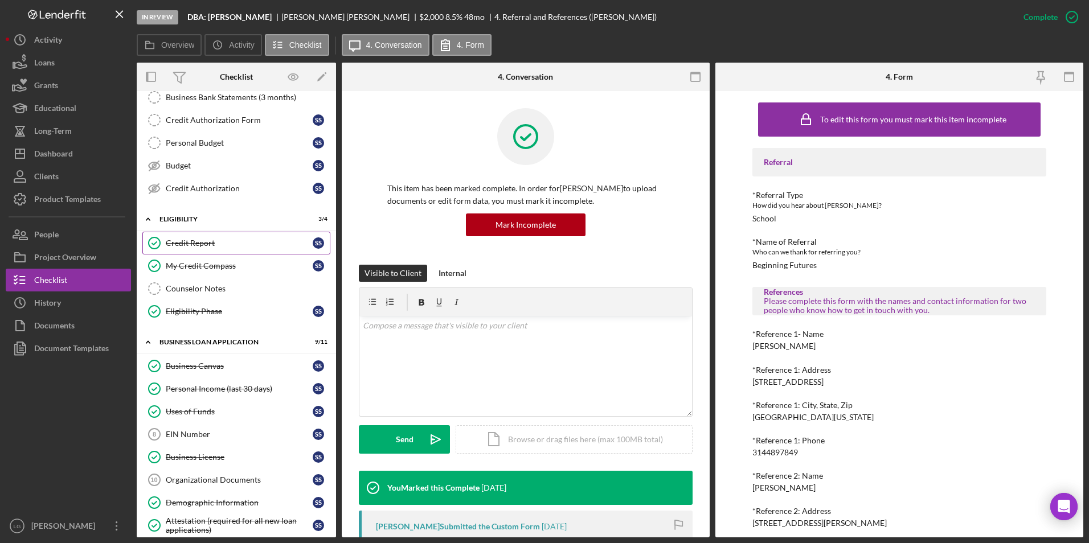
click at [200, 242] on div "Credit Report" at bounding box center [239, 243] width 147 height 9
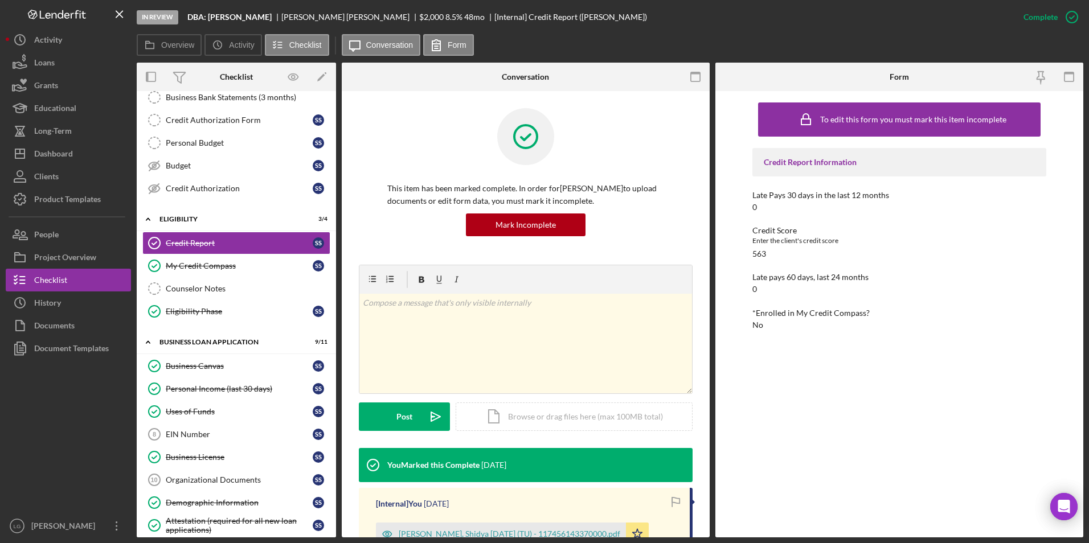
scroll to position [171, 0]
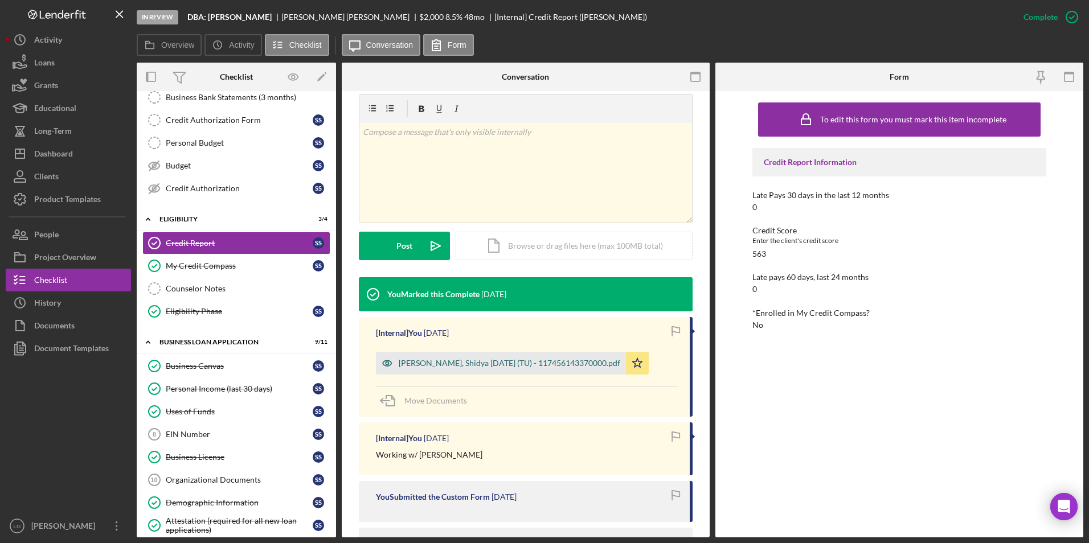
click at [442, 361] on div "[PERSON_NAME], Shidya [DATE] (TU) - 117456143370000.pdf" at bounding box center [510, 363] width 222 height 9
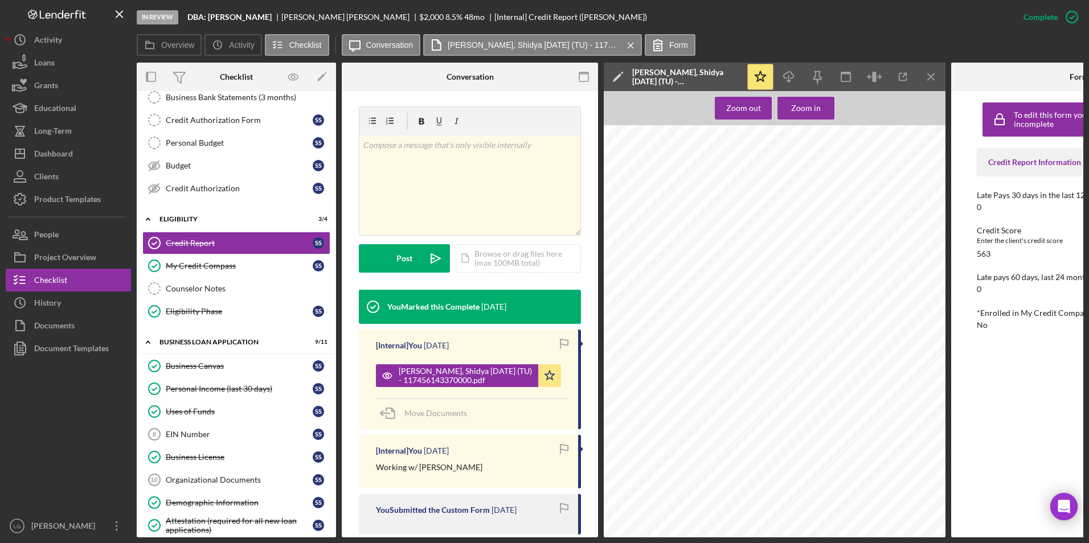
scroll to position [321, 0]
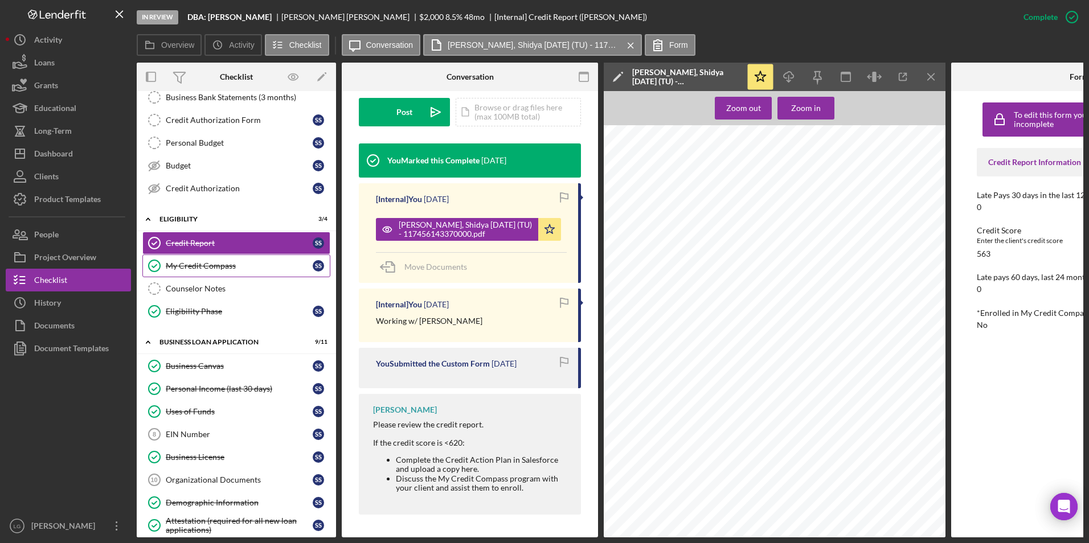
click at [232, 268] on div "My Credit Compass" at bounding box center [239, 265] width 147 height 9
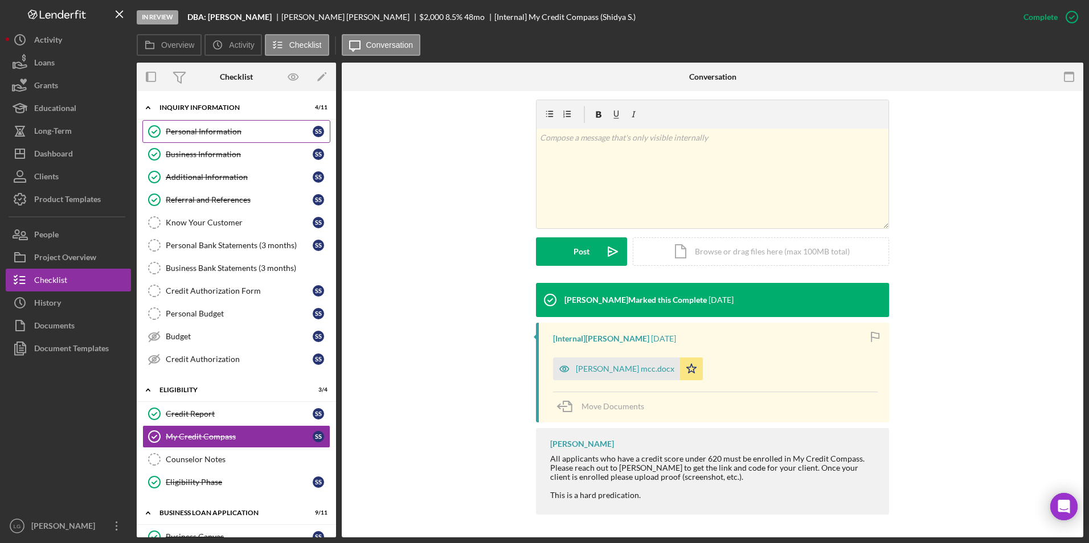
click at [232, 138] on link "Personal Information Personal Information S S" at bounding box center [236, 131] width 188 height 23
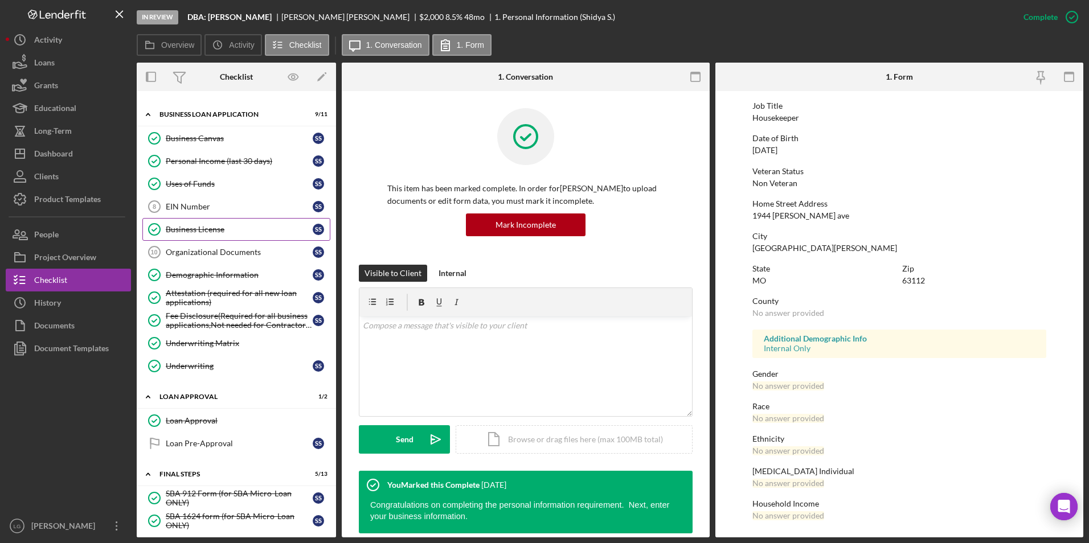
scroll to position [627, 0]
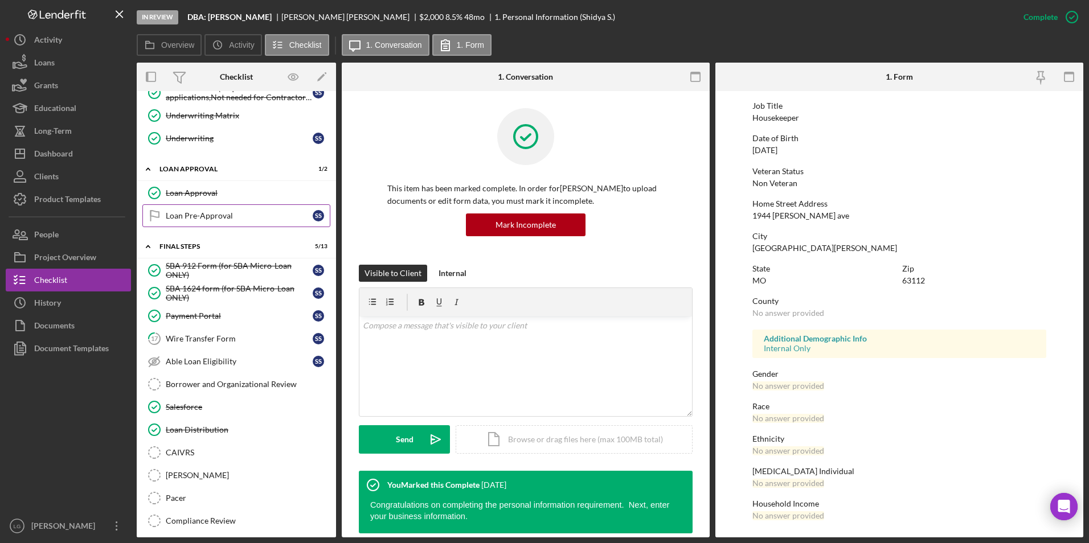
click at [182, 223] on link "Loan Pre-Approval Loan Pre-Approval S S" at bounding box center [236, 215] width 188 height 23
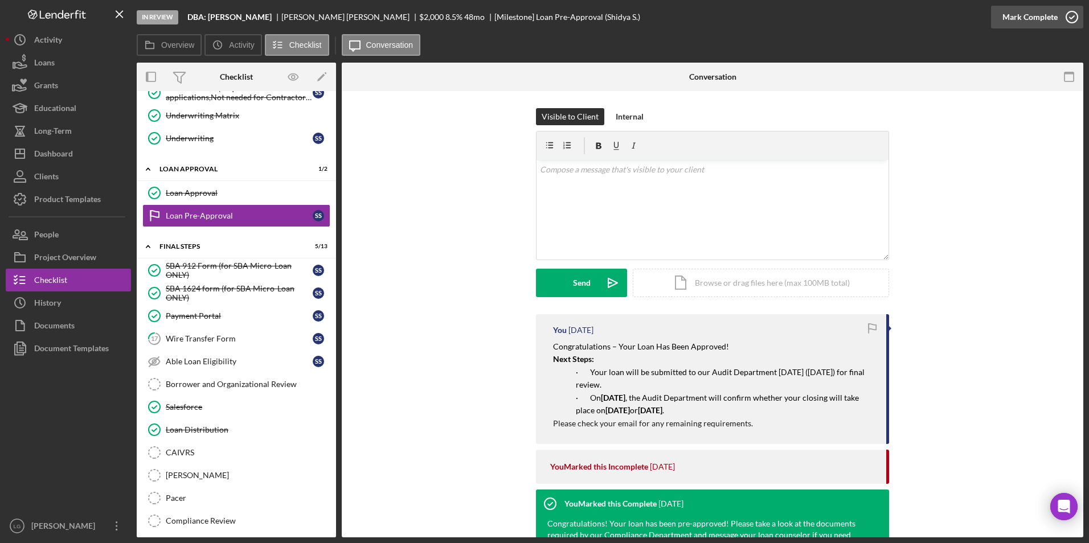
click at [1013, 16] on div "Mark Complete" at bounding box center [1030, 17] width 55 height 23
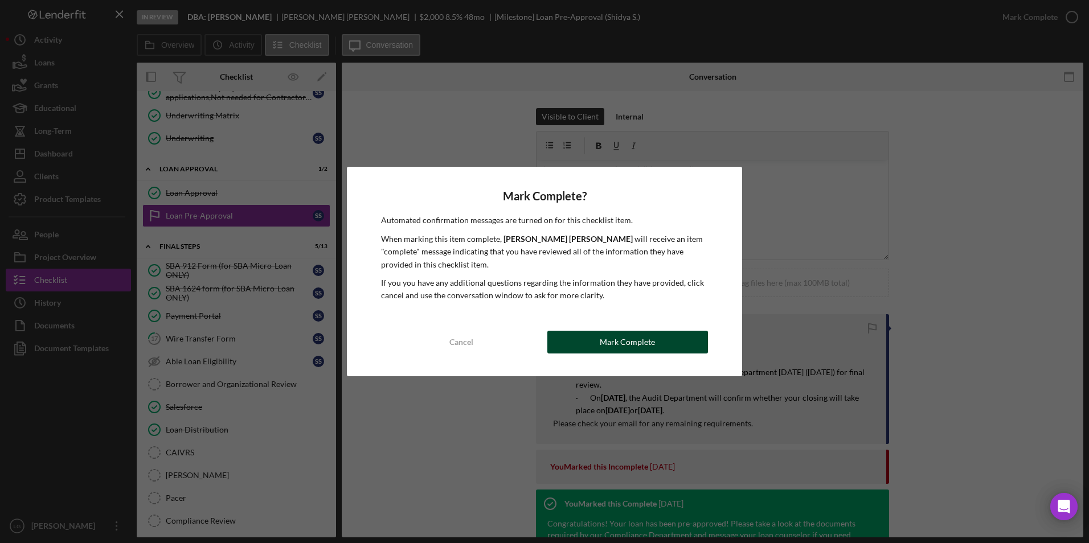
click at [620, 341] on div "Mark Complete" at bounding box center [627, 342] width 55 height 23
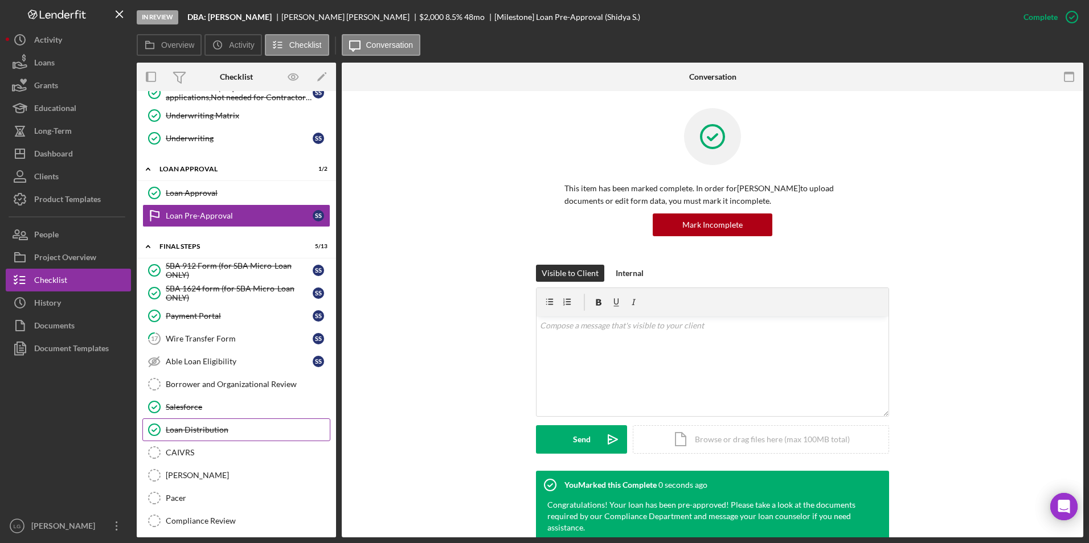
scroll to position [681, 0]
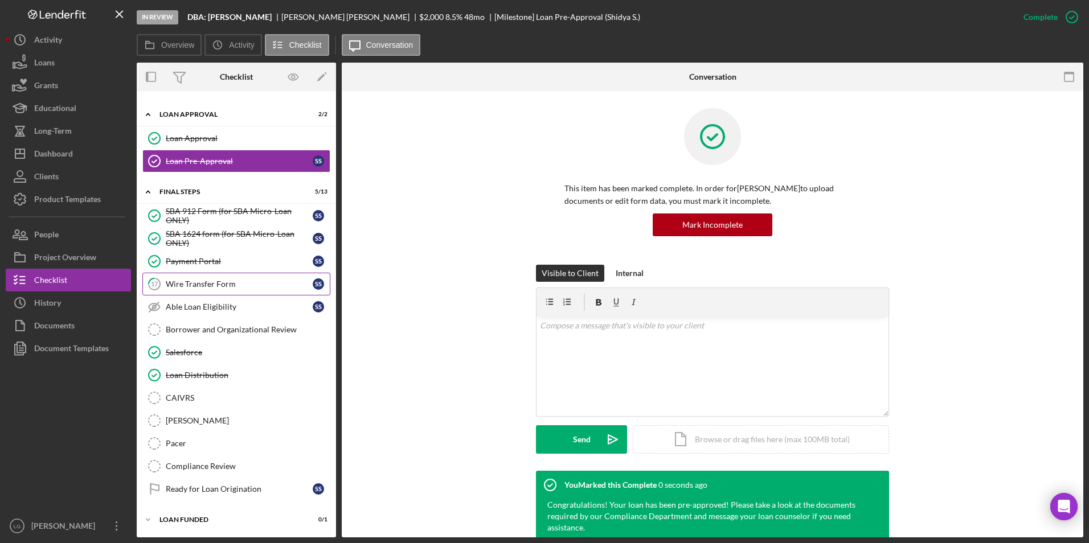
click at [197, 284] on div "Wire Transfer Form" at bounding box center [239, 284] width 147 height 9
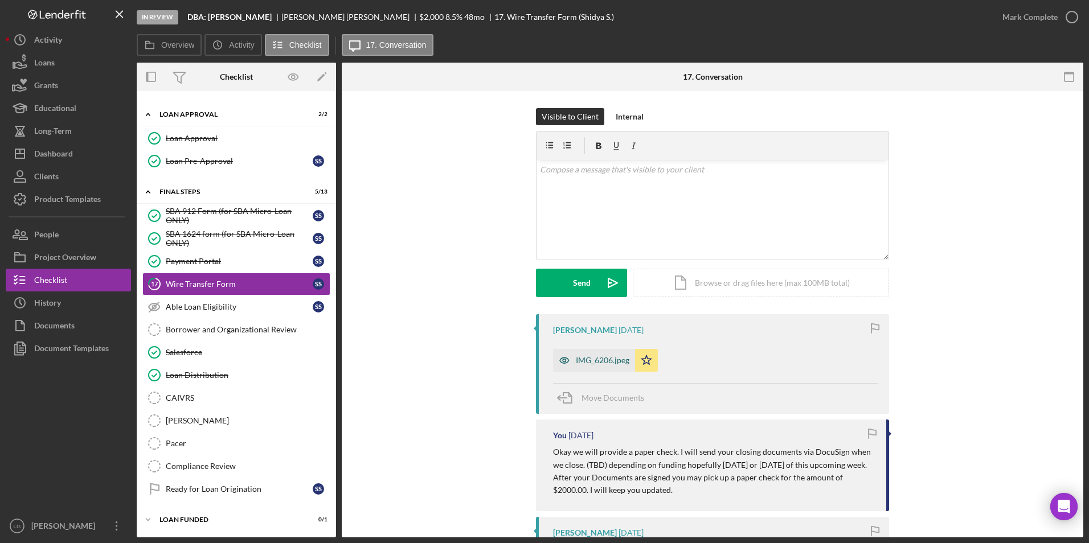
click at [599, 358] on div "IMG_6206.jpeg" at bounding box center [603, 360] width 54 height 9
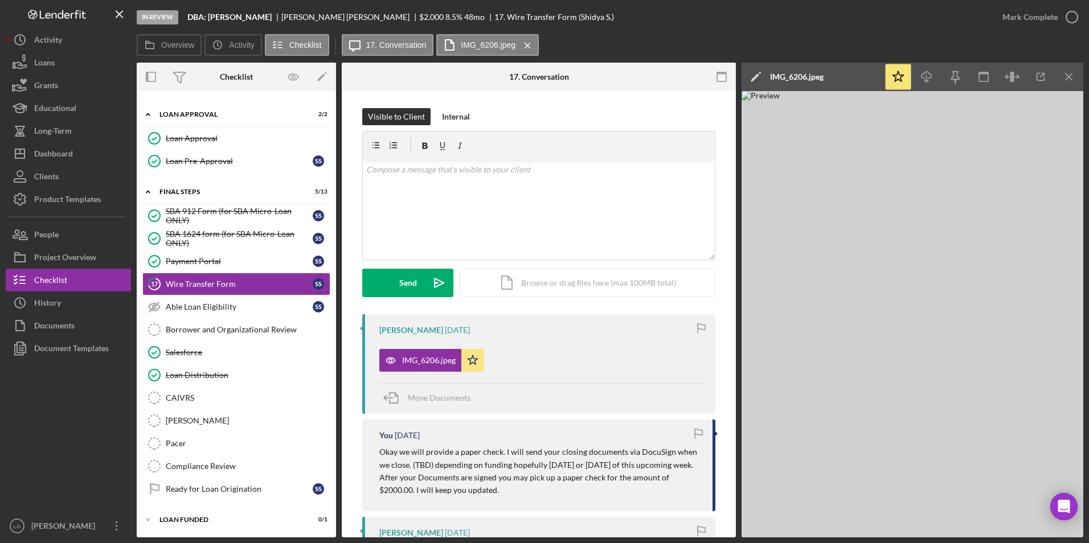
scroll to position [228, 0]
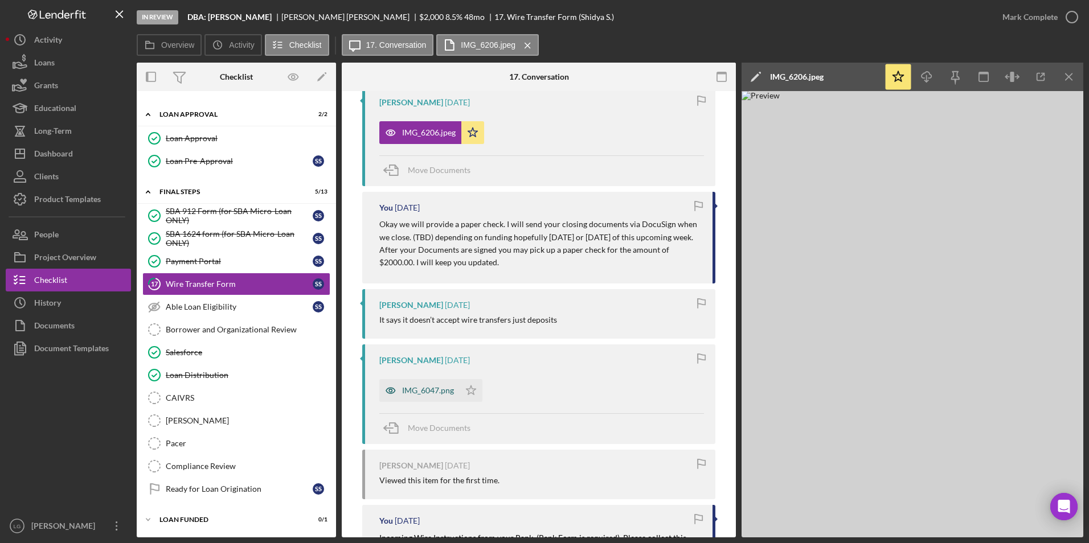
click at [436, 387] on div "IMG_6047.png" at bounding box center [428, 390] width 52 height 9
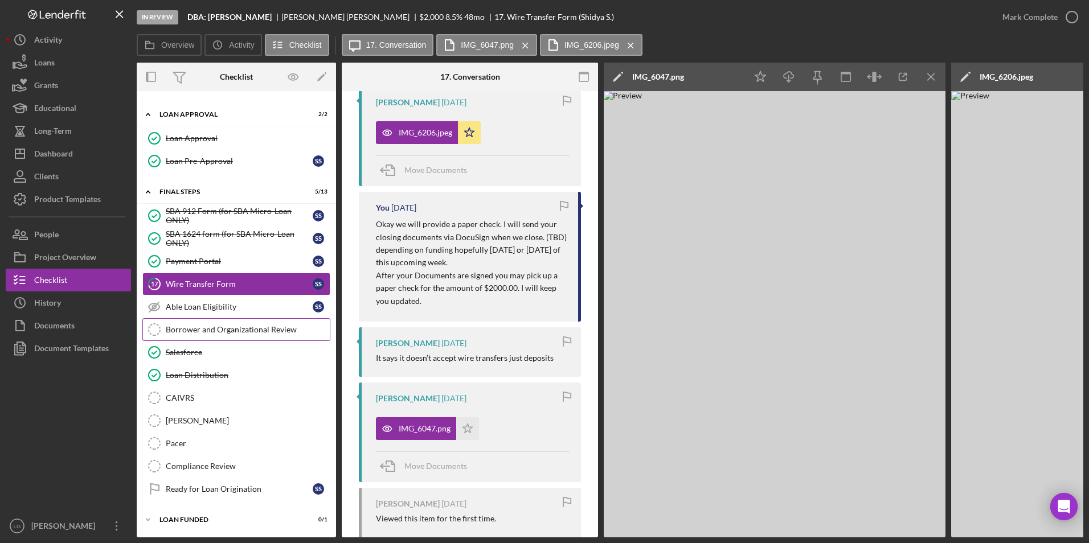
click at [206, 323] on link "Borrower and Organizational Review Borrower and Organizational Review" at bounding box center [236, 329] width 188 height 23
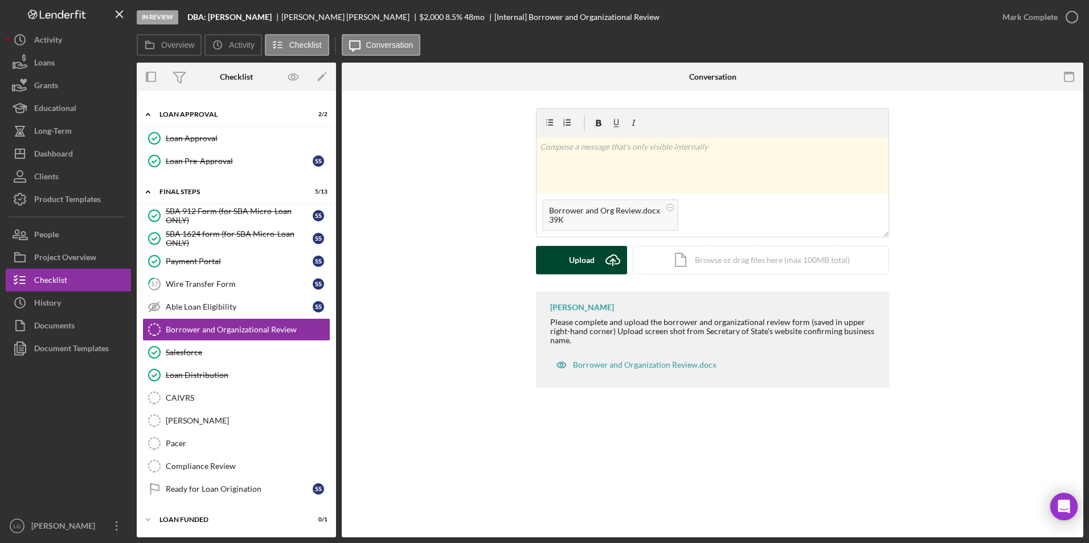
click at [573, 251] on div "Upload" at bounding box center [582, 260] width 26 height 28
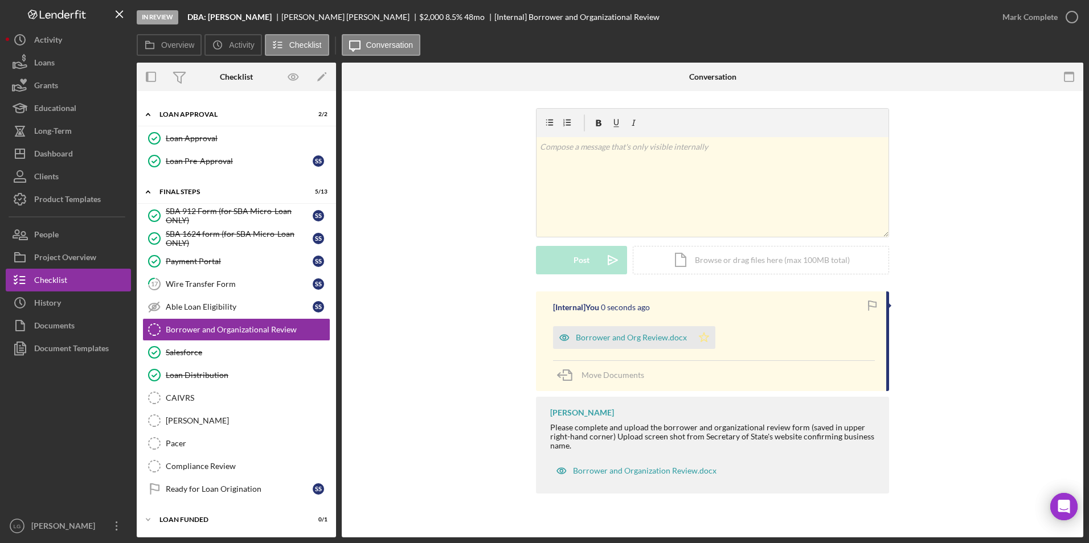
click at [698, 335] on icon "Icon/Star" at bounding box center [704, 337] width 23 height 23
click at [1041, 14] on div "Mark Complete" at bounding box center [1030, 17] width 55 height 23
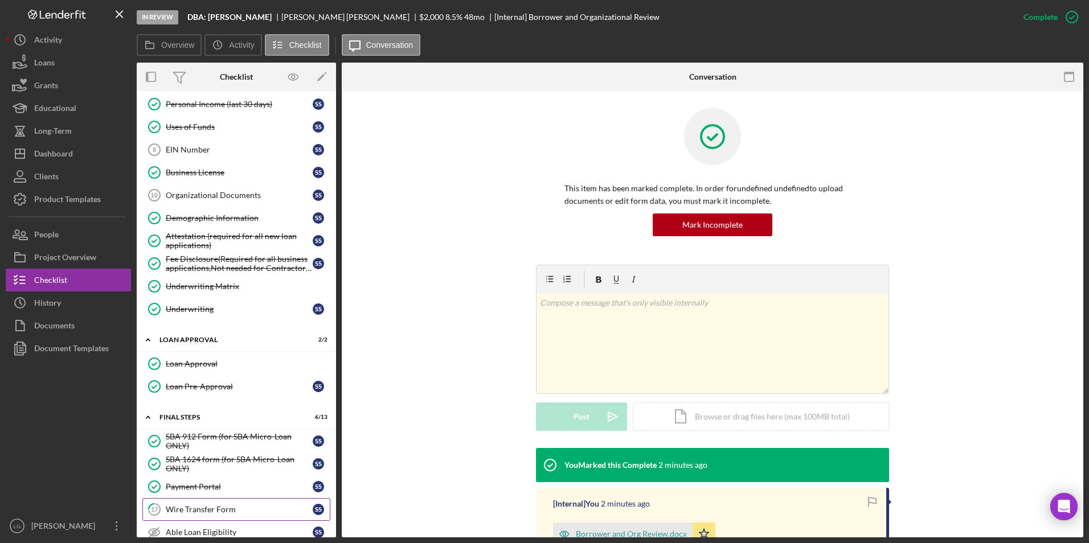
scroll to position [681, 0]
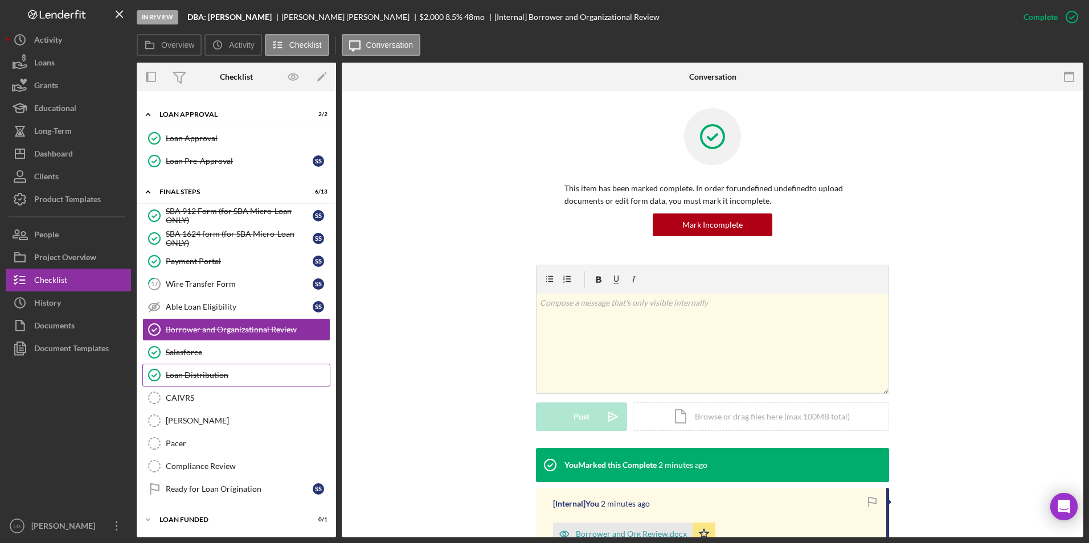
click at [215, 375] on div "Loan Distribution" at bounding box center [248, 375] width 164 height 9
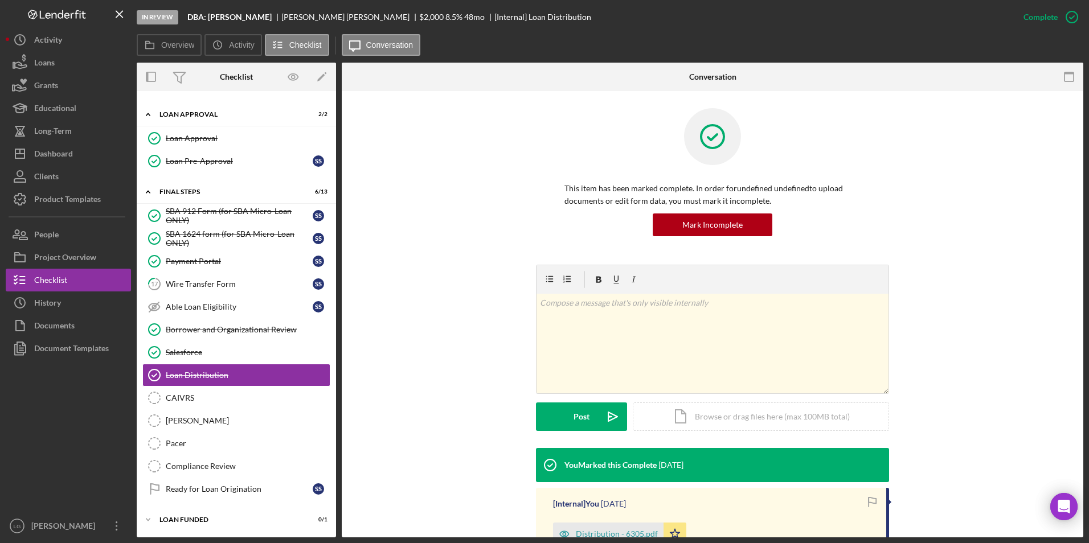
scroll to position [166, 0]
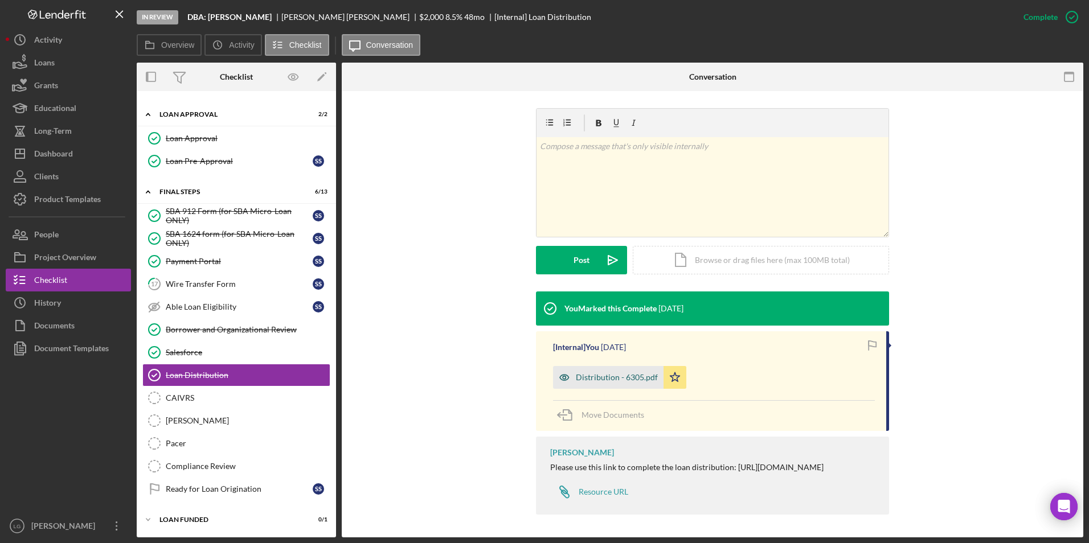
click at [618, 373] on div "Distribution - 6305.pdf" at bounding box center [617, 377] width 82 height 9
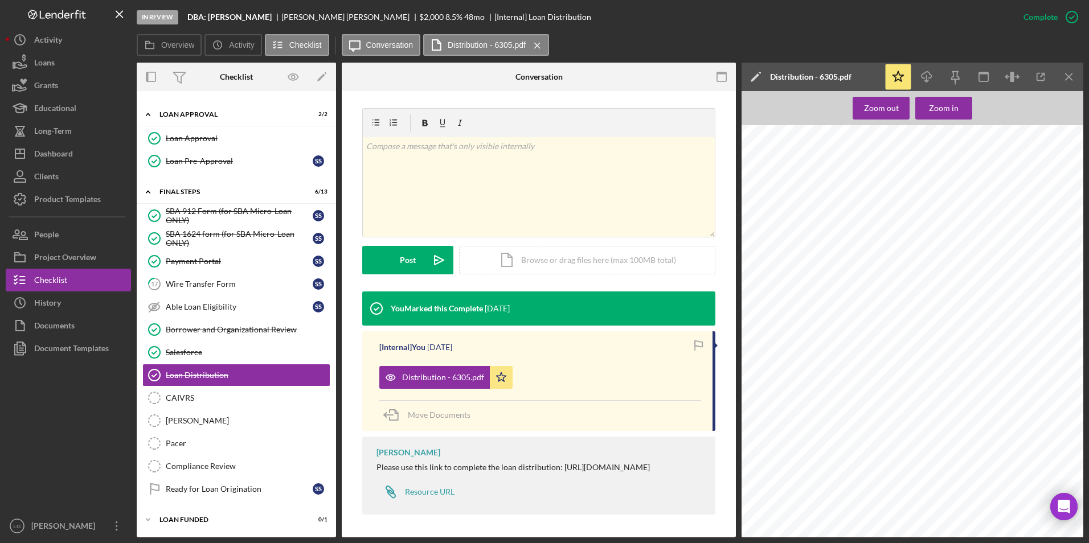
scroll to position [399, 0]
click at [62, 156] on div "Dashboard" at bounding box center [53, 155] width 39 height 26
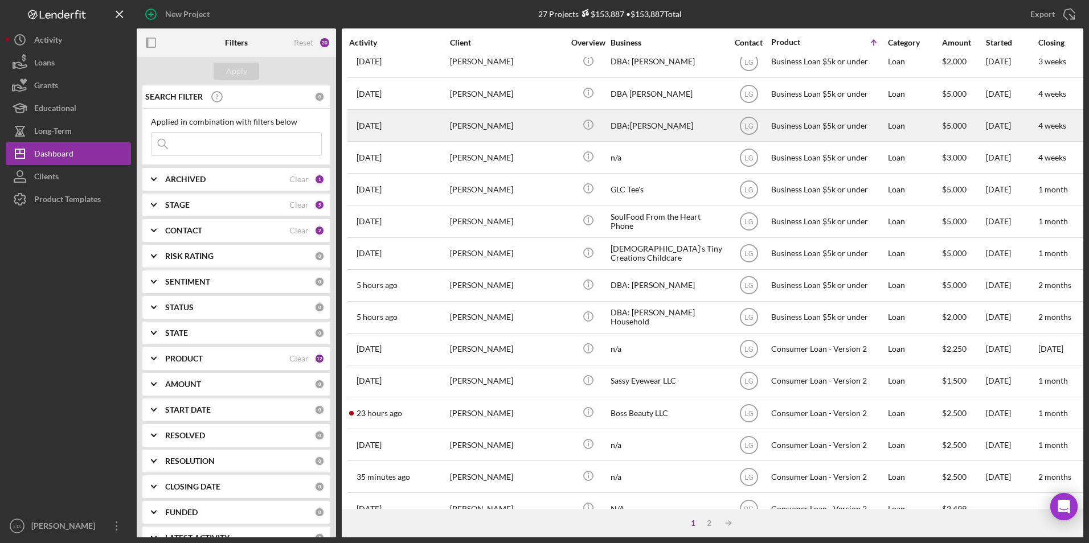
scroll to position [342, 0]
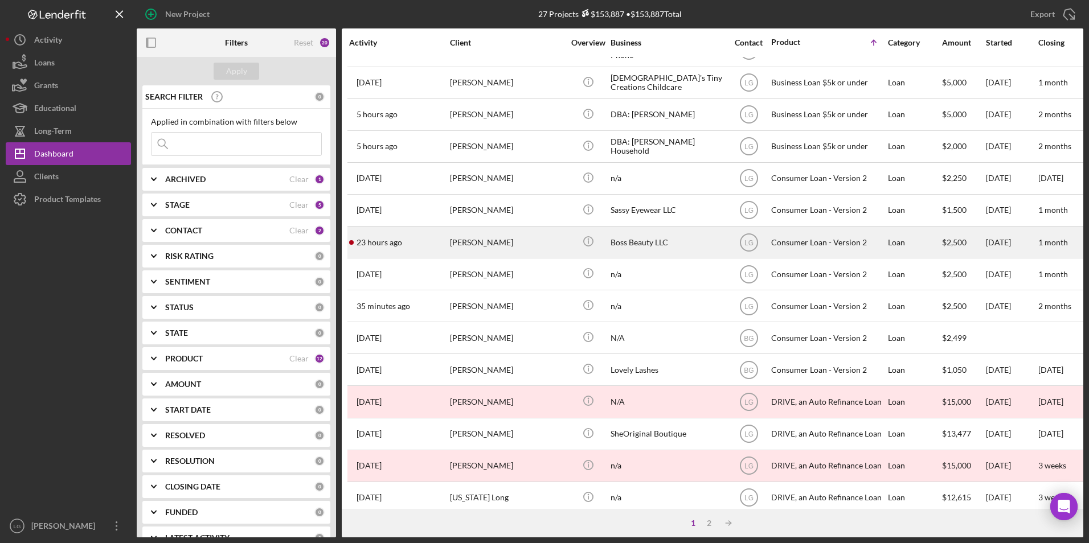
click at [515, 242] on div "[PERSON_NAME]" at bounding box center [507, 242] width 114 height 30
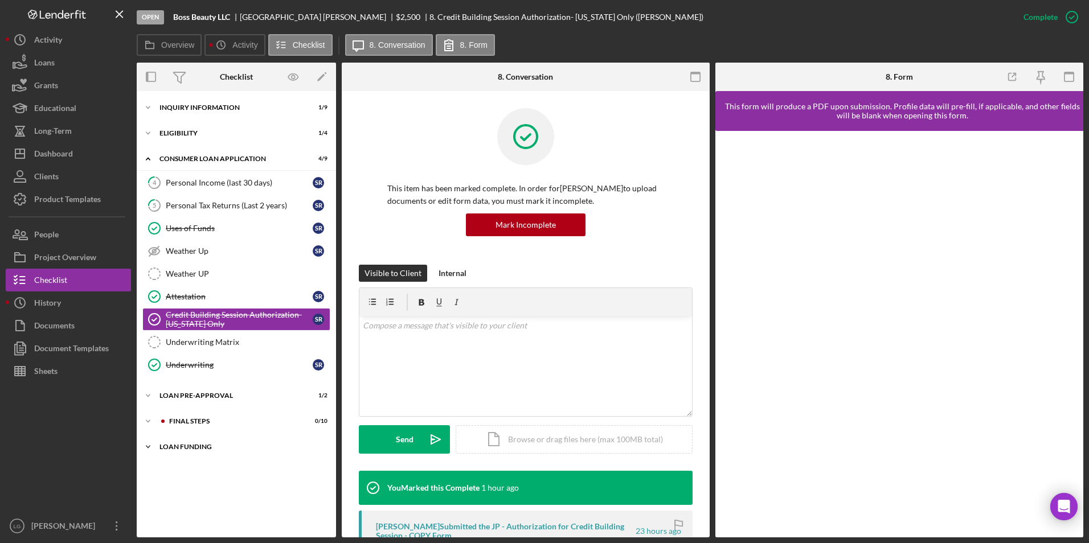
click at [184, 447] on div "Loan Funding" at bounding box center [240, 447] width 162 height 7
click at [187, 418] on div "Icon/Expander FINAL STEPS 0 / 10" at bounding box center [236, 421] width 199 height 23
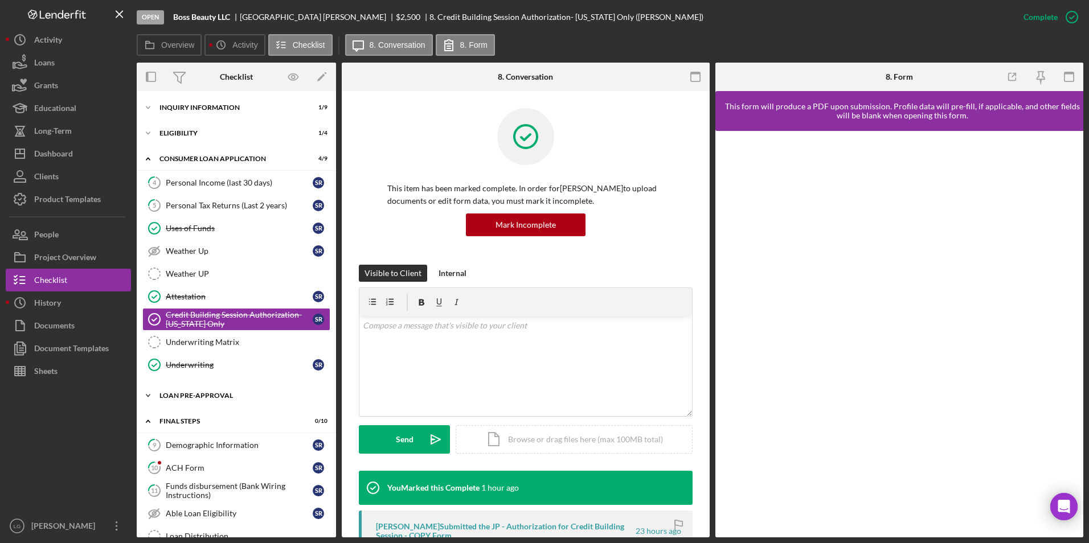
click at [190, 399] on div "Icon/Expander Loan Pre-Approval 1 / 2" at bounding box center [236, 395] width 199 height 23
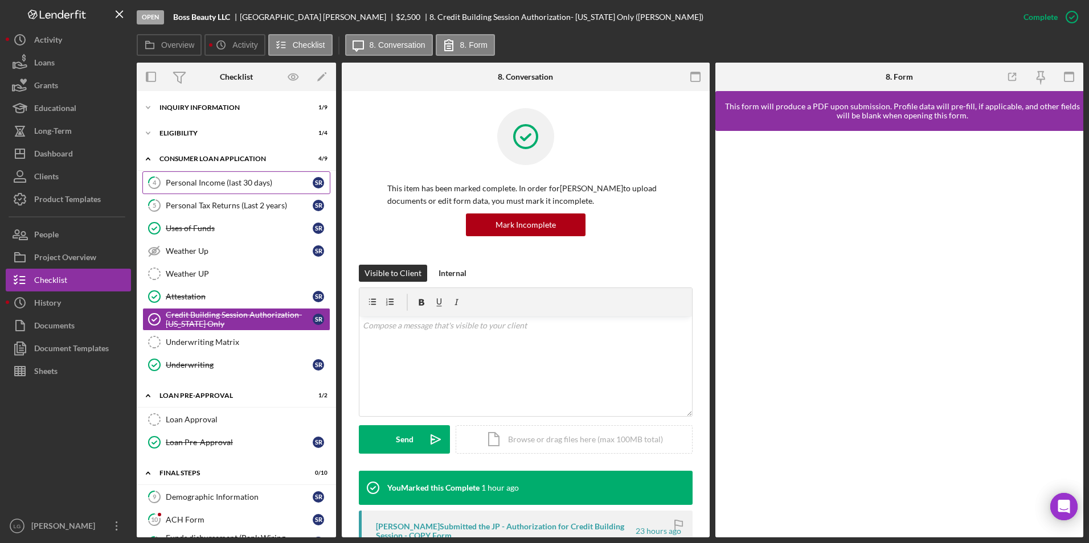
click at [174, 195] on link "5 Personal Tax Returns (Last 2 years) S R" at bounding box center [236, 205] width 188 height 23
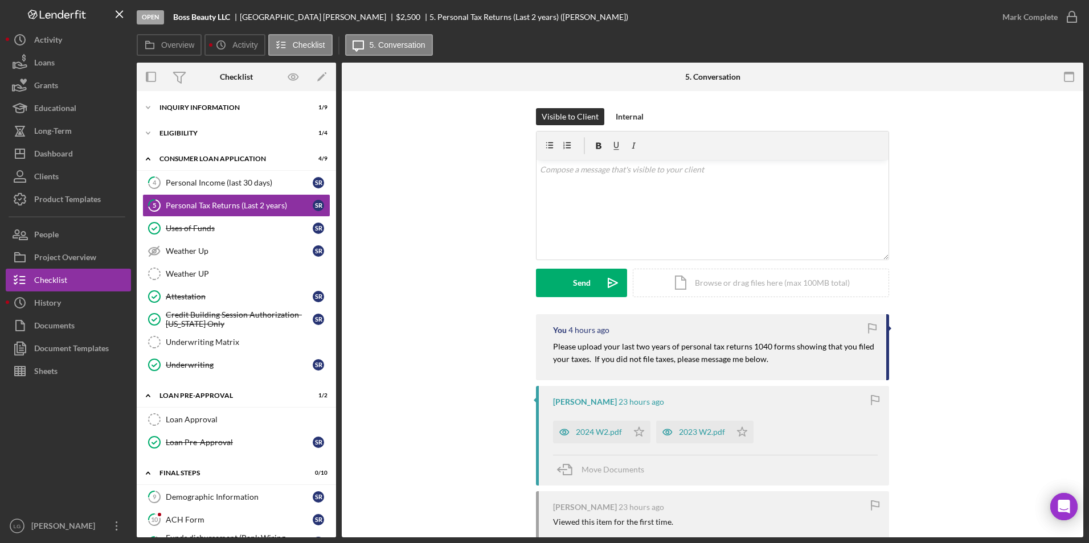
scroll to position [114, 0]
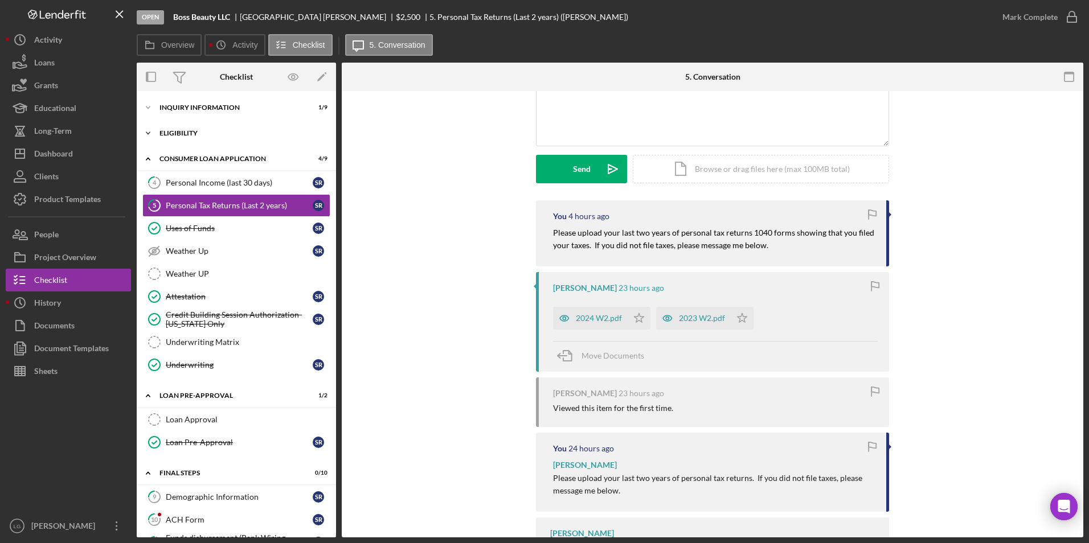
click at [189, 137] on div "Icon/Expander Eligibility 1 / 4" at bounding box center [236, 133] width 199 height 23
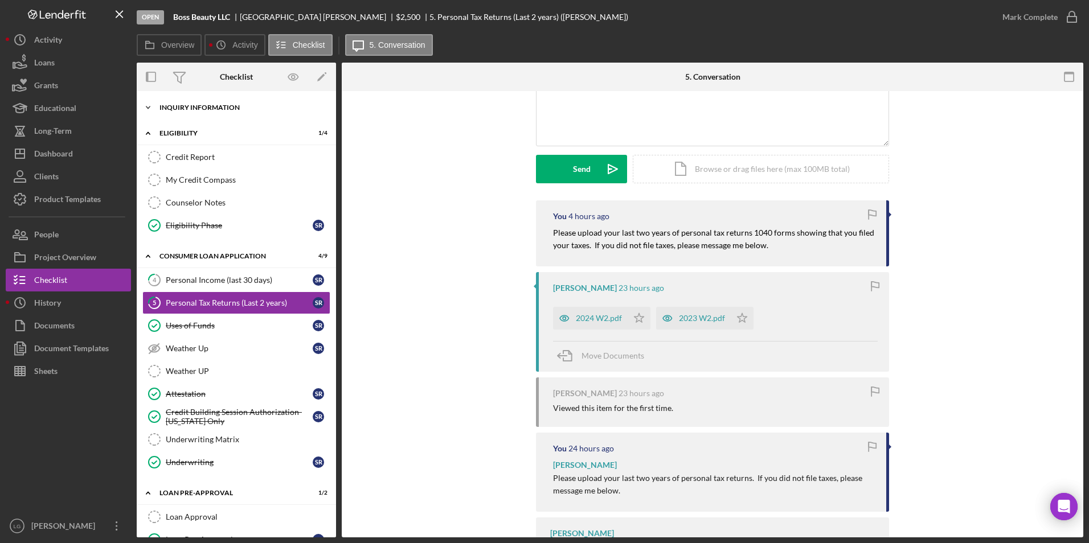
click at [187, 103] on div "Icon/Expander Inquiry Information 1 / 9" at bounding box center [236, 107] width 199 height 23
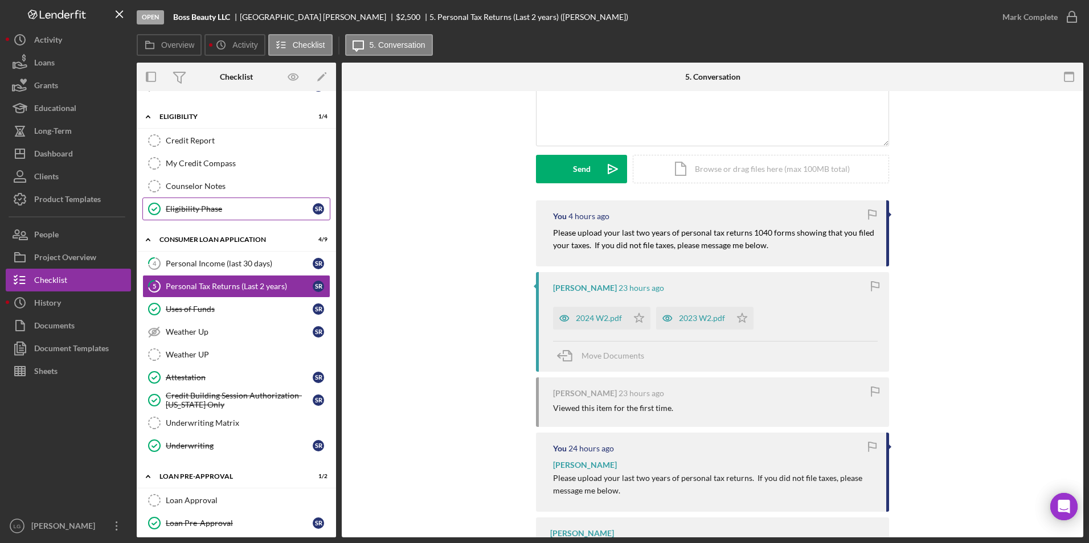
scroll to position [0, 0]
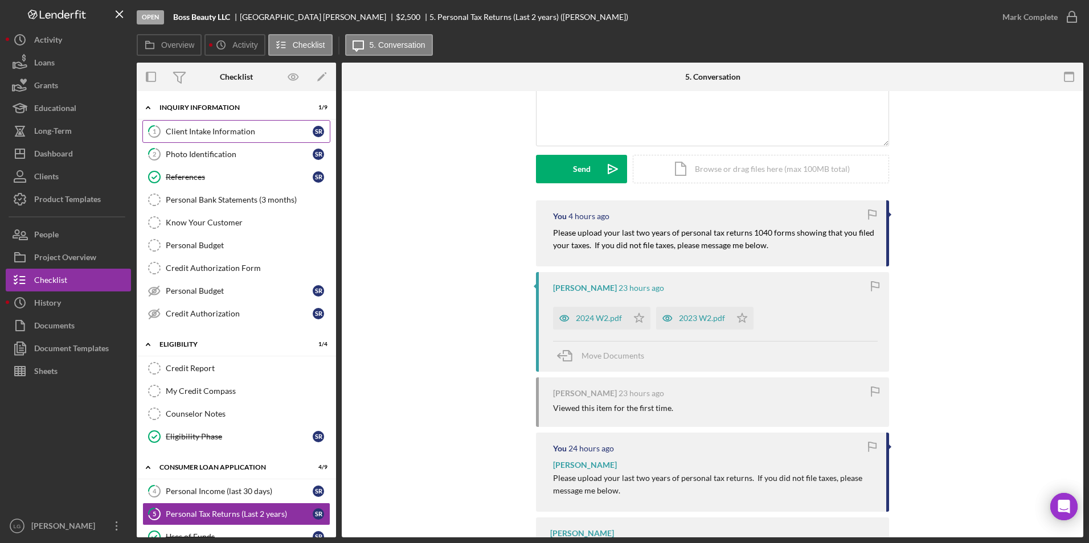
drag, startPoint x: 201, startPoint y: 132, endPoint x: 202, endPoint y: 139, distance: 7.4
click at [201, 132] on div "Client Intake Information" at bounding box center [239, 131] width 147 height 9
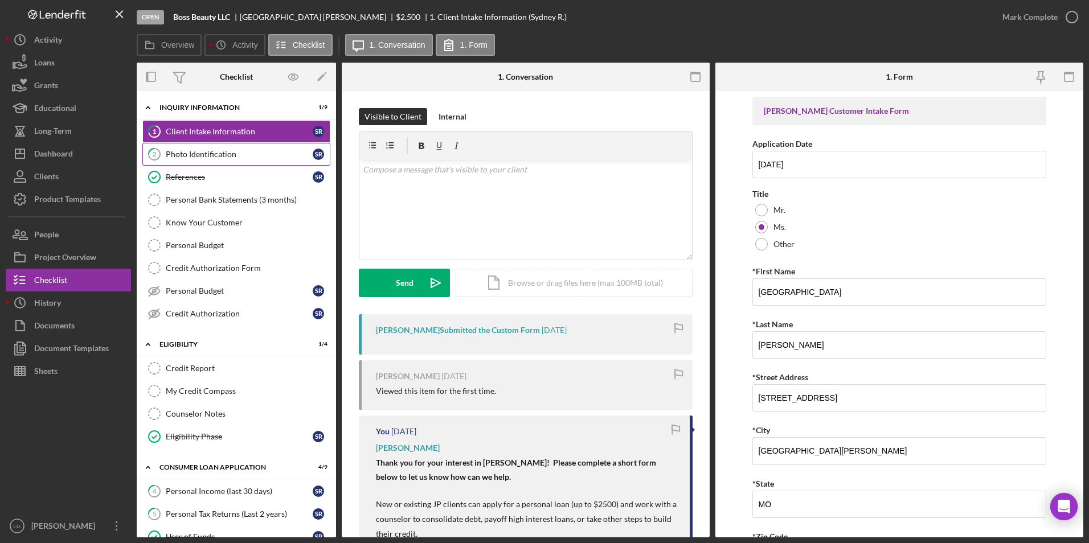
click at [202, 158] on div "Photo Identification" at bounding box center [239, 154] width 147 height 9
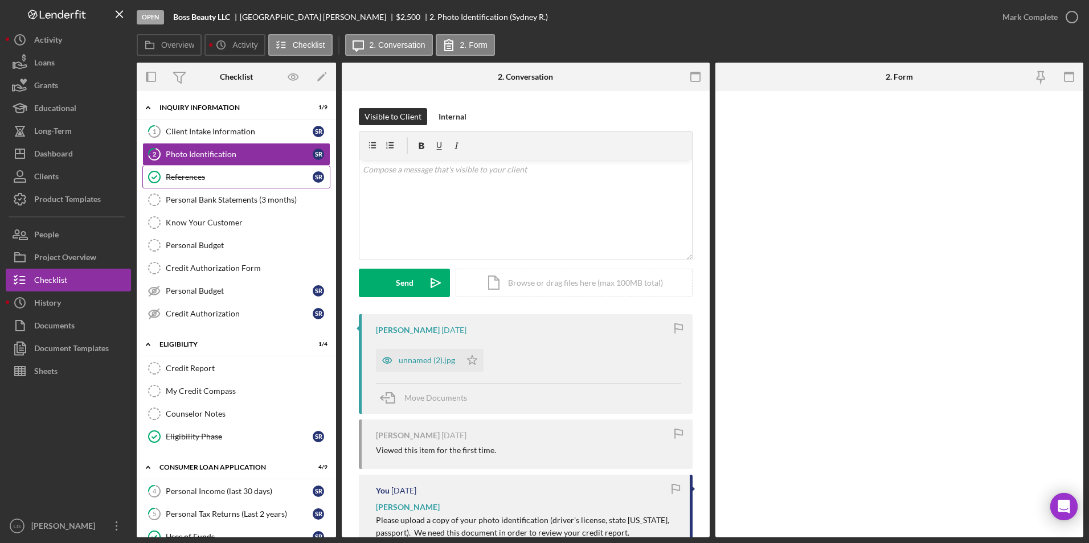
click at [202, 176] on div "References" at bounding box center [239, 177] width 147 height 9
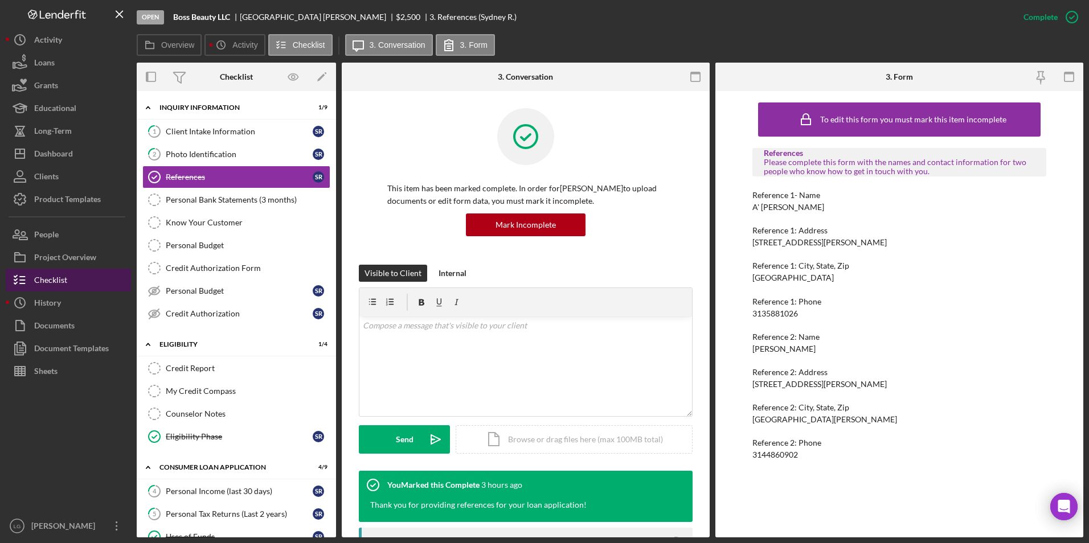
click at [47, 280] on div "Checklist" at bounding box center [50, 282] width 33 height 26
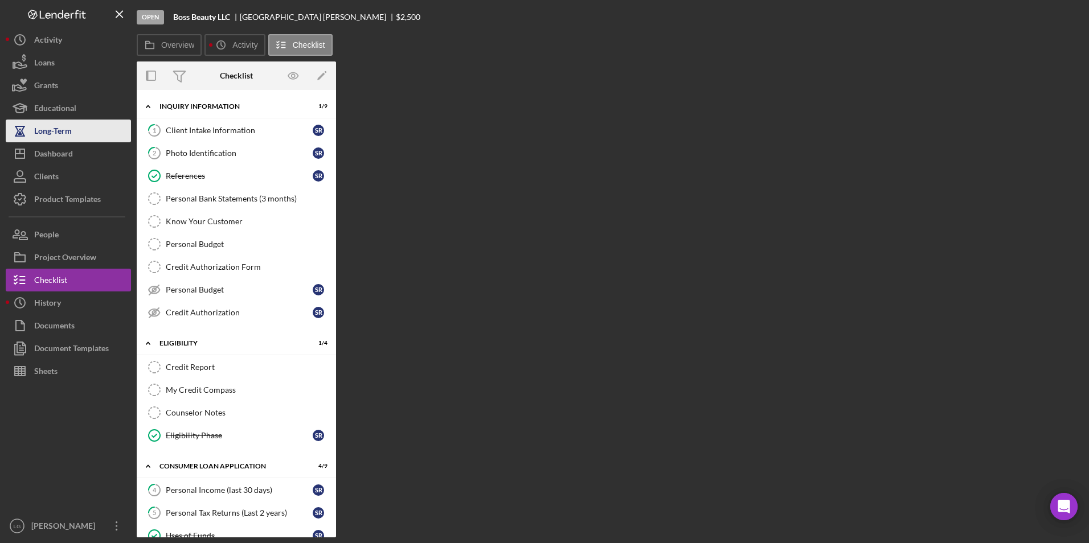
scroll to position [313, 0]
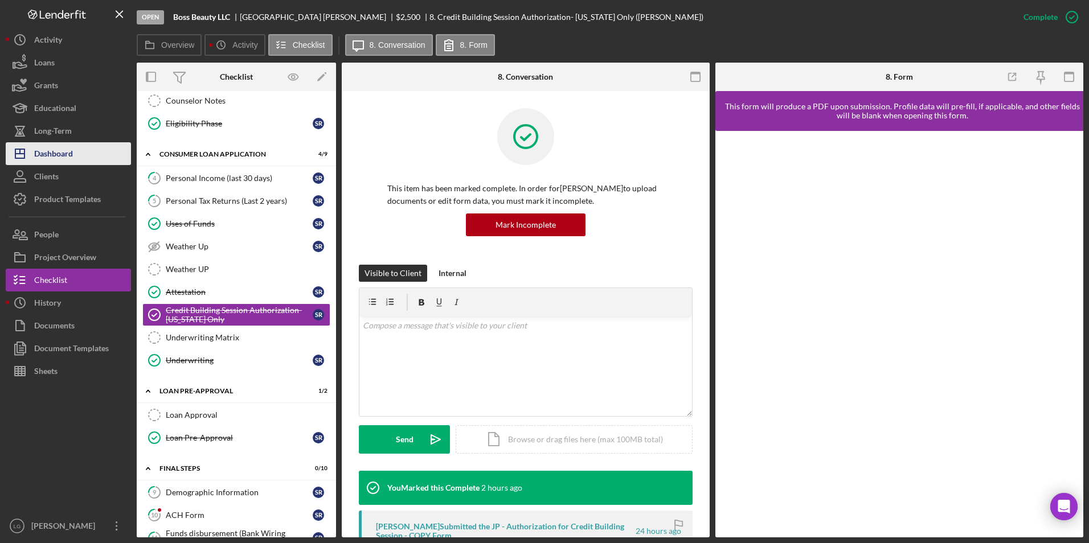
click at [50, 161] on div "Dashboard" at bounding box center [53, 155] width 39 height 26
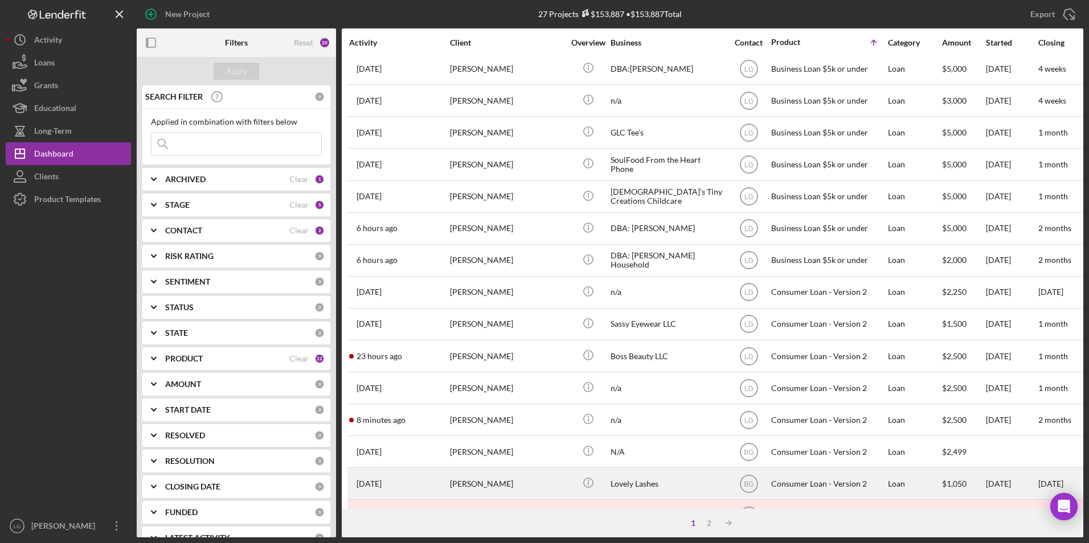
scroll to position [361, 0]
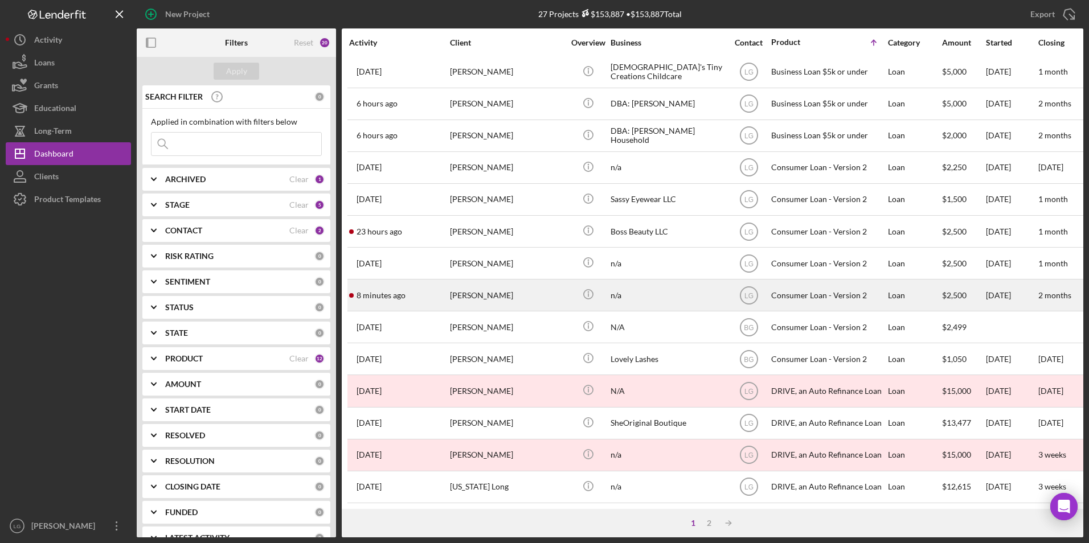
click at [449, 281] on td "8 minutes ago [PERSON_NAME]" at bounding box center [399, 296] width 101 height 32
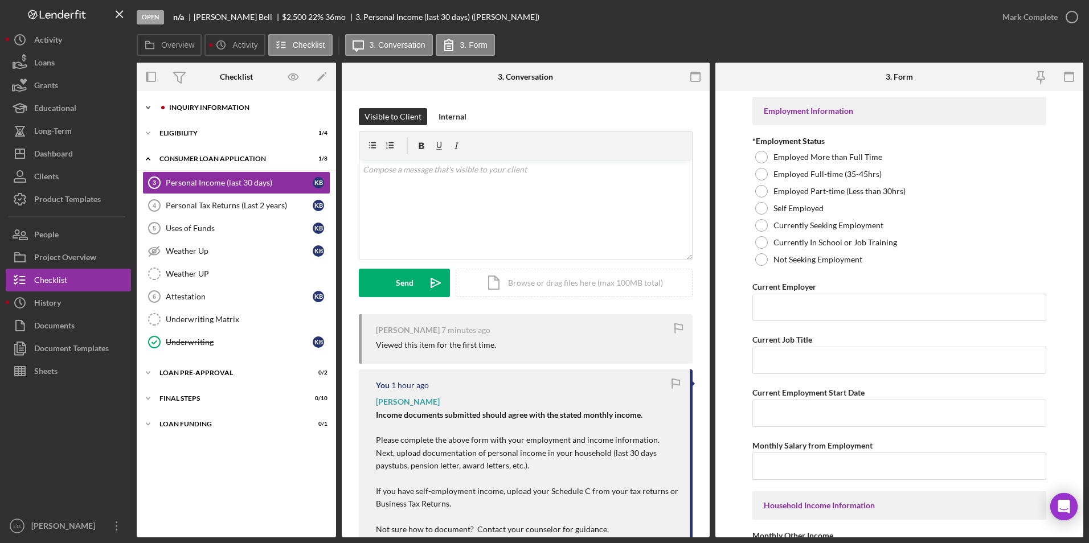
click at [187, 101] on div "Icon/Expander Inquiry Information 0 / 8" at bounding box center [236, 107] width 199 height 23
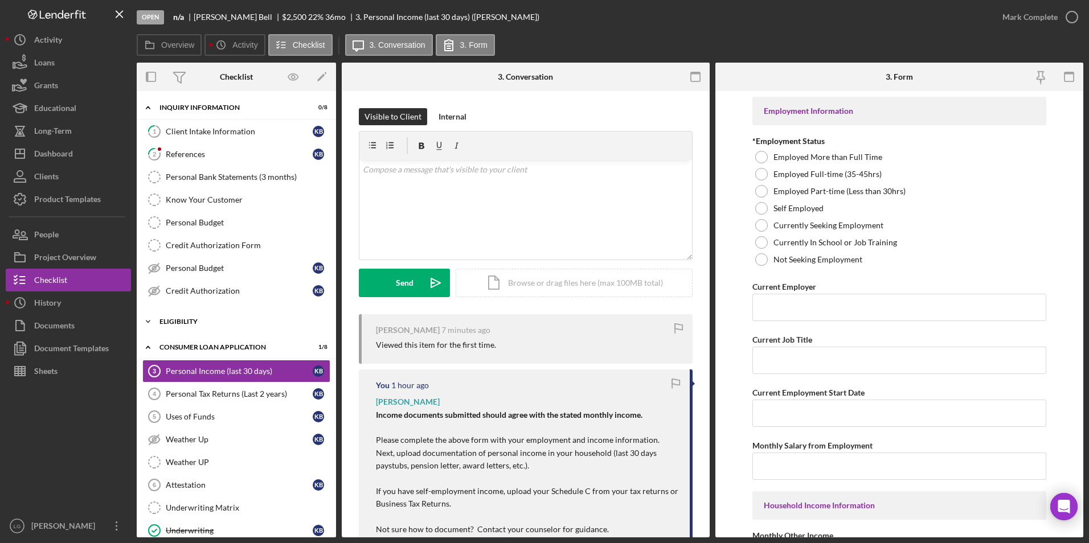
click at [182, 319] on div "Eligibility" at bounding box center [240, 321] width 162 height 7
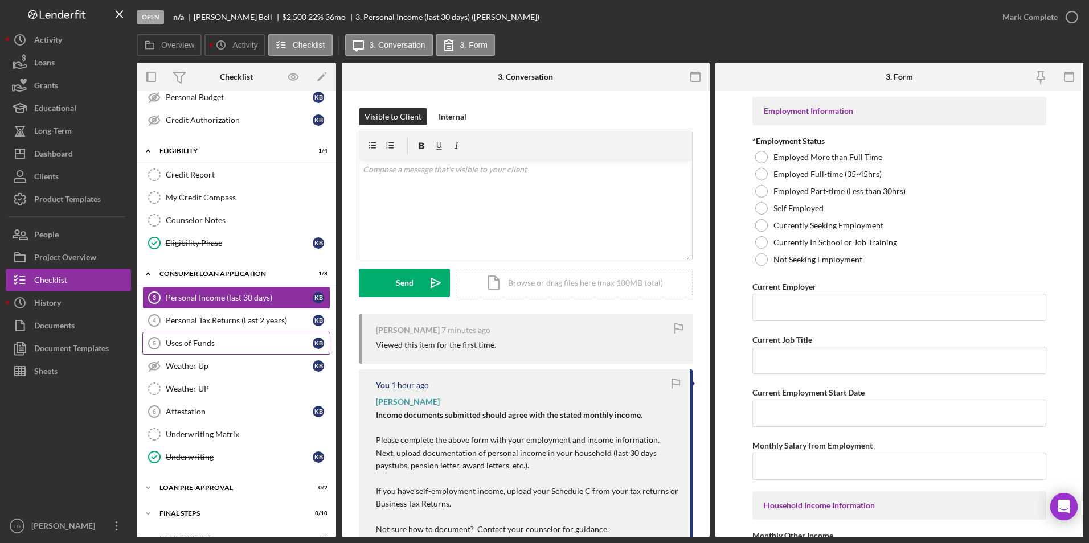
scroll to position [190, 0]
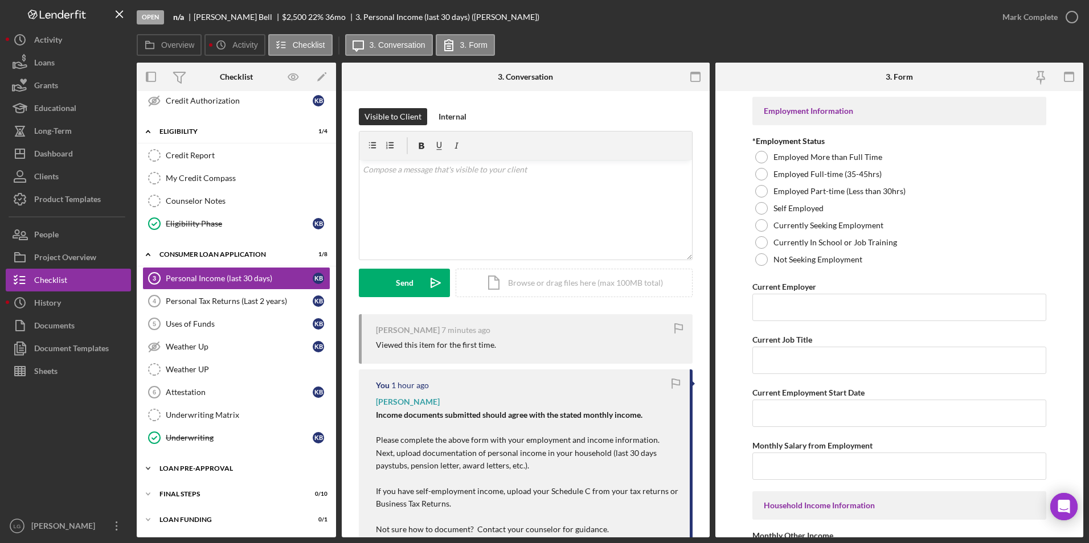
click at [189, 464] on div "Icon/Expander Loan Pre-Approval 0 / 2" at bounding box center [236, 468] width 199 height 23
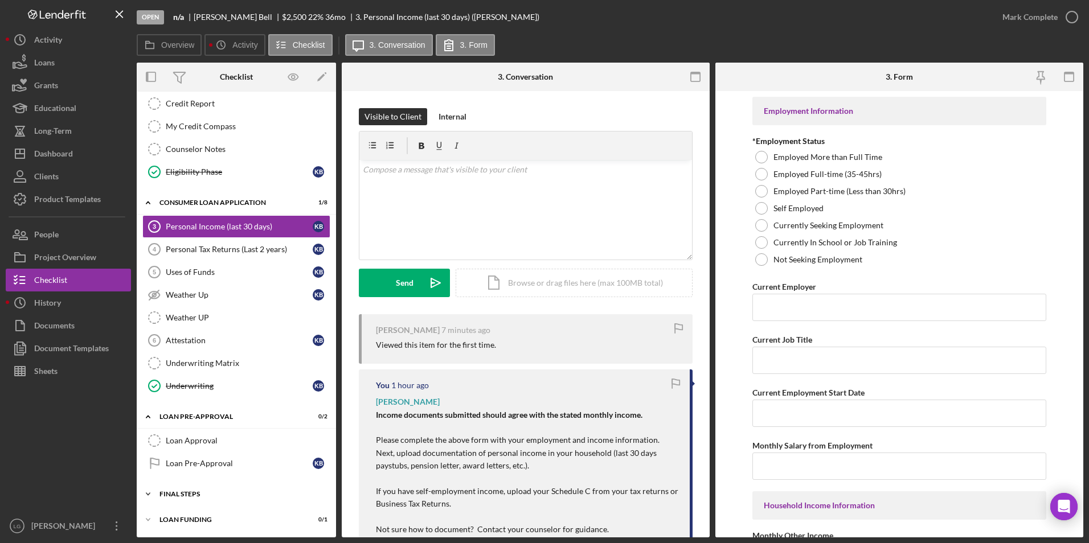
click at [191, 493] on div "FINAL STEPS" at bounding box center [240, 494] width 162 height 7
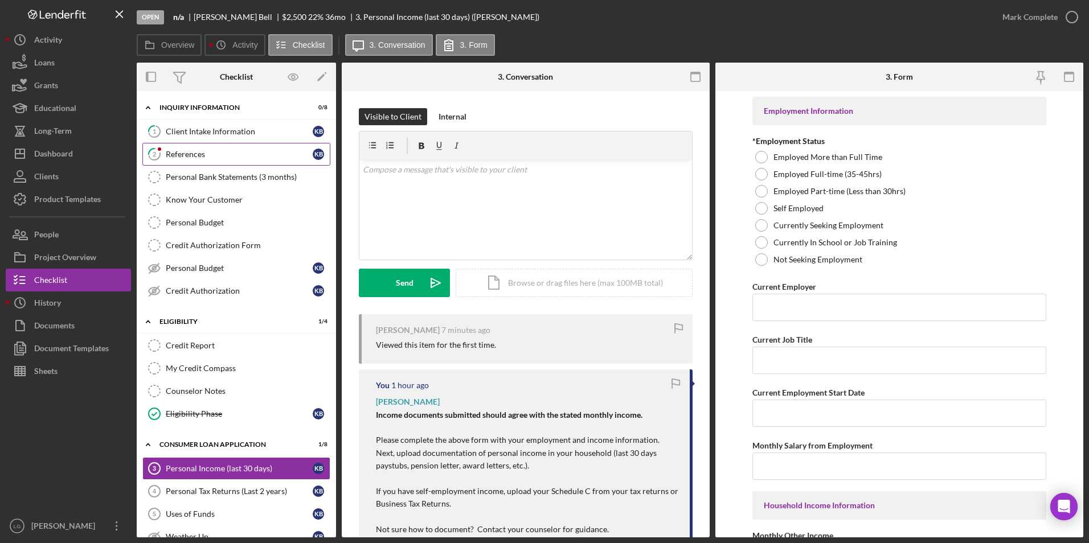
click at [192, 147] on link "2 References K B" at bounding box center [236, 154] width 188 height 23
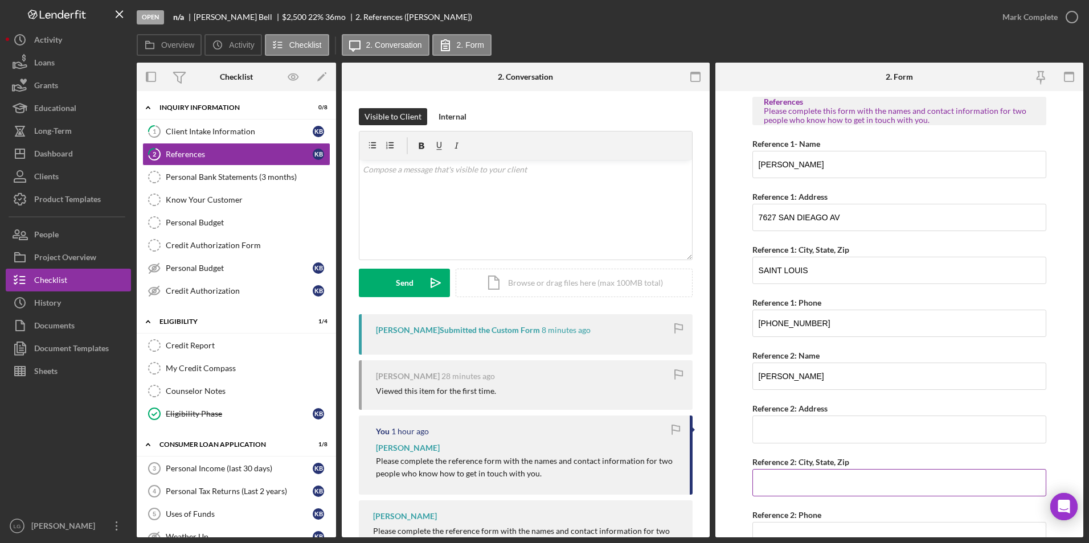
scroll to position [54, 0]
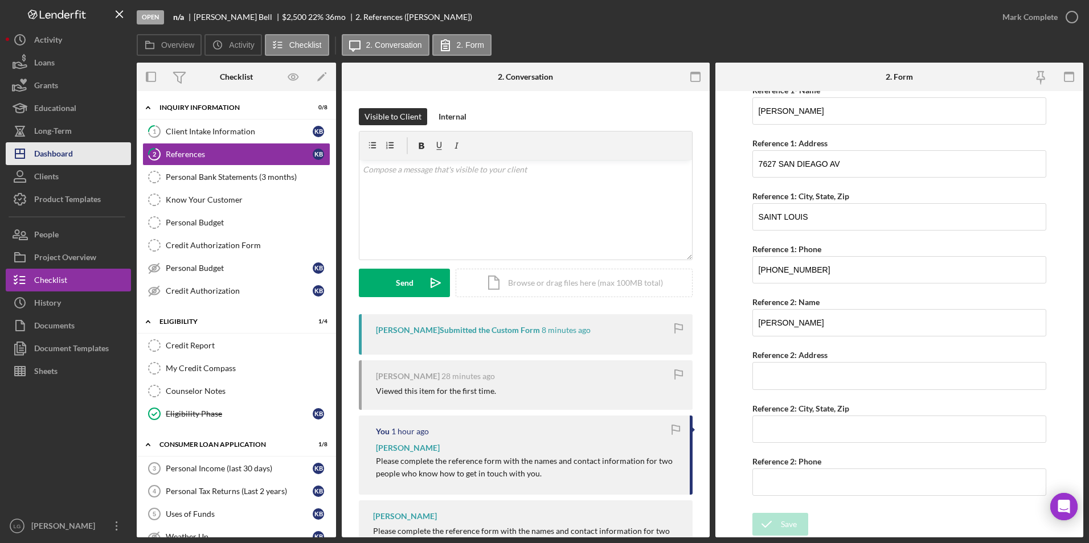
click at [37, 156] on div "Dashboard" at bounding box center [53, 155] width 39 height 26
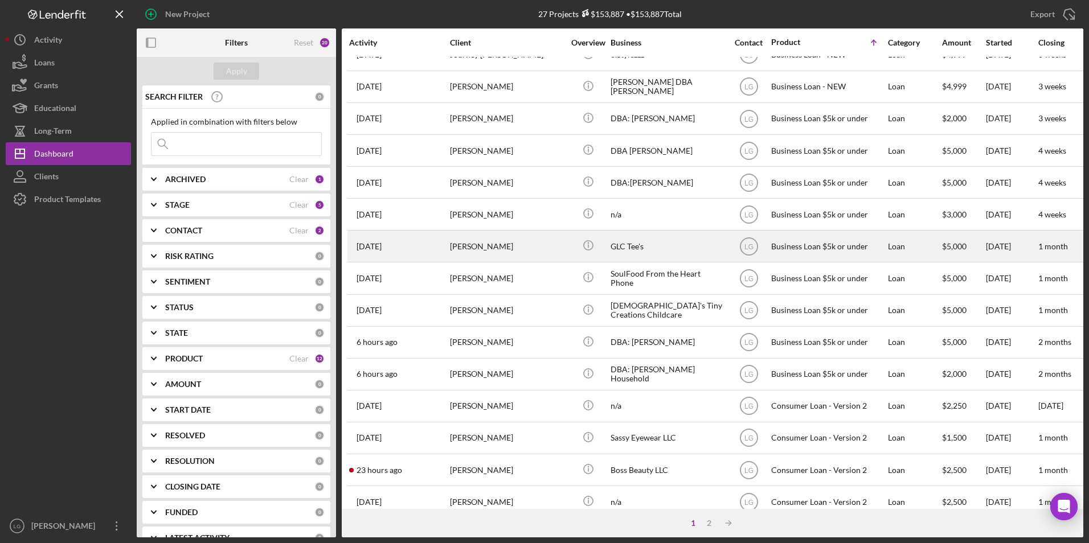
scroll to position [171, 0]
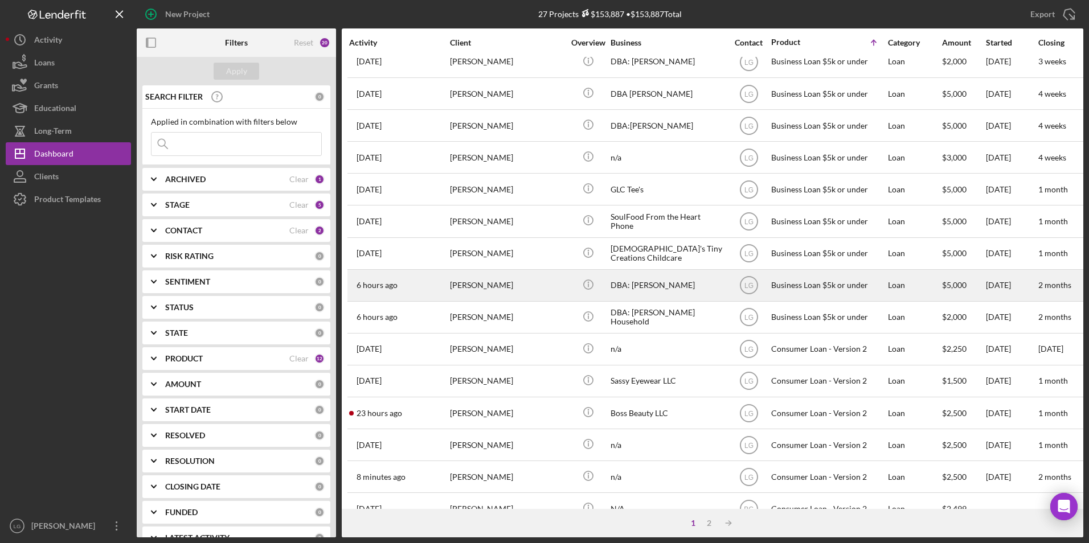
click at [479, 283] on div "[PERSON_NAME]" at bounding box center [507, 286] width 114 height 30
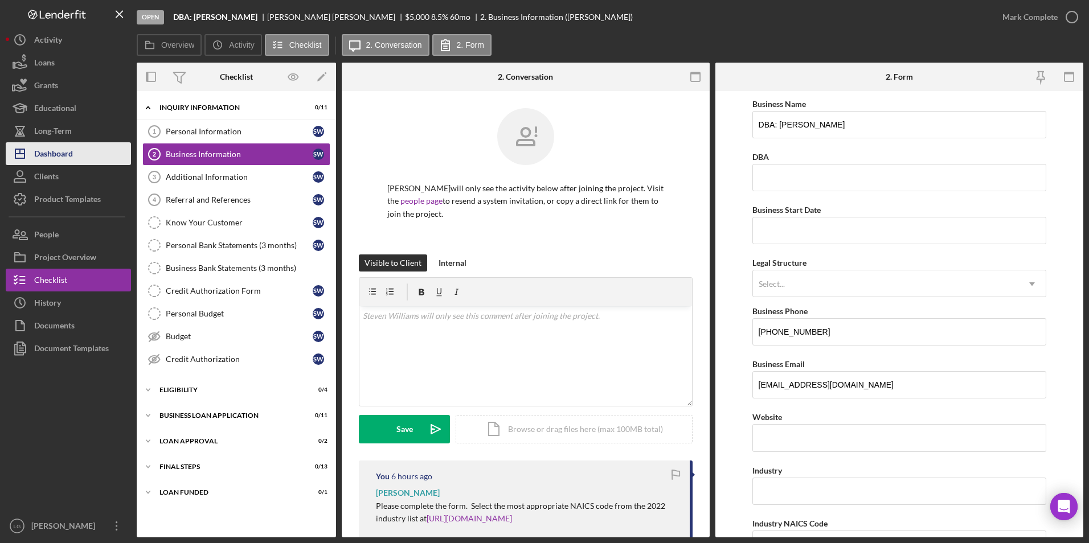
click at [71, 156] on div "Dashboard" at bounding box center [53, 155] width 39 height 26
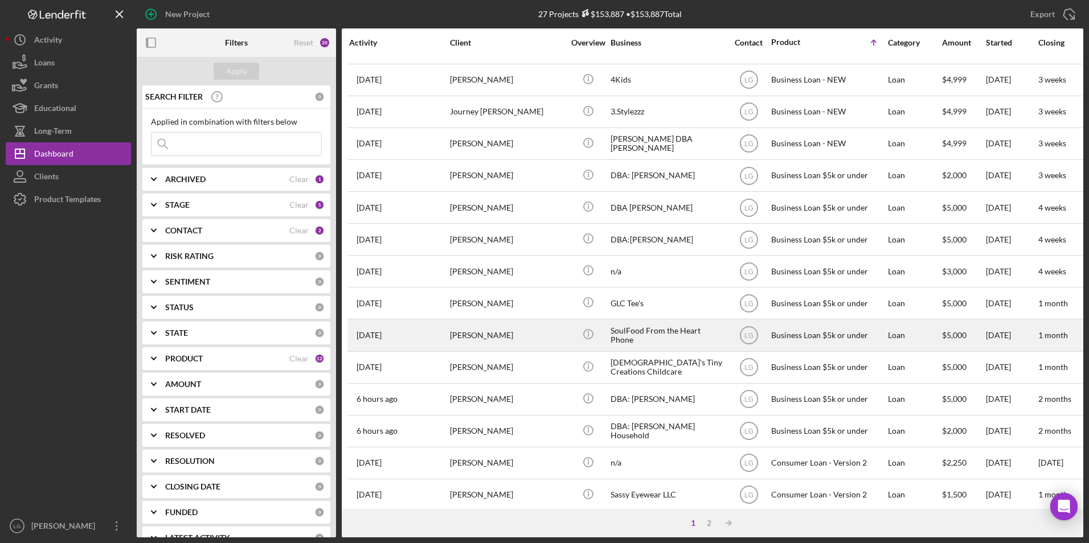
scroll to position [171, 0]
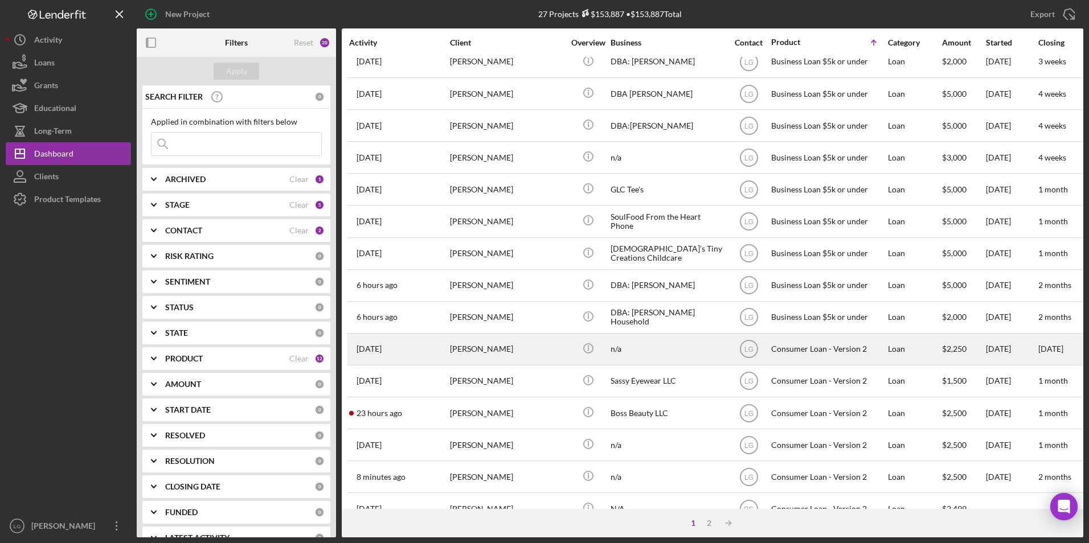
click at [480, 359] on div "[PERSON_NAME]" at bounding box center [507, 349] width 114 height 30
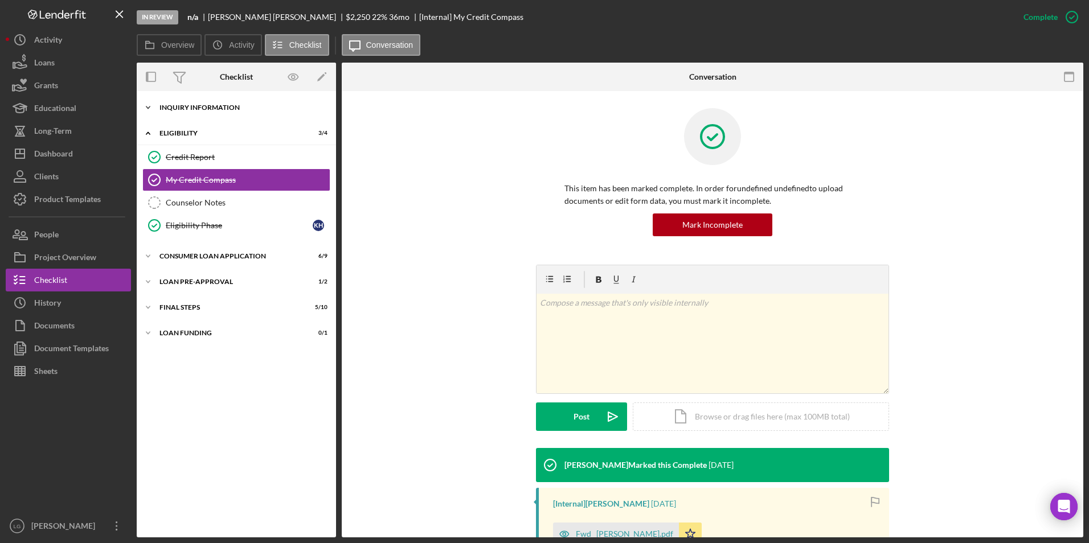
click at [213, 107] on div "Inquiry Information" at bounding box center [240, 107] width 162 height 7
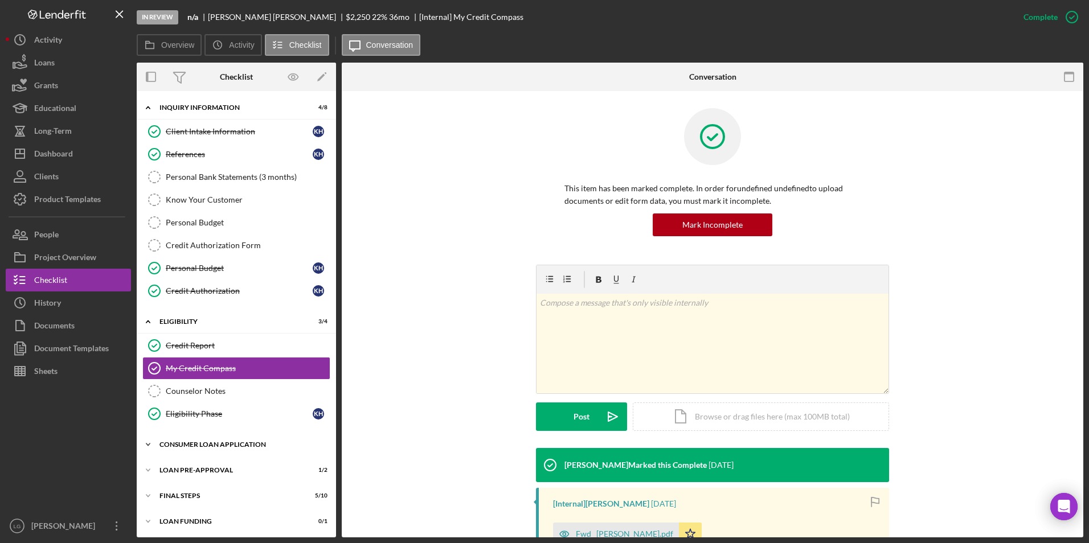
click at [169, 443] on div "Consumer Loan Application" at bounding box center [240, 444] width 162 height 7
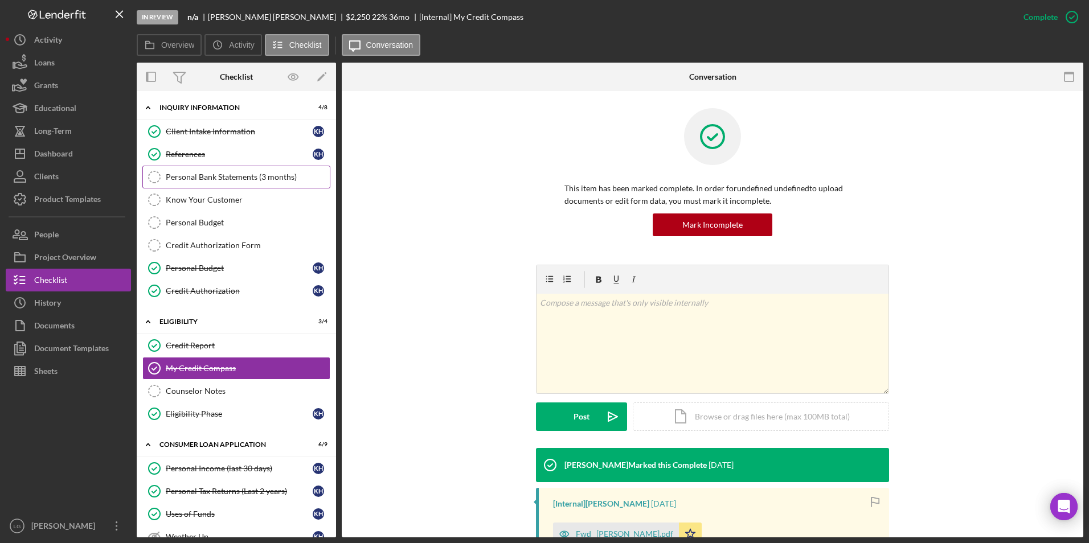
click at [219, 175] on div "Personal Bank Statements (3 months)" at bounding box center [248, 177] width 164 height 9
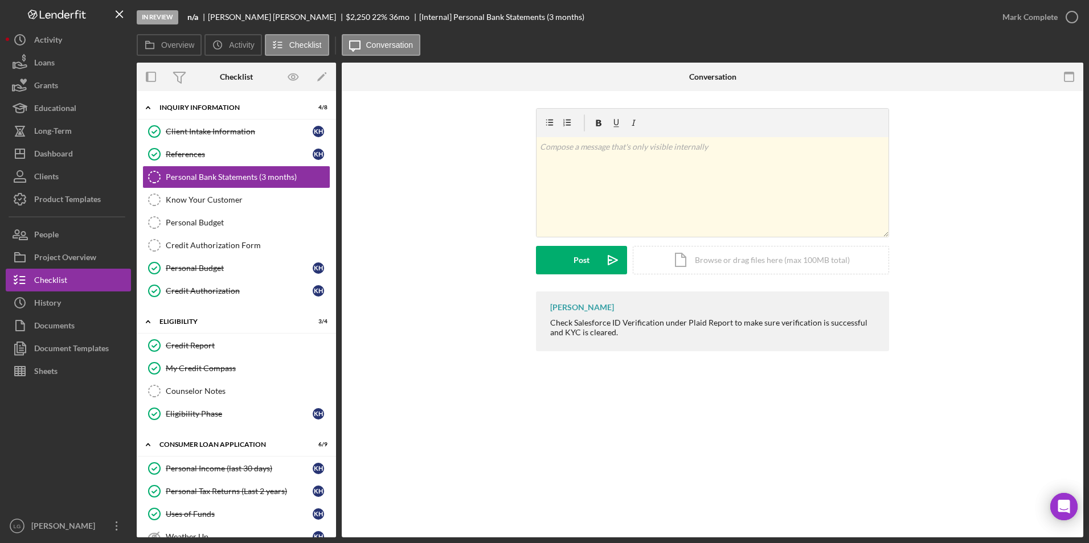
scroll to position [213, 0]
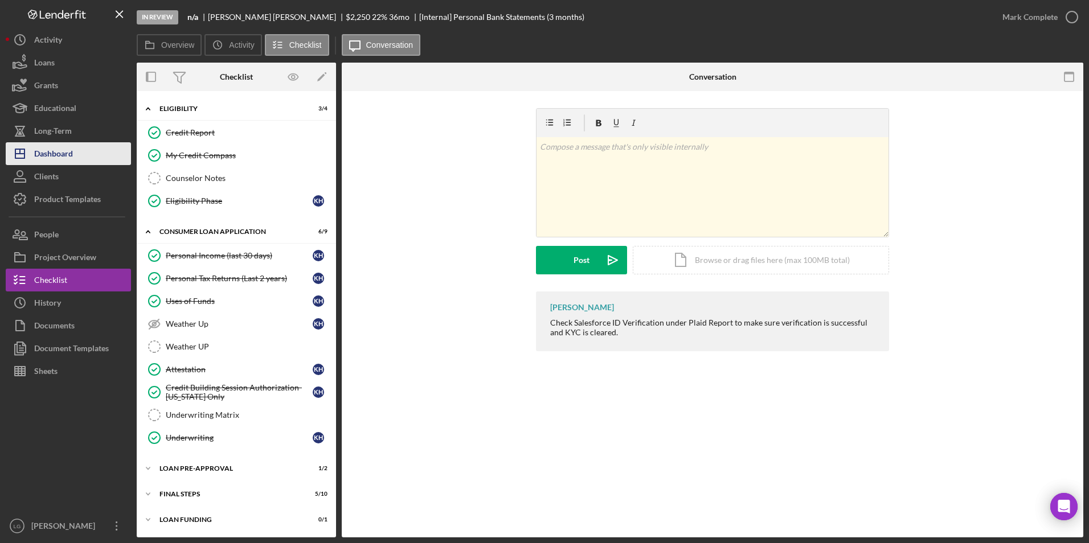
click at [57, 143] on div "Dashboard" at bounding box center [53, 155] width 39 height 26
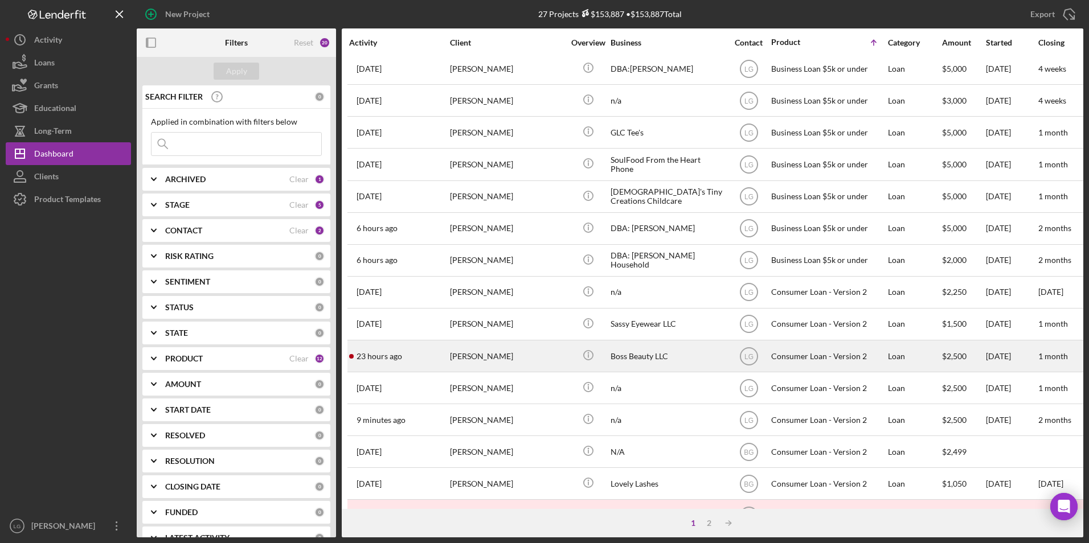
scroll to position [361, 0]
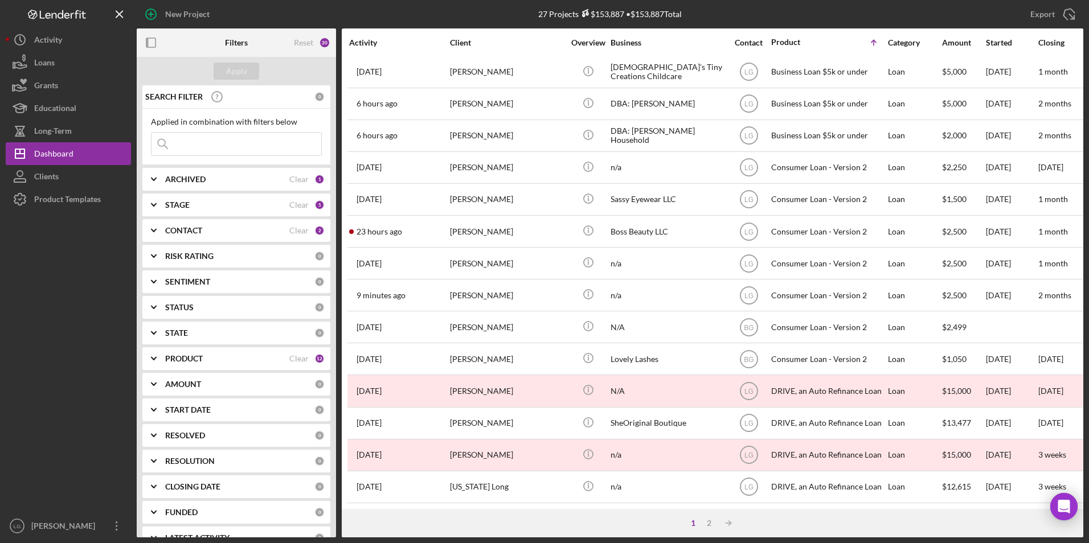
click at [188, 233] on b "CONTACT" at bounding box center [183, 230] width 37 height 9
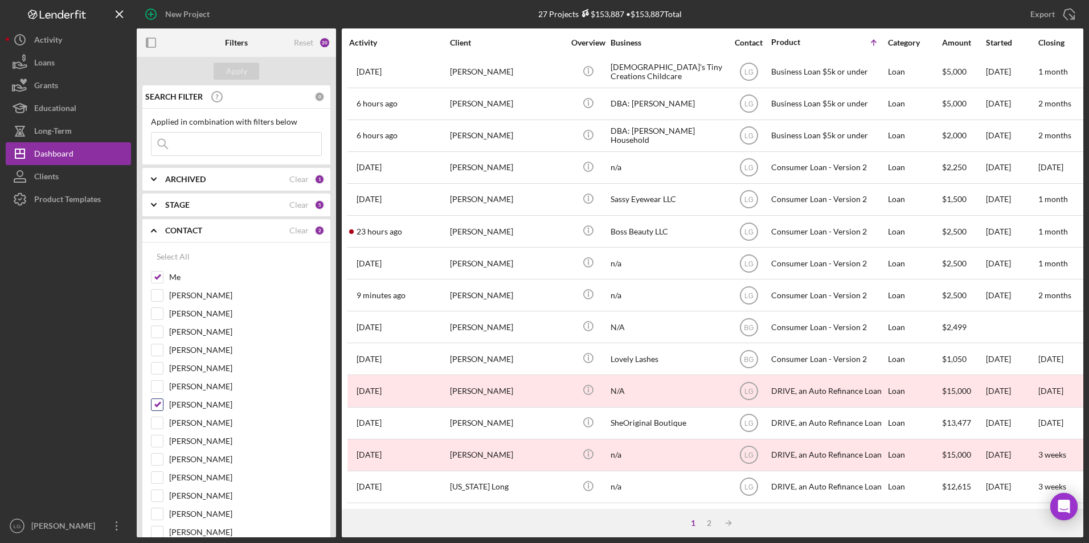
click at [154, 405] on input "[PERSON_NAME]" at bounding box center [157, 404] width 11 height 11
checkbox input "false"
click at [224, 68] on button "Apply" at bounding box center [237, 71] width 46 height 17
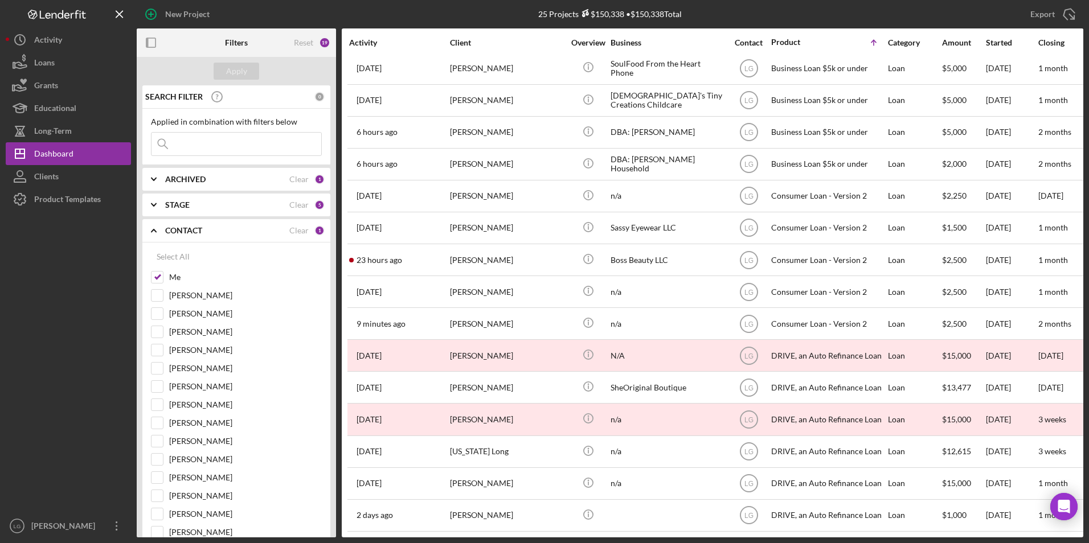
scroll to position [333, 0]
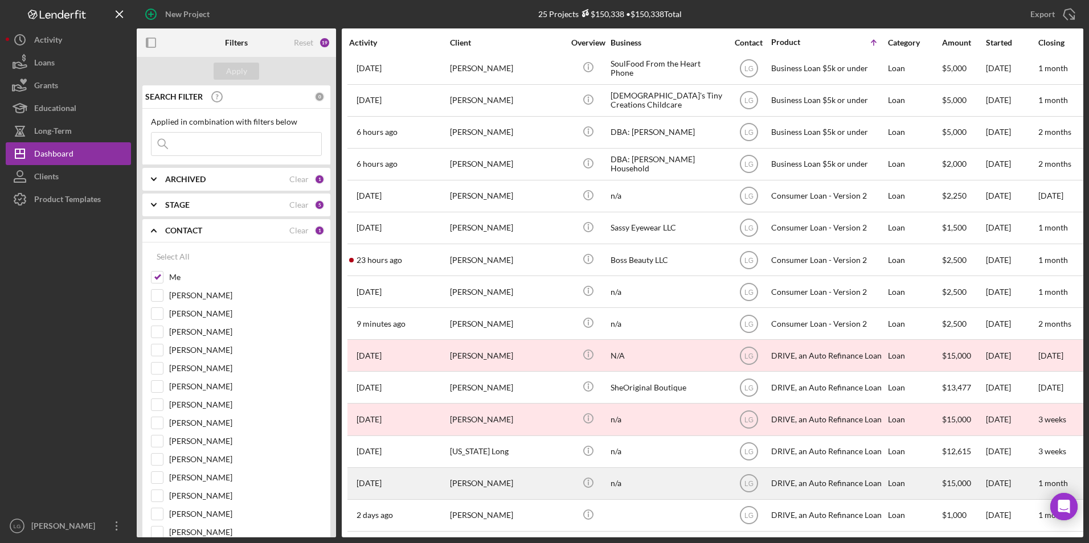
click at [459, 487] on div "[PERSON_NAME]" at bounding box center [507, 484] width 114 height 30
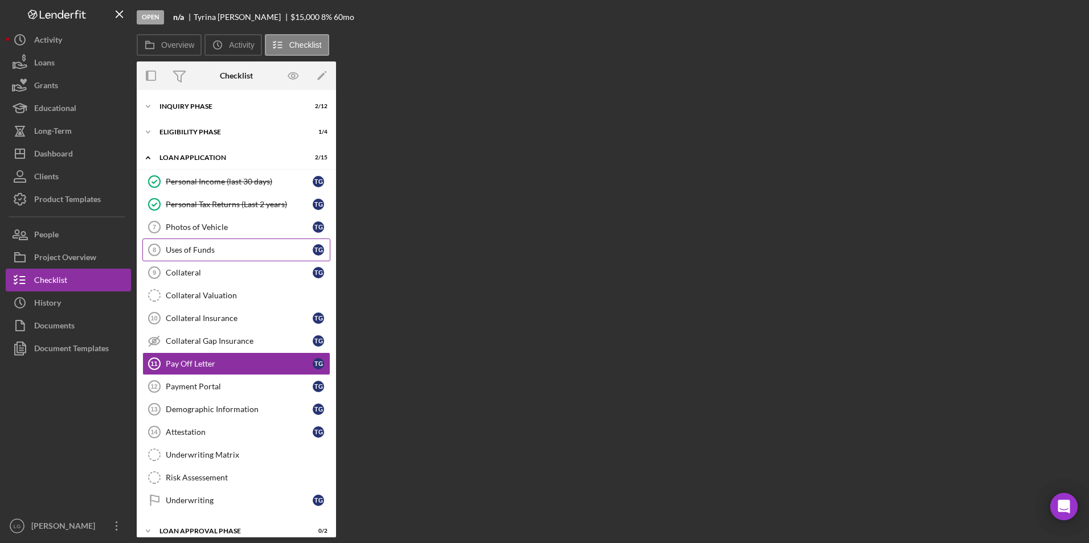
scroll to position [50, 0]
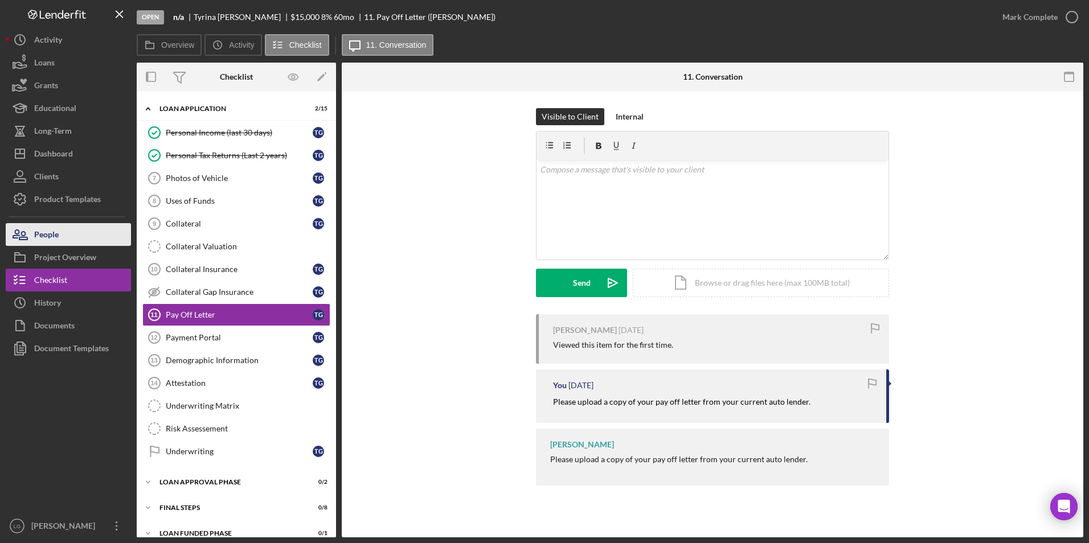
click at [87, 241] on button "People" at bounding box center [68, 234] width 125 height 23
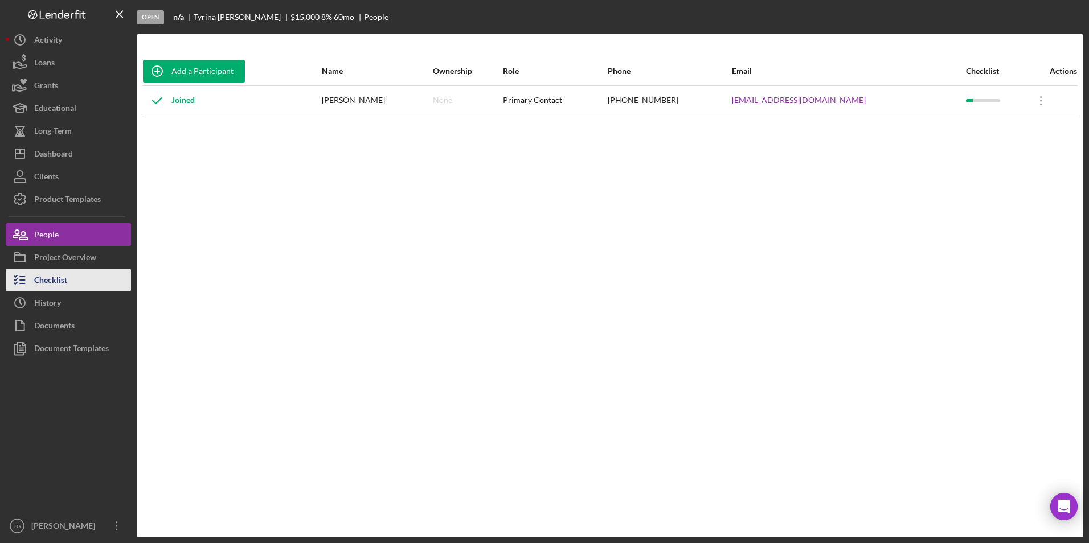
click at [56, 279] on div "Checklist" at bounding box center [50, 282] width 33 height 26
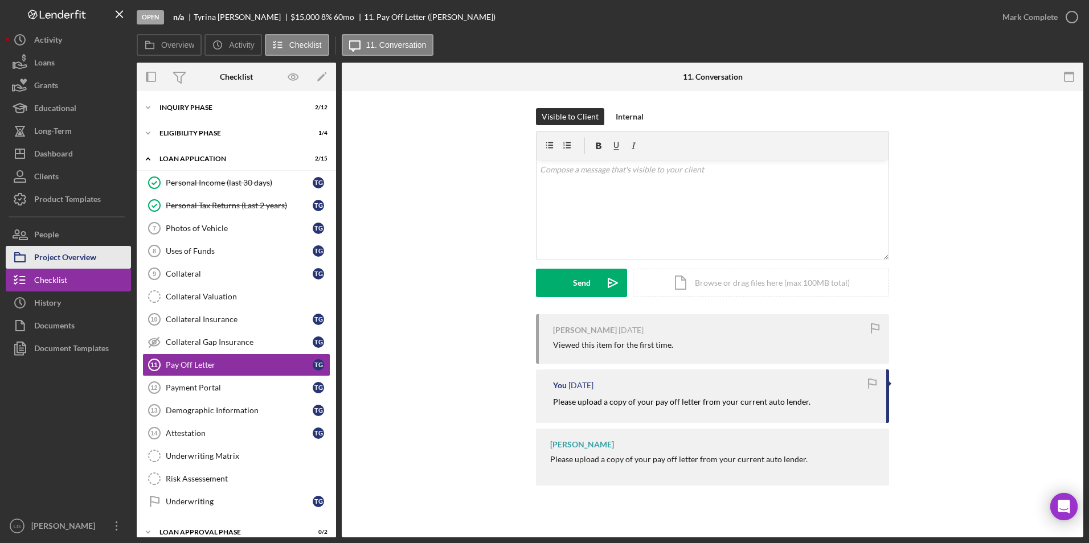
scroll to position [50, 0]
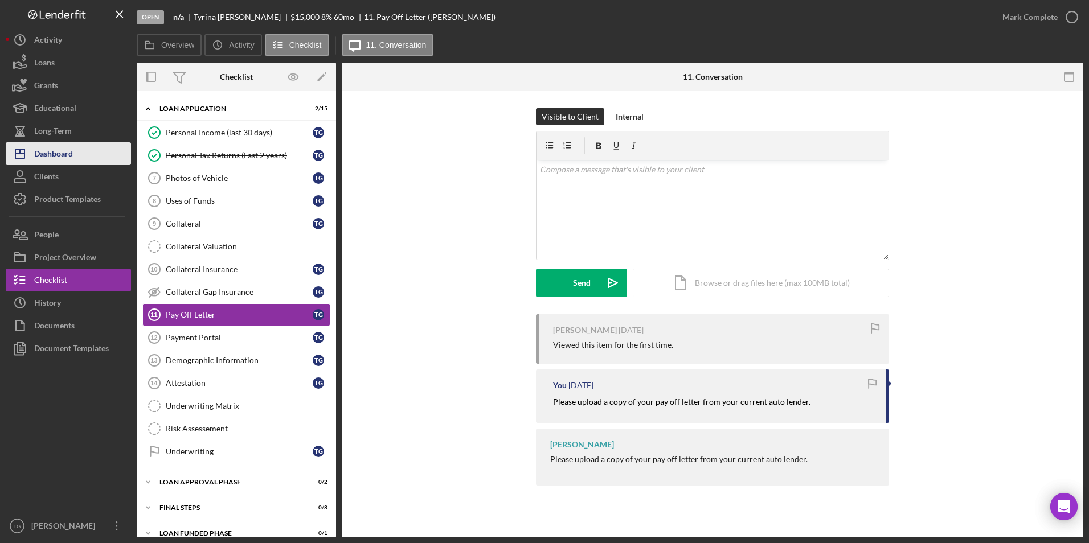
click at [92, 156] on button "Icon/Dashboard Dashboard" at bounding box center [68, 153] width 125 height 23
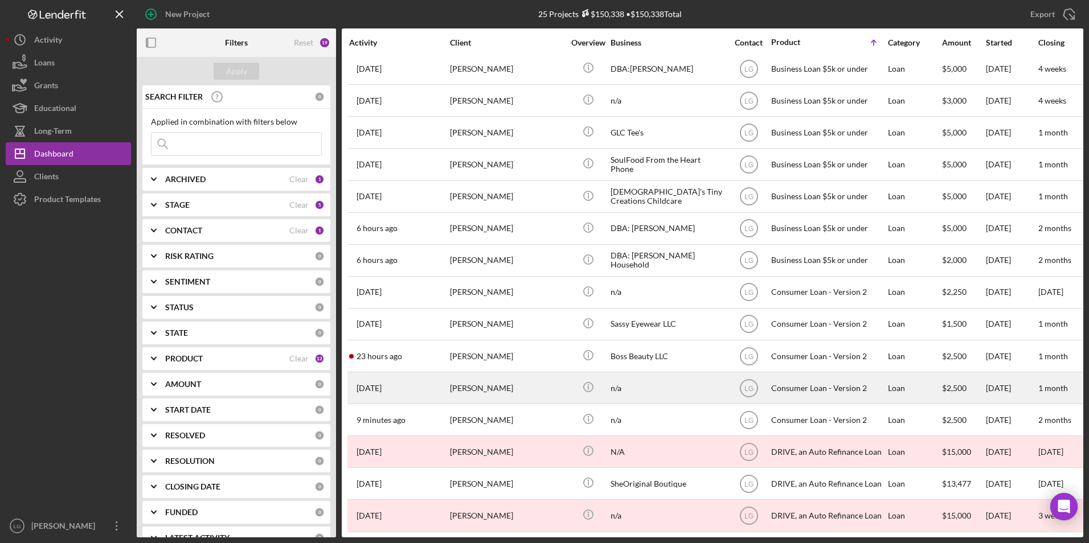
scroll to position [333, 0]
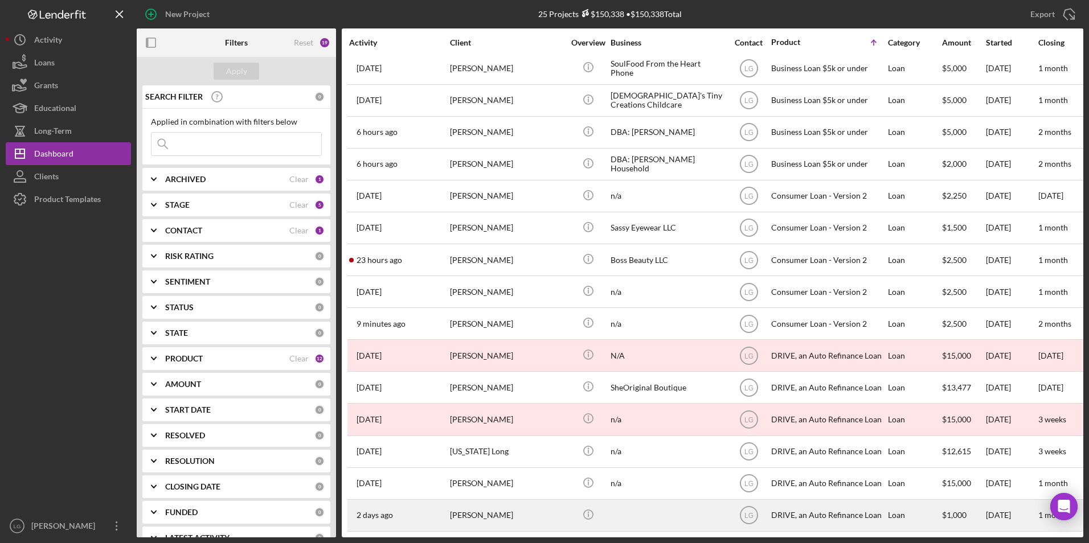
click at [509, 506] on div "[PERSON_NAME]" at bounding box center [507, 516] width 114 height 30
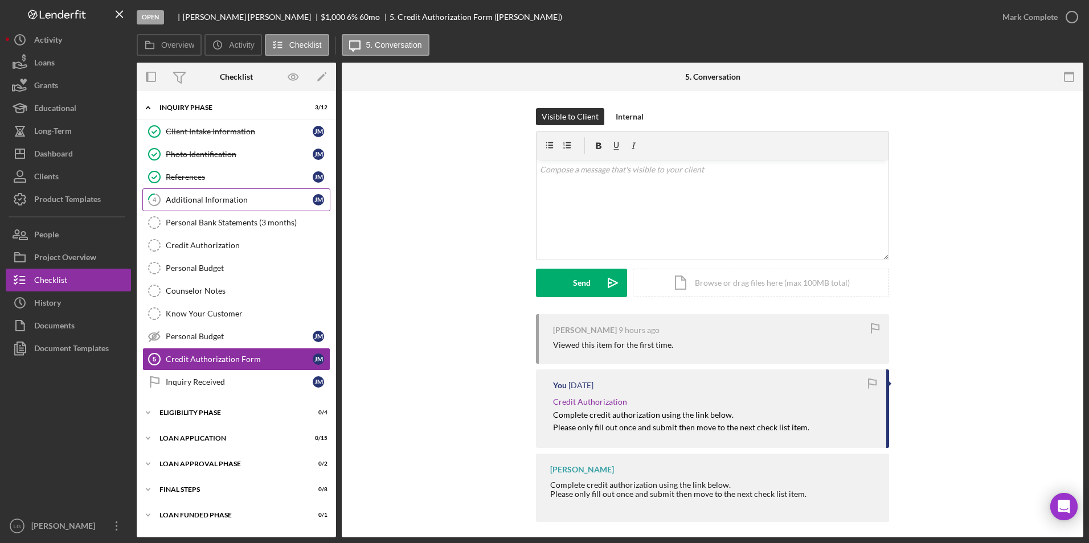
click at [189, 194] on link "4 Additional Information [PERSON_NAME]" at bounding box center [236, 200] width 188 height 23
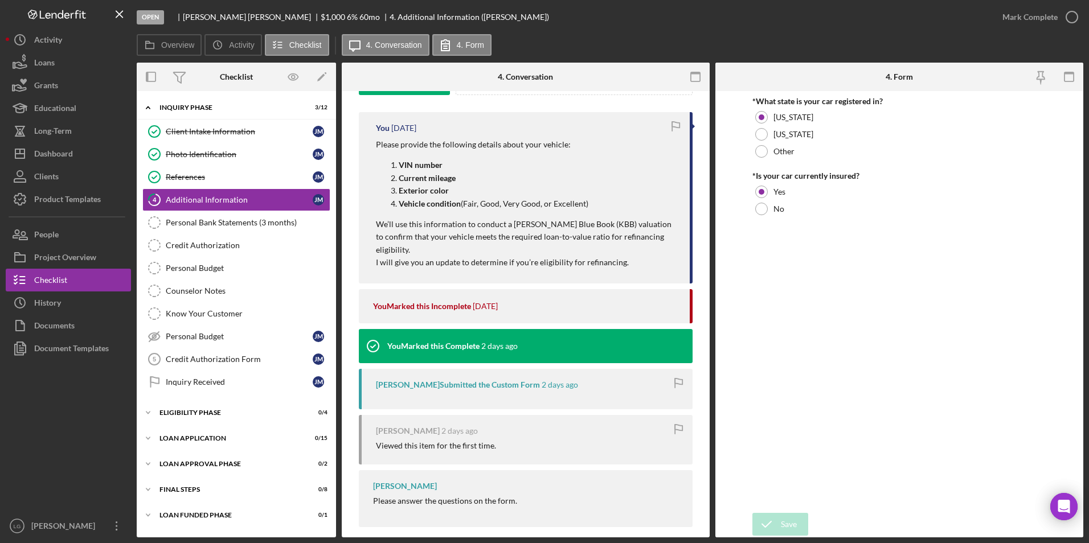
scroll to position [31, 0]
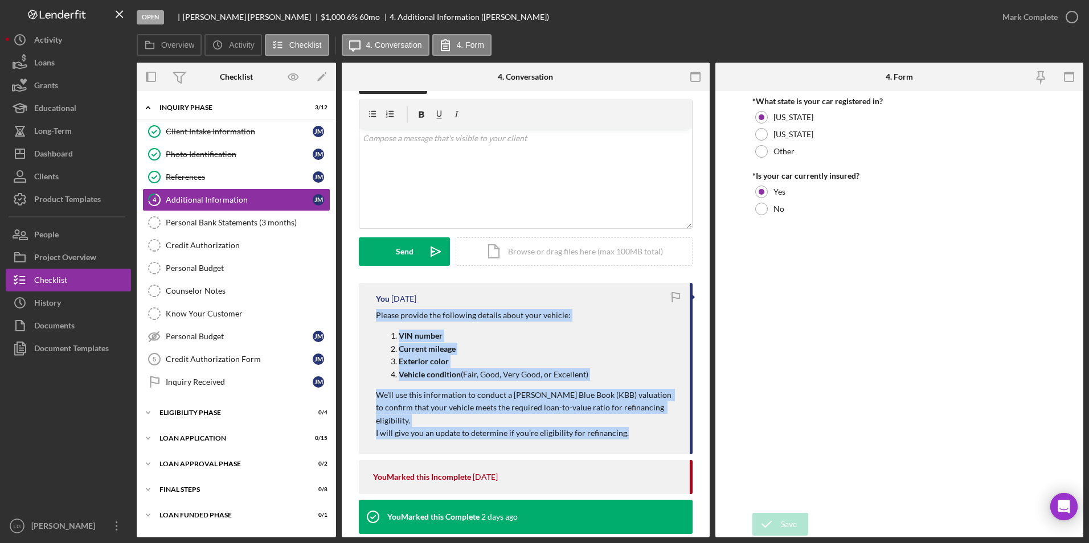
drag, startPoint x: 357, startPoint y: 317, endPoint x: 640, endPoint y: 427, distance: 304.2
click at [640, 427] on div "Visible to Client Internal v Color teal Color pink Remove color Add row above A…" at bounding box center [526, 390] width 368 height 661
drag, startPoint x: 640, startPoint y: 427, endPoint x: 580, endPoint y: 396, distance: 67.8
copy div "Please provide the following details about your vehicle: VIN number Current mil…"
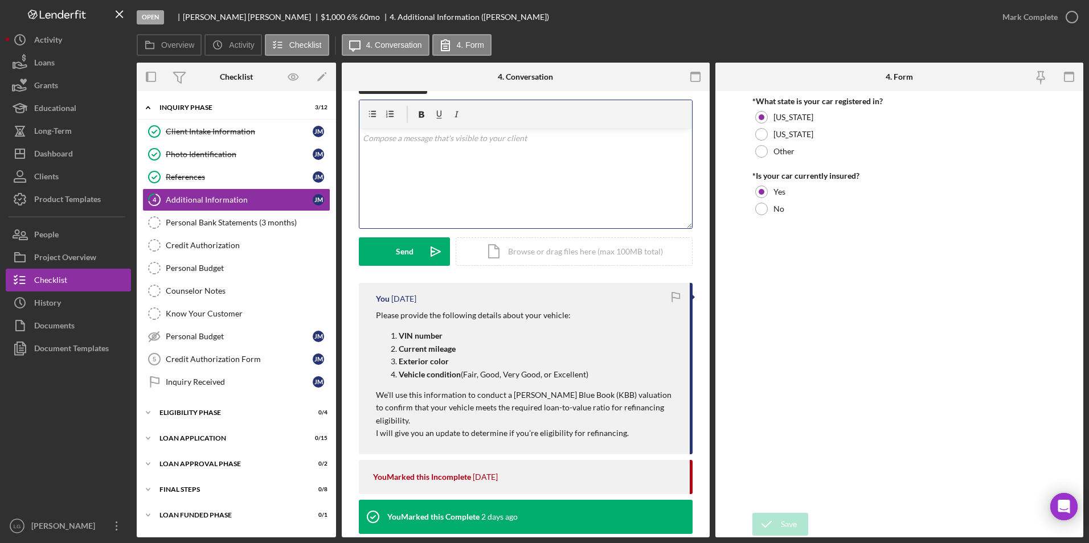
click at [583, 171] on div "v Color teal Color pink Remove color Add row above Add row below Add column bef…" at bounding box center [525, 179] width 333 height 100
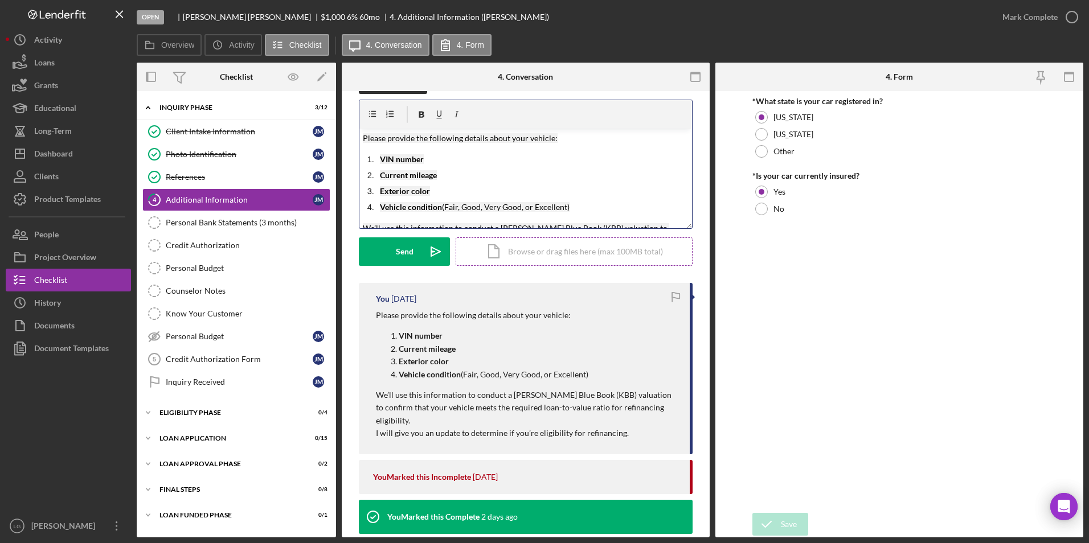
scroll to position [36, 0]
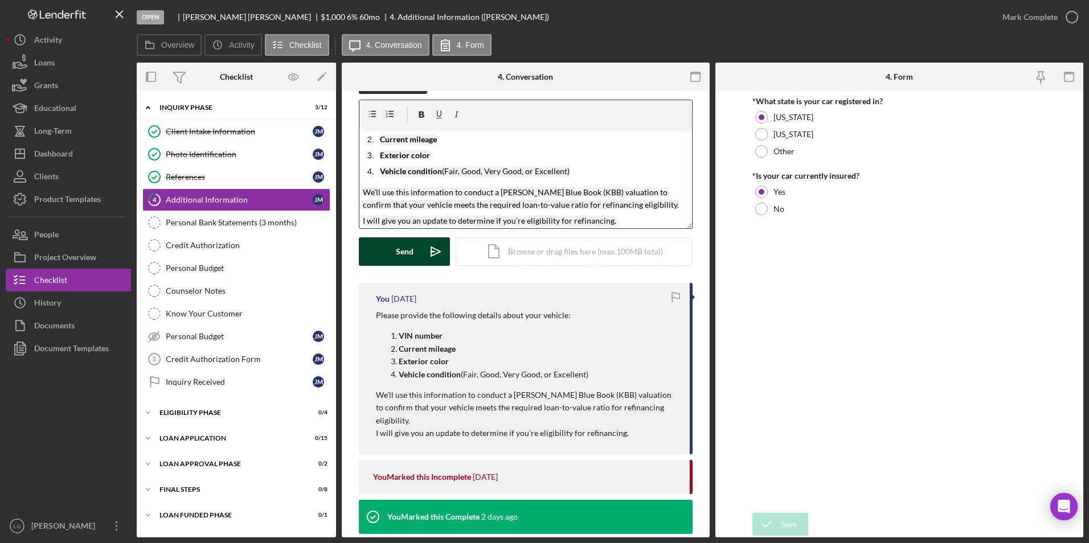
click at [412, 248] on div "Send" at bounding box center [405, 252] width 18 height 28
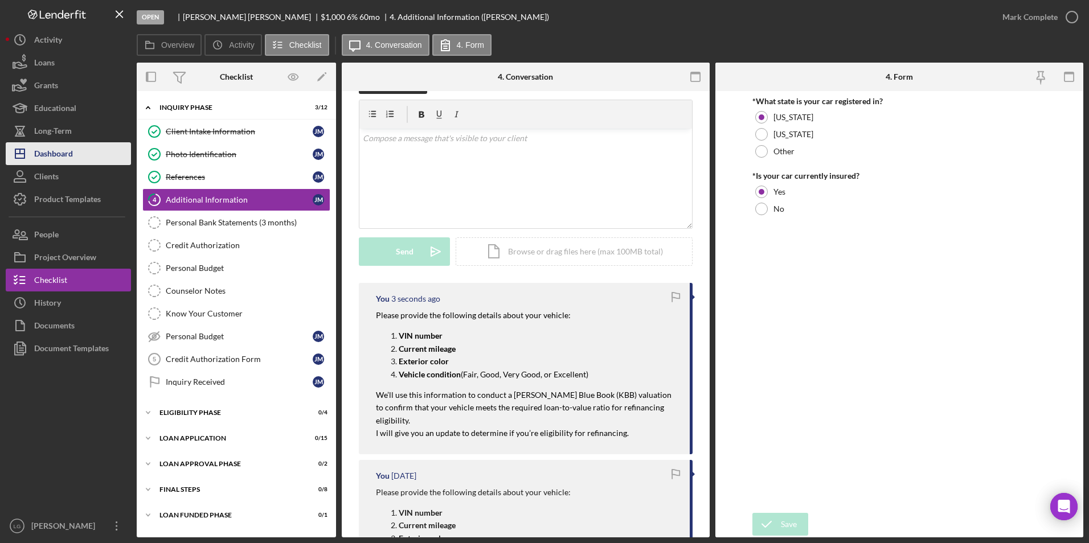
click at [93, 150] on button "Icon/Dashboard Dashboard" at bounding box center [68, 153] width 125 height 23
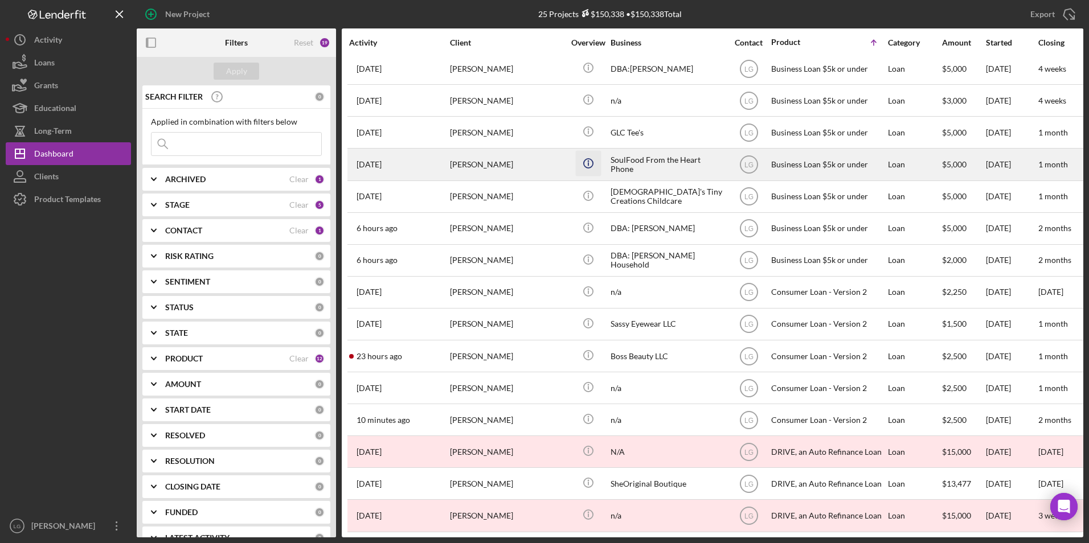
scroll to position [333, 0]
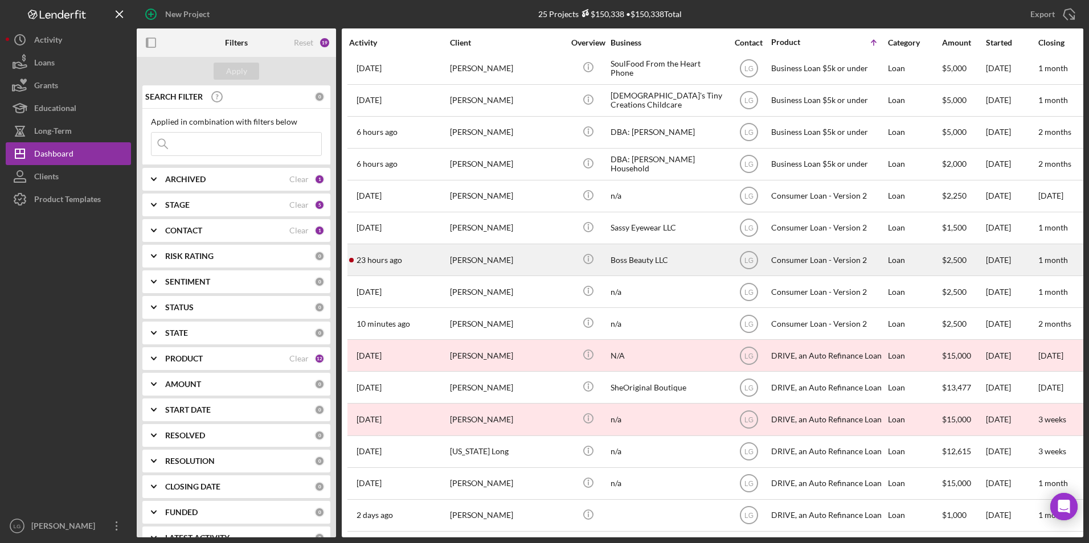
click at [566, 252] on td "Icon/Info" at bounding box center [588, 260] width 44 height 32
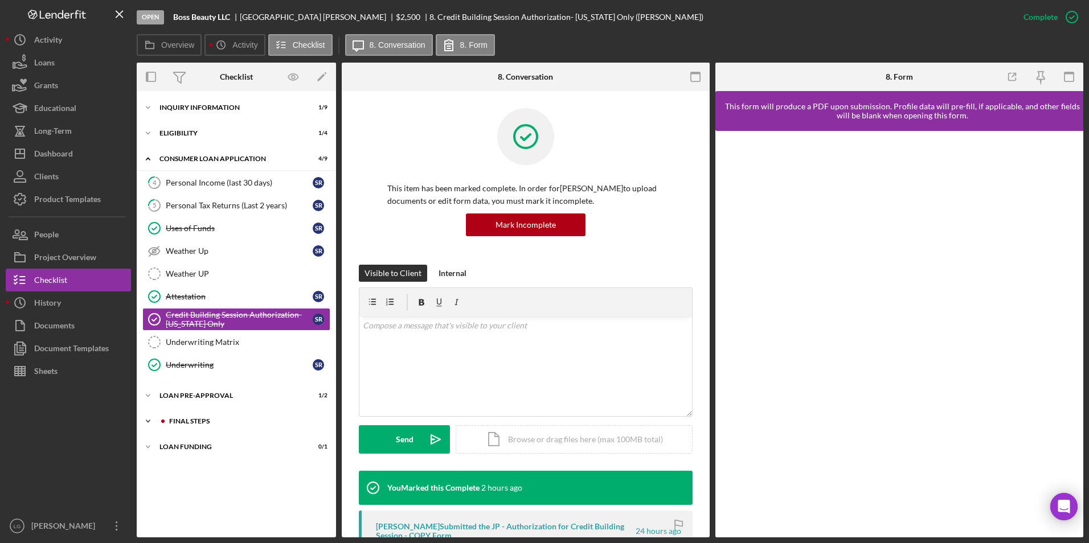
drag, startPoint x: 193, startPoint y: 452, endPoint x: 192, endPoint y: 422, distance: 29.6
click at [193, 449] on div "Icon/Expander Loan Funding 0 / 1" at bounding box center [236, 447] width 199 height 23
click at [192, 419] on div "FINAL STEPS" at bounding box center [245, 421] width 153 height 7
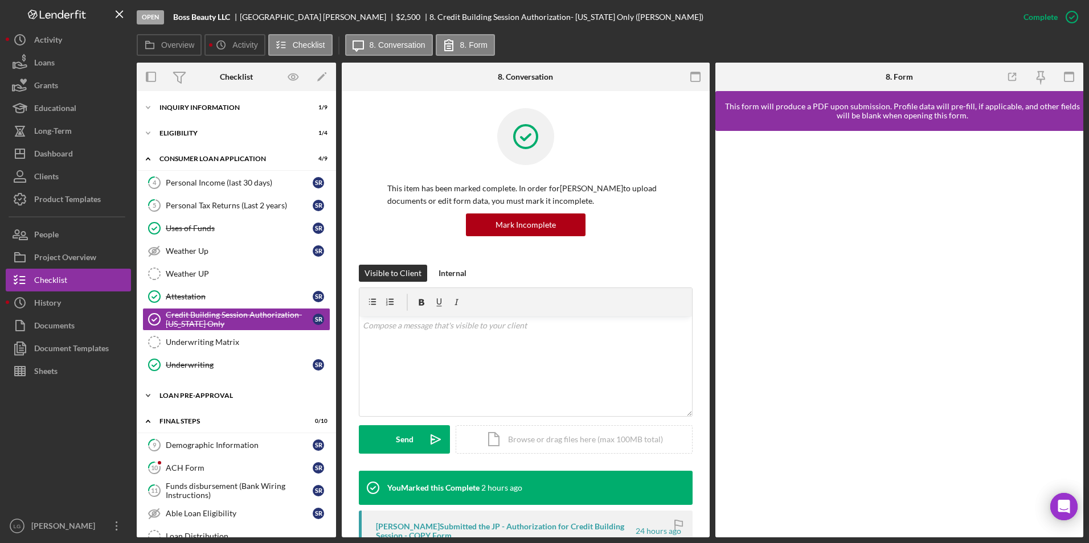
click at [189, 398] on div "Loan Pre-Approval" at bounding box center [240, 395] width 162 height 7
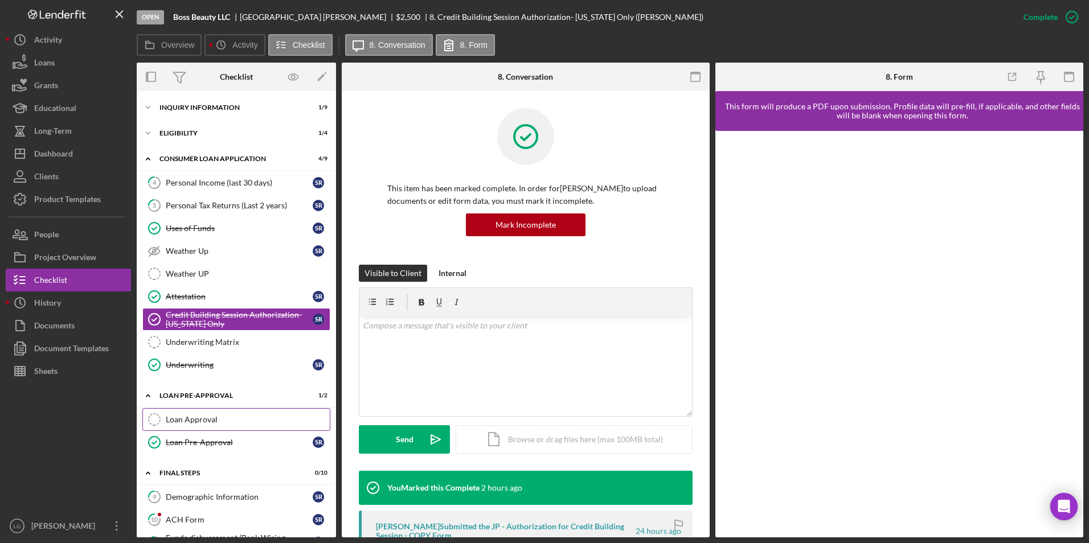
click at [193, 412] on link "Loan Approval Loan Approval" at bounding box center [236, 419] width 188 height 23
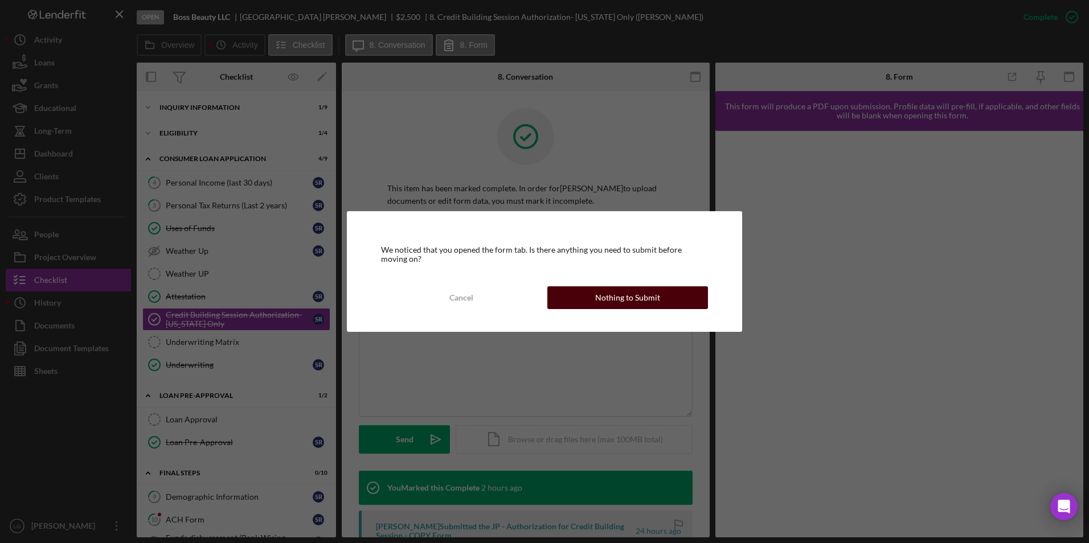
click at [637, 292] on div "Nothing to Submit" at bounding box center [627, 298] width 65 height 23
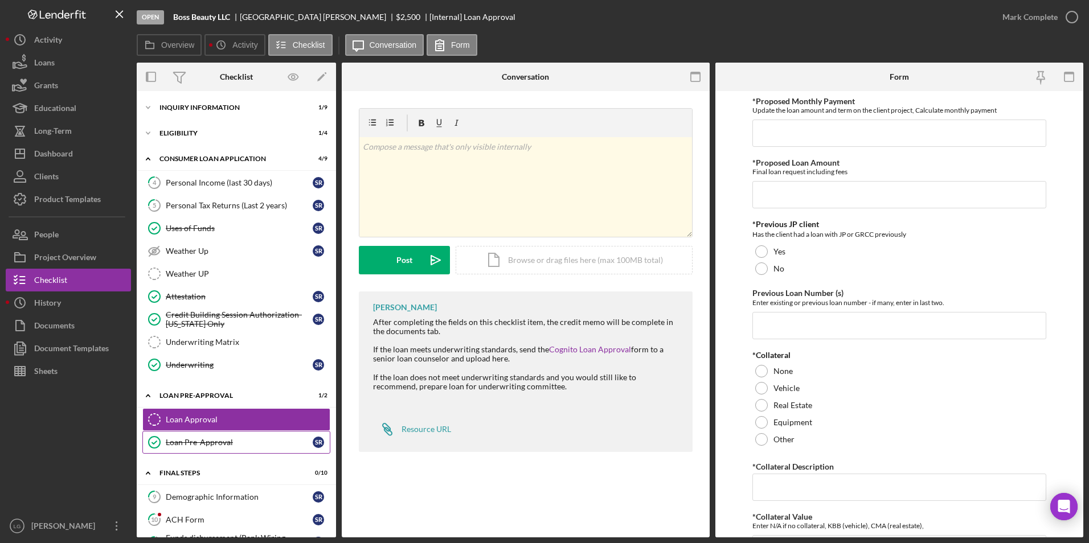
drag, startPoint x: 224, startPoint y: 445, endPoint x: 265, endPoint y: 433, distance: 42.0
click at [224, 445] on div "Loan Pre-Approval" at bounding box center [239, 442] width 147 height 9
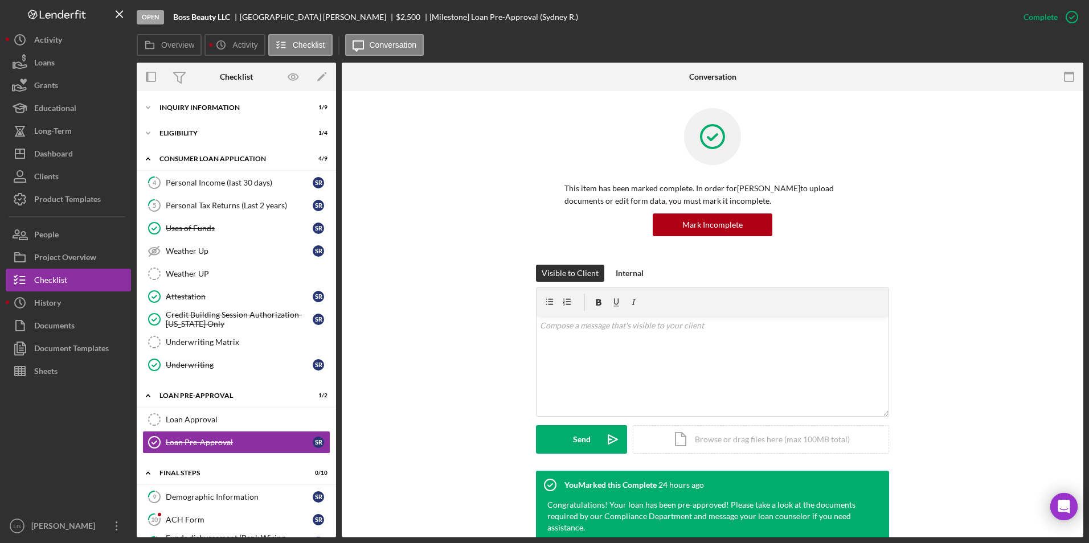
scroll to position [171, 0]
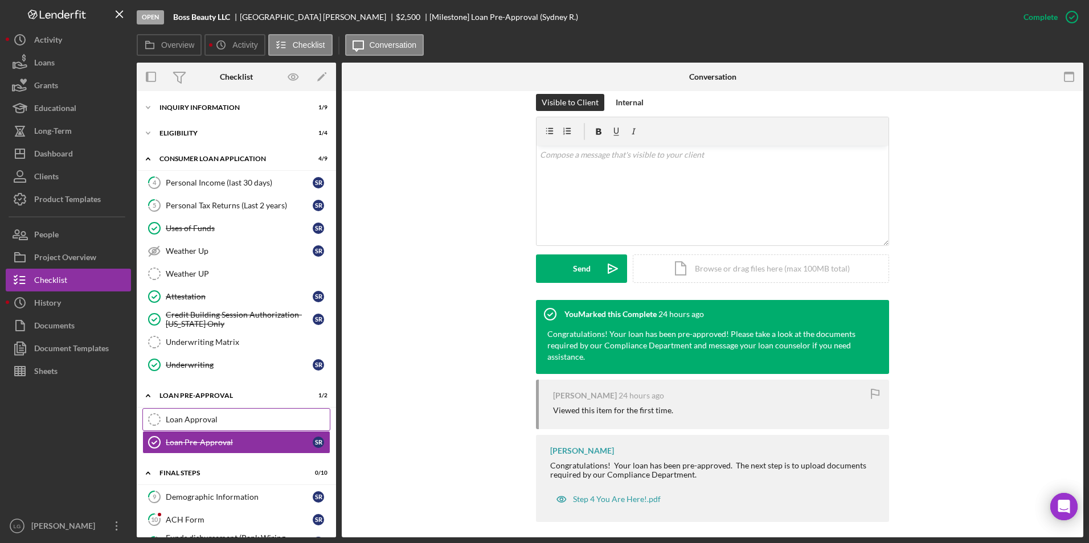
click at [227, 419] on div "Loan Approval" at bounding box center [248, 419] width 164 height 9
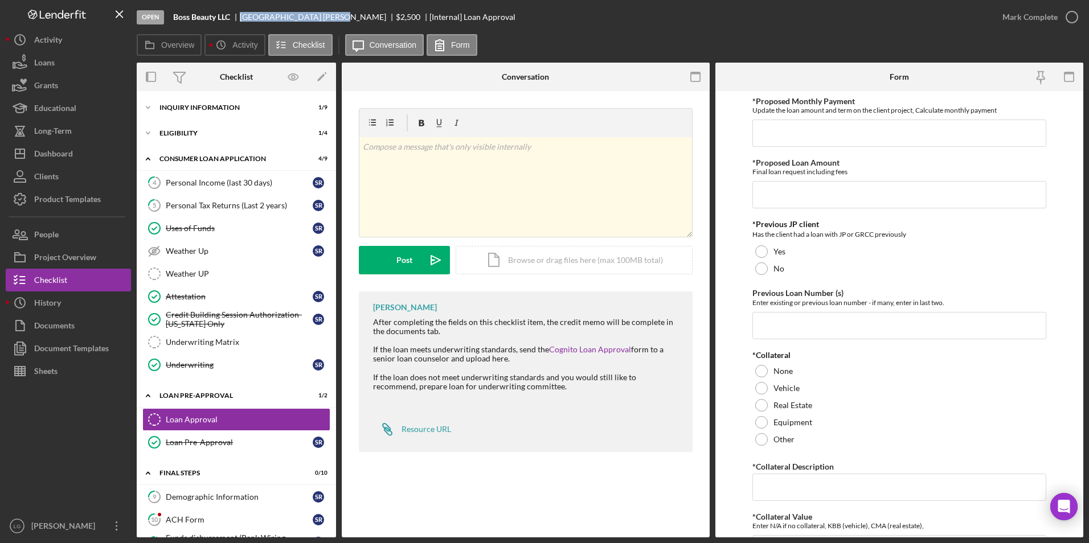
drag, startPoint x: 242, startPoint y: 17, endPoint x: 296, endPoint y: 18, distance: 54.7
click at [296, 18] on div "[PERSON_NAME]" at bounding box center [318, 17] width 156 height 9
drag, startPoint x: 296, startPoint y: 18, endPoint x: 291, endPoint y: 16, distance: 5.9
click at [197, 130] on div "Eligibility" at bounding box center [240, 133] width 162 height 7
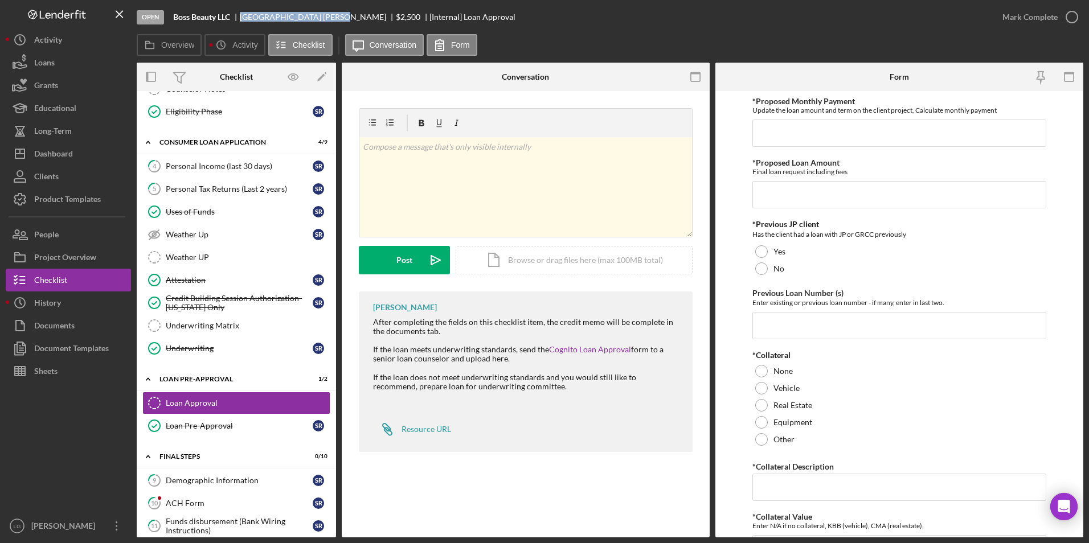
scroll to position [339, 0]
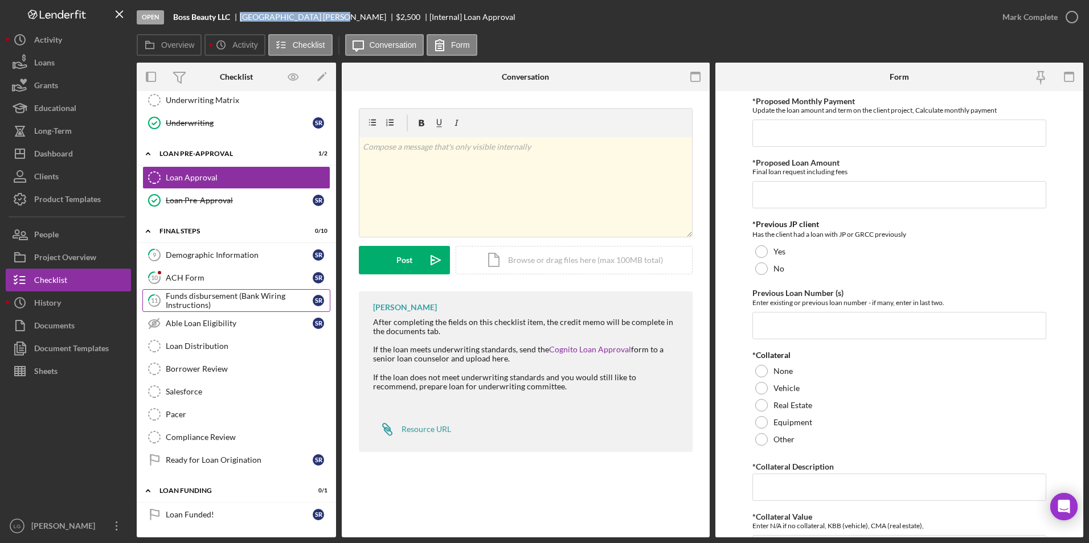
click at [241, 292] on div "Funds disbursement (Bank Wiring Instructions)" at bounding box center [239, 301] width 147 height 18
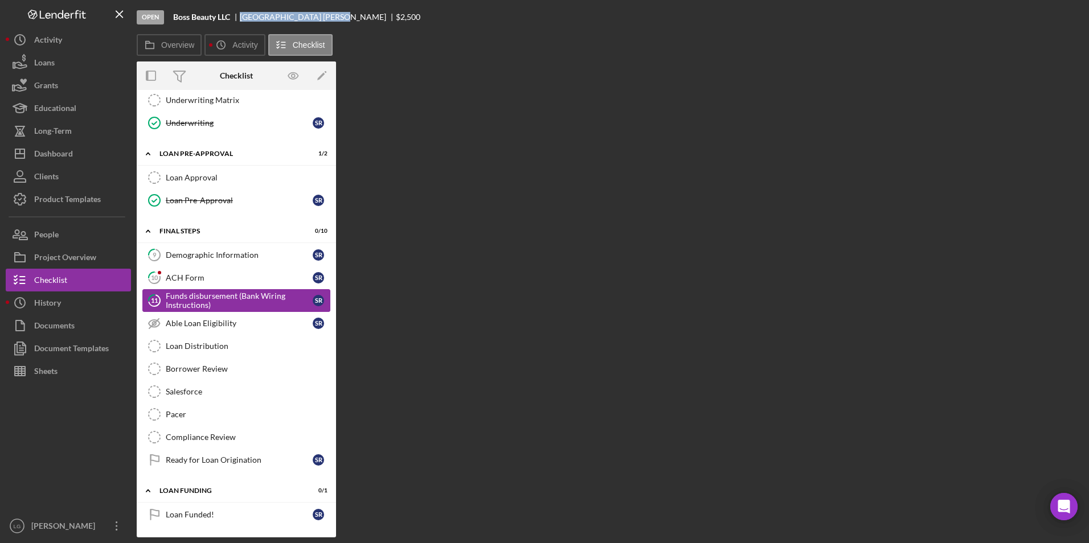
scroll to position [339, 0]
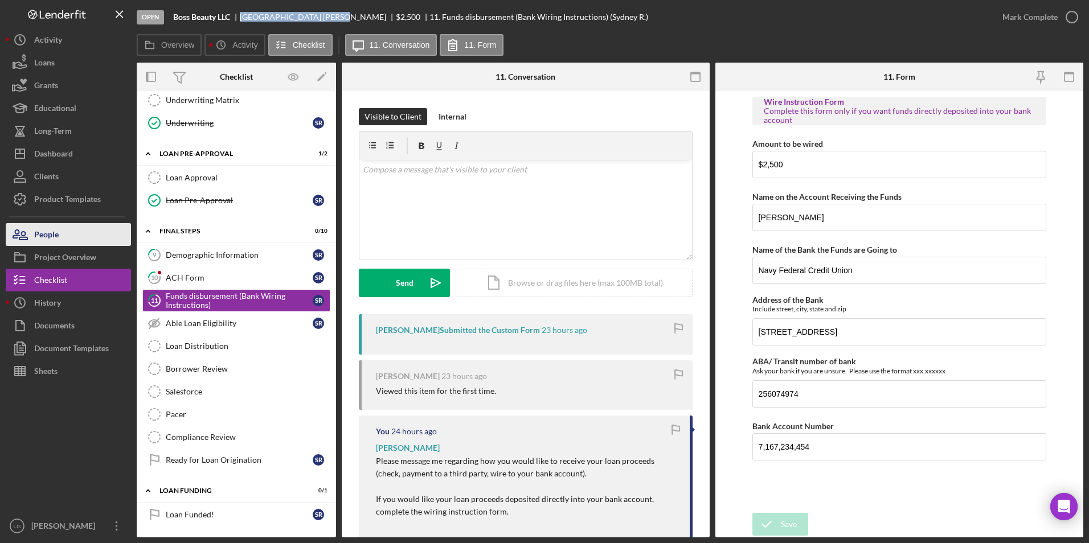
click at [79, 234] on button "People" at bounding box center [68, 234] width 125 height 23
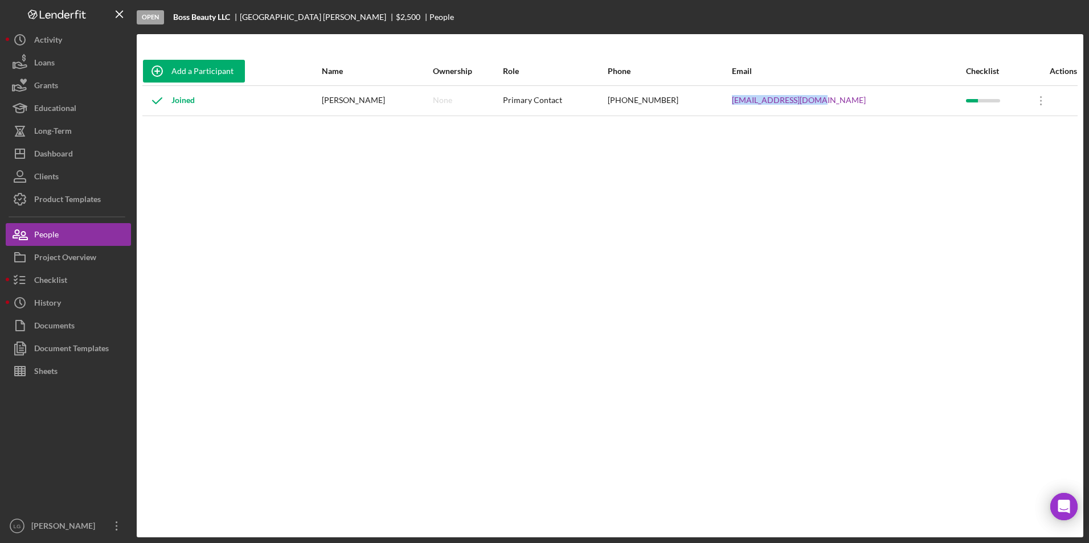
drag, startPoint x: 893, startPoint y: 97, endPoint x: 767, endPoint y: 100, distance: 125.9
click at [767, 100] on tr "Joined [PERSON_NAME] None Primary Contact [PHONE_NUMBER] [EMAIL_ADDRESS][DOMAIN…" at bounding box center [609, 100] width 935 height 30
drag, startPoint x: 767, startPoint y: 100, endPoint x: 791, endPoint y: 103, distance: 23.5
click at [54, 282] on div "Checklist" at bounding box center [50, 282] width 33 height 26
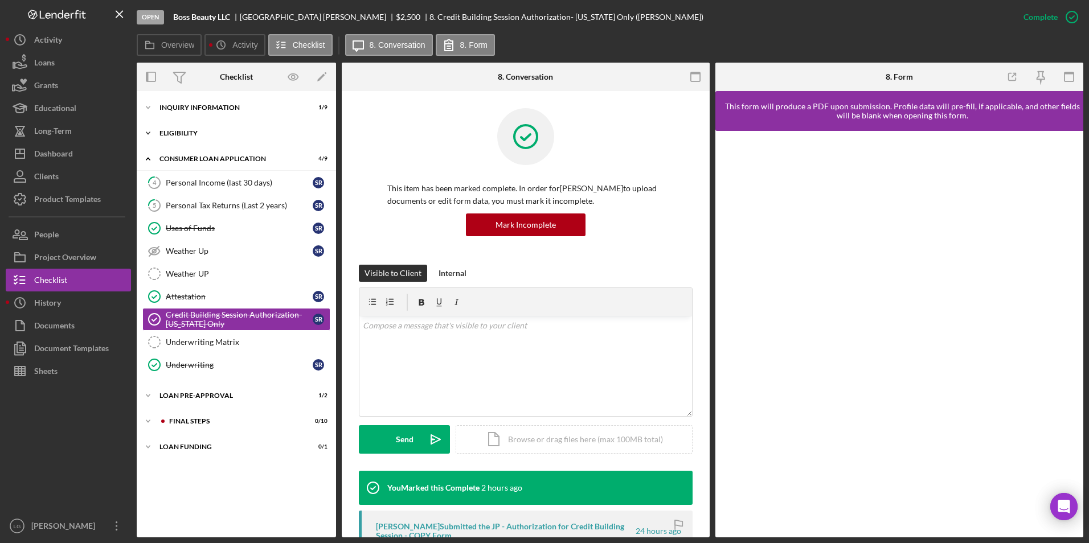
click at [195, 133] on div "Eligibility" at bounding box center [240, 133] width 162 height 7
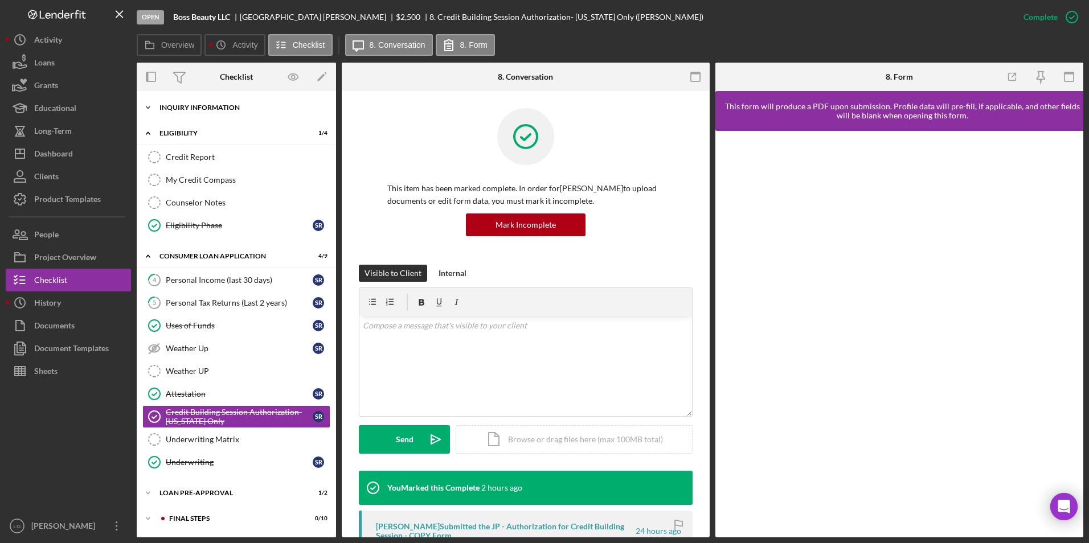
click at [188, 103] on div "Icon/Expander Inquiry Information 1 / 9" at bounding box center [236, 107] width 199 height 23
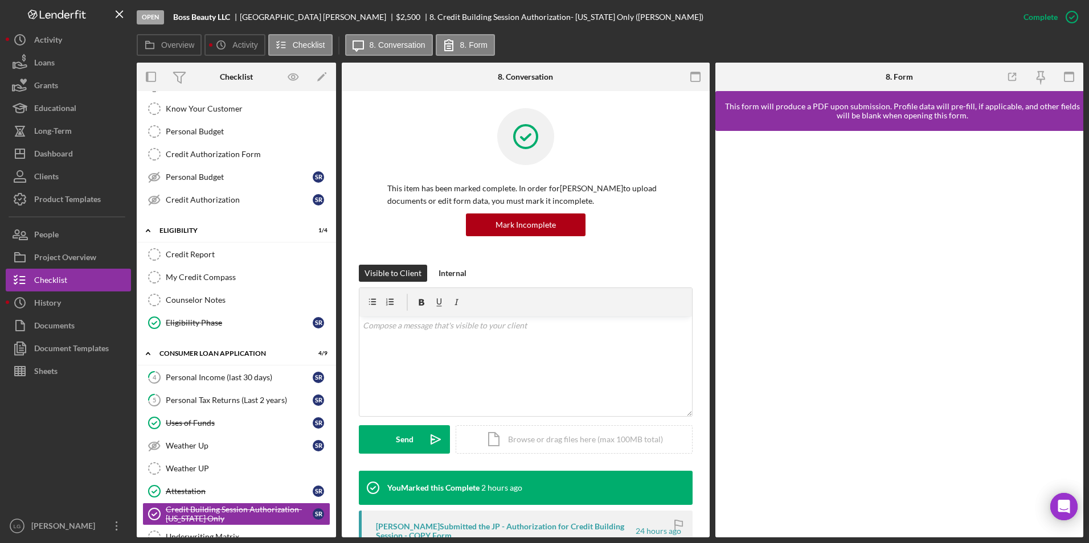
scroll to position [236, 0]
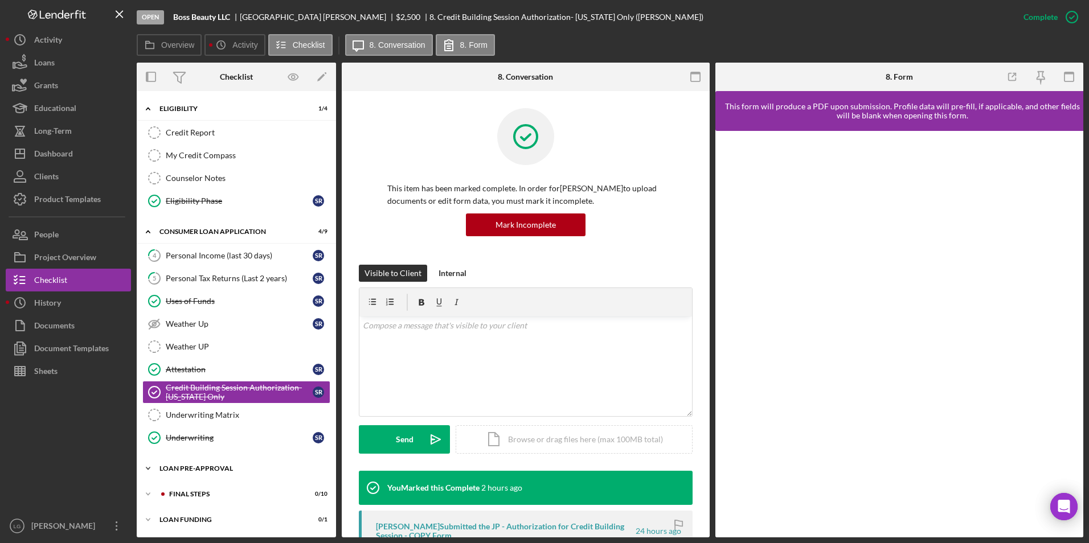
click at [198, 471] on div "Loan Pre-Approval" at bounding box center [240, 468] width 162 height 7
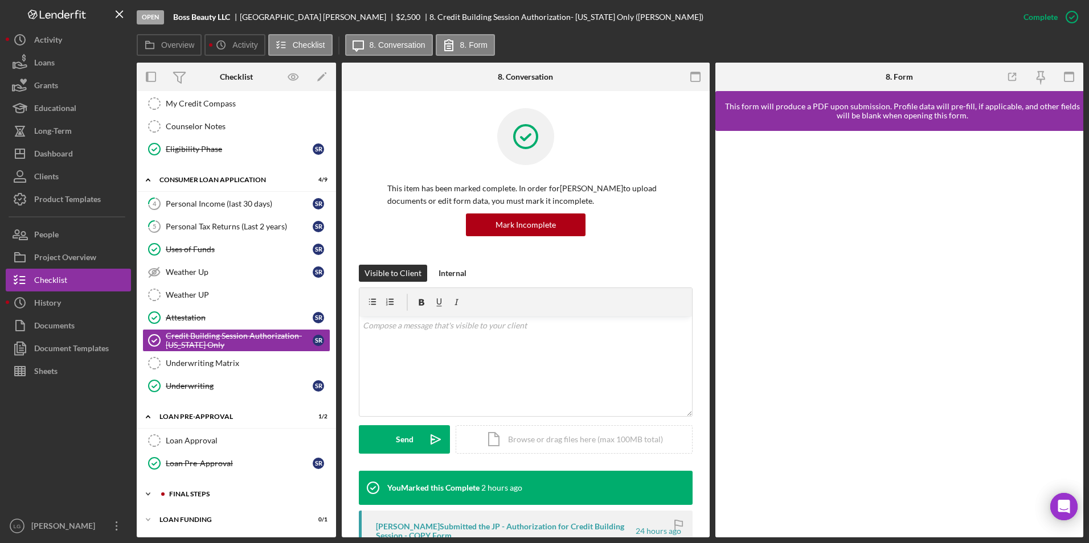
click at [186, 495] on div "FINAL STEPS" at bounding box center [245, 494] width 153 height 7
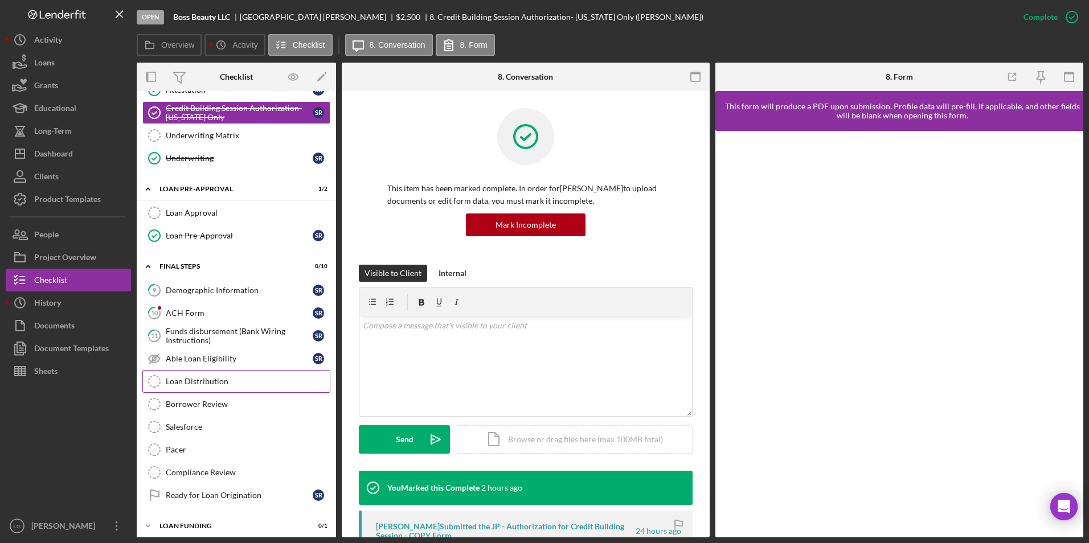
click at [214, 381] on div "Loan Distribution" at bounding box center [248, 381] width 164 height 9
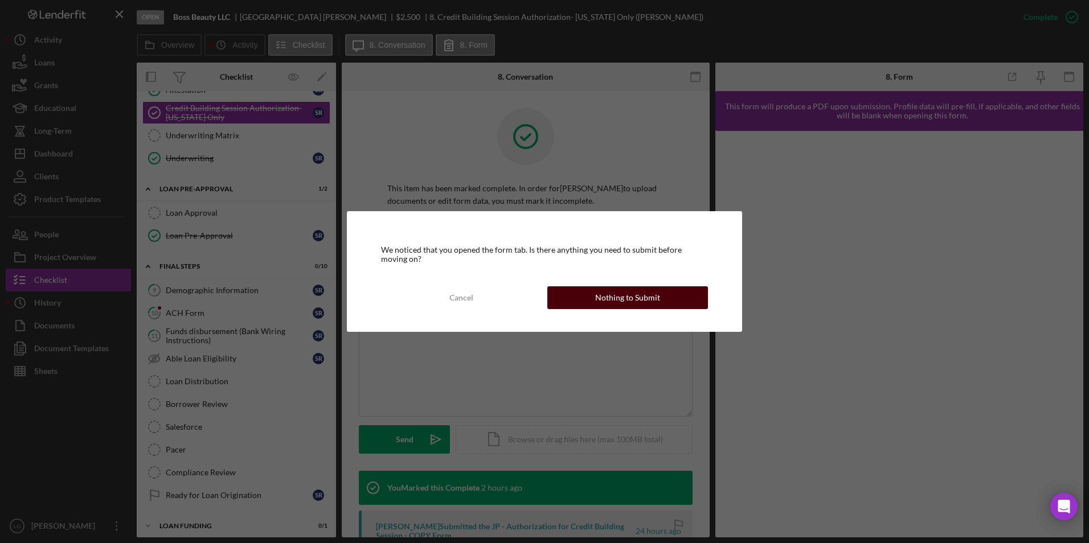
click at [606, 298] on div "Nothing to Submit" at bounding box center [627, 298] width 65 height 23
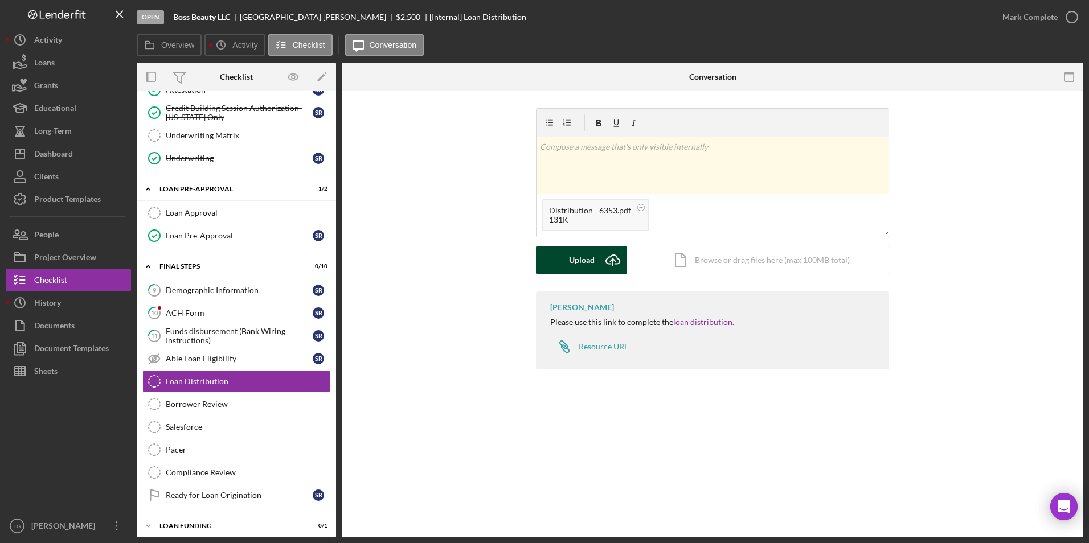
click at [585, 265] on div "Upload" at bounding box center [582, 260] width 26 height 28
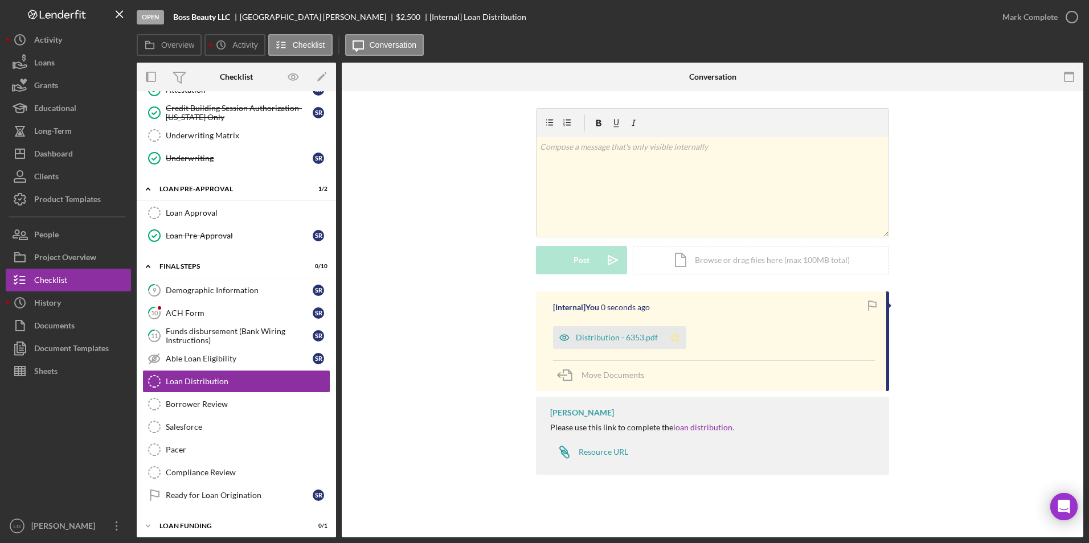
click at [665, 335] on icon "Icon/Star" at bounding box center [675, 337] width 23 height 23
click at [1024, 18] on div "Mark Complete" at bounding box center [1030, 17] width 55 height 23
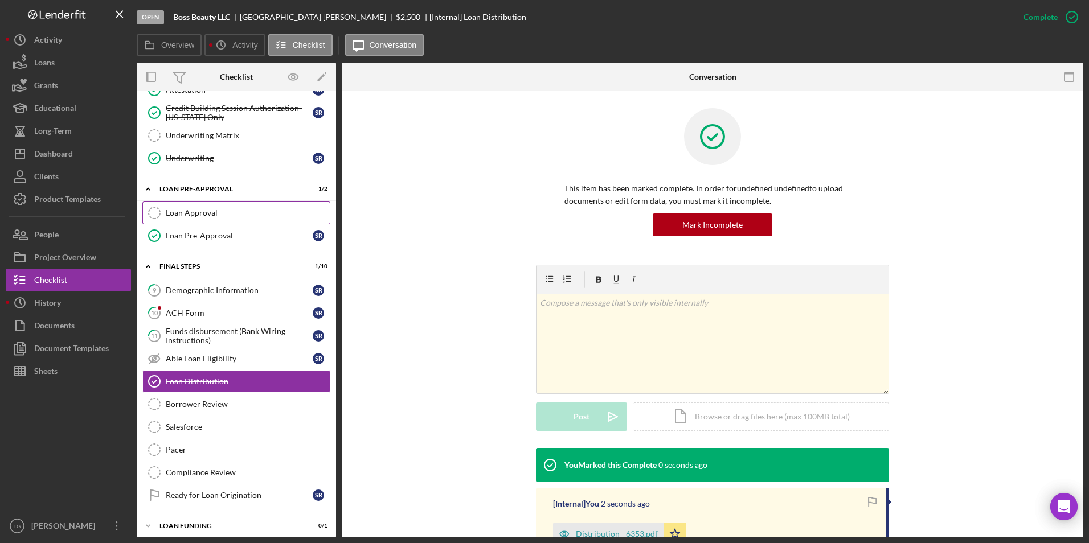
click at [220, 213] on div "Loan Approval" at bounding box center [248, 212] width 164 height 9
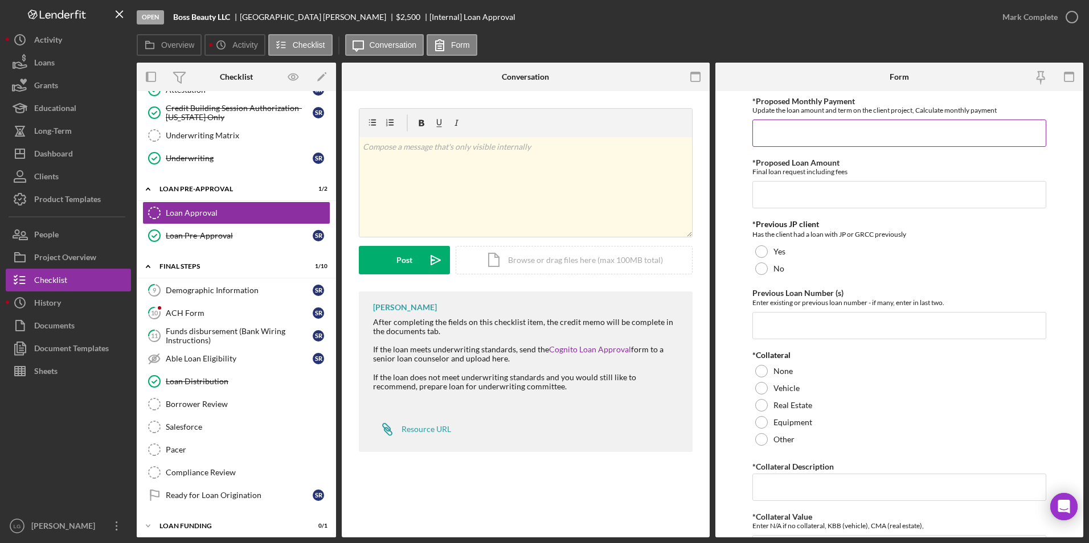
click at [814, 133] on input "*Proposed Monthly Payment" at bounding box center [899, 133] width 294 height 27
type input "$85"
type input "$2,250"
click at [759, 276] on div "No" at bounding box center [899, 268] width 294 height 17
click at [766, 367] on div at bounding box center [761, 371] width 13 height 13
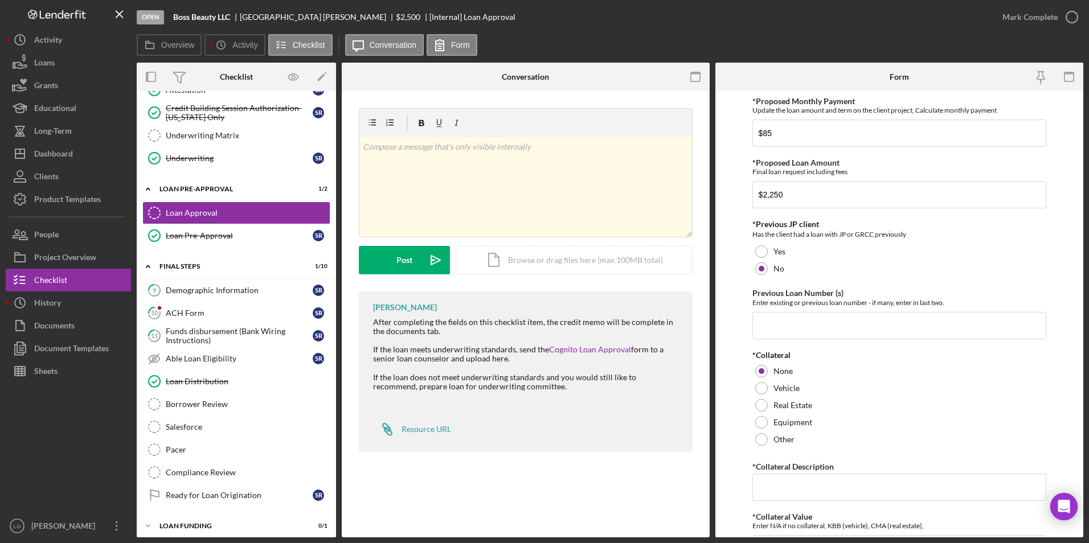
scroll to position [171, 0]
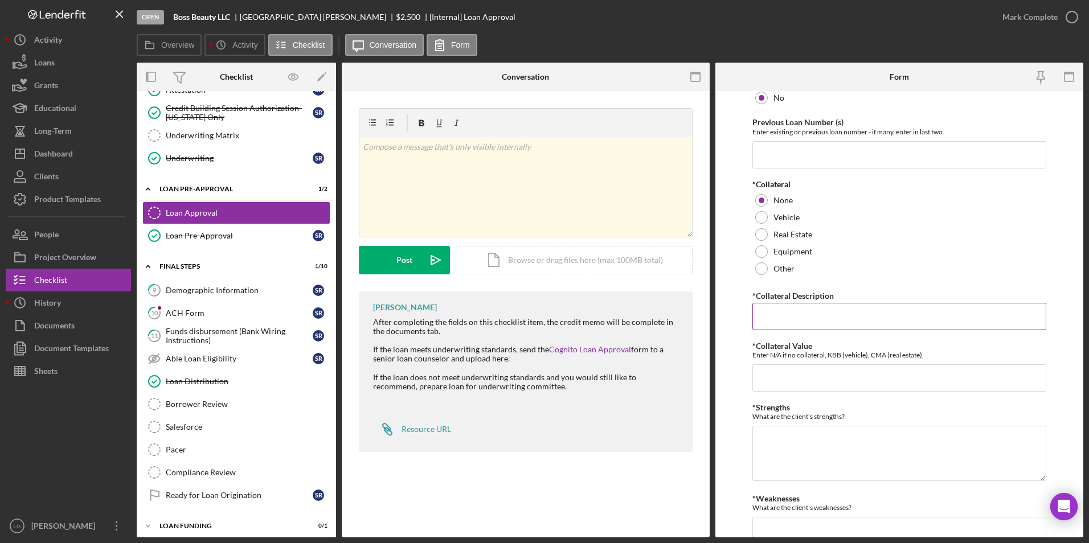
click at [784, 317] on input "*Collateral Description" at bounding box center [899, 316] width 294 height 27
type input "n/a"
click at [796, 352] on div "Enter N/A if no collateral, KBB (vehicle), CMA (real estate)," at bounding box center [899, 355] width 294 height 9
click at [786, 382] on input "*Collateral Value" at bounding box center [899, 378] width 294 height 27
type input "n/a"
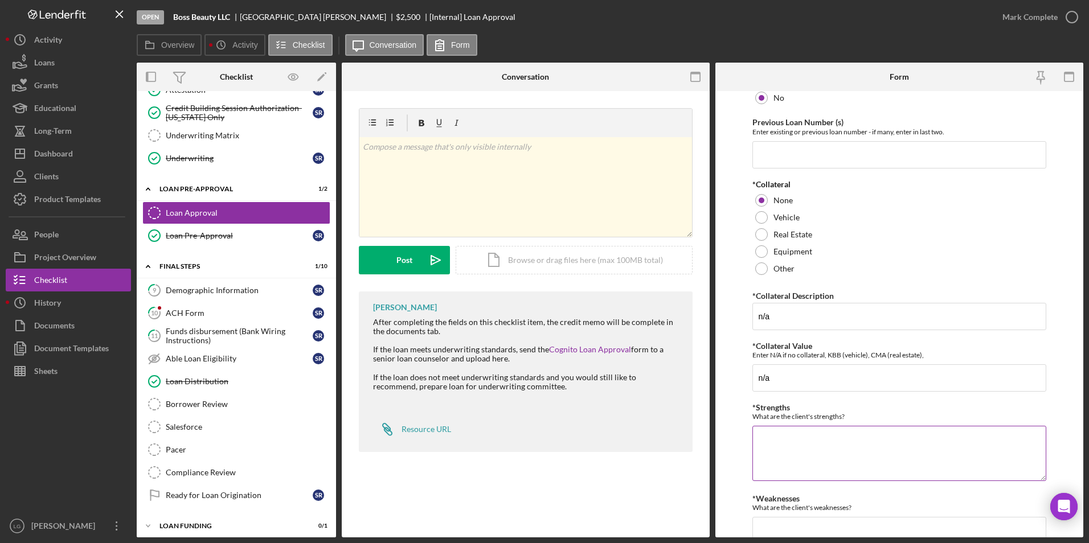
click at [785, 461] on textarea "*Strengths" at bounding box center [899, 453] width 294 height 55
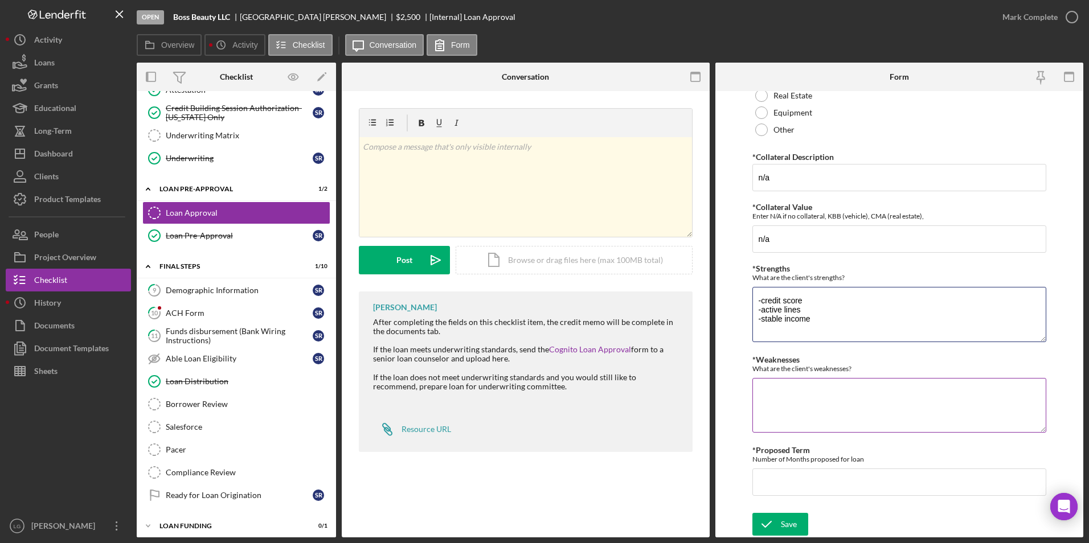
type textarea "-credit score -active lines -stable income"
click at [787, 396] on textarea "*Weaknesses" at bounding box center [899, 405] width 294 height 55
click at [778, 399] on textarea "*Weaknesses" at bounding box center [899, 405] width 294 height 55
type textarea "-collection debt"
click at [873, 469] on input "*Proposed Term" at bounding box center [899, 482] width 294 height 27
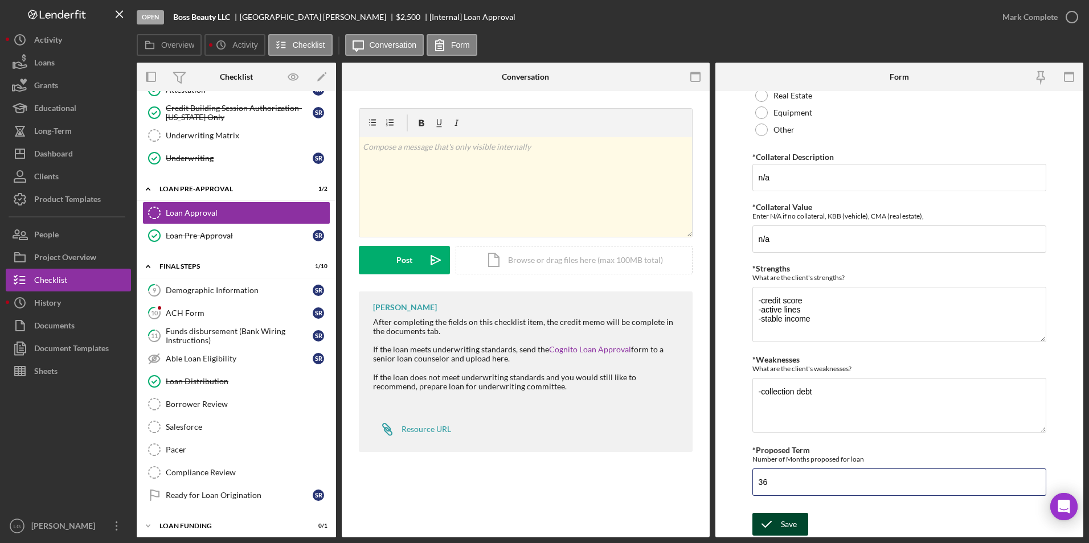
type input "36"
click at [790, 531] on div "Save" at bounding box center [789, 524] width 16 height 23
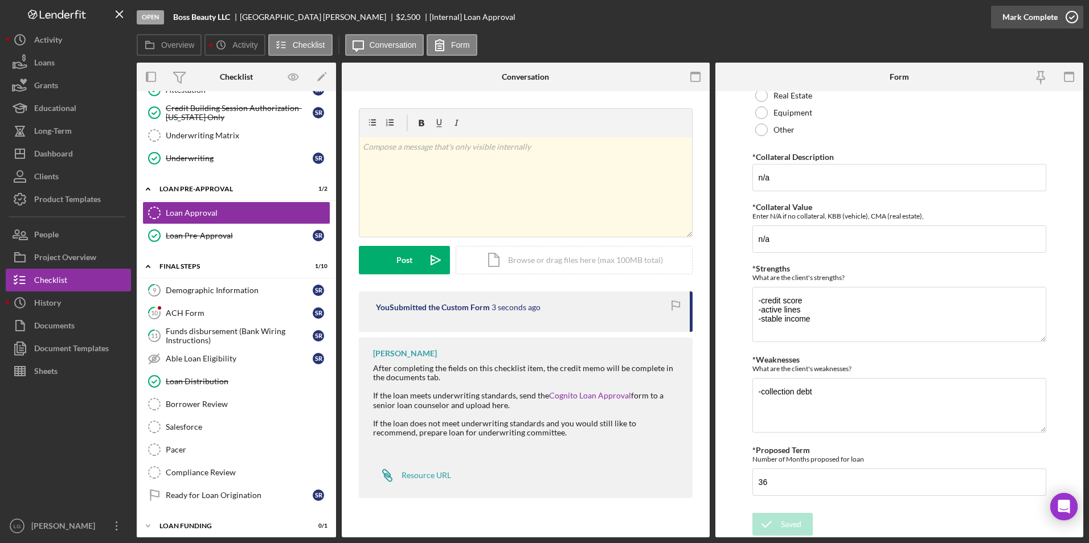
click at [1018, 14] on div "Mark Complete" at bounding box center [1030, 17] width 55 height 23
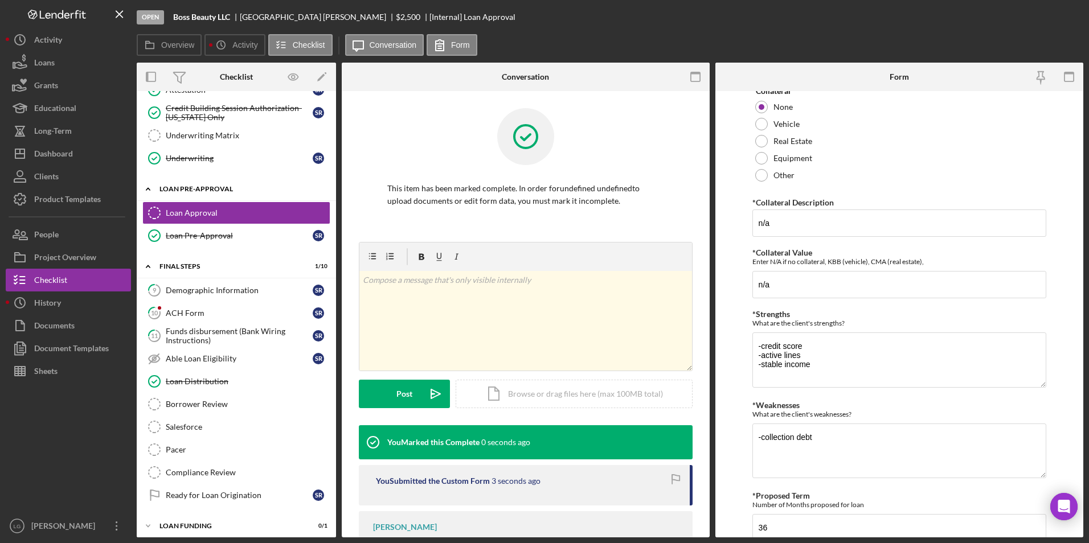
scroll to position [355, 0]
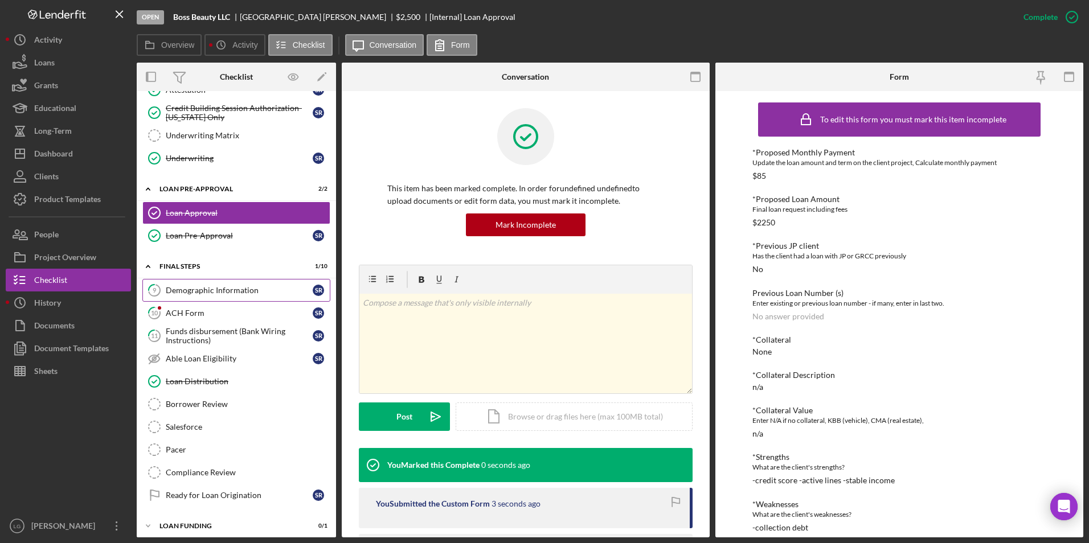
click at [180, 296] on link "9 Demographic Information S R" at bounding box center [236, 290] width 188 height 23
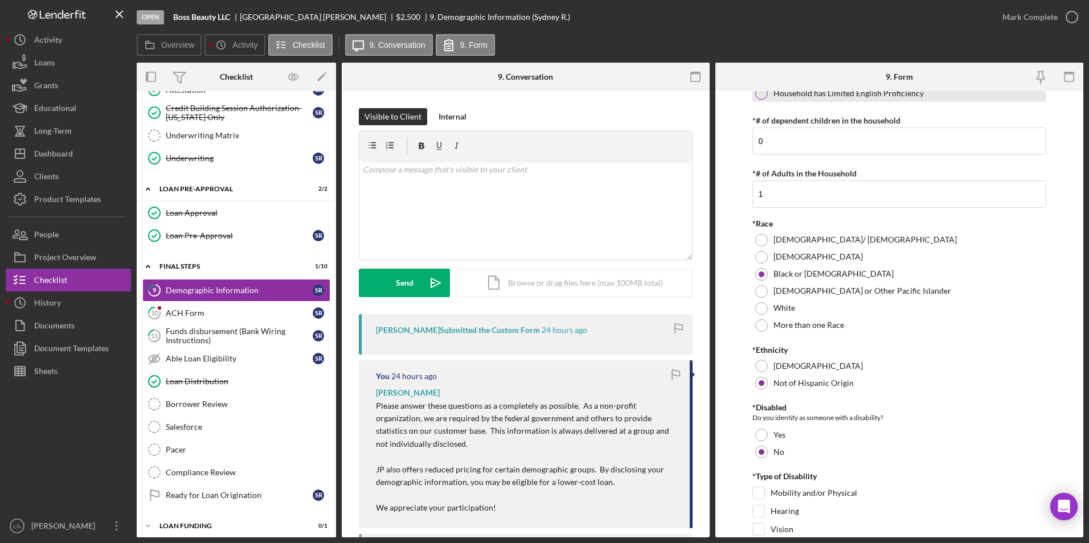
scroll to position [171, 0]
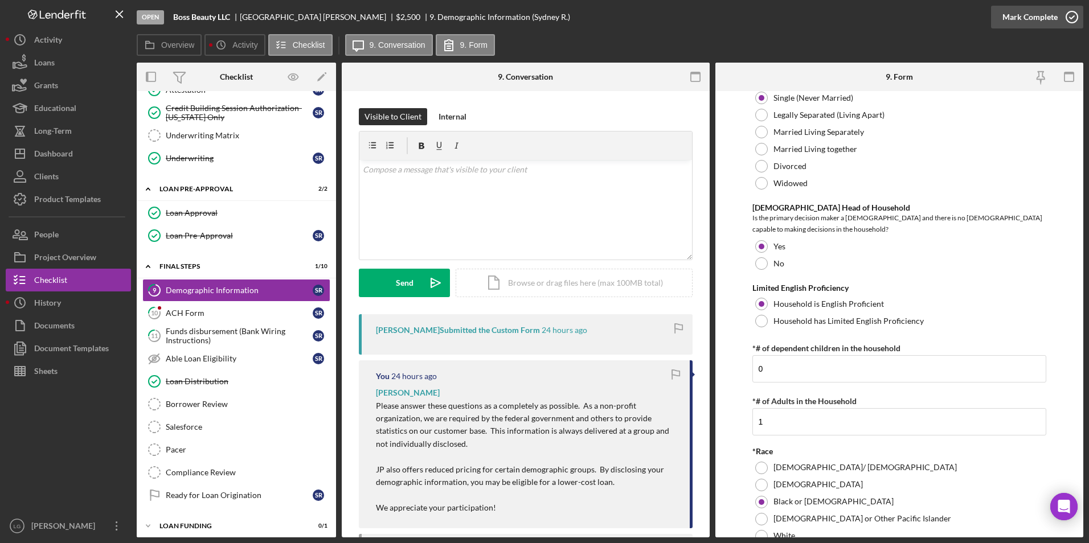
click at [1023, 13] on div "Mark Complete" at bounding box center [1030, 17] width 55 height 23
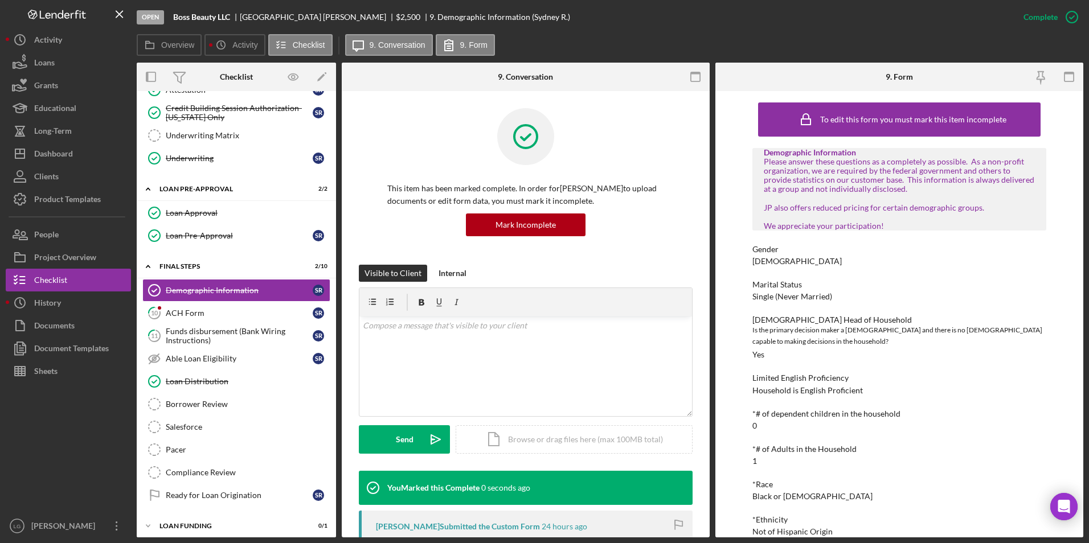
scroll to position [228, 0]
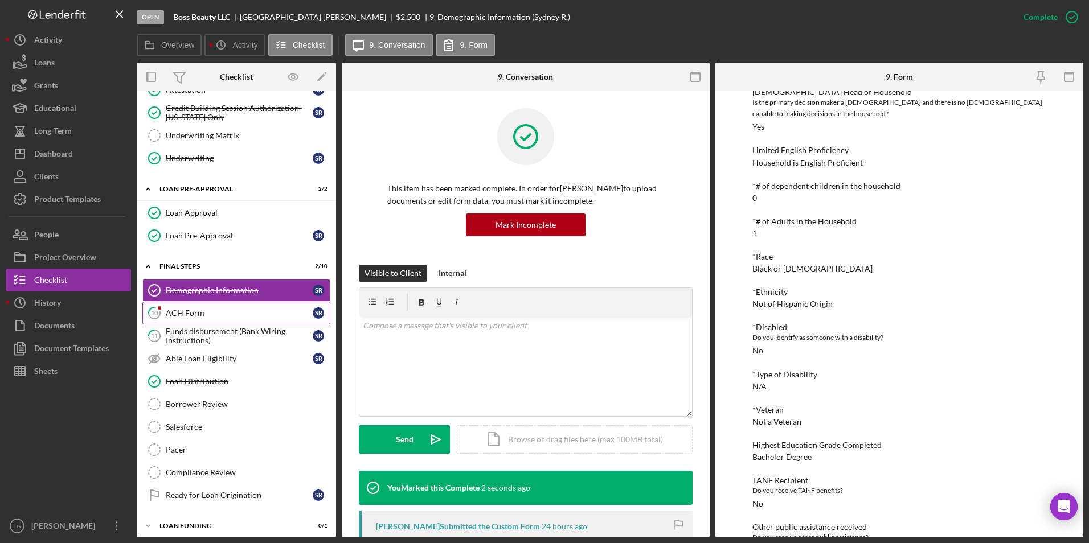
click at [173, 310] on div "ACH Form" at bounding box center [239, 313] width 147 height 9
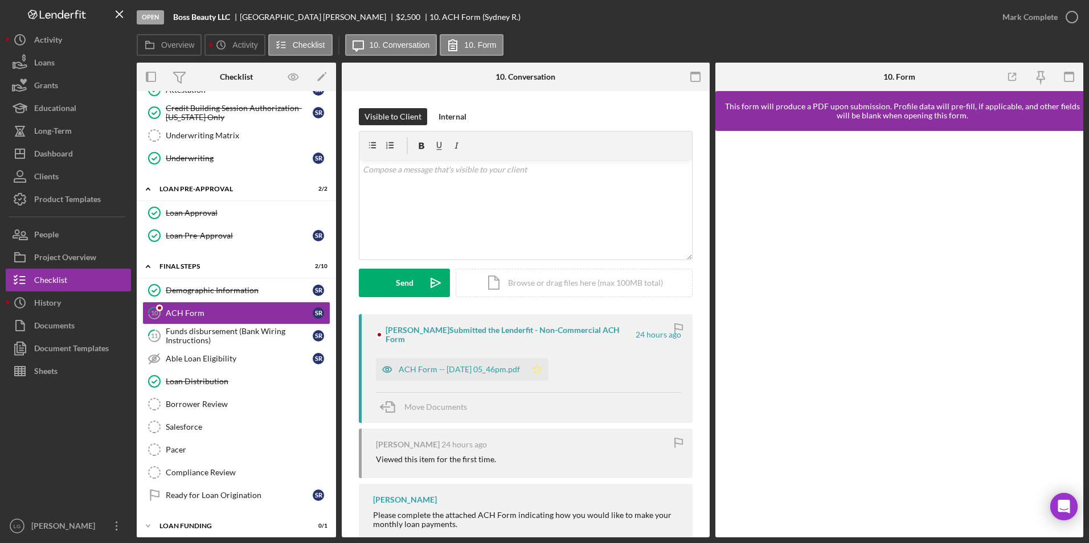
click at [549, 369] on icon "Icon/Star" at bounding box center [537, 369] width 23 height 23
click at [1032, 11] on div "Mark Complete" at bounding box center [1030, 17] width 55 height 23
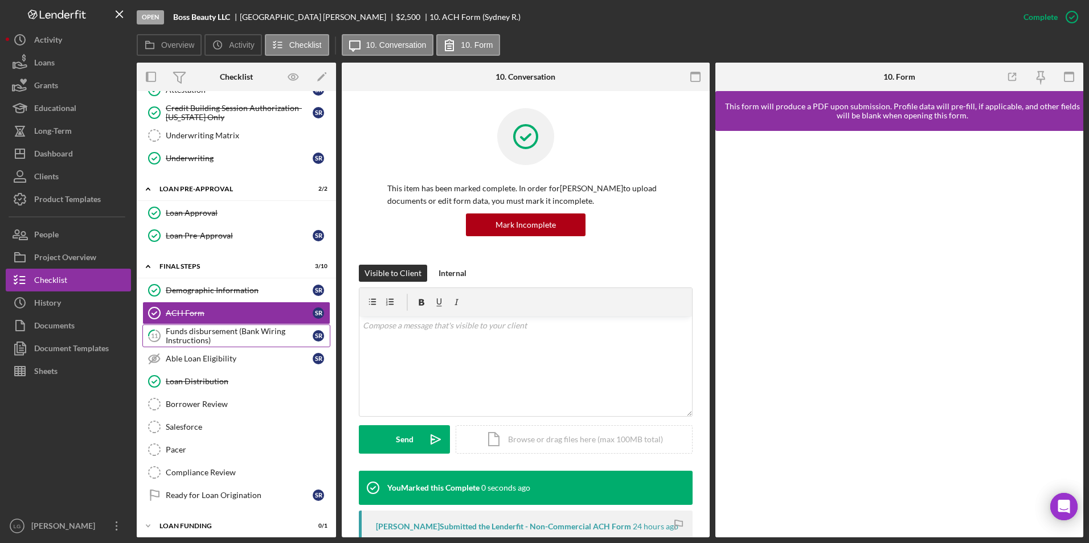
click at [197, 345] on div "Funds disbursement (Bank Wiring Instructions)" at bounding box center [239, 336] width 147 height 18
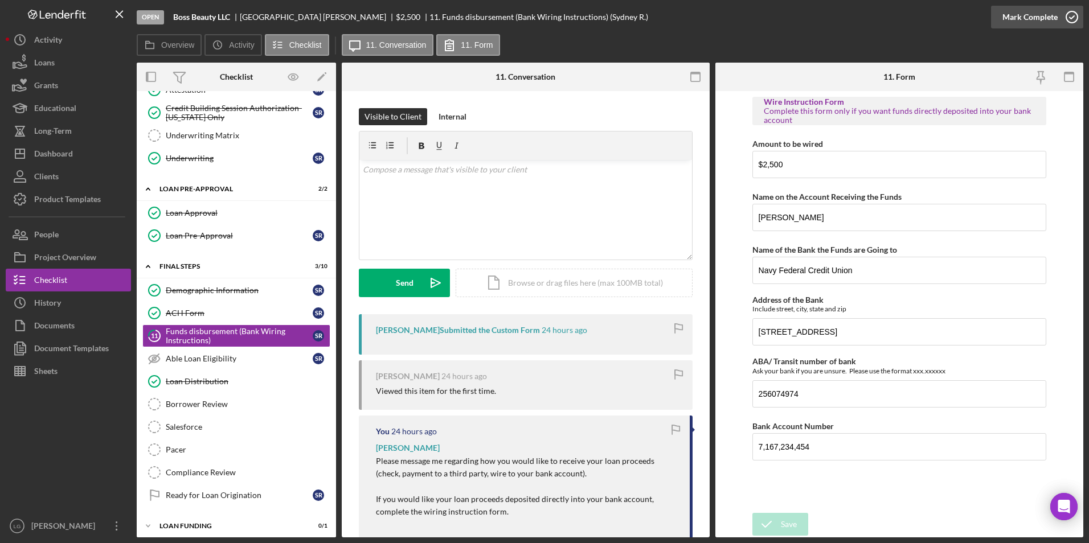
click at [1018, 18] on div "Mark Complete" at bounding box center [1030, 17] width 55 height 23
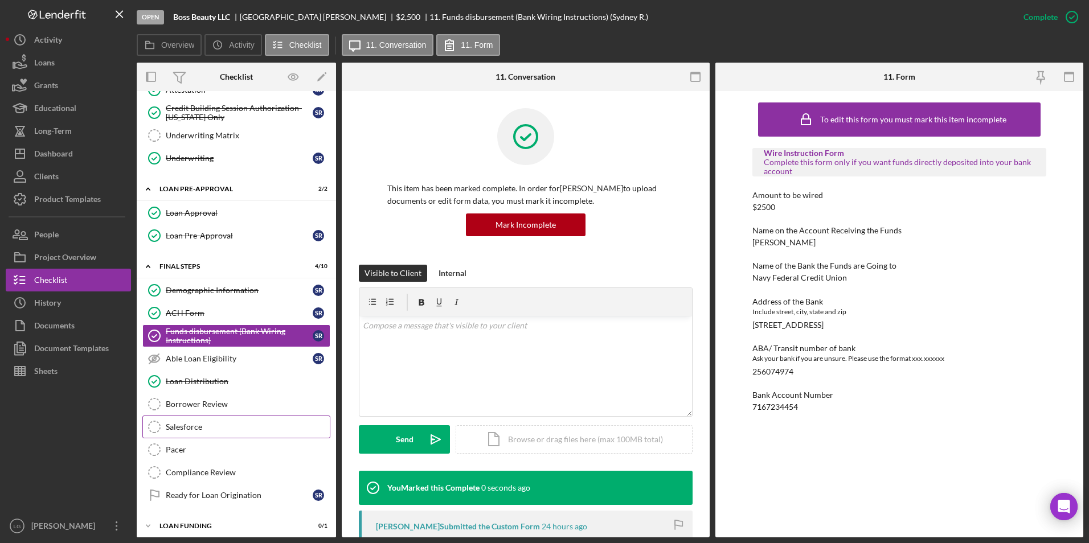
scroll to position [522, 0]
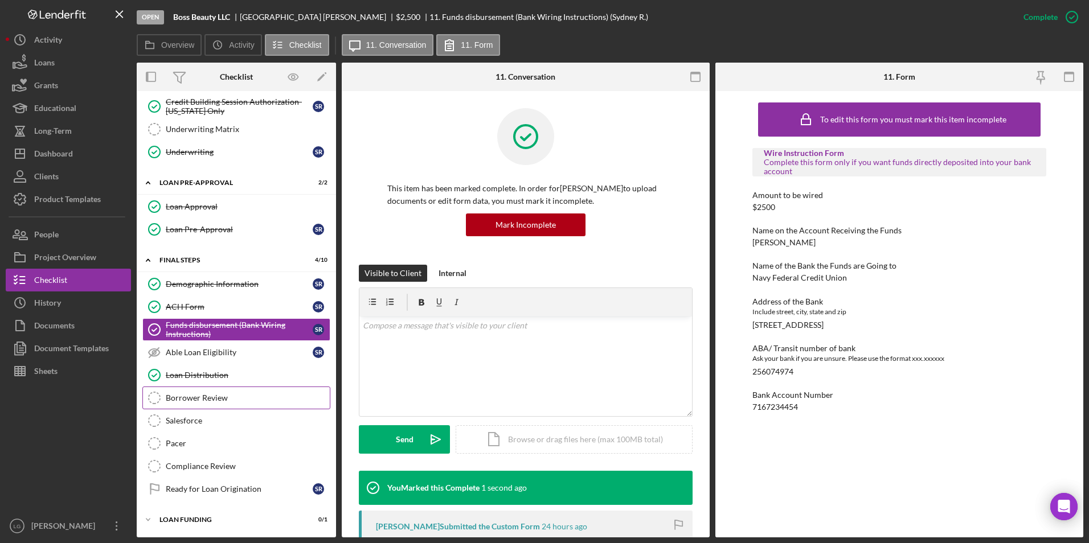
click at [187, 405] on link "Borrower Review Borrower Review" at bounding box center [236, 398] width 188 height 23
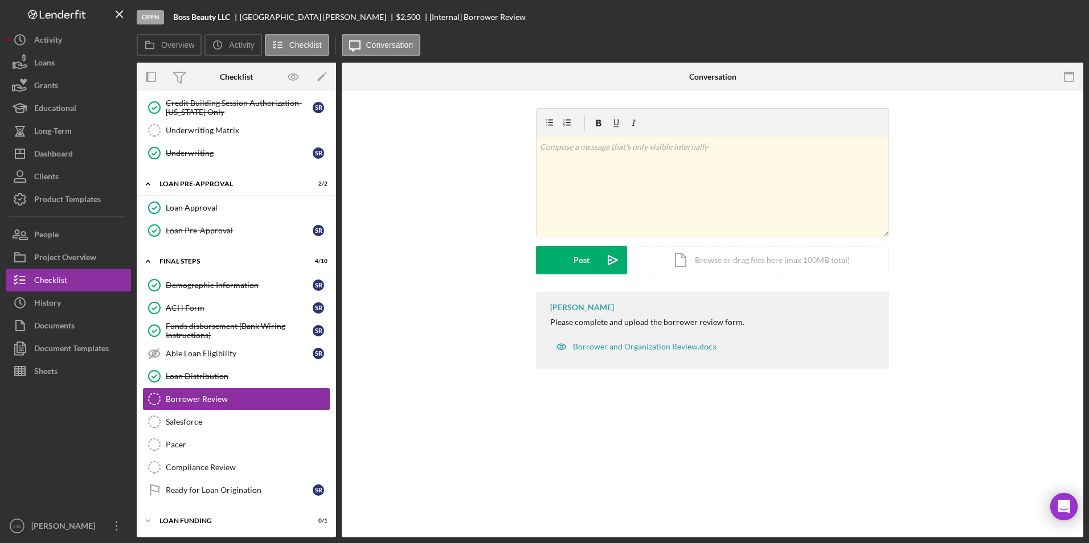
scroll to position [522, 0]
drag, startPoint x: 181, startPoint y: 426, endPoint x: 218, endPoint y: 404, distance: 42.4
click at [182, 426] on div "Salesforce" at bounding box center [248, 420] width 164 height 9
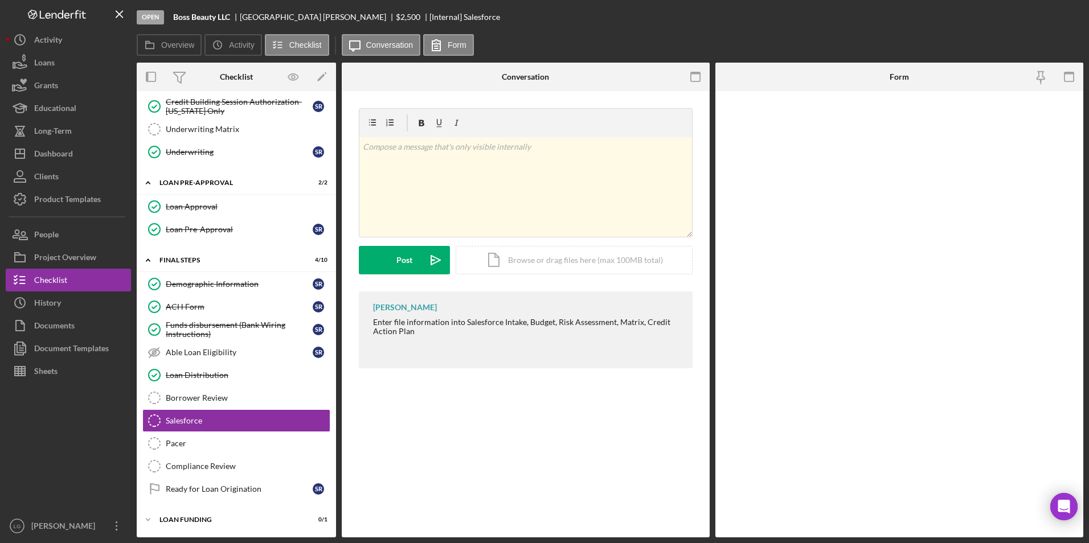
scroll to position [522, 0]
paste input "a0wPC000000Uje1YAC"
type input "a0wPC000000Uje1YAC"
click at [778, 522] on icon "submit" at bounding box center [766, 524] width 28 height 28
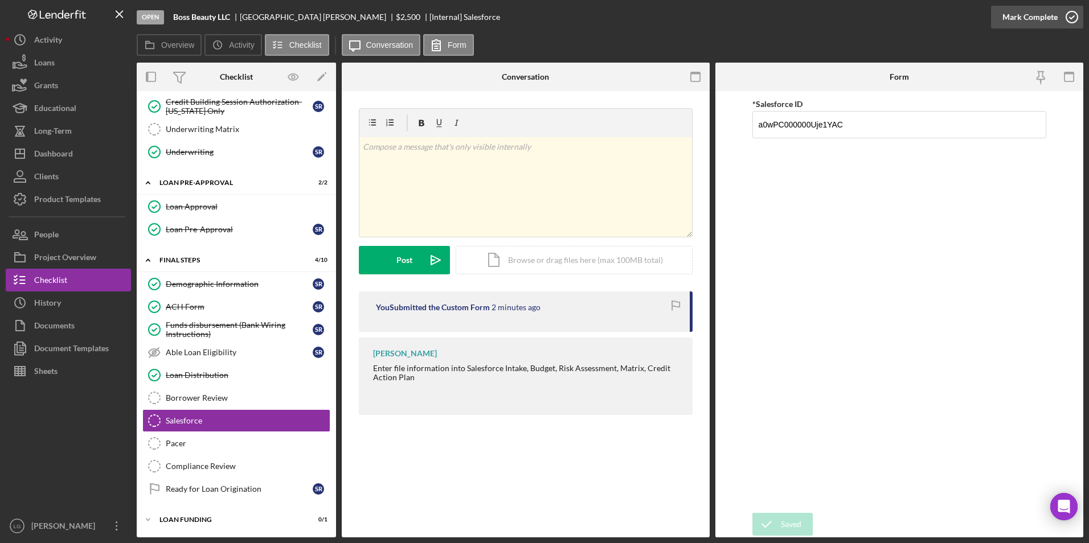
click at [1018, 19] on div "Mark Complete" at bounding box center [1030, 17] width 55 height 23
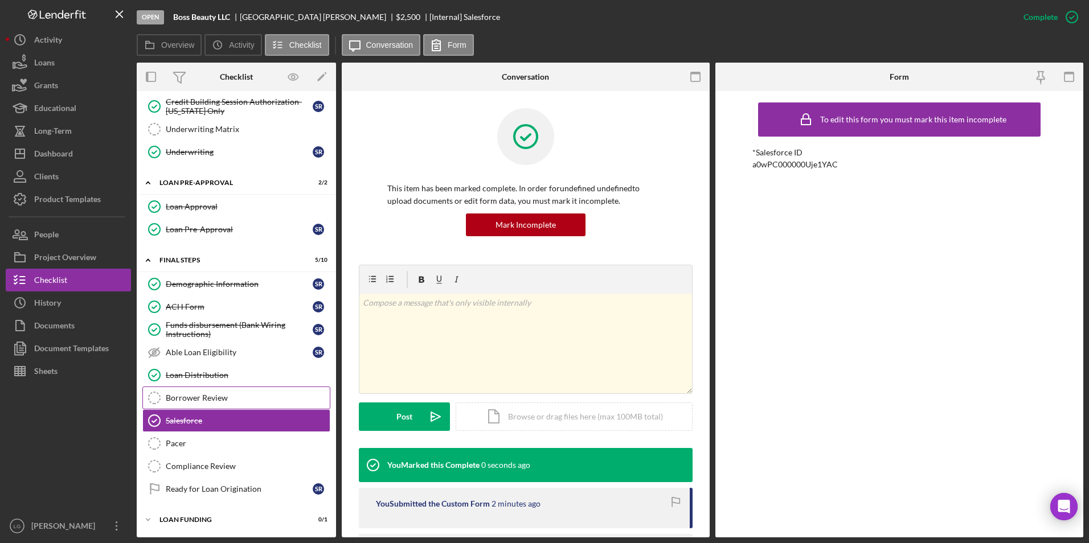
drag, startPoint x: 223, startPoint y: 396, endPoint x: 268, endPoint y: 388, distance: 46.4
click at [223, 396] on div "Borrower Review" at bounding box center [248, 398] width 164 height 9
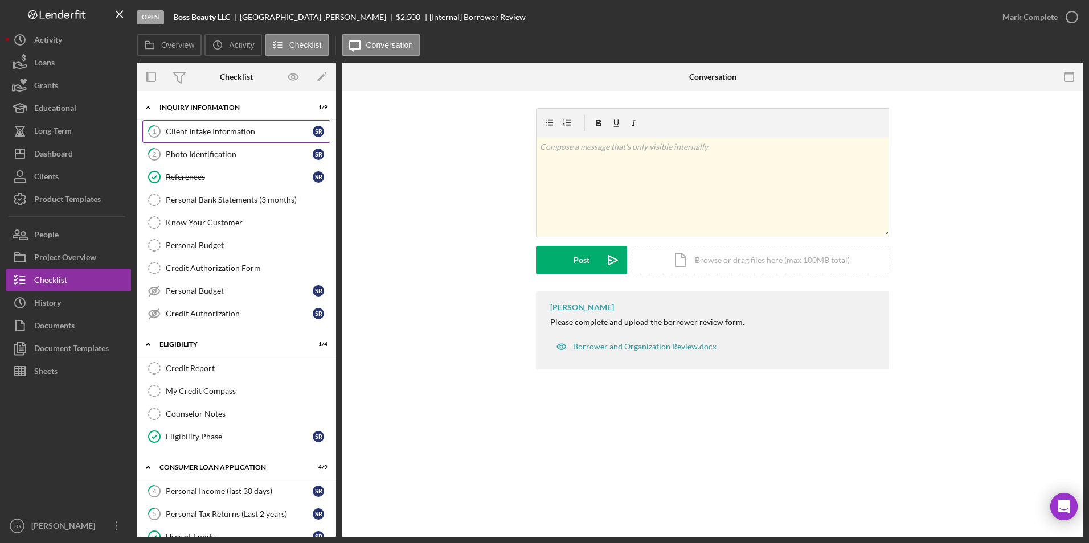
click at [248, 129] on div "Client Intake Information" at bounding box center [239, 131] width 147 height 9
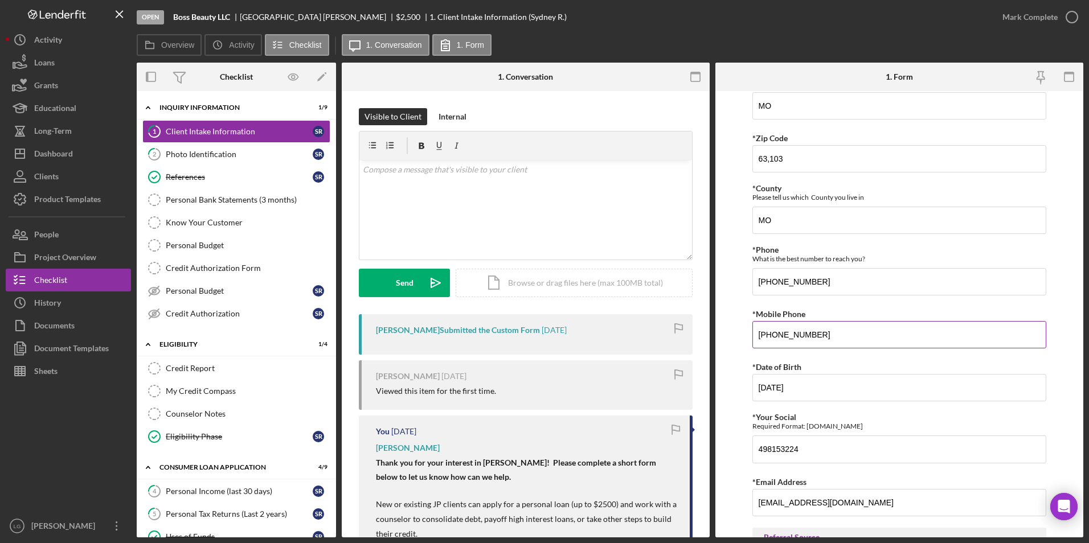
scroll to position [570, 0]
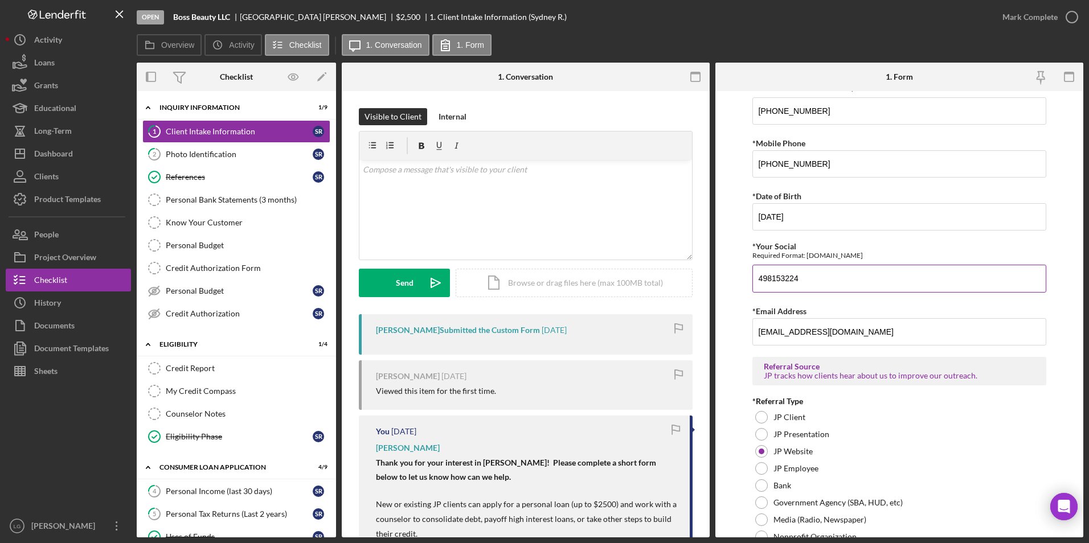
drag, startPoint x: 810, startPoint y: 278, endPoint x: 754, endPoint y: 268, distance: 57.3
click at [744, 268] on form "[PERSON_NAME] Customer Intake Form Application Date [DATE] Title Mr. Ms. Other …" at bounding box center [899, 314] width 368 height 447
drag, startPoint x: 296, startPoint y: 17, endPoint x: 243, endPoint y: 13, distance: 53.7
click at [243, 13] on div "[PERSON_NAME]" at bounding box center [318, 17] width 156 height 9
drag, startPoint x: 243, startPoint y: 13, endPoint x: 248, endPoint y: 23, distance: 11.7
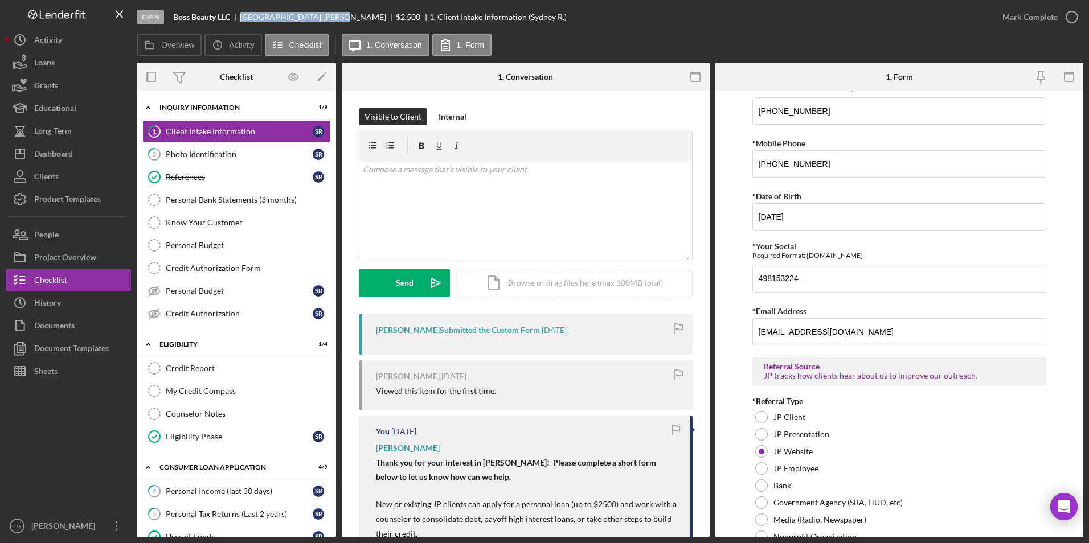
click at [248, 23] on div "Open Boss Beauty LLC [GEOGRAPHIC_DATA][PERSON_NAME] $2,500 $2,500 1. Client Int…" at bounding box center [564, 17] width 854 height 34
drag, startPoint x: 295, startPoint y: 15, endPoint x: 242, endPoint y: 15, distance: 53.5
click at [242, 15] on div "[PERSON_NAME]" at bounding box center [318, 17] width 156 height 9
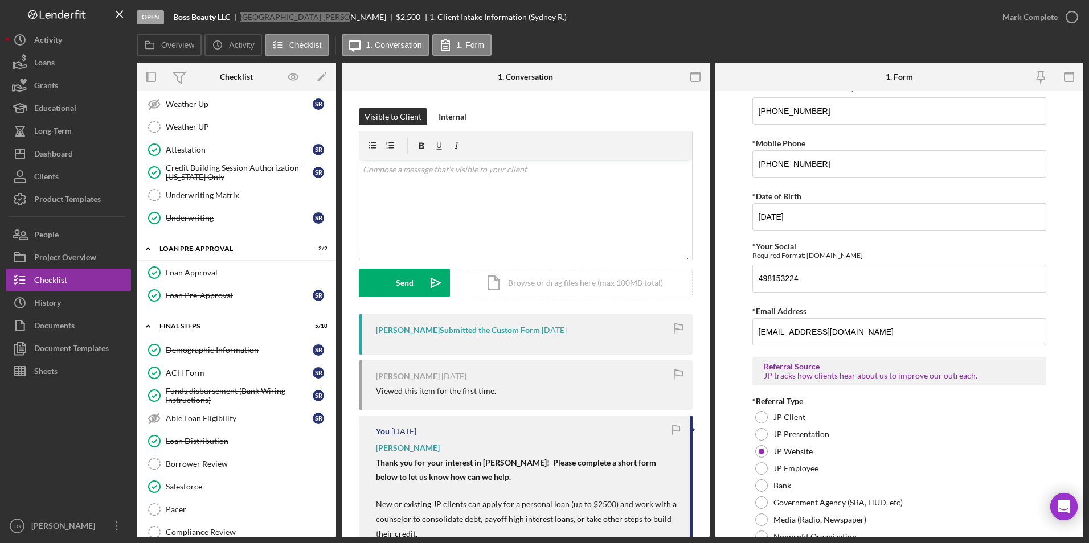
scroll to position [522, 0]
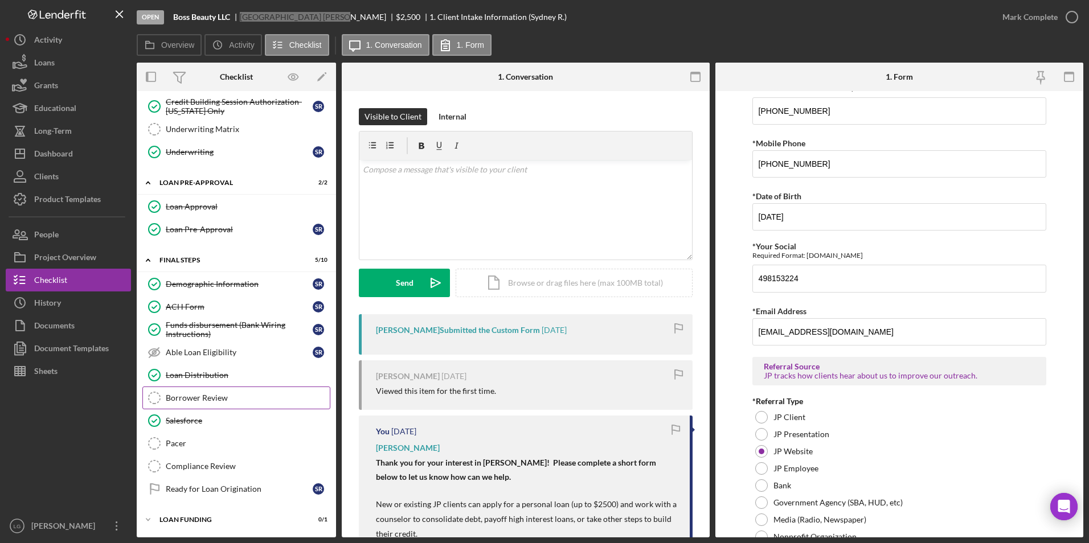
click at [226, 404] on link "Borrower Review Borrower Review" at bounding box center [236, 398] width 188 height 23
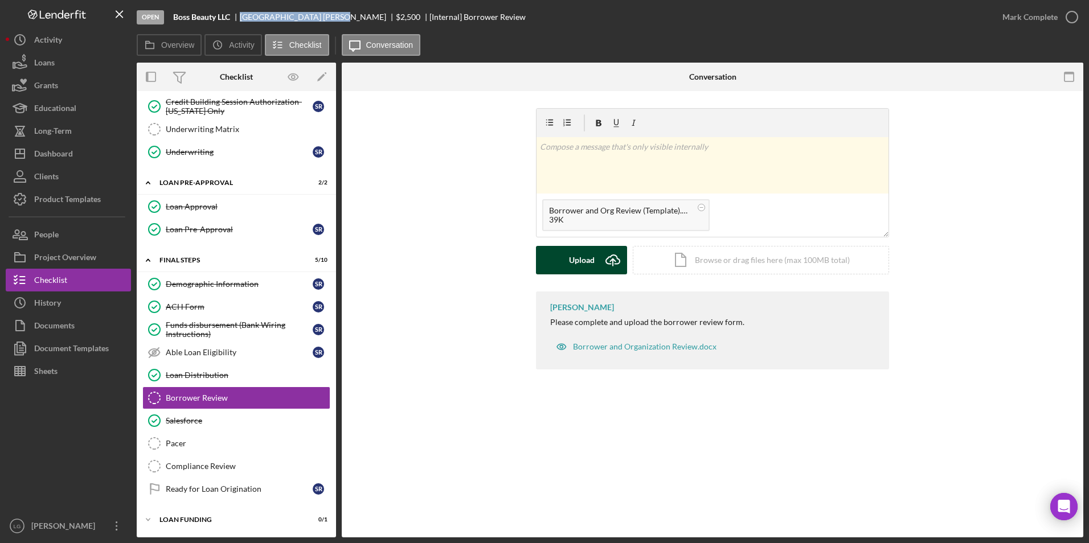
click at [587, 255] on div "Upload" at bounding box center [582, 260] width 26 height 28
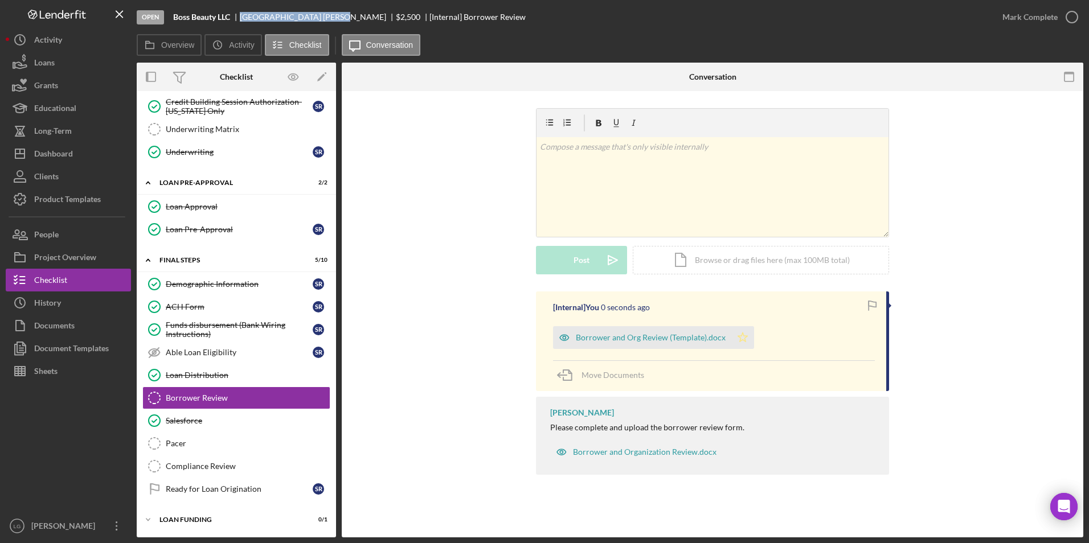
click at [742, 333] on icon "Icon/Star" at bounding box center [742, 337] width 23 height 23
click at [1022, 6] on div "Mark Complete" at bounding box center [1037, 17] width 92 height 34
click at [1014, 19] on div "Mark Complete" at bounding box center [1030, 17] width 55 height 23
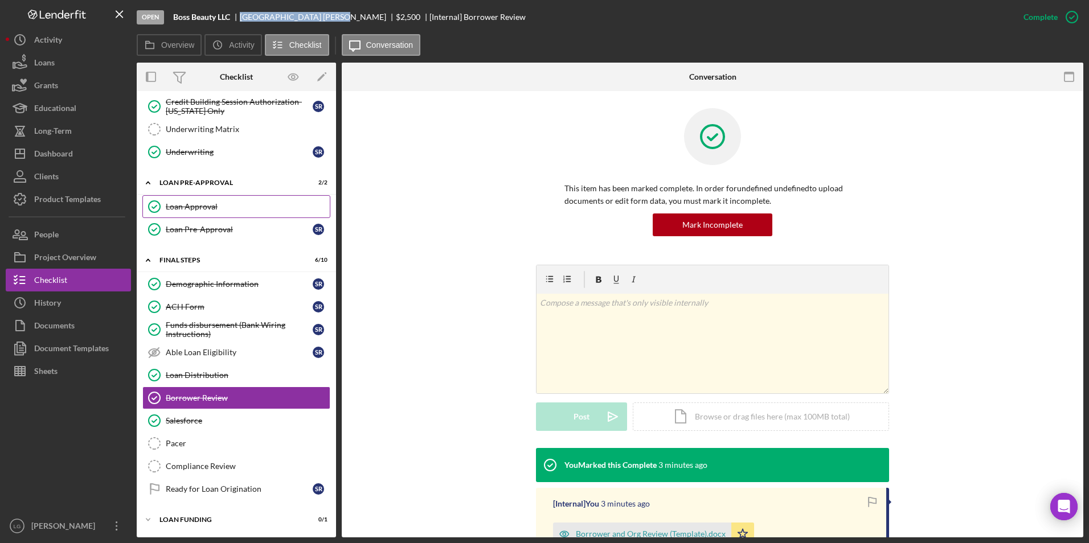
click at [215, 212] on link "Loan Approval Loan Approval" at bounding box center [236, 206] width 188 height 23
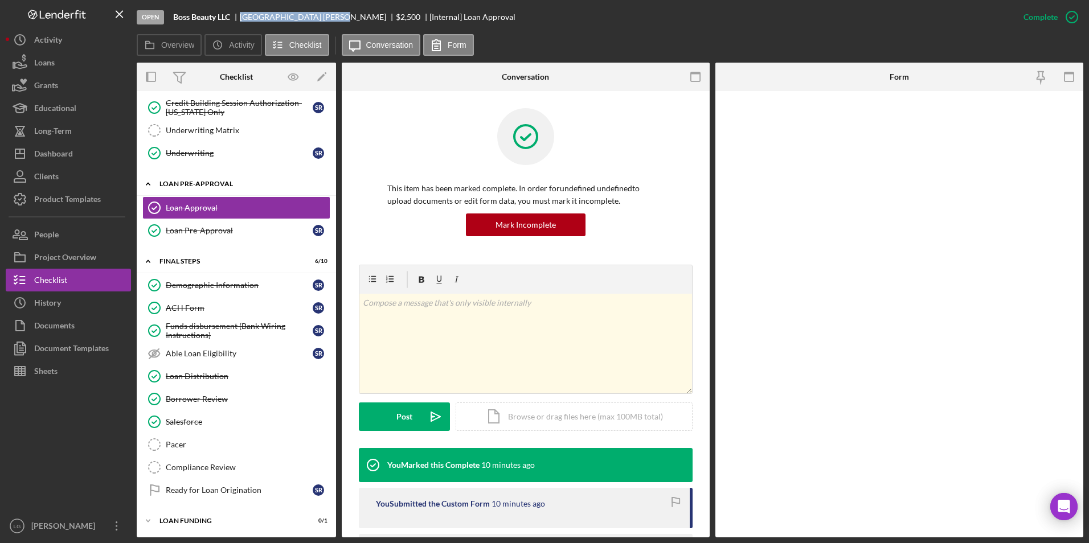
scroll to position [522, 0]
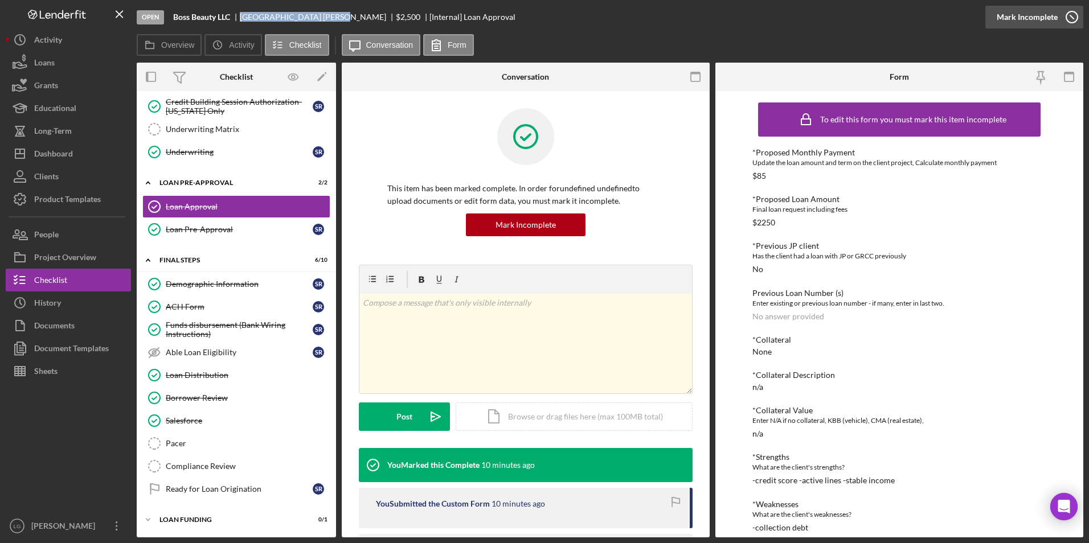
click at [1044, 18] on div "Mark Incomplete" at bounding box center [1027, 17] width 61 height 23
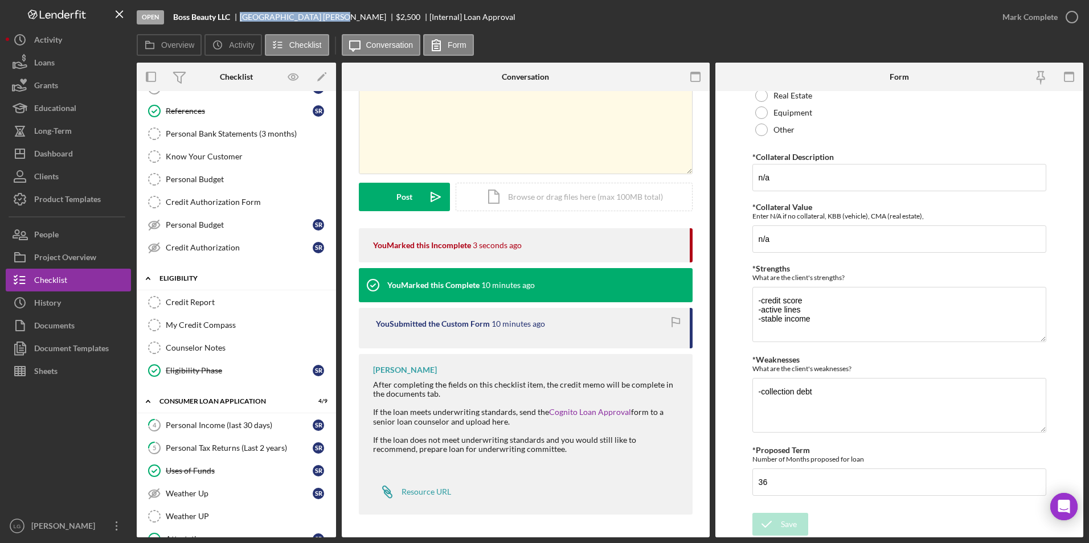
scroll to position [0, 0]
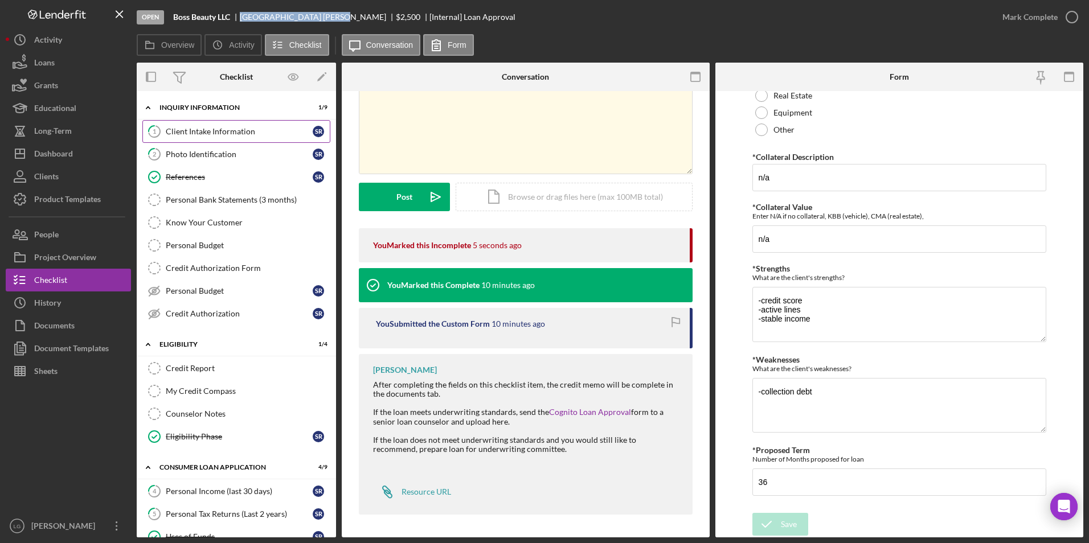
click at [213, 133] on div "Client Intake Information" at bounding box center [239, 131] width 147 height 9
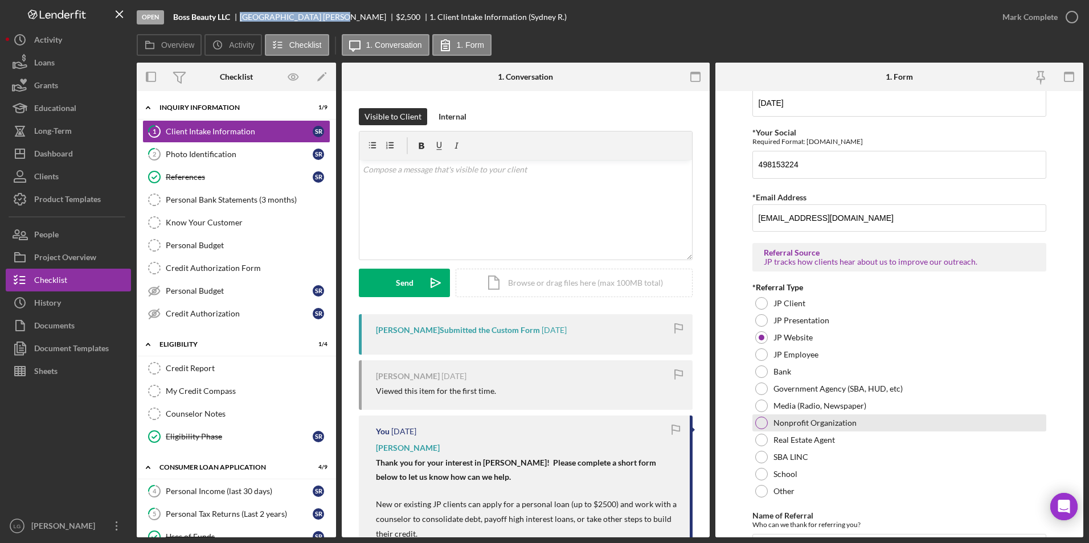
scroll to position [749, 0]
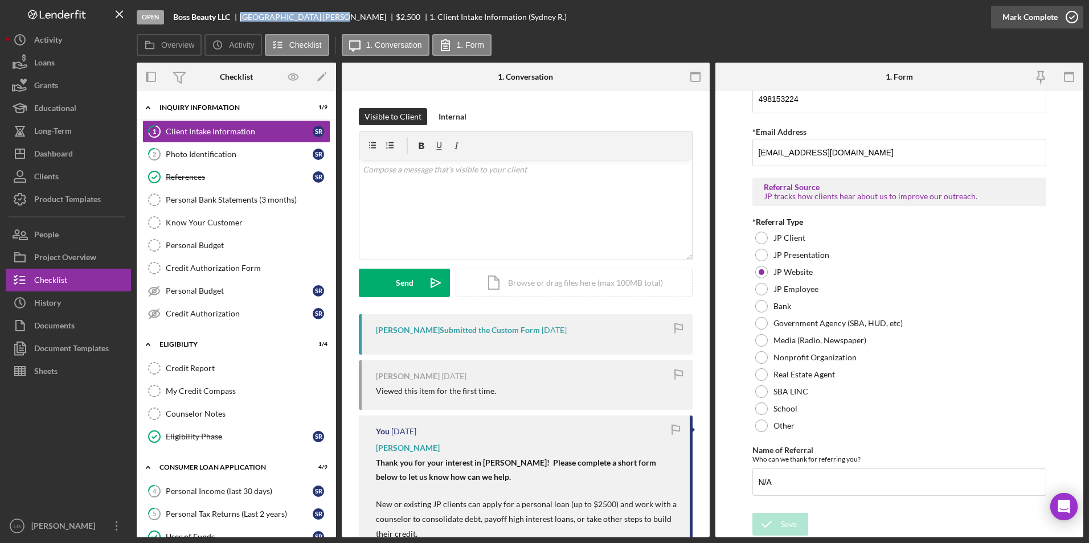
click at [1026, 15] on div "Mark Complete" at bounding box center [1030, 17] width 55 height 23
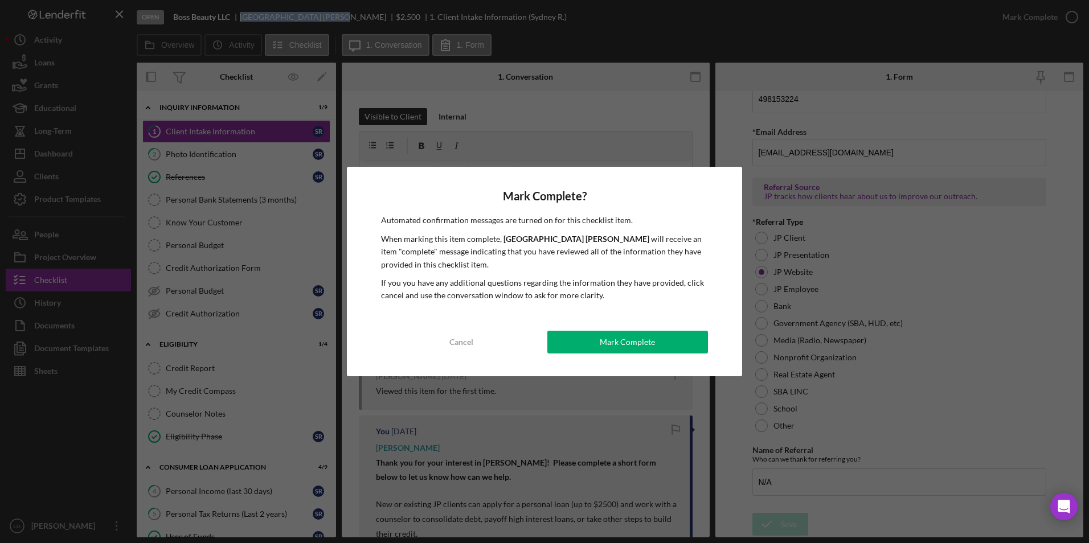
click at [600, 337] on button "Mark Complete" at bounding box center [627, 342] width 161 height 23
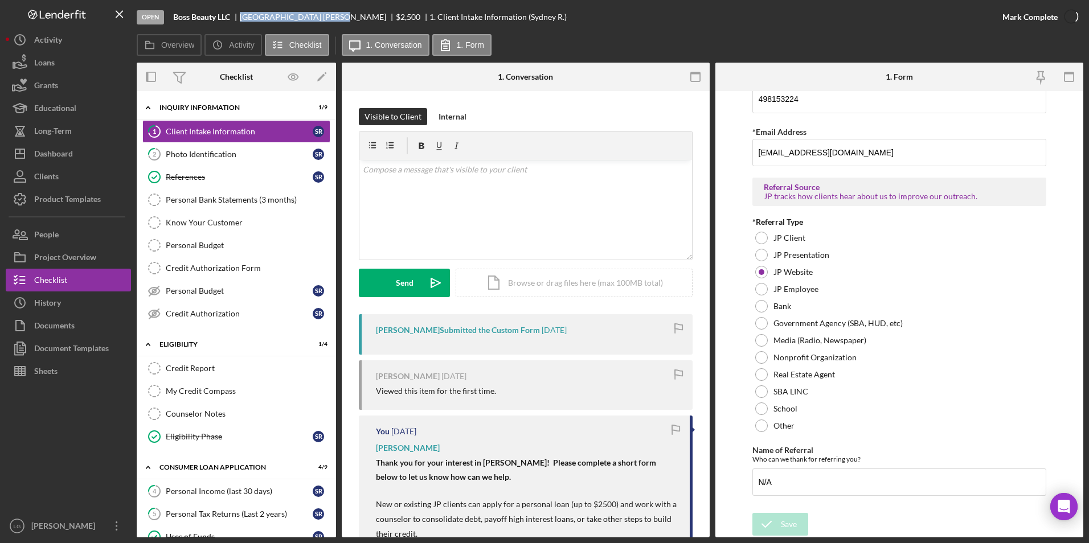
scroll to position [795, 0]
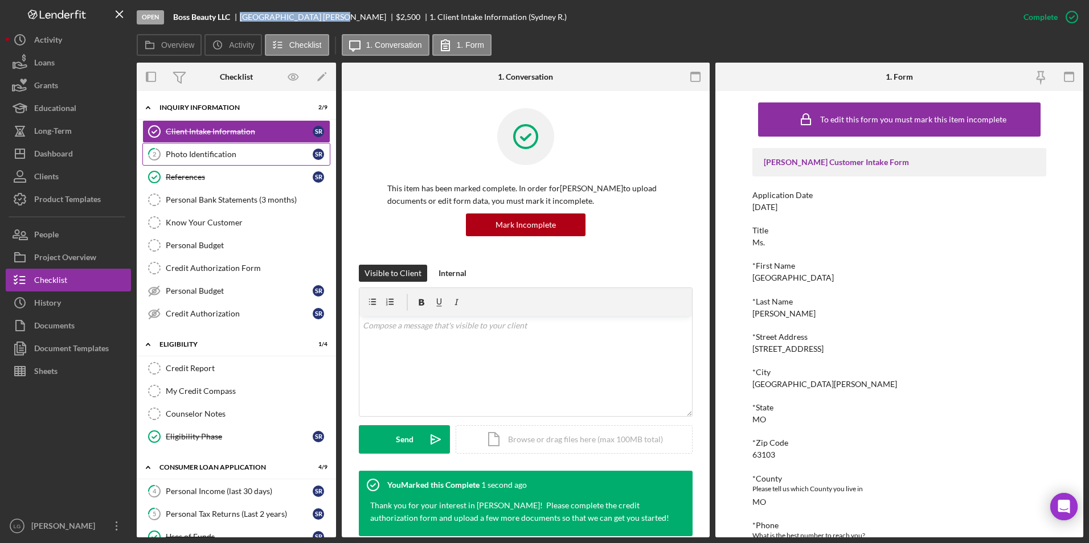
click at [211, 155] on div "Photo Identification" at bounding box center [239, 154] width 147 height 9
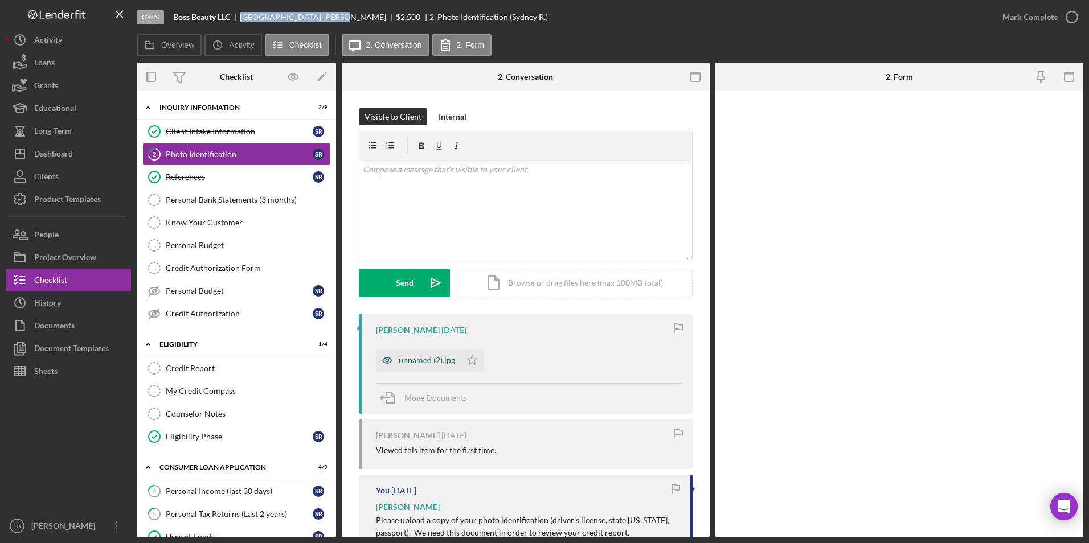
click at [415, 359] on div "unnamed (2).jpg" at bounding box center [427, 360] width 56 height 9
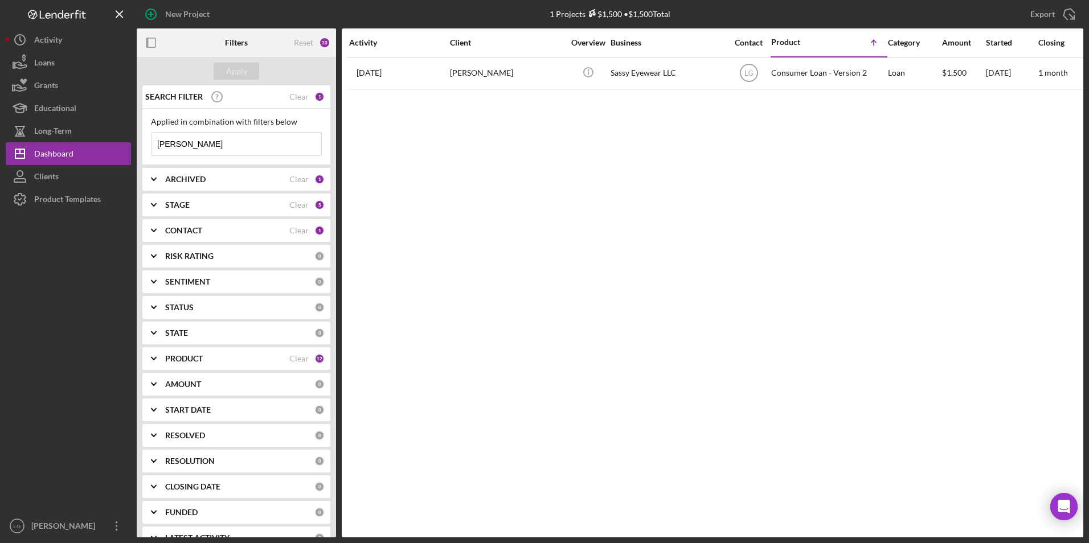
click at [201, 178] on b "ARCHIVED" at bounding box center [185, 179] width 40 height 9
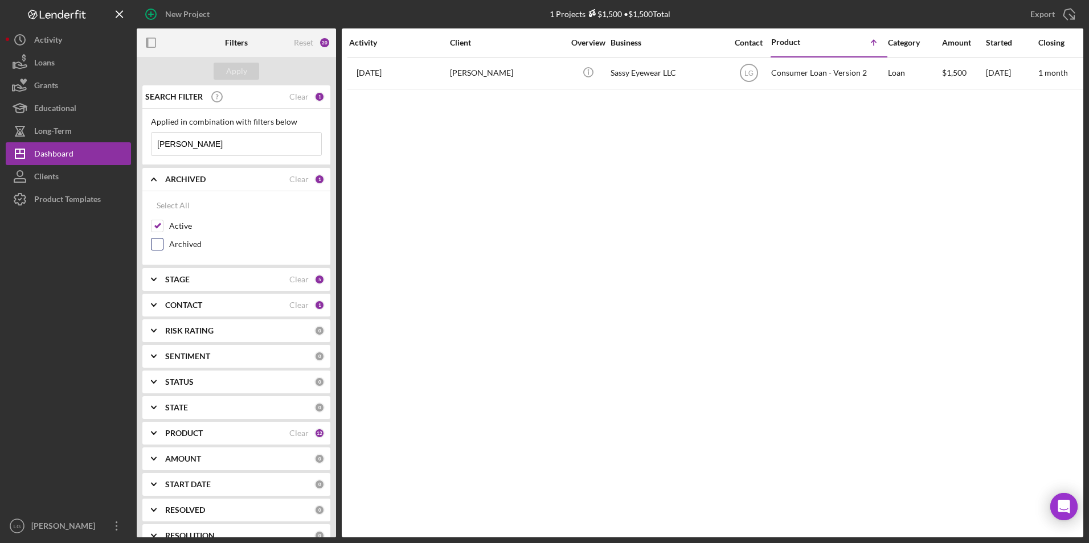
click at [158, 241] on input "Archived" at bounding box center [157, 244] width 11 height 11
checkbox input "true"
click at [158, 228] on input "Active" at bounding box center [157, 225] width 11 height 11
checkbox input "false"
click at [249, 68] on button "Apply" at bounding box center [237, 71] width 46 height 17
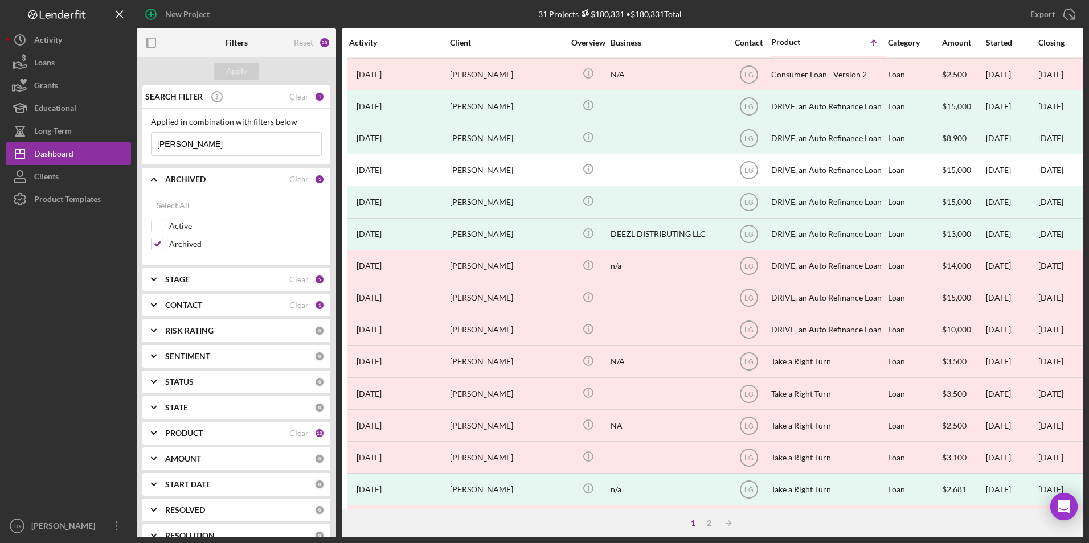
scroll to position [361, 0]
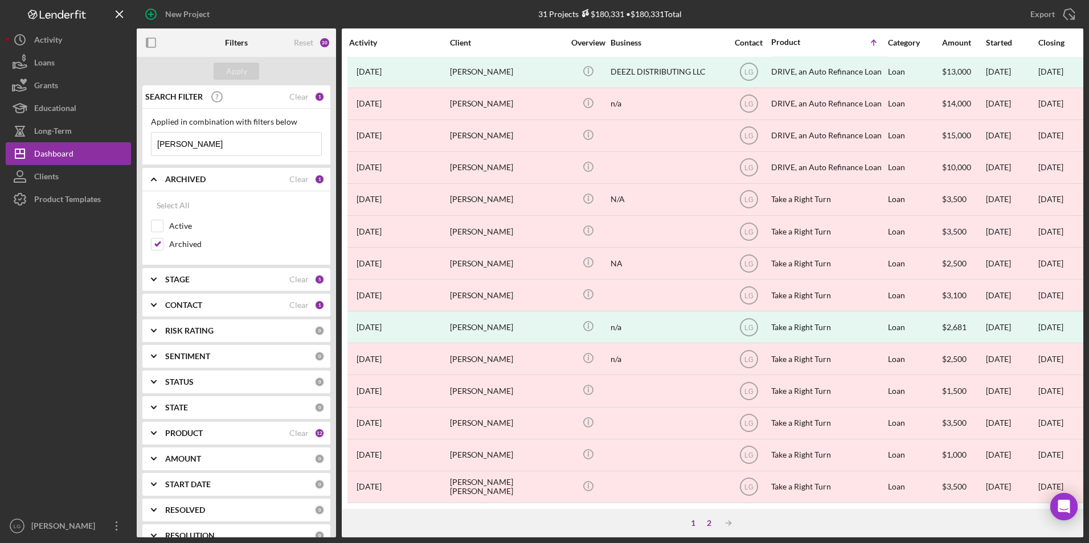
type input "[PERSON_NAME]"
click at [707, 523] on div "2" at bounding box center [709, 523] width 16 height 9
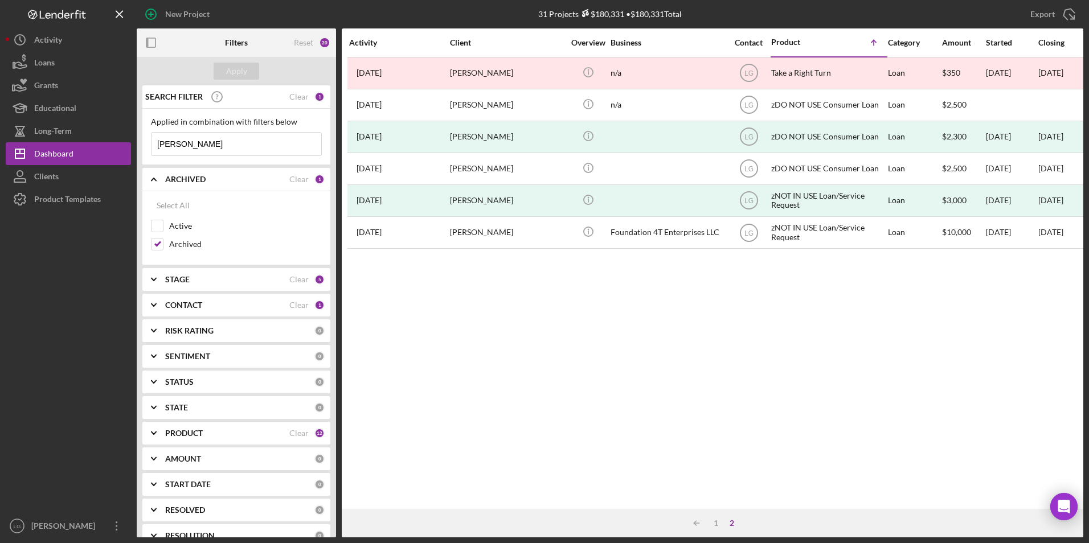
scroll to position [0, 0]
click at [715, 516] on div "Icon/Table Sort Arrow 1 2" at bounding box center [713, 523] width 742 height 28
click at [294, 308] on div "Clear" at bounding box center [298, 305] width 19 height 9
click at [214, 309] on div "CONTACT" at bounding box center [239, 305] width 149 height 9
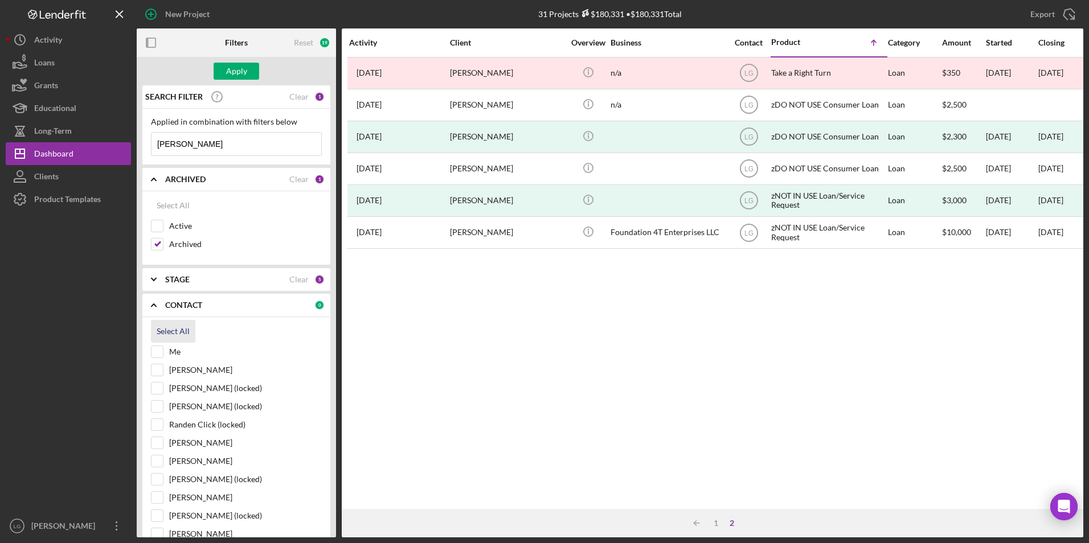
click at [169, 330] on div "Select All" at bounding box center [173, 331] width 33 height 23
checkbox input "true"
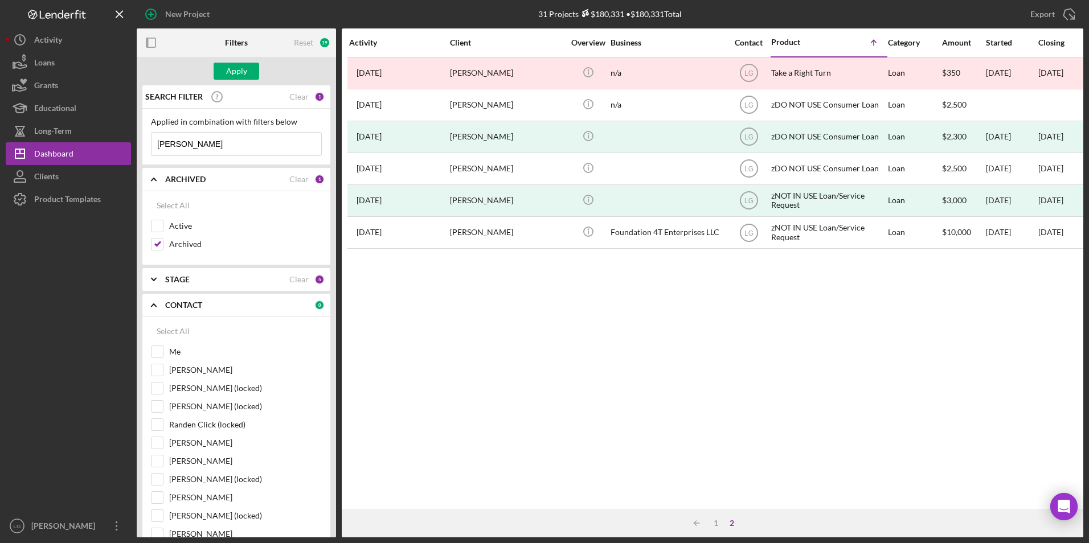
checkbox input "true"
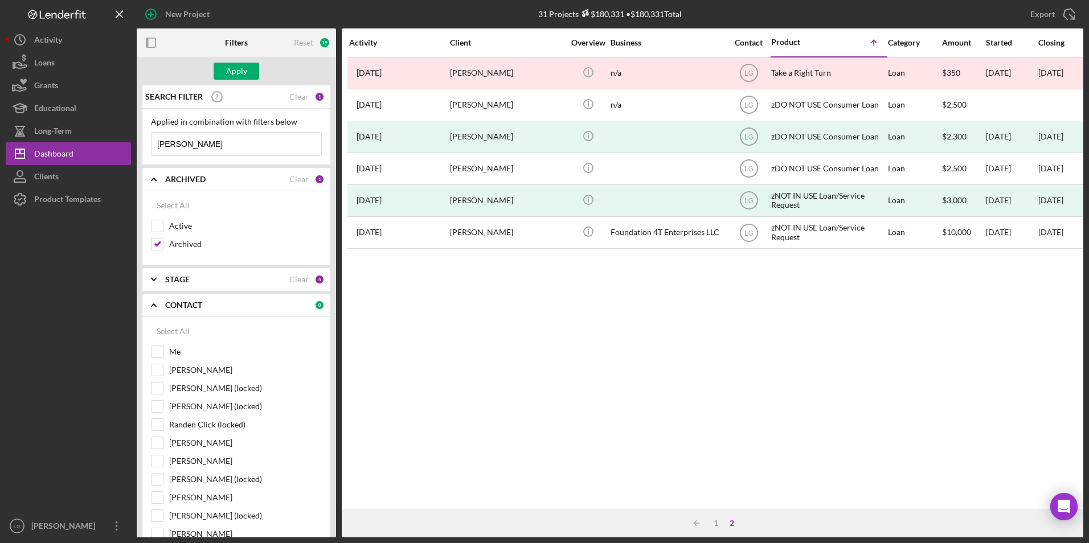
checkbox input "true"
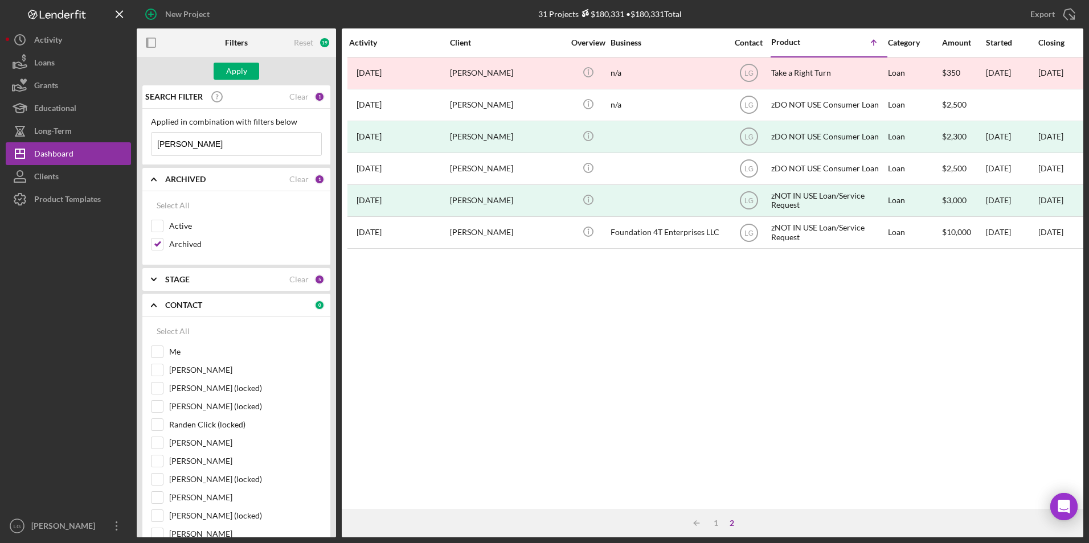
checkbox input "true"
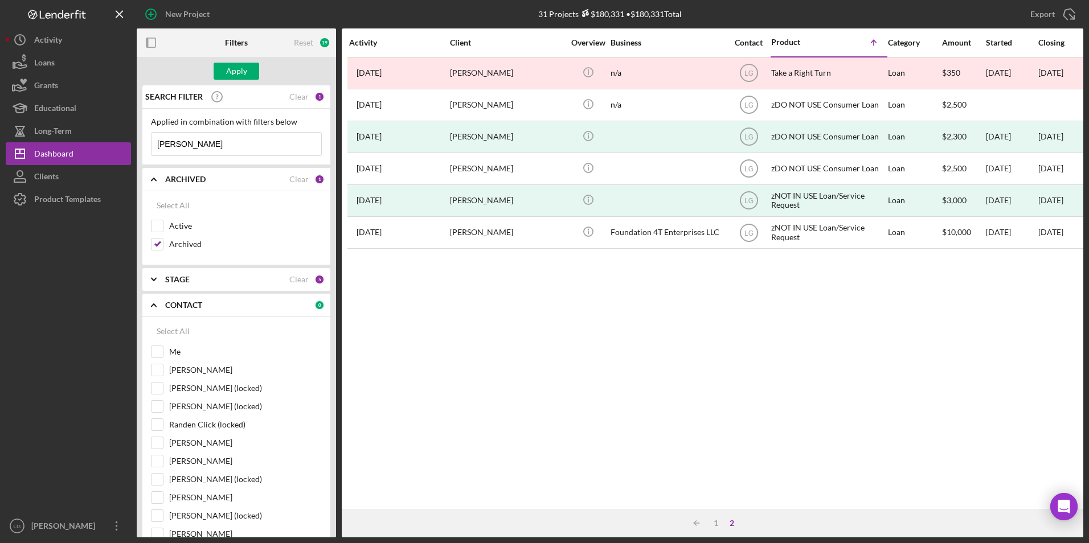
checkbox input "true"
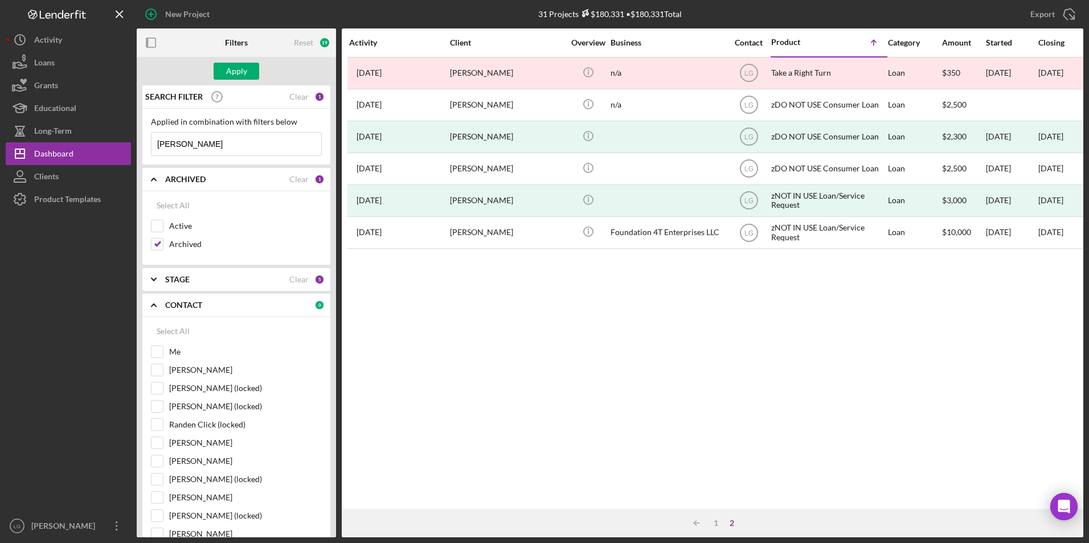
checkbox input "true"
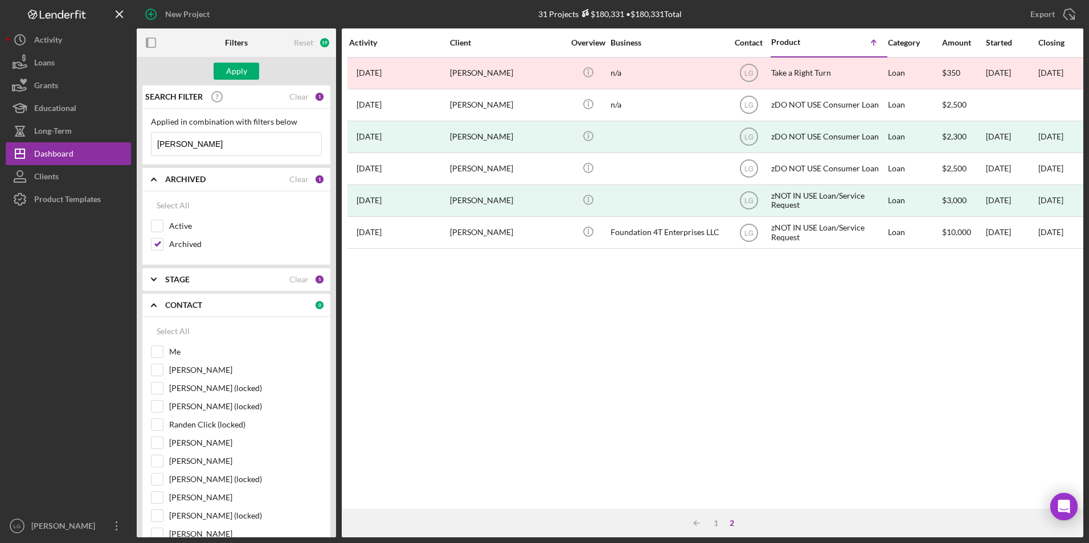
checkbox input "true"
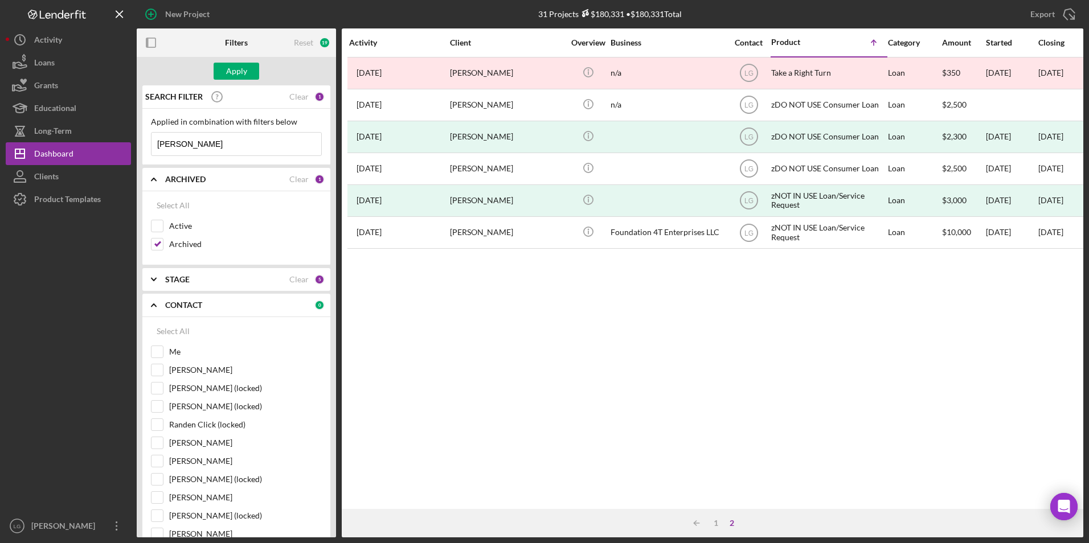
checkbox input "true"
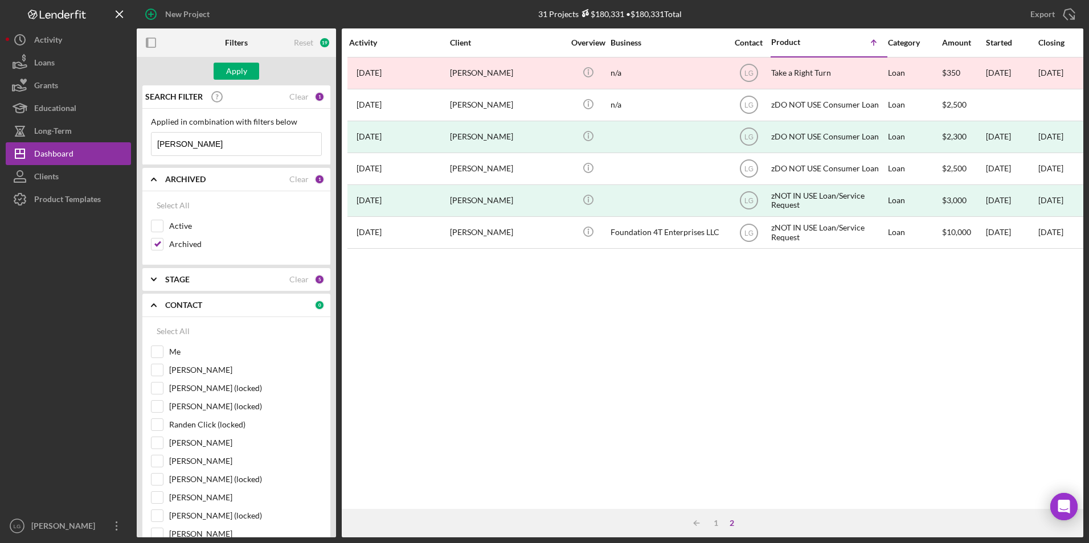
checkbox input "true"
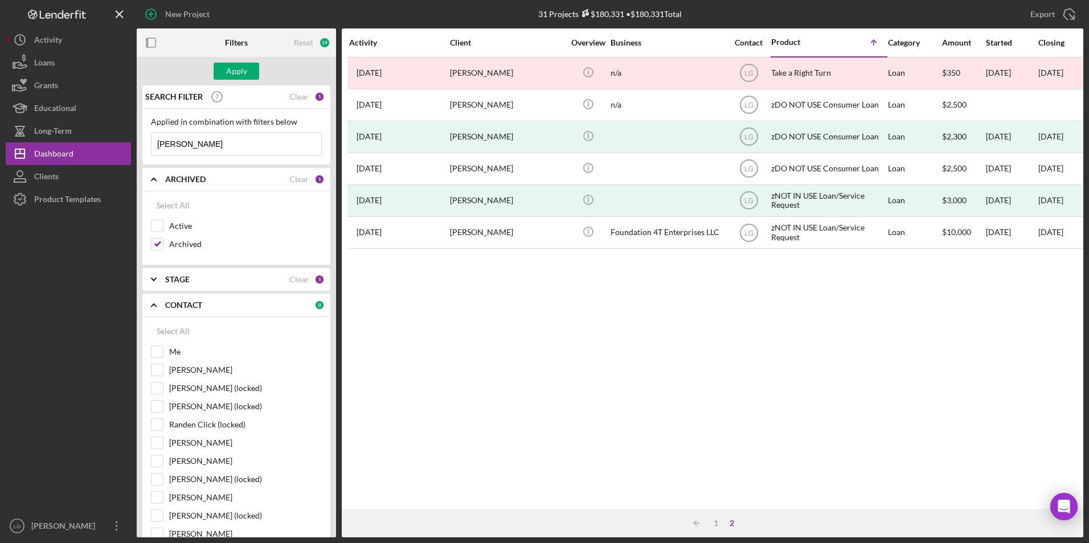
checkbox input "true"
click at [238, 72] on div "Apply" at bounding box center [236, 71] width 21 height 17
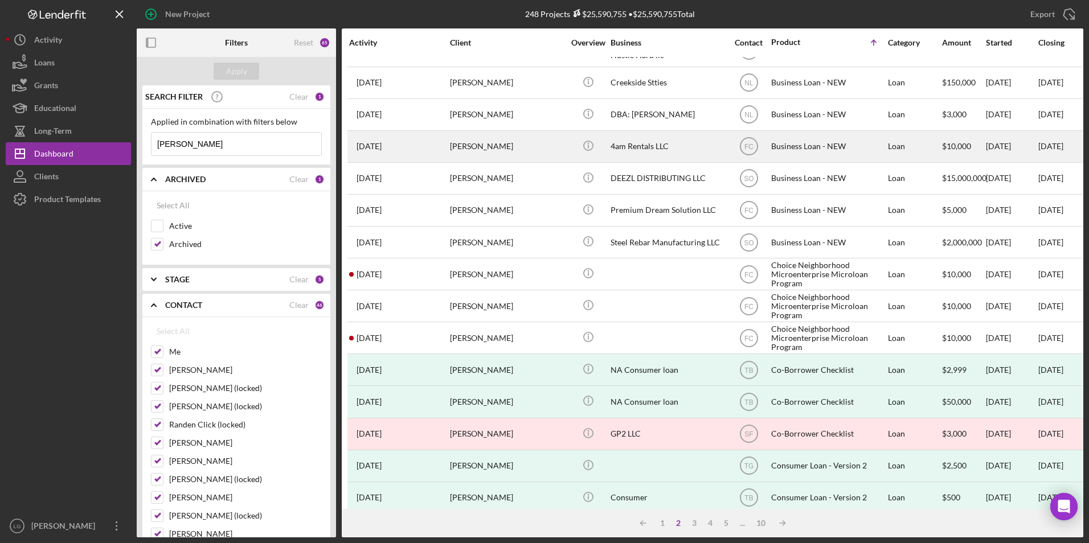
scroll to position [361, 0]
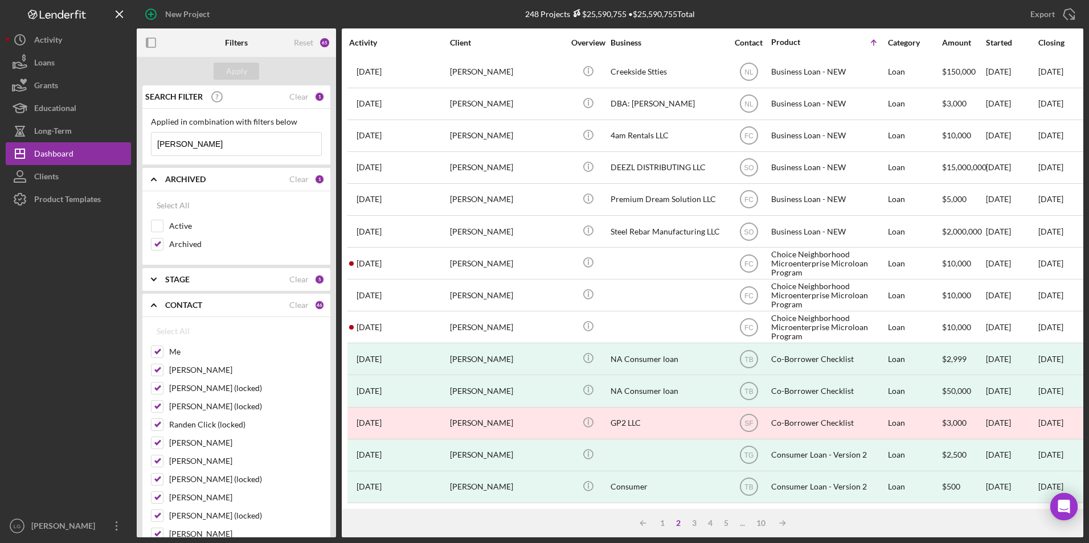
click at [172, 275] on b "STAGE" at bounding box center [177, 279] width 24 height 9
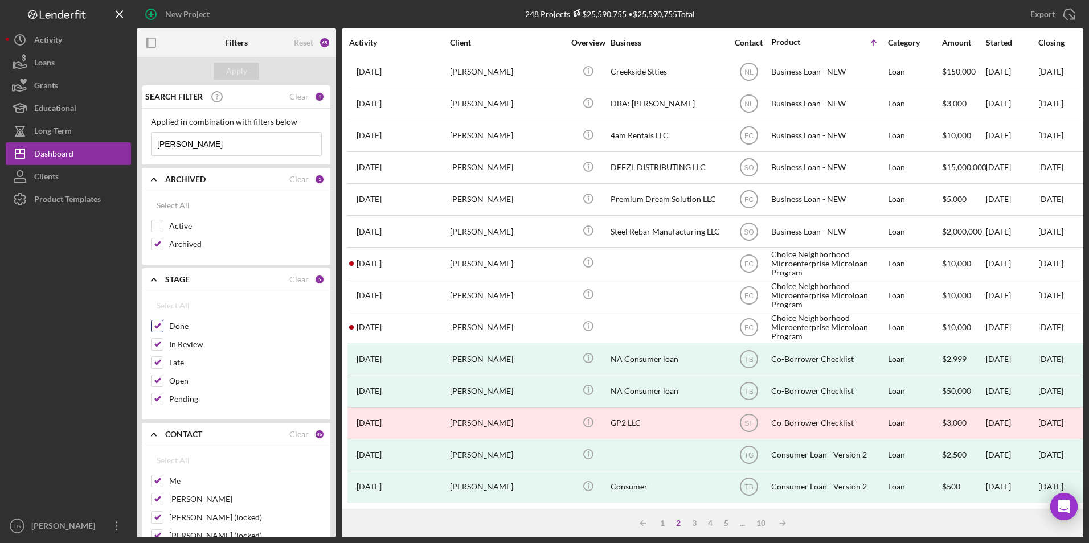
click at [154, 322] on input "Done" at bounding box center [157, 326] width 11 height 11
checkbox input "false"
click at [161, 396] on input "Pending" at bounding box center [157, 399] width 11 height 11
checkbox input "false"
drag, startPoint x: 161, startPoint y: 384, endPoint x: 158, endPoint y: 368, distance: 16.1
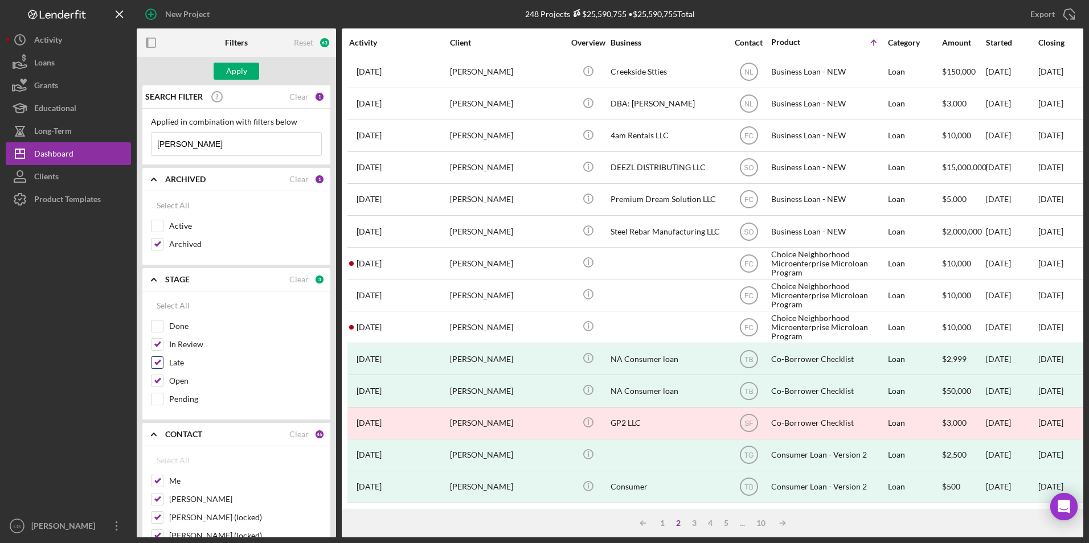
click at [161, 381] on input "Open" at bounding box center [157, 380] width 11 height 11
checkbox input "false"
click at [157, 361] on input "Late" at bounding box center [157, 362] width 11 height 11
checkbox input "false"
click at [154, 326] on input "Done" at bounding box center [157, 326] width 11 height 11
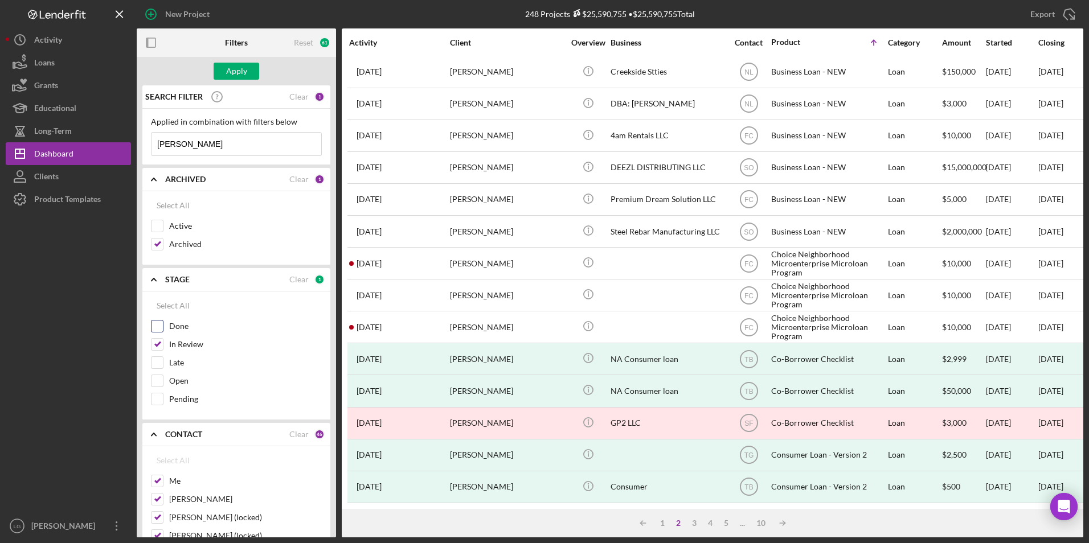
checkbox input "true"
click at [230, 73] on div "Apply" at bounding box center [236, 71] width 21 height 17
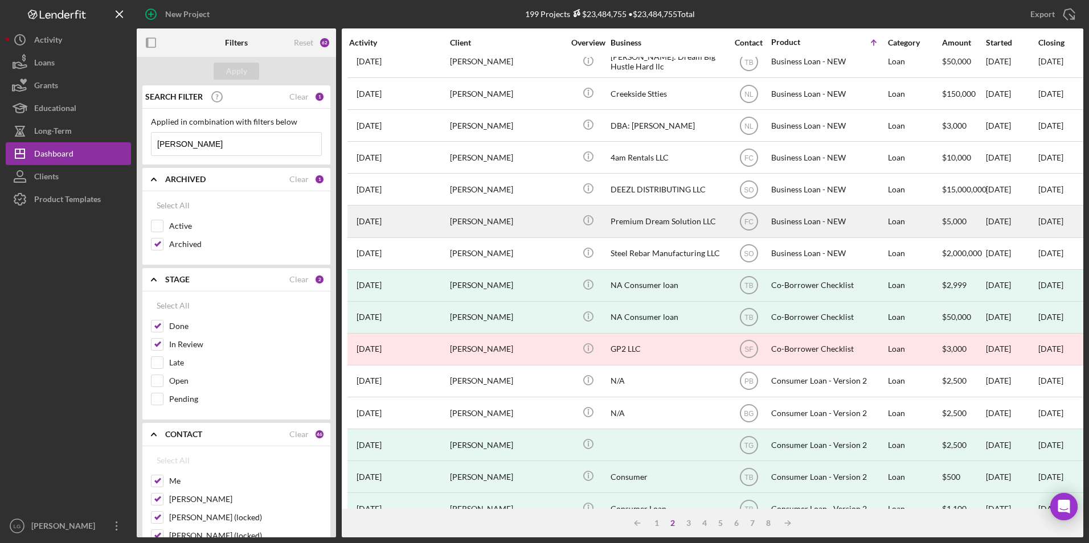
scroll to position [342, 0]
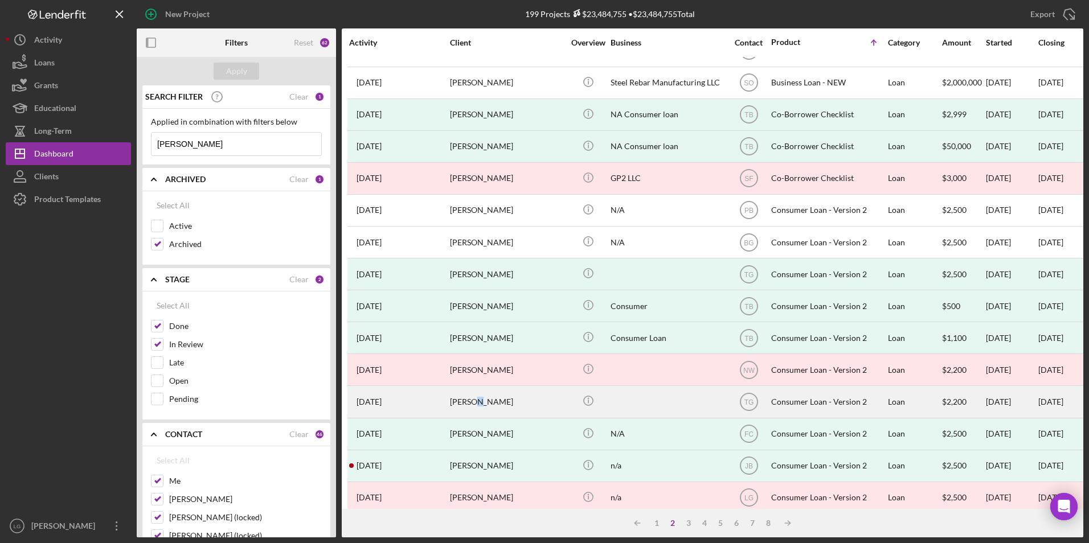
click at [478, 406] on div "[PERSON_NAME]" at bounding box center [507, 402] width 114 height 30
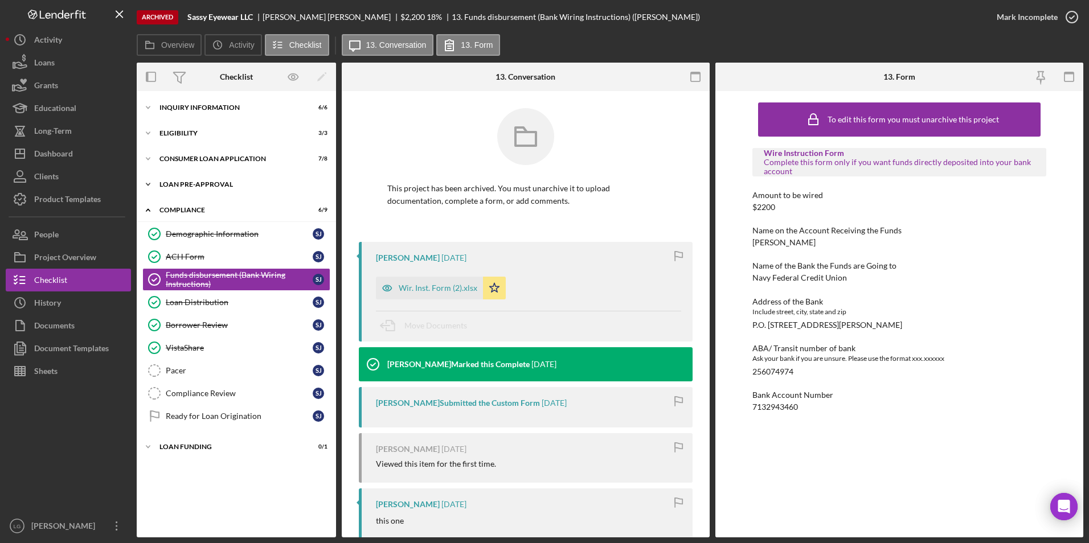
click at [178, 181] on div "Icon/Expander Loan Pre-Approval 2 / 2" at bounding box center [236, 184] width 199 height 23
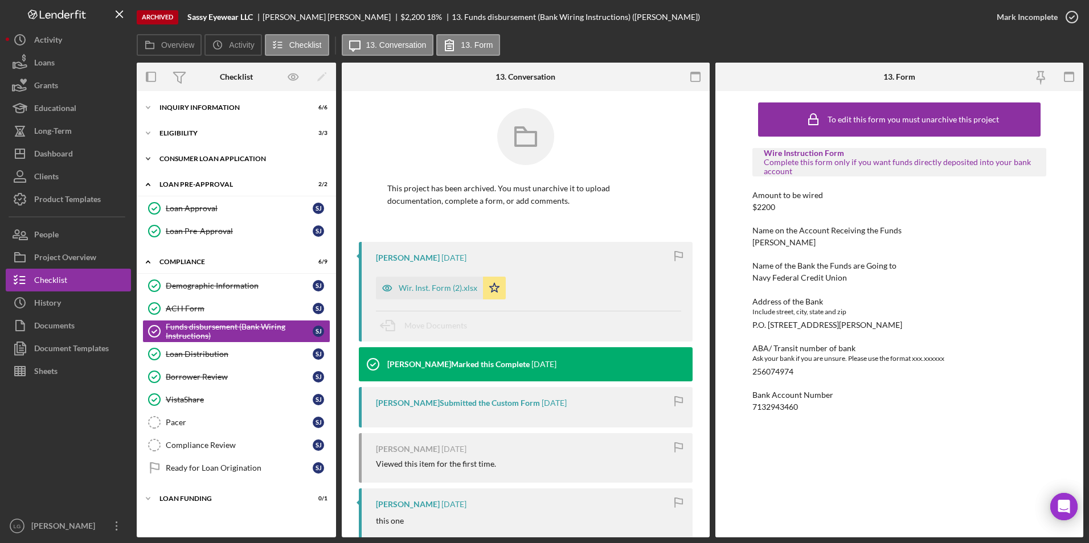
click at [210, 157] on div "Consumer Loan Application" at bounding box center [240, 159] width 162 height 7
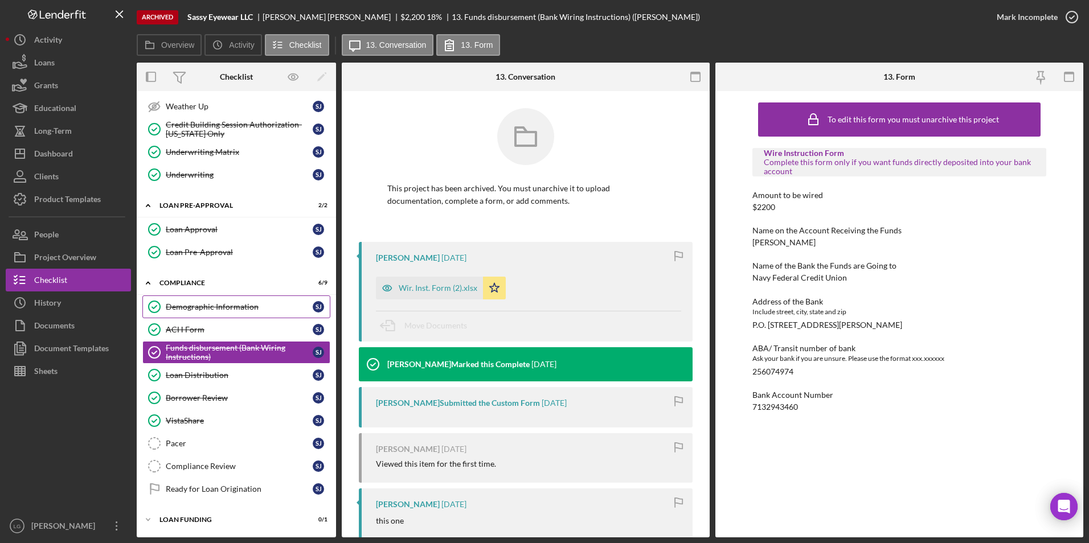
scroll to position [54, 0]
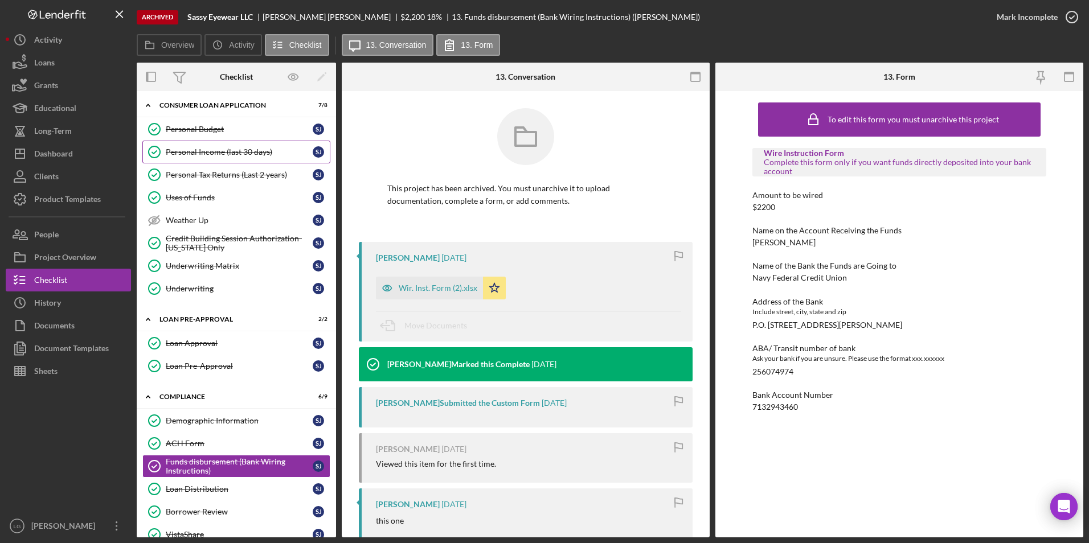
click at [183, 153] on div "Personal Income (last 30 days)" at bounding box center [239, 152] width 147 height 9
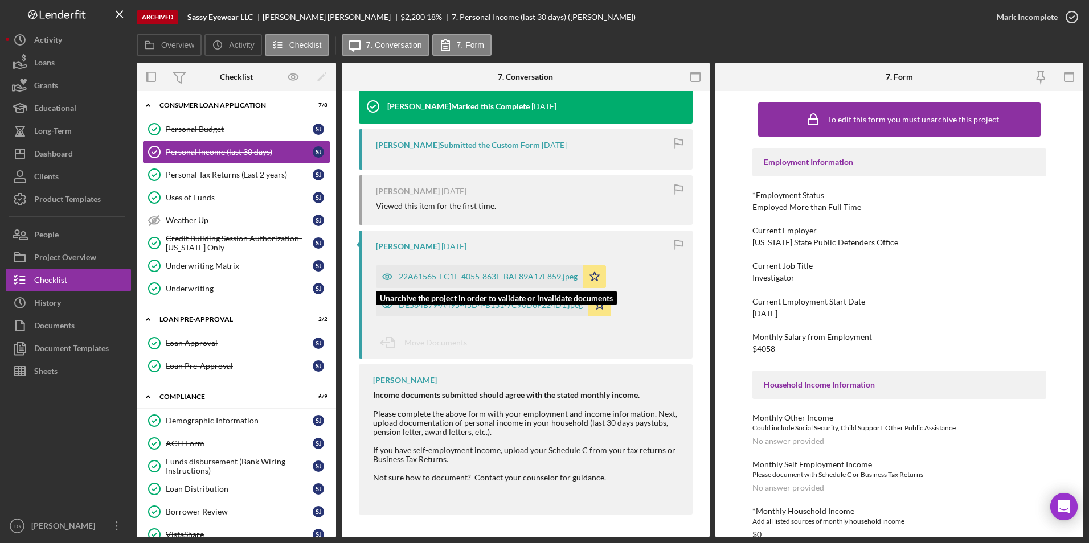
click at [512, 273] on div "22A61565-FC1E-4055-863F-BAE89A17F859.jpeg" at bounding box center [488, 276] width 179 height 9
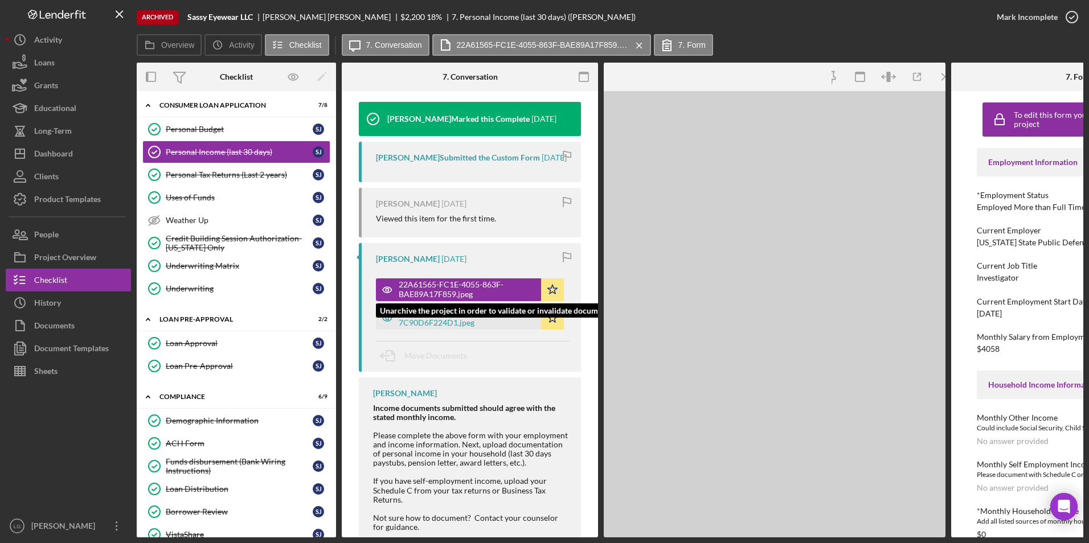
scroll to position [165, 0]
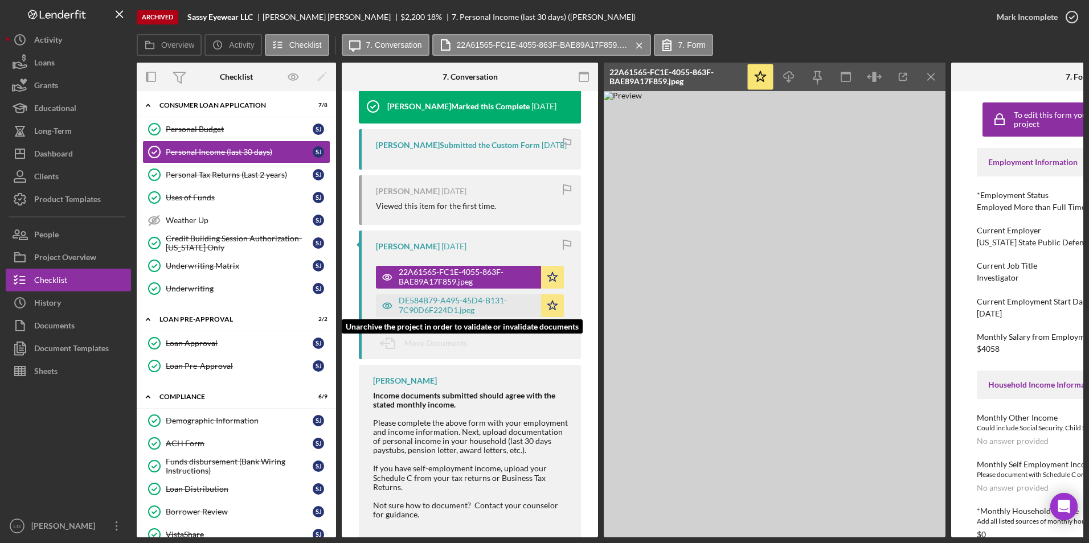
click at [412, 307] on div "DE584B79-A495-45D4-B131-7C90D6F224D1.jpeg" at bounding box center [467, 305] width 137 height 18
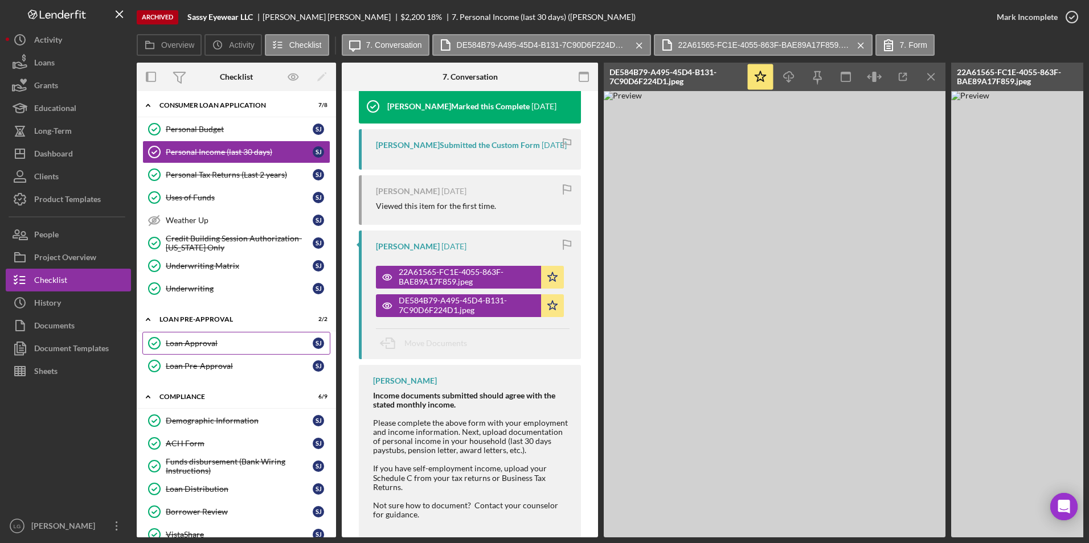
scroll to position [171, 0]
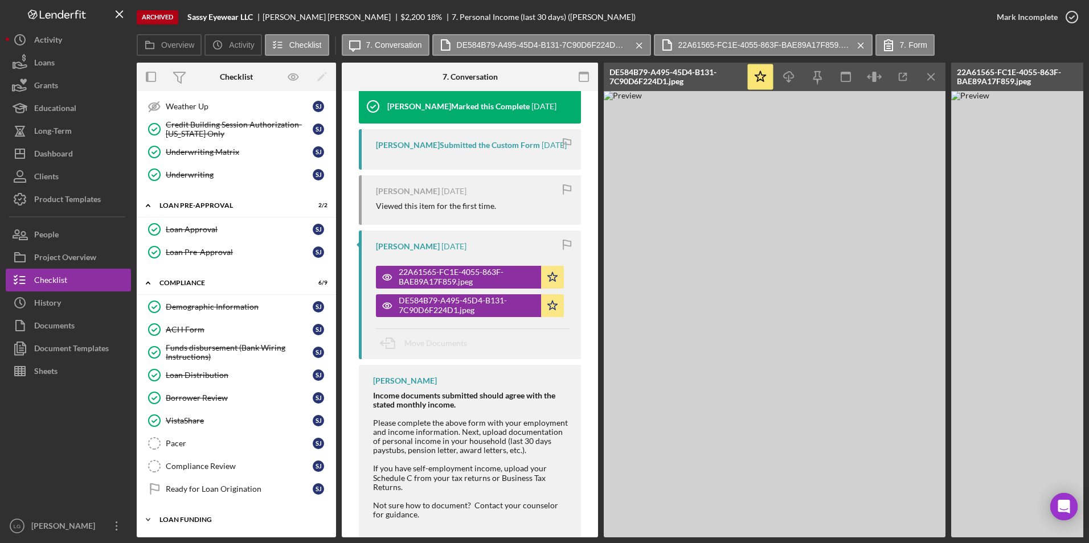
click at [192, 517] on div "Loan Funding" at bounding box center [240, 520] width 162 height 7
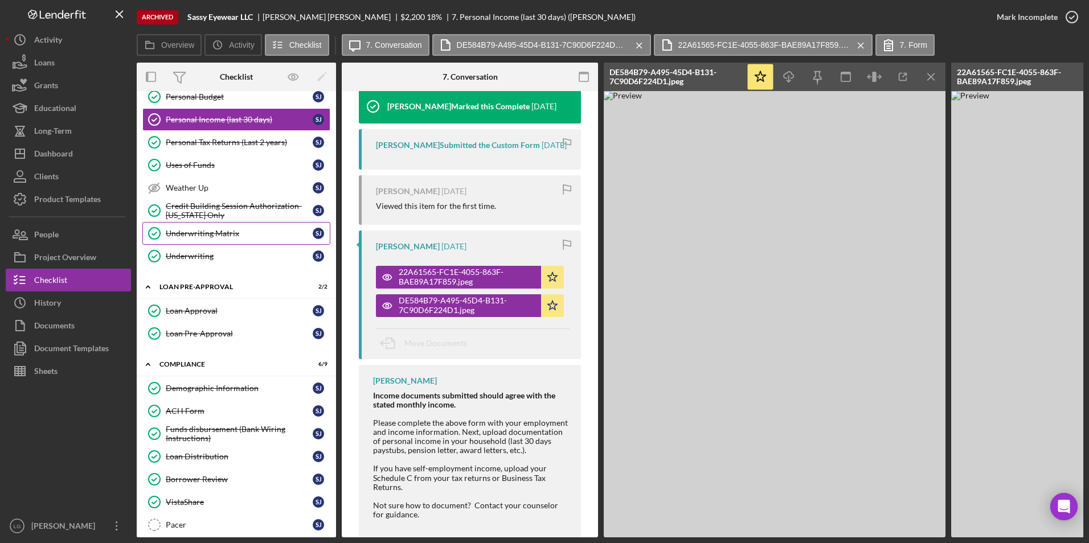
scroll to position [0, 0]
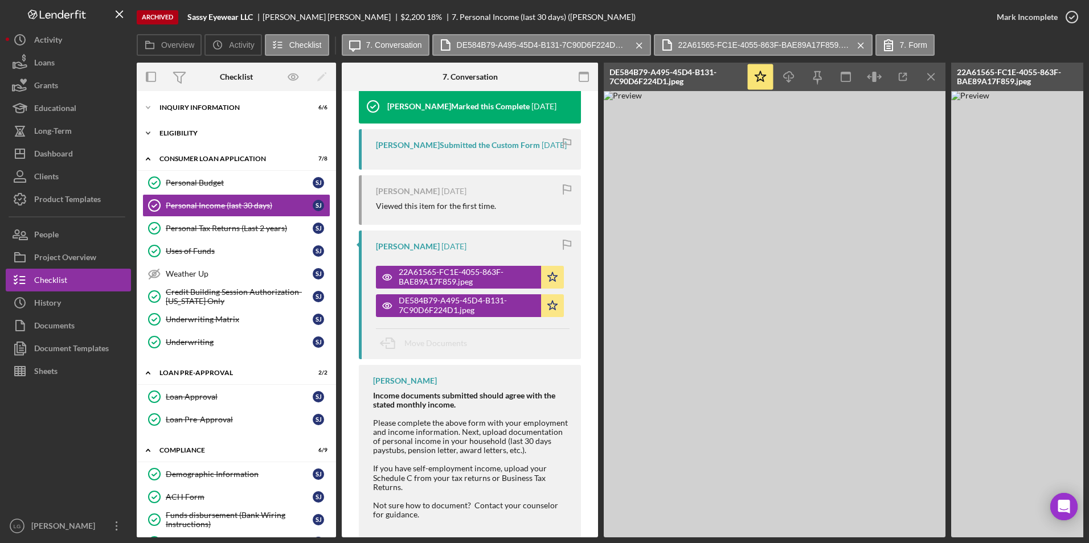
click at [190, 126] on div "Icon/Expander Eligibility 3 / 3" at bounding box center [236, 133] width 199 height 23
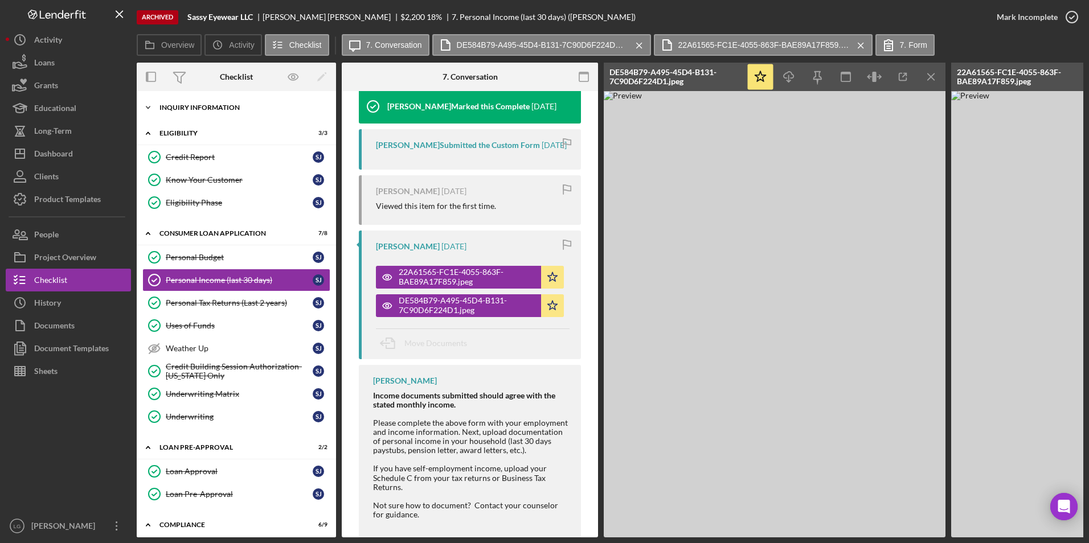
click at [191, 104] on div "Icon/Expander Inquiry Information 6 / 6" at bounding box center [236, 107] width 199 height 23
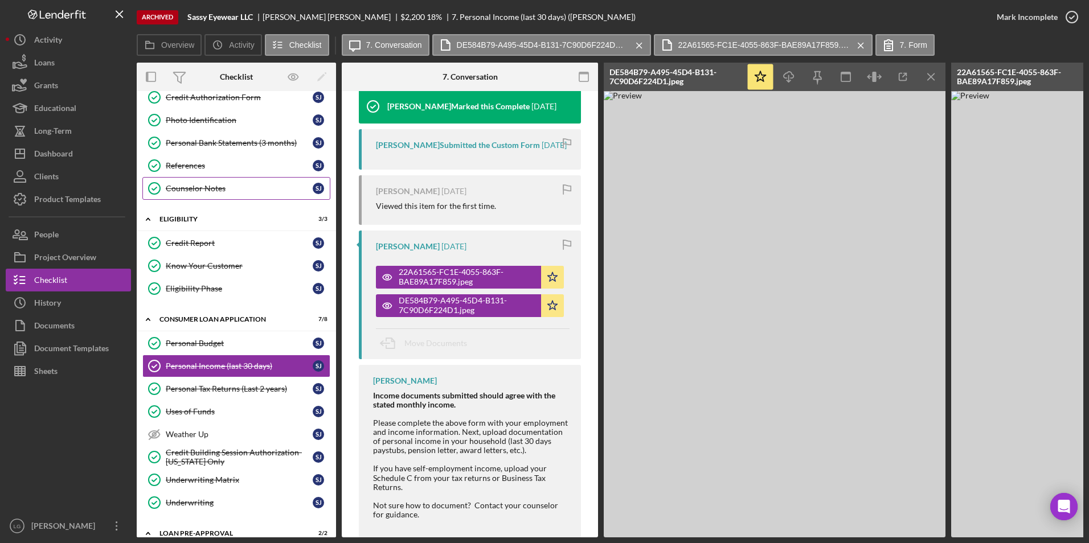
scroll to position [114, 0]
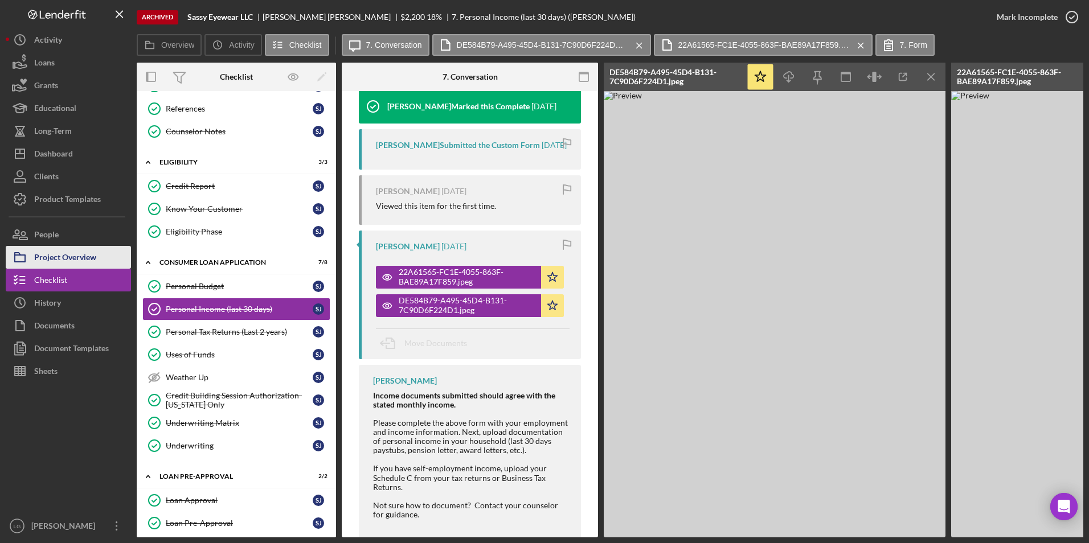
click at [82, 255] on div "Project Overview" at bounding box center [65, 259] width 62 height 26
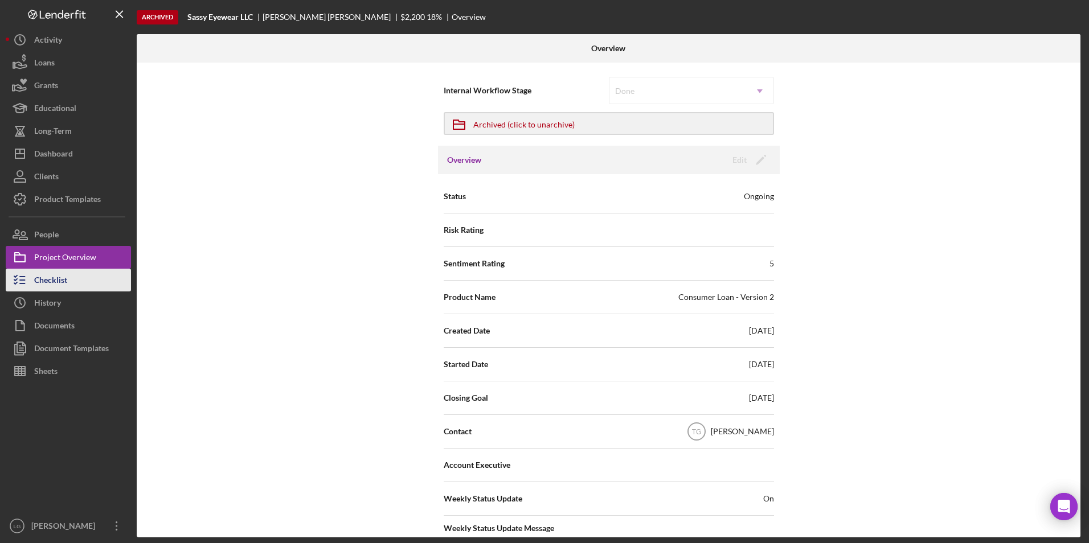
click at [70, 288] on button "Checklist" at bounding box center [68, 280] width 125 height 23
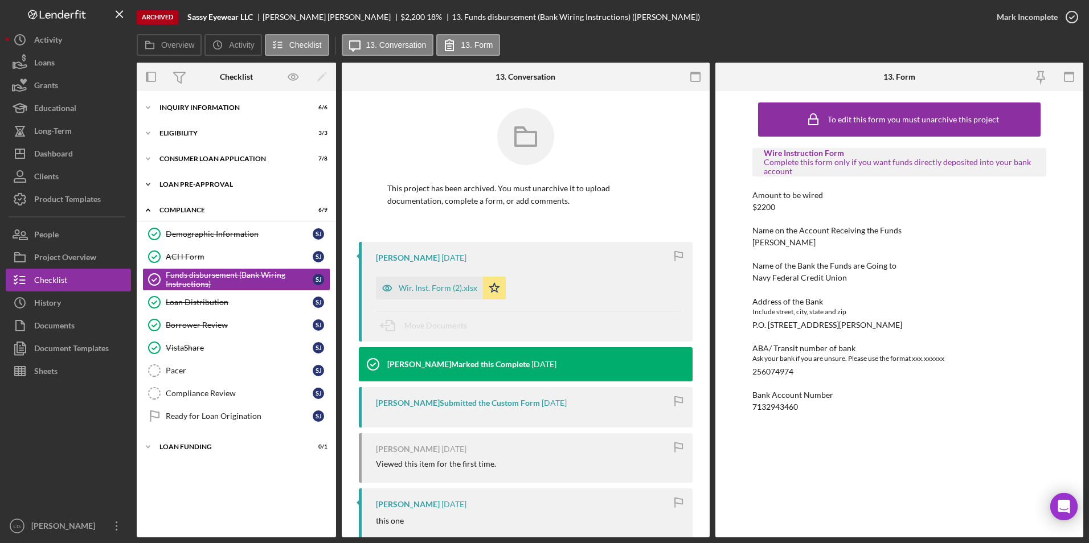
click at [191, 185] on div "Loan Pre-Approval" at bounding box center [240, 184] width 162 height 7
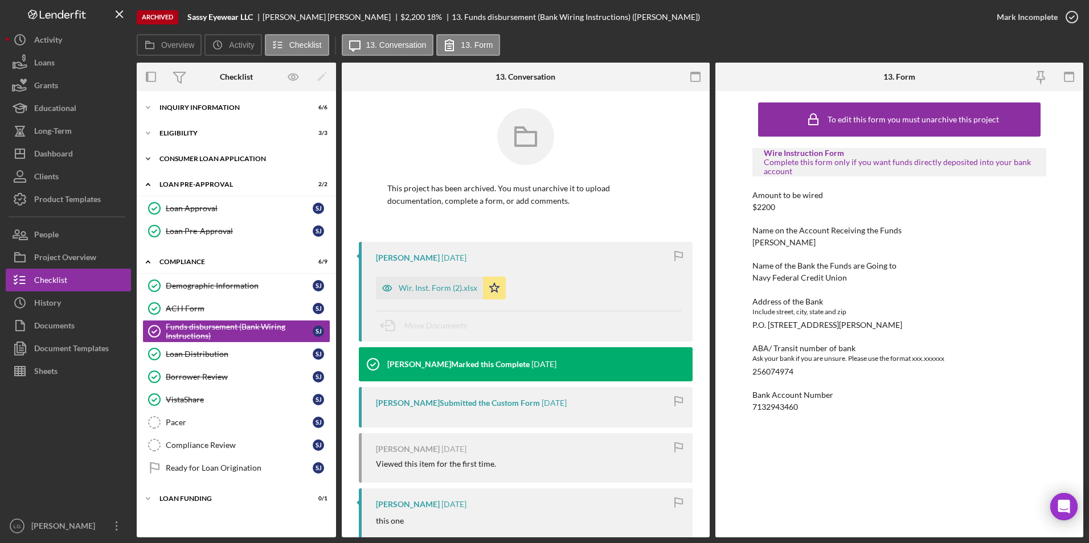
click at [197, 159] on div "Consumer Loan Application" at bounding box center [240, 159] width 162 height 7
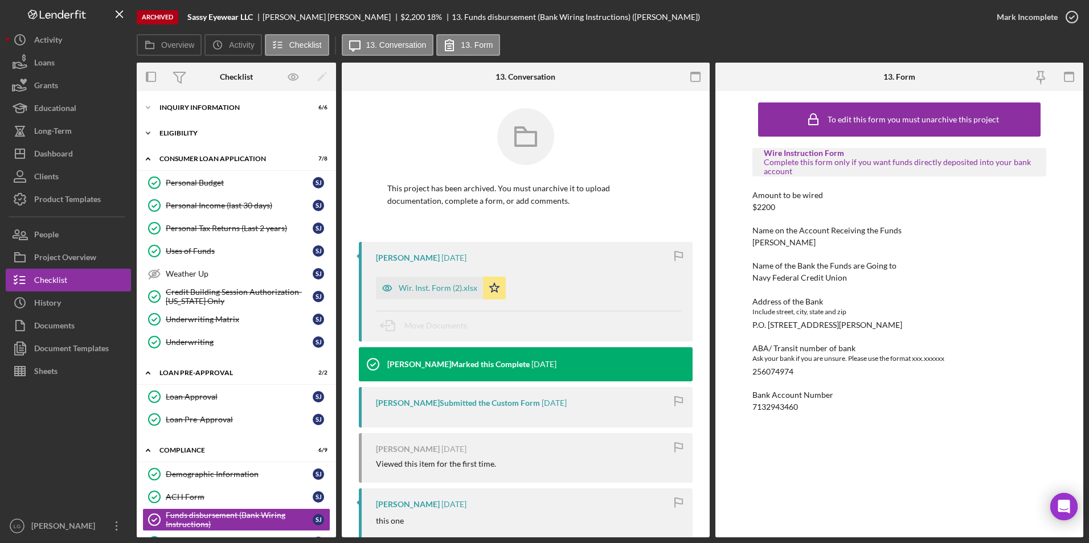
click at [186, 140] on div "Icon/Expander Eligibility 3 / 3" at bounding box center [236, 133] width 199 height 23
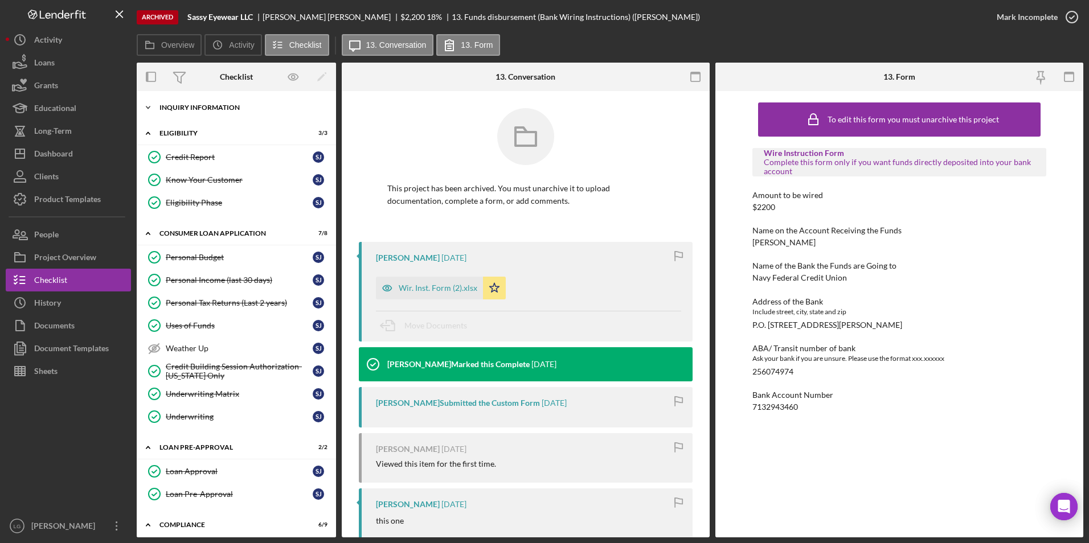
click at [182, 108] on div "Inquiry Information" at bounding box center [240, 107] width 162 height 7
